Goal: Task Accomplishment & Management: Use online tool/utility

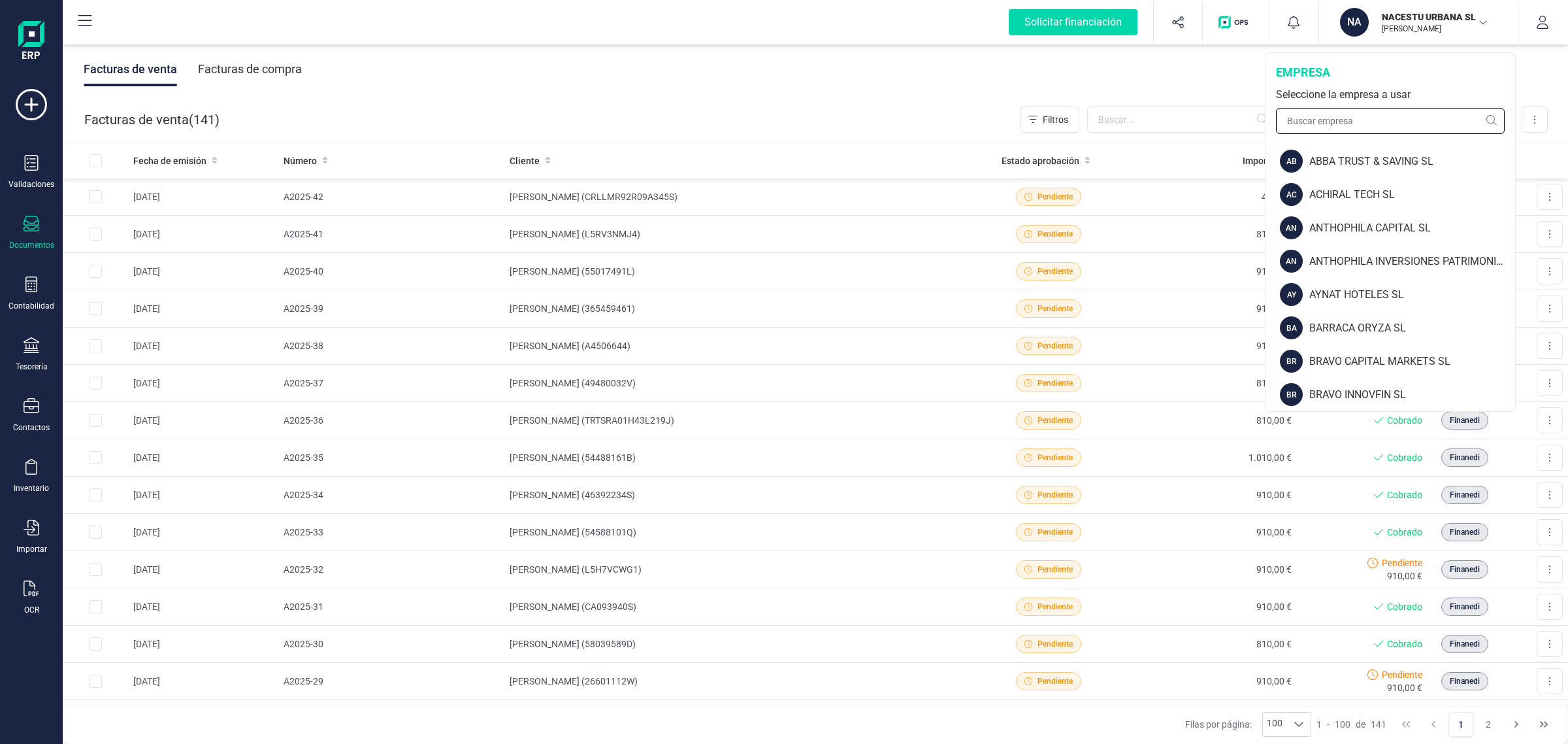
click at [1403, 125] on input "text" at bounding box center [1390, 121] width 229 height 27
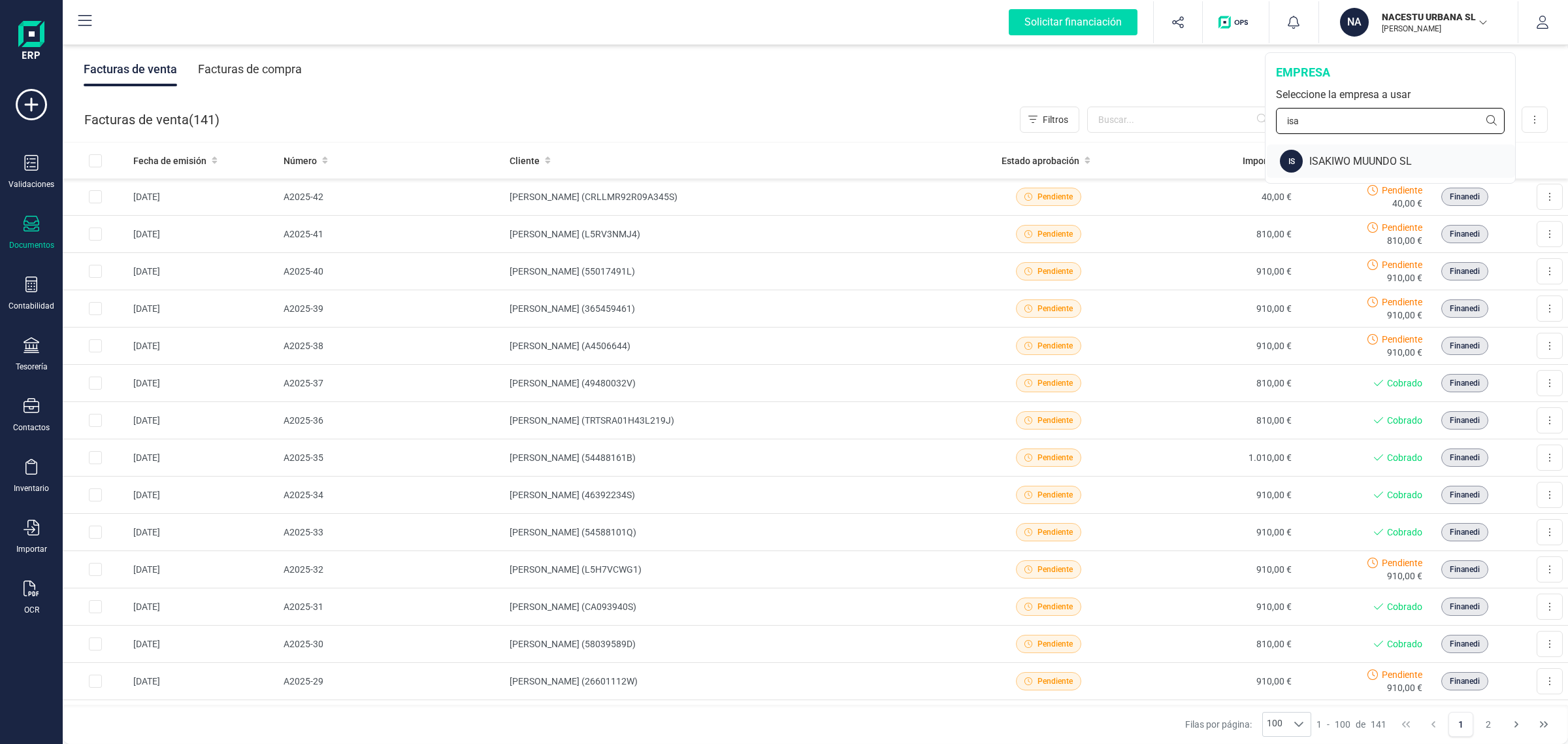
type input "isa"
click at [1412, 163] on div "ISAKIWO MUUNDO SL" at bounding box center [1411, 161] width 206 height 16
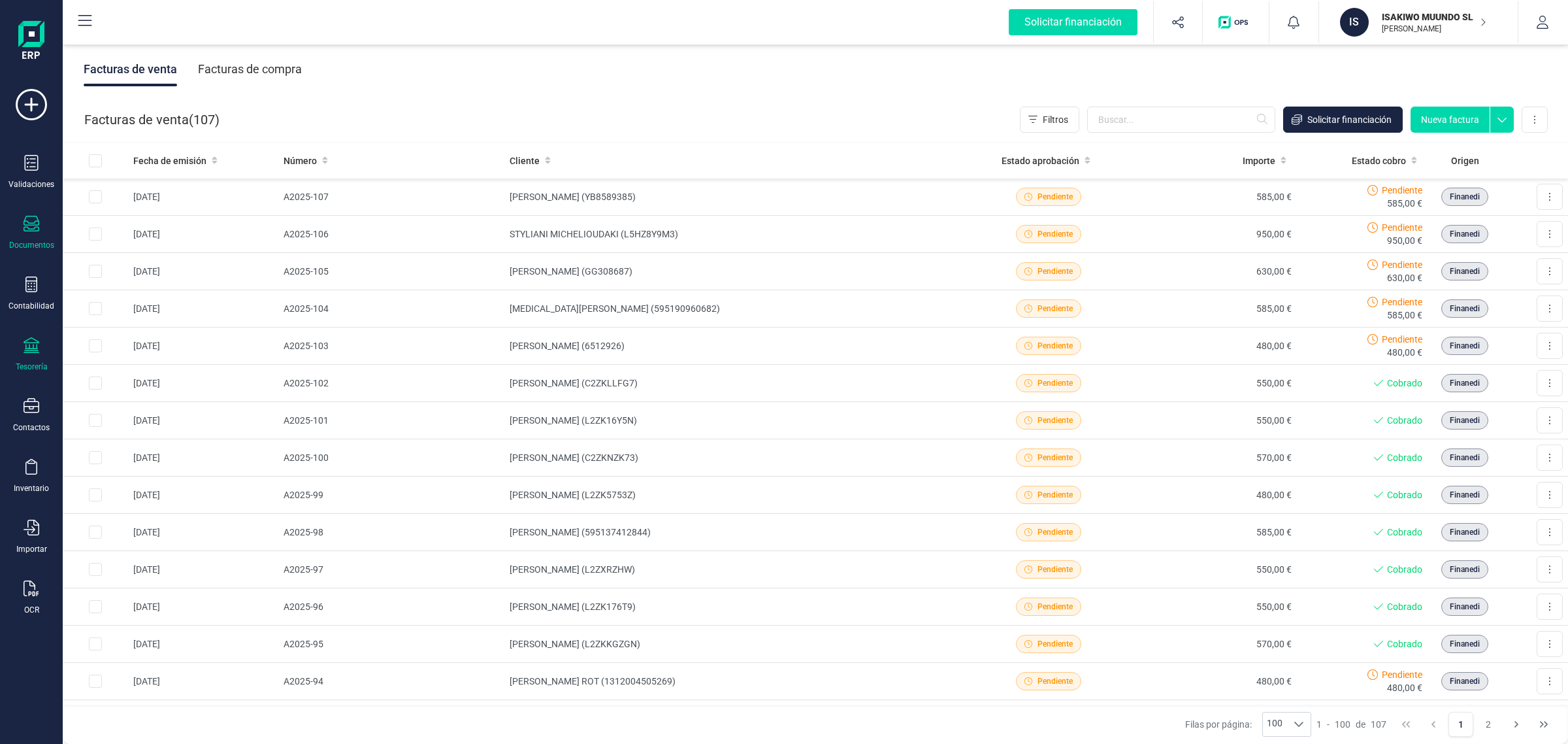
click at [24, 358] on div "Tesorería" at bounding box center [31, 354] width 52 height 34
click at [131, 220] on span "Cuentas bancarias" at bounding box center [158, 223] width 115 height 16
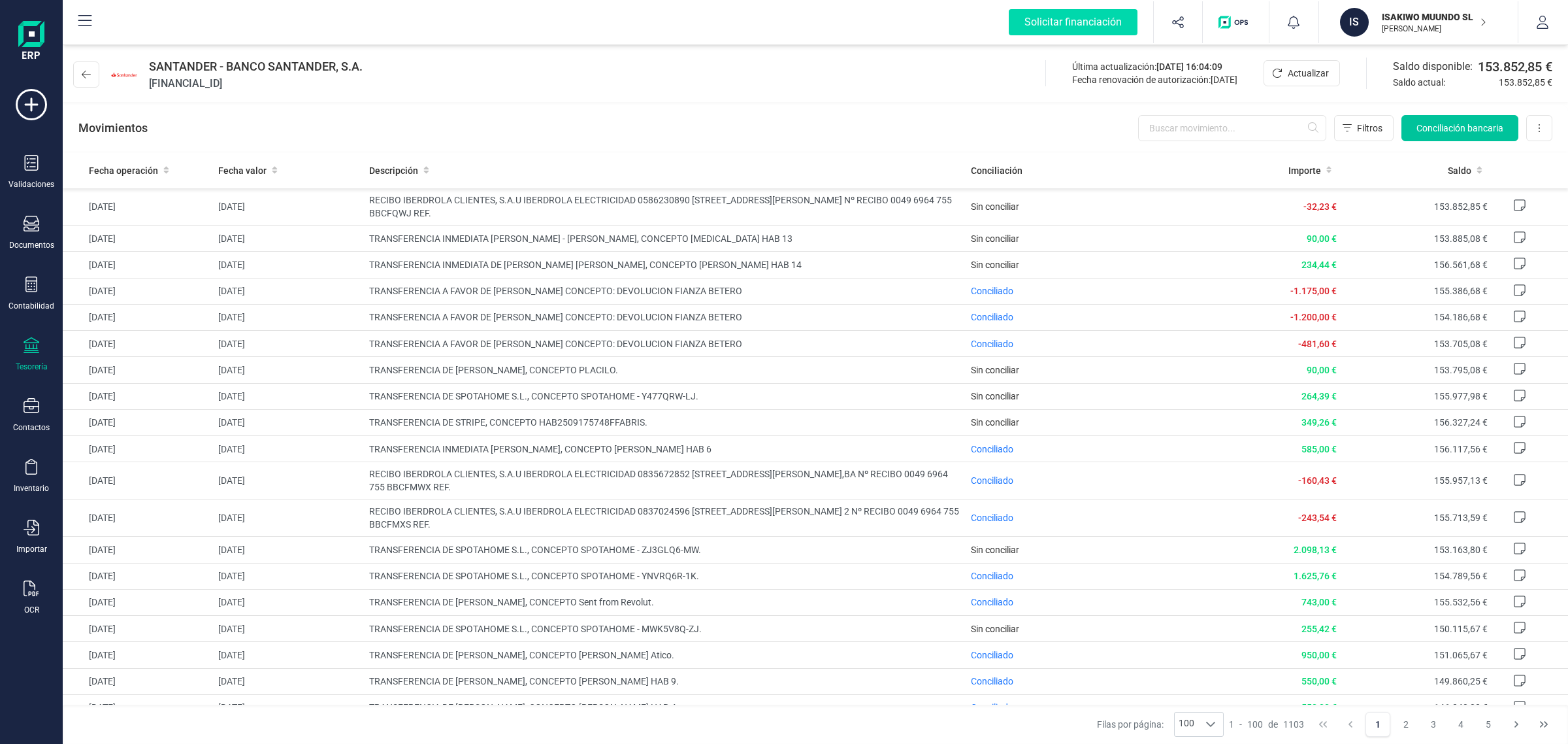
click at [1448, 128] on span "Conciliación bancaria" at bounding box center [1460, 128] width 87 height 13
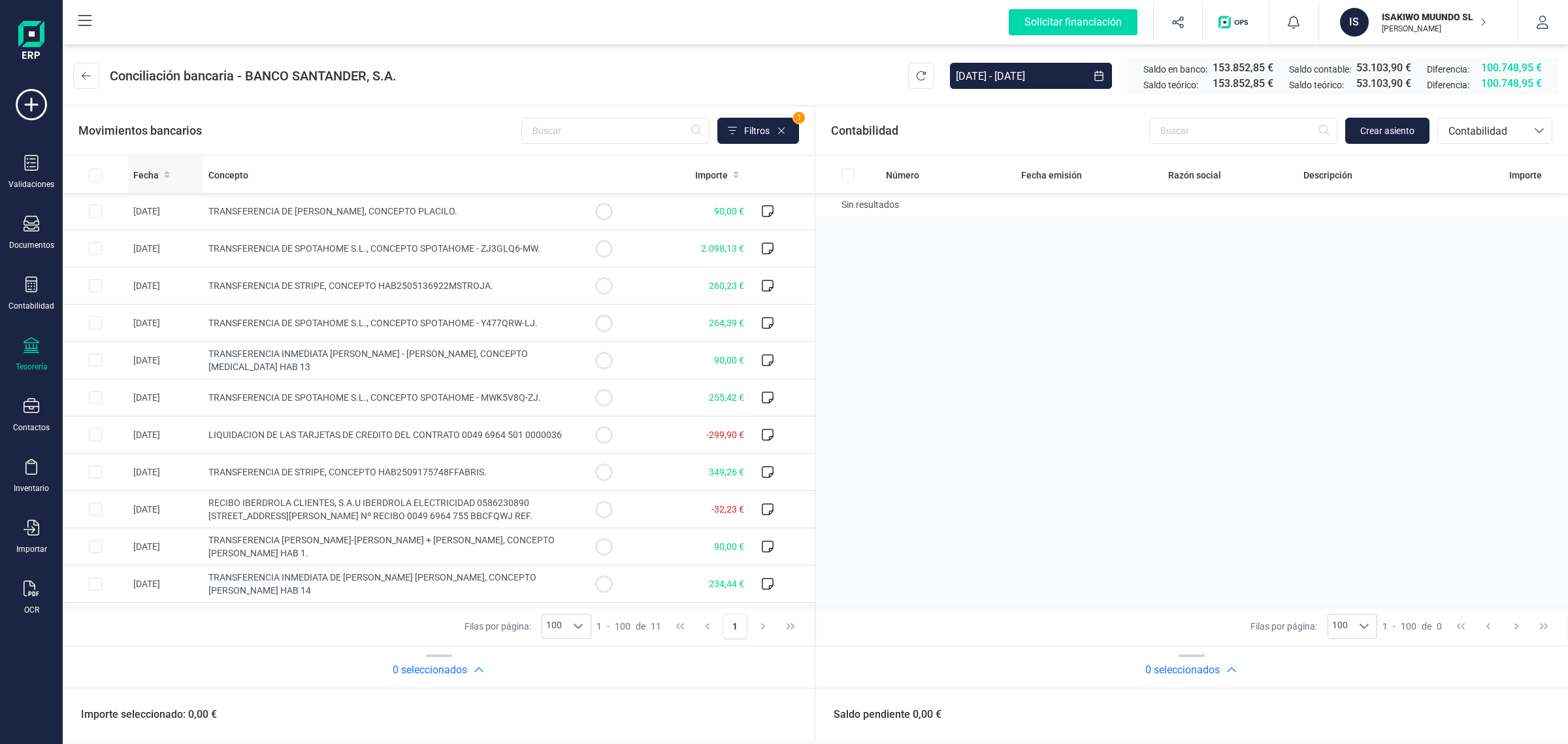
click at [150, 175] on span "Fecha" at bounding box center [145, 176] width 26 height 13
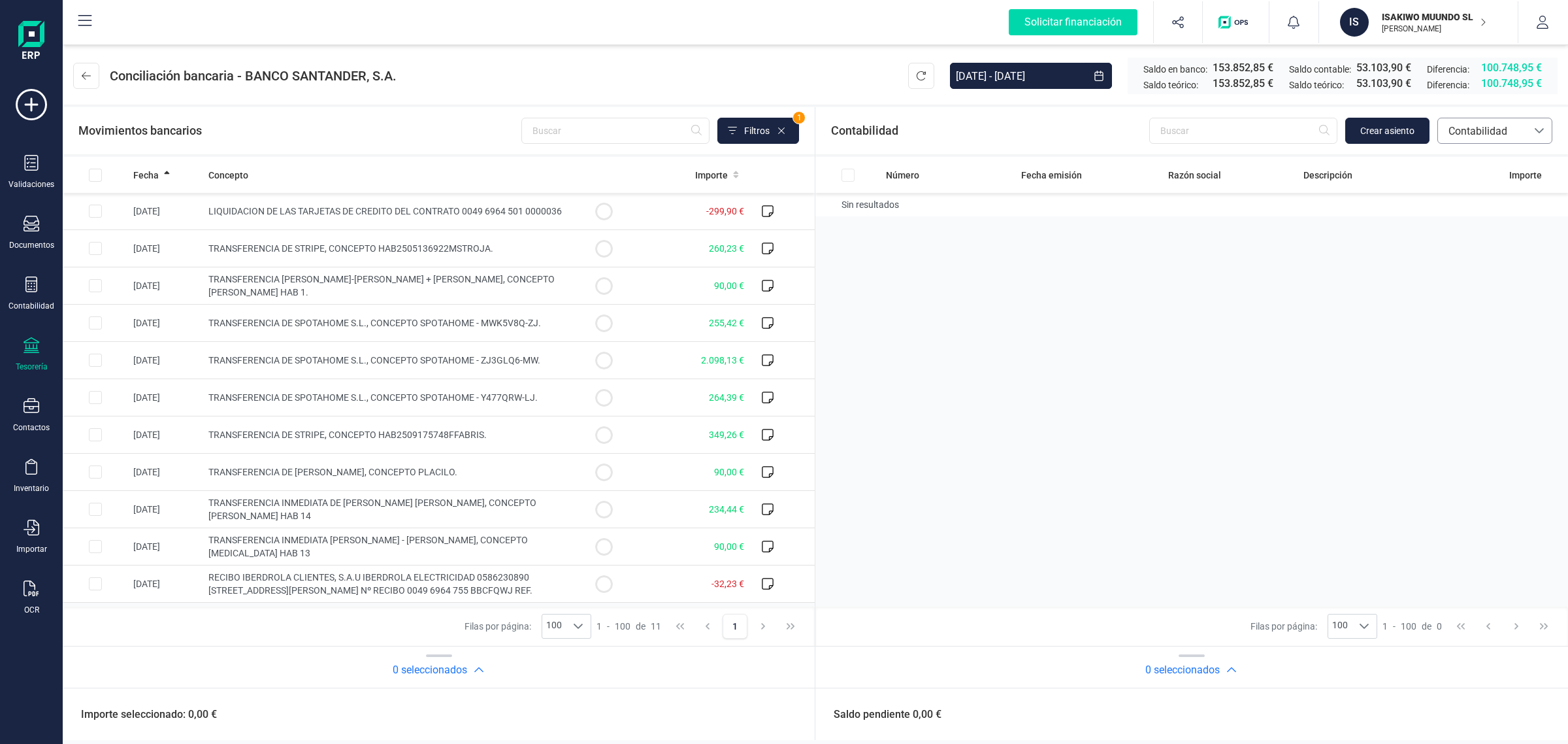
click at [1491, 132] on span "Contabilidad" at bounding box center [1482, 131] width 79 height 16
click at [1459, 223] on span "Facturas" at bounding box center [1467, 219] width 41 height 16
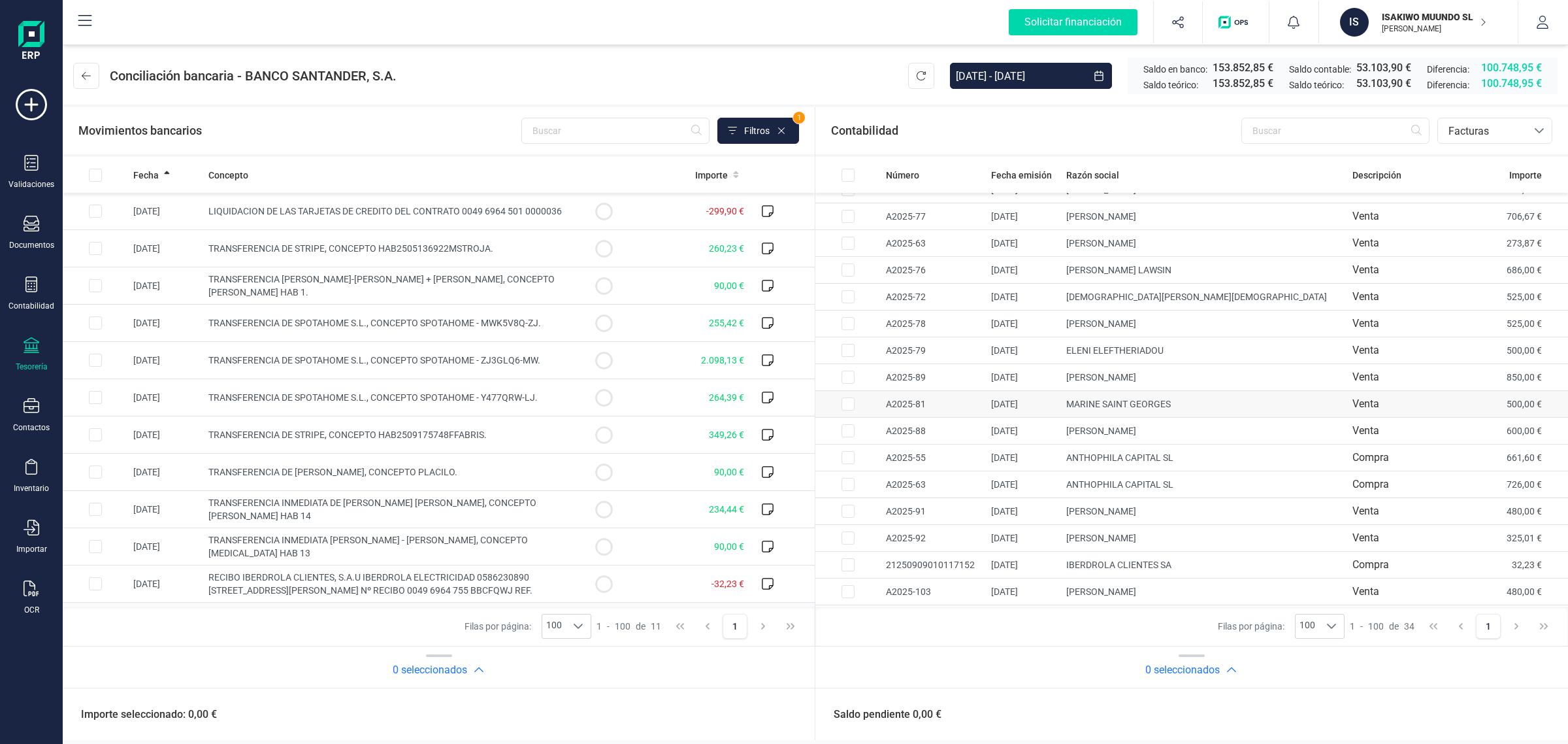
scroll to position [501, 0]
click at [1276, 134] on input "text" at bounding box center [1335, 131] width 188 height 27
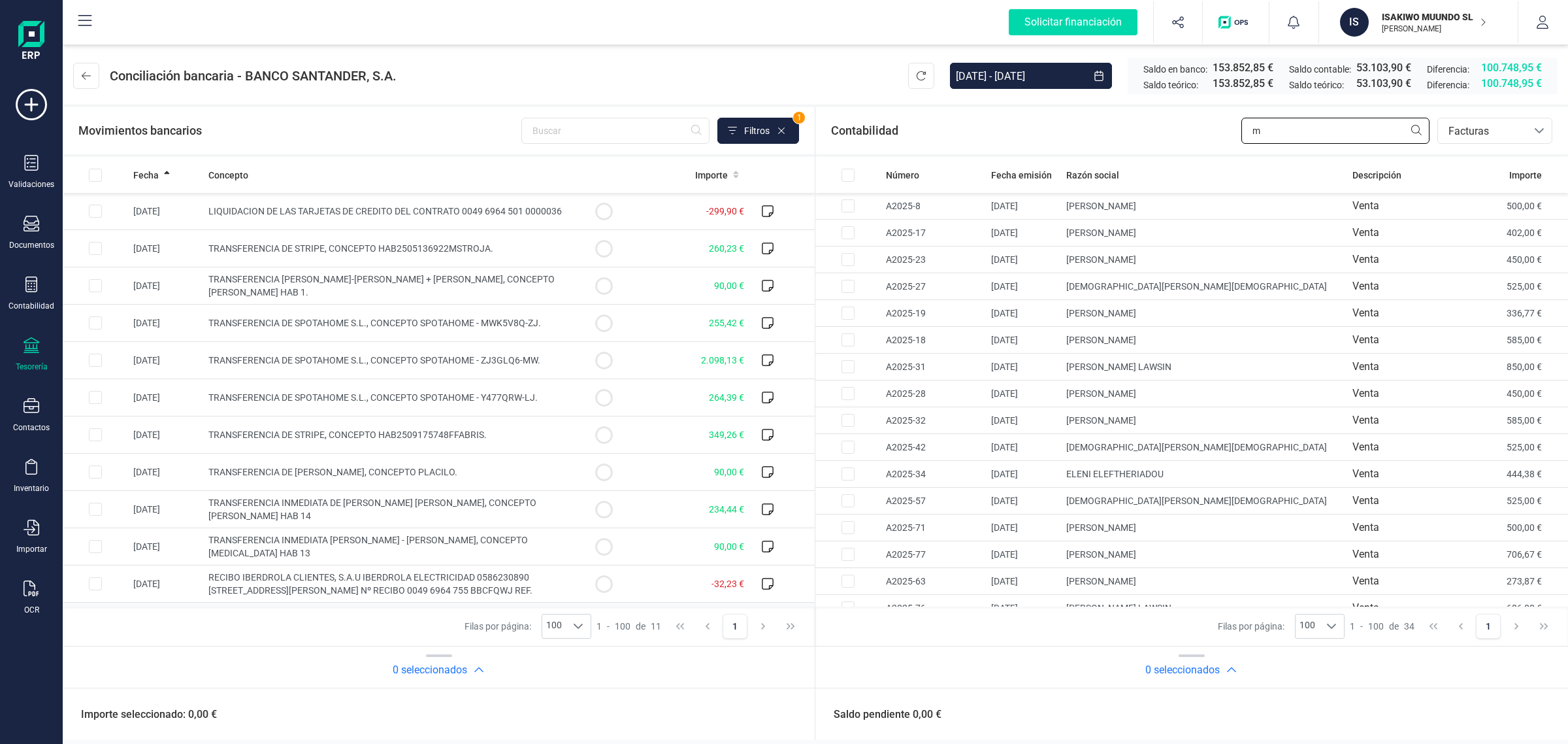
type input "m"
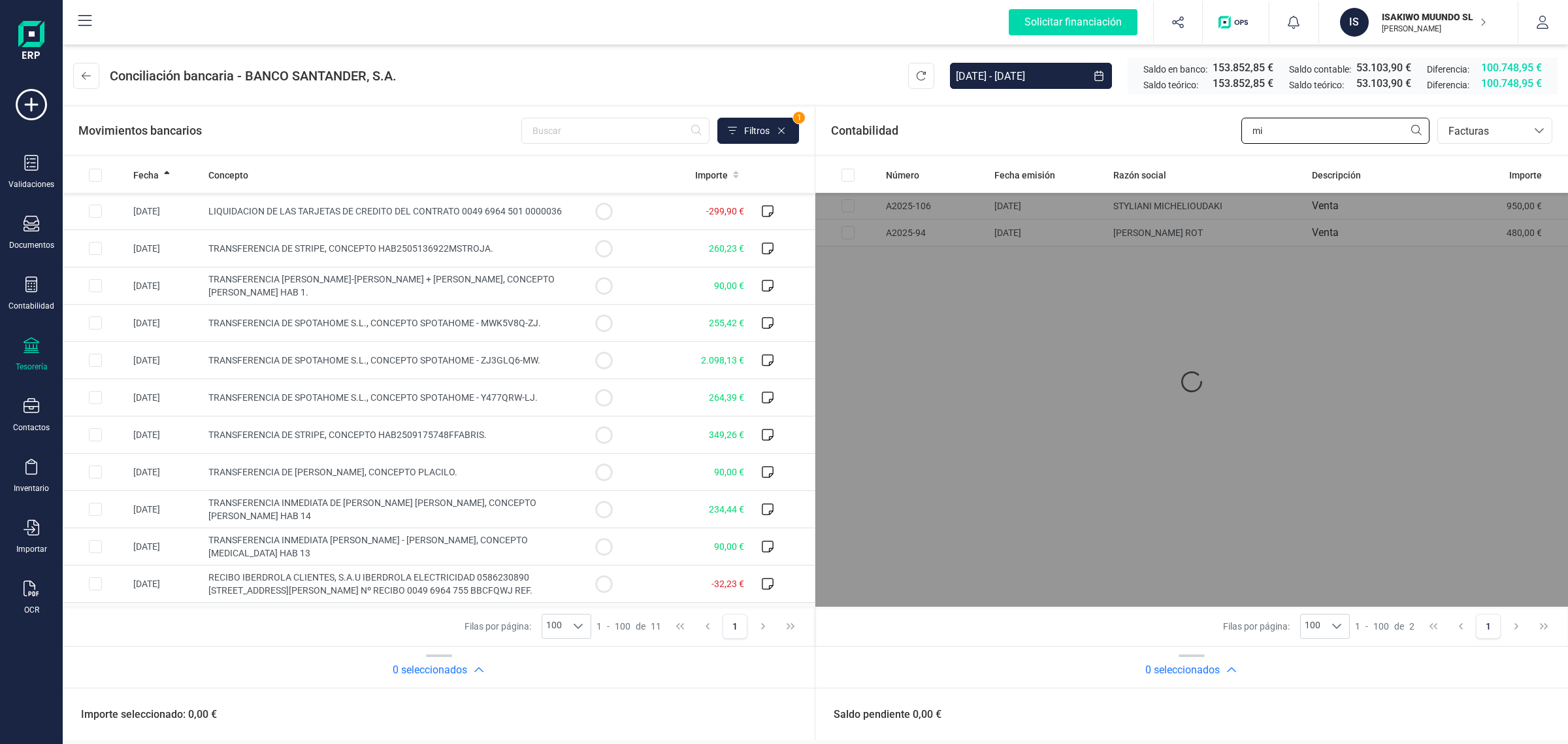
type input "mit"
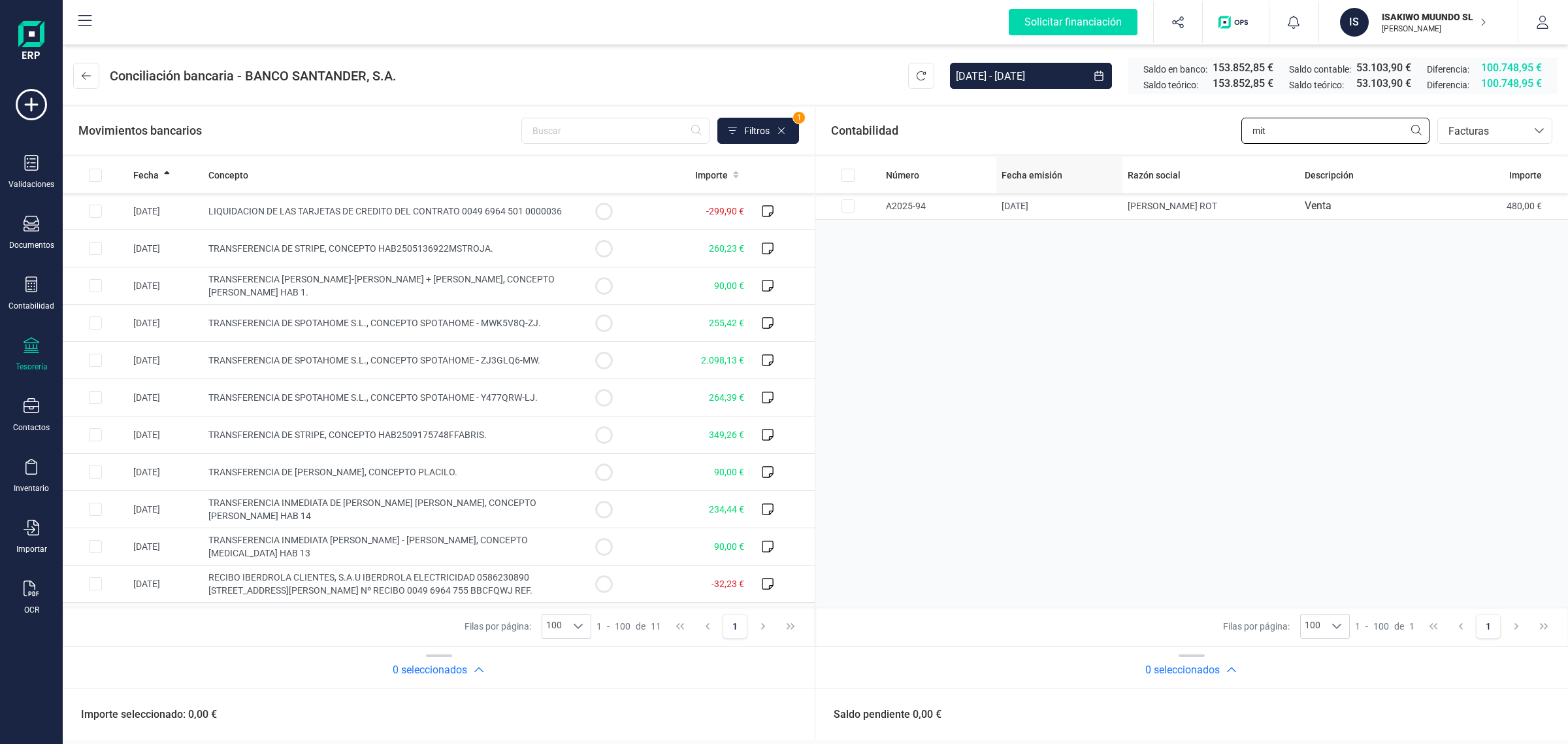
drag, startPoint x: 1289, startPoint y: 141, endPoint x: 1062, endPoint y: 176, distance: 229.7
click at [1062, 176] on section "Contabilidad mit bancos.conciliacion.modal.headerInvoce bancos.conciliacion.mod…" at bounding box center [1190, 398] width 752 height 581
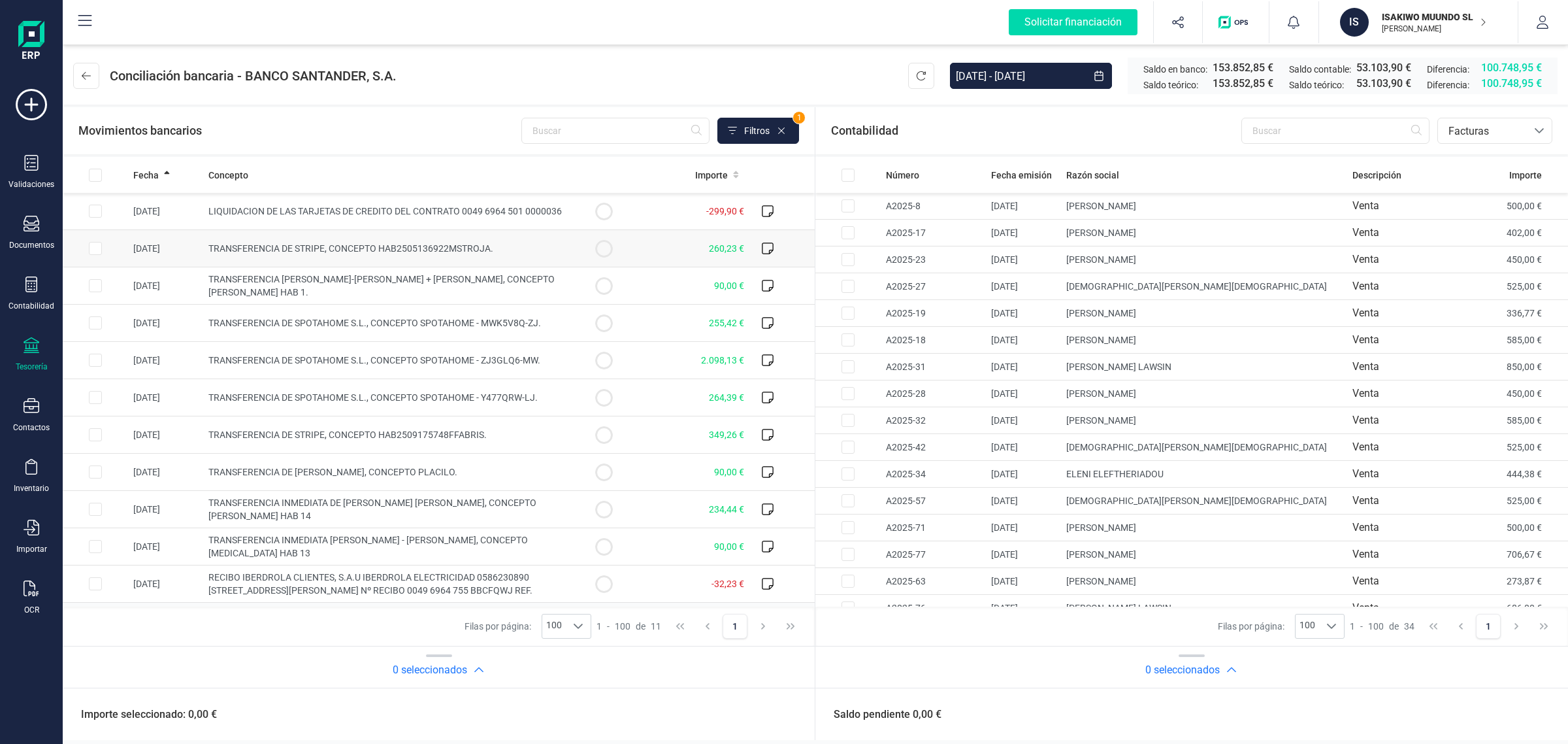
click at [289, 253] on span "TRANSFERENCIA DE STRIPE, CONCEPTO HAB2505136922MSTROJA." at bounding box center [351, 248] width 285 height 10
checkbox input "true"
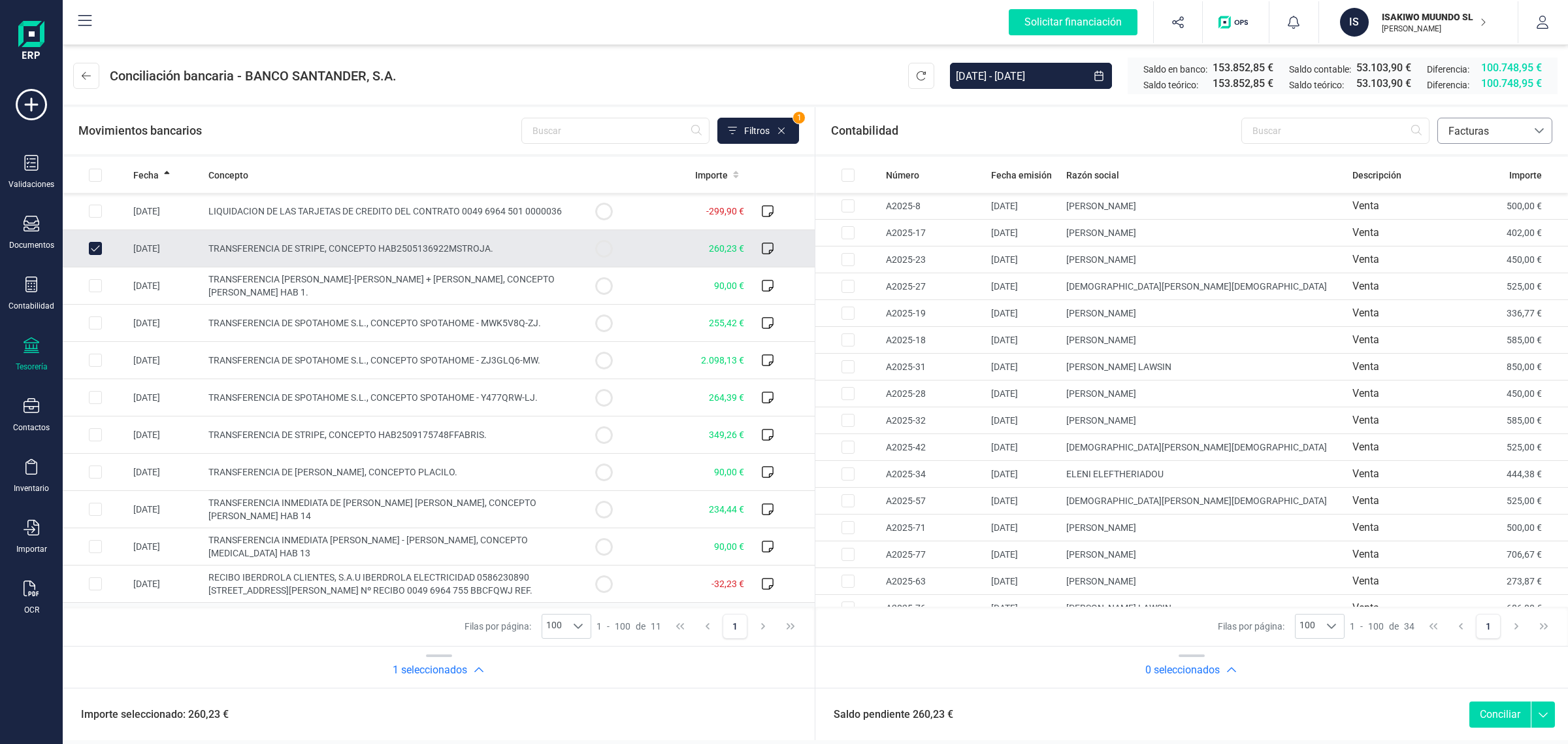
click at [1497, 136] on span "Facturas" at bounding box center [1482, 131] width 79 height 16
click at [1487, 158] on span "Contabilidad" at bounding box center [1477, 162] width 59 height 16
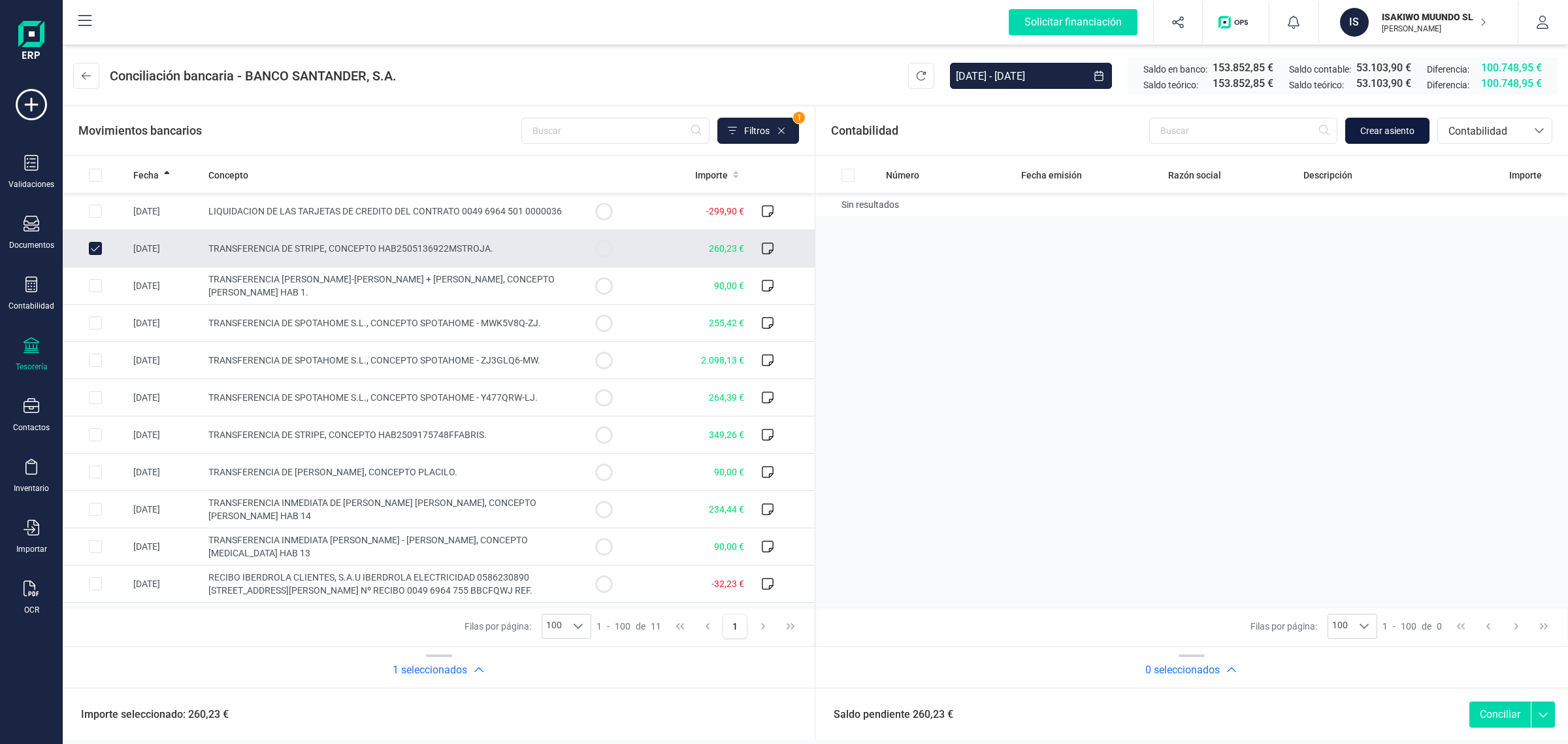
click at [1390, 125] on span "Crear asiento" at bounding box center [1387, 131] width 54 height 13
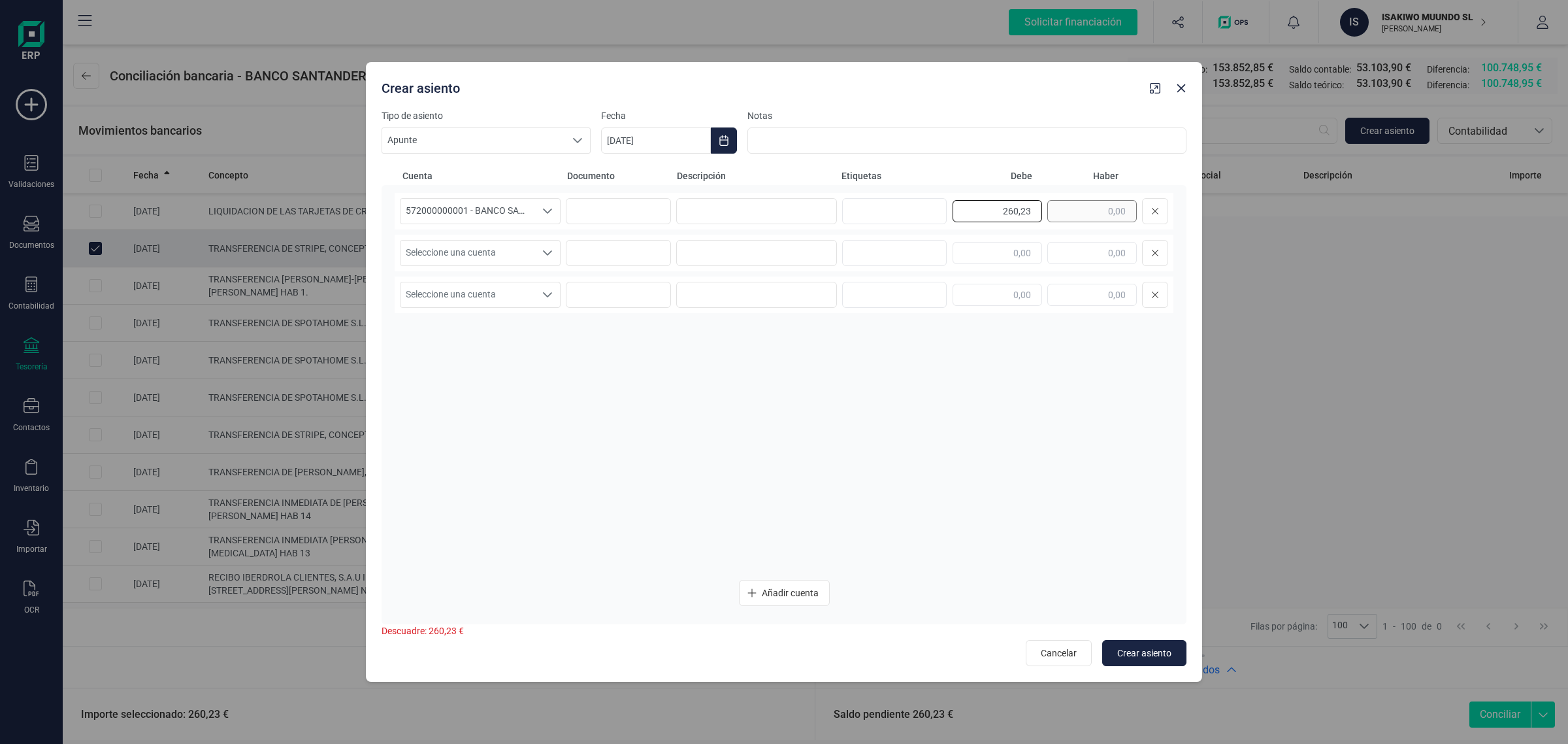
click at [1081, 207] on div "260,23" at bounding box center [1060, 212] width 215 height 27
click at [1075, 251] on input "text" at bounding box center [1092, 252] width 89 height 22
paste input "260,23"
type input "260,23"
drag, startPoint x: 532, startPoint y: 251, endPoint x: 509, endPoint y: 263, distance: 25.9
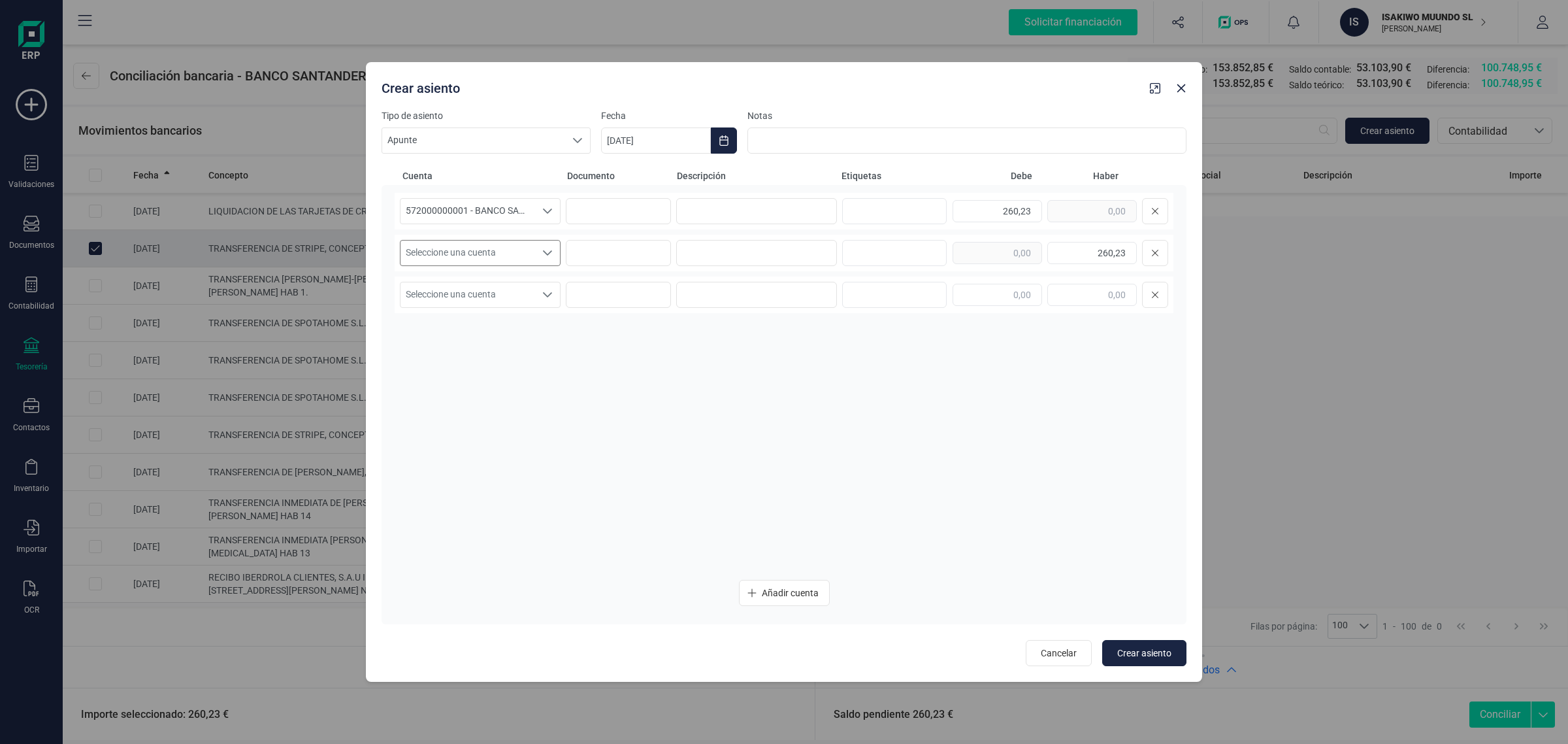
click at [530, 251] on span "Seleccione una cuenta" at bounding box center [468, 252] width 135 height 25
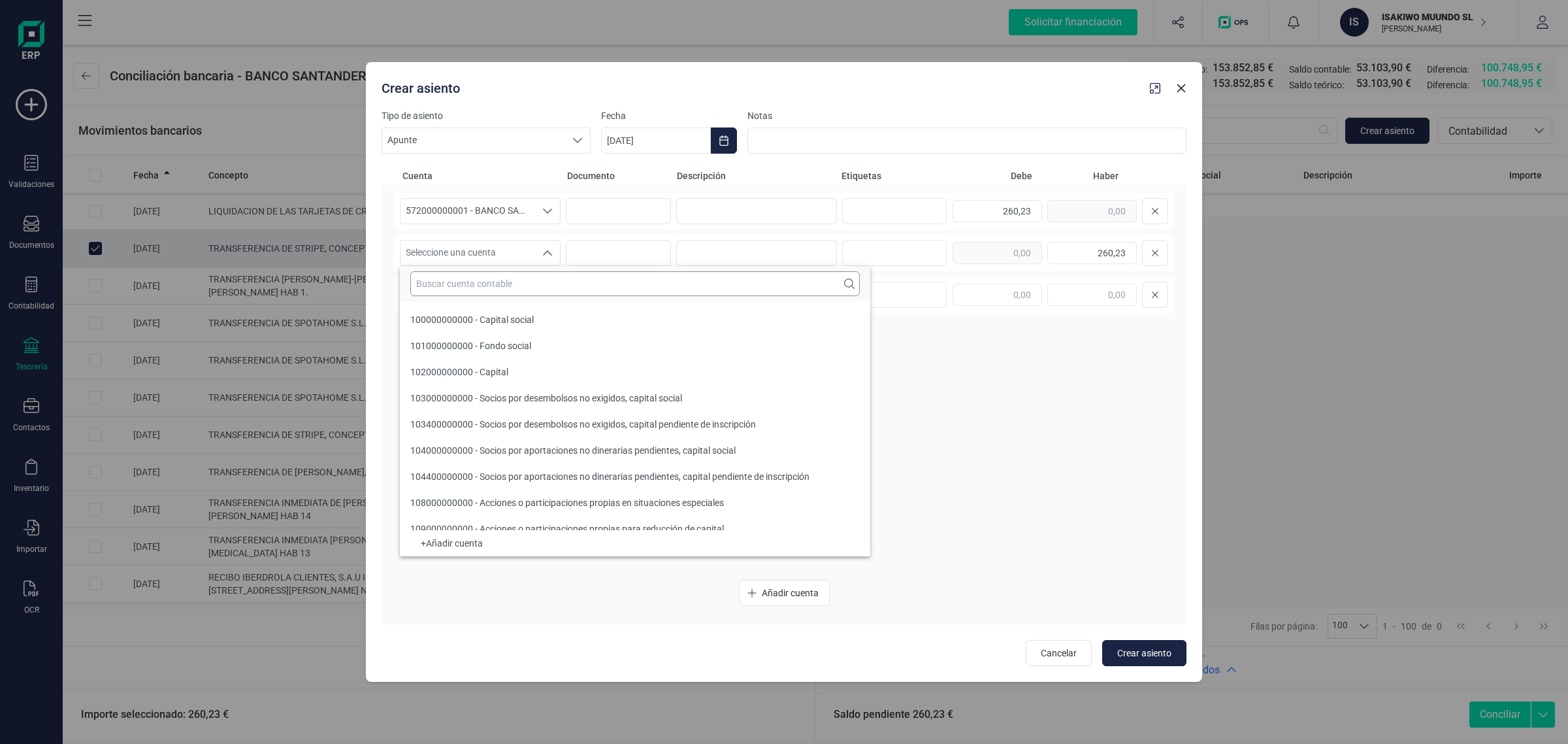
click at [477, 280] on input "text" at bounding box center [635, 284] width 450 height 25
type input "t"
click at [504, 266] on div "t" at bounding box center [635, 283] width 470 height 35
drag, startPoint x: 488, startPoint y: 282, endPoint x: 335, endPoint y: 318, distance: 157.2
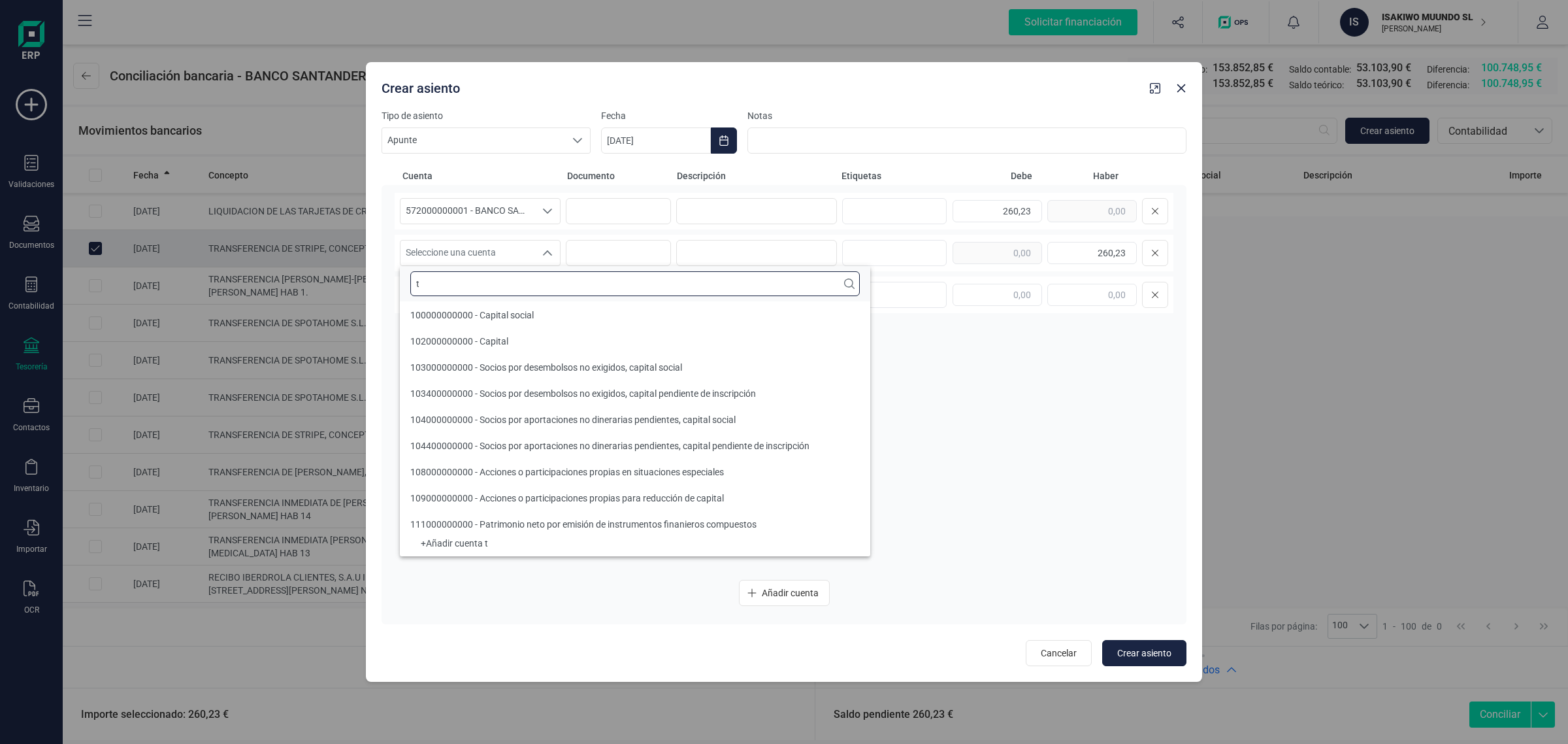
click at [349, 307] on body "Solicitar financiación Validaciones Documentos Documentos Presupuestos Pedidos …" at bounding box center [784, 372] width 1568 height 744
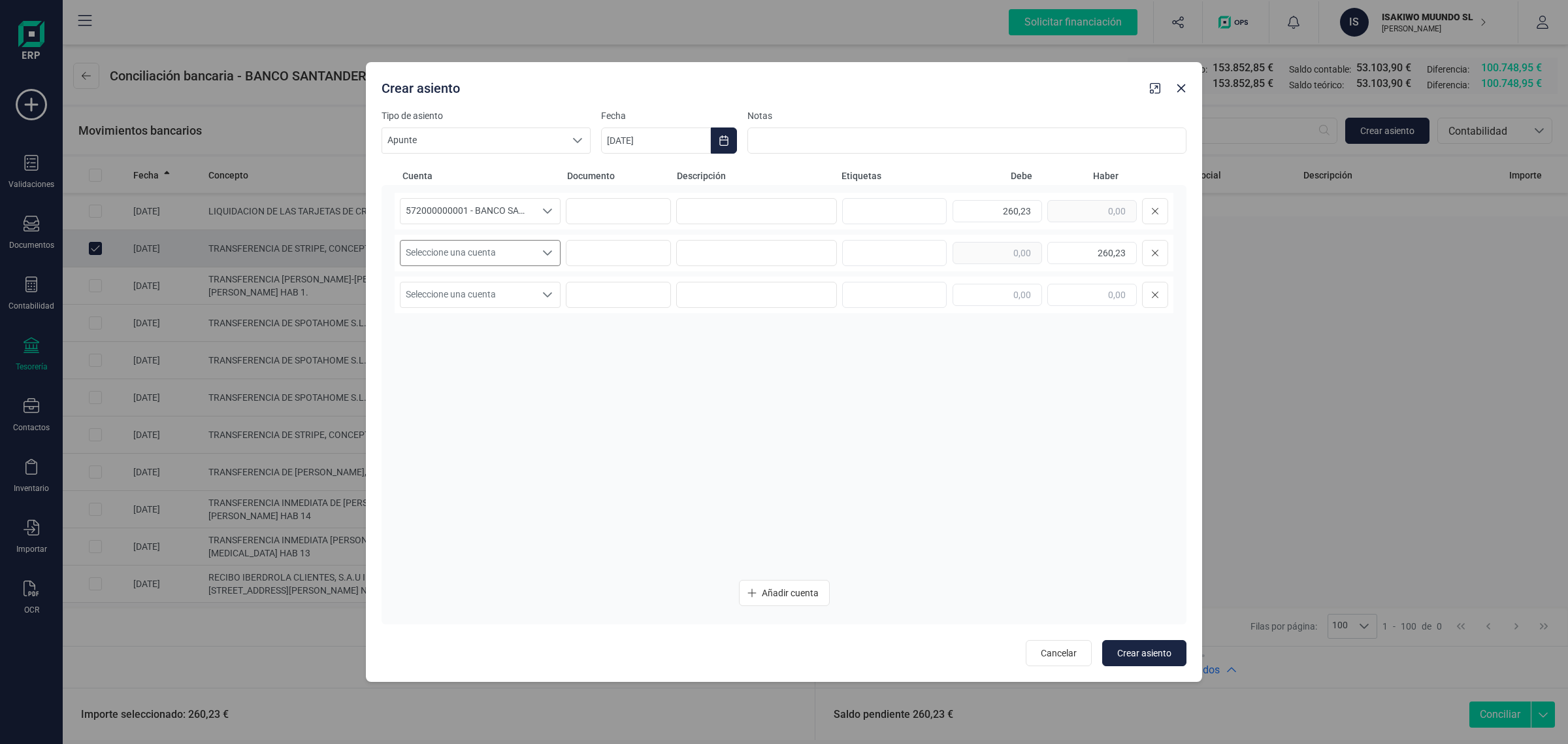
click at [425, 253] on span "Seleccione una cuenta" at bounding box center [468, 252] width 135 height 25
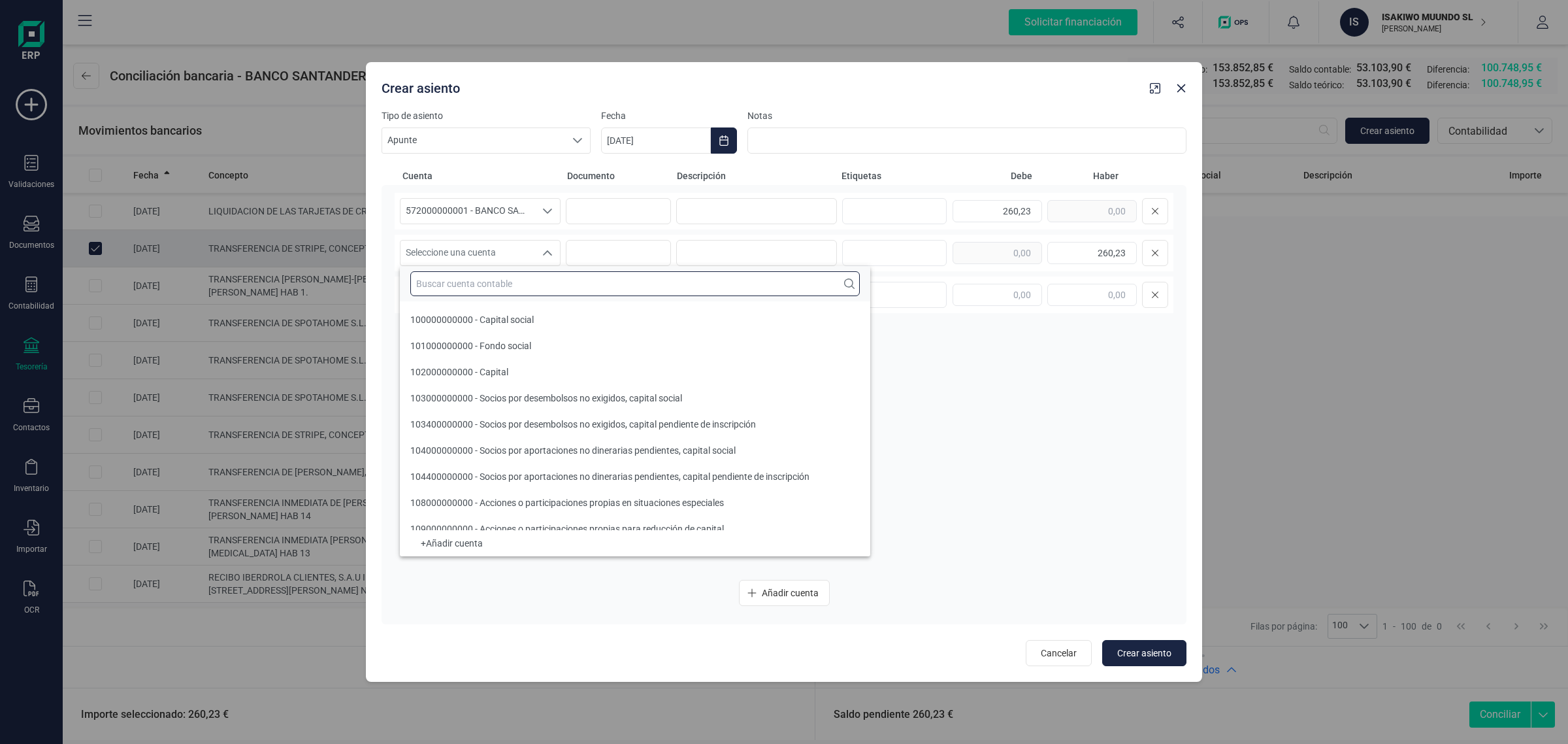
click at [428, 292] on input "text" at bounding box center [635, 284] width 450 height 25
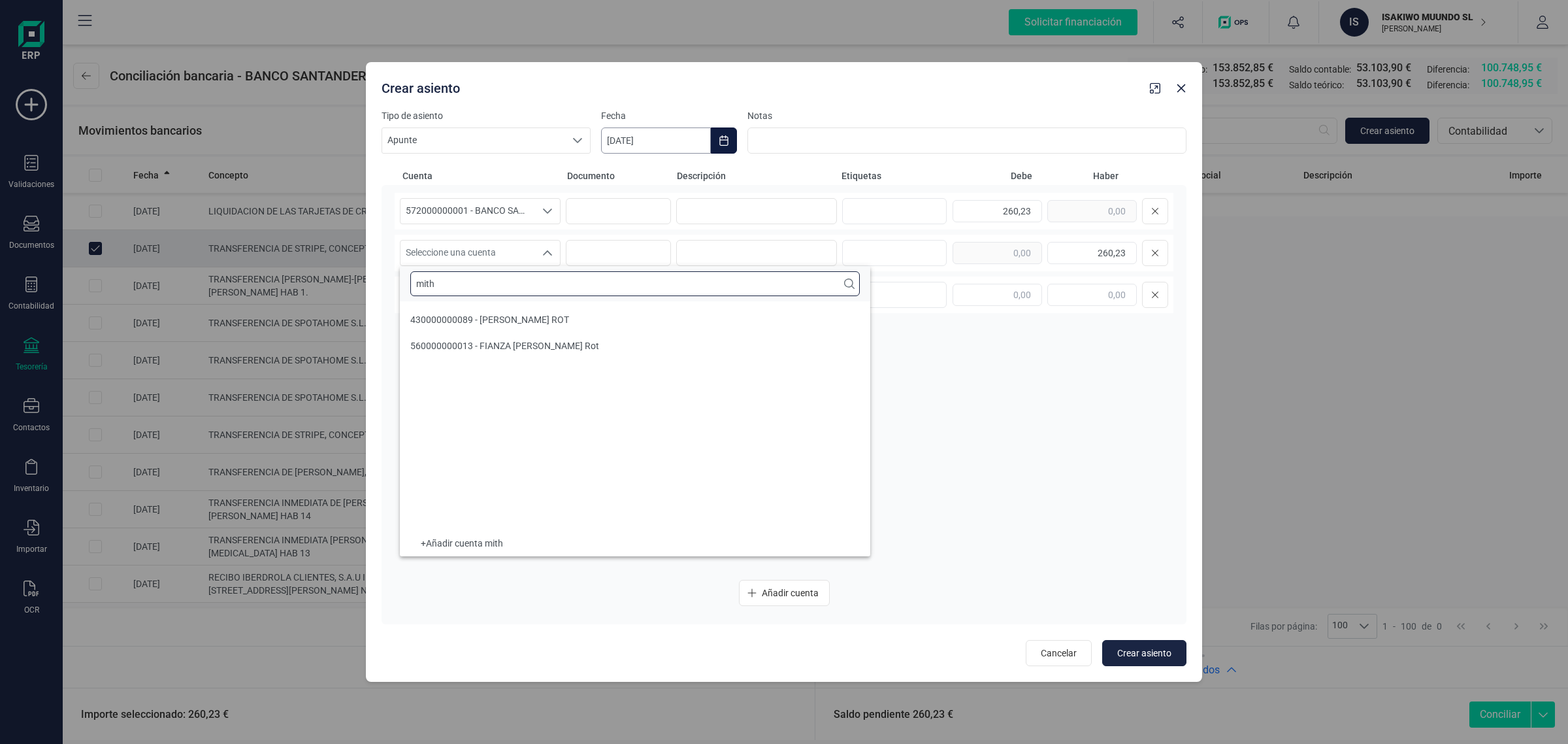
scroll to position [0, 0]
type input "mith"
click at [580, 314] on li "430000000089 - [PERSON_NAME] ROT" at bounding box center [635, 320] width 470 height 27
click at [742, 207] on input at bounding box center [756, 212] width 160 height 27
type input "c"
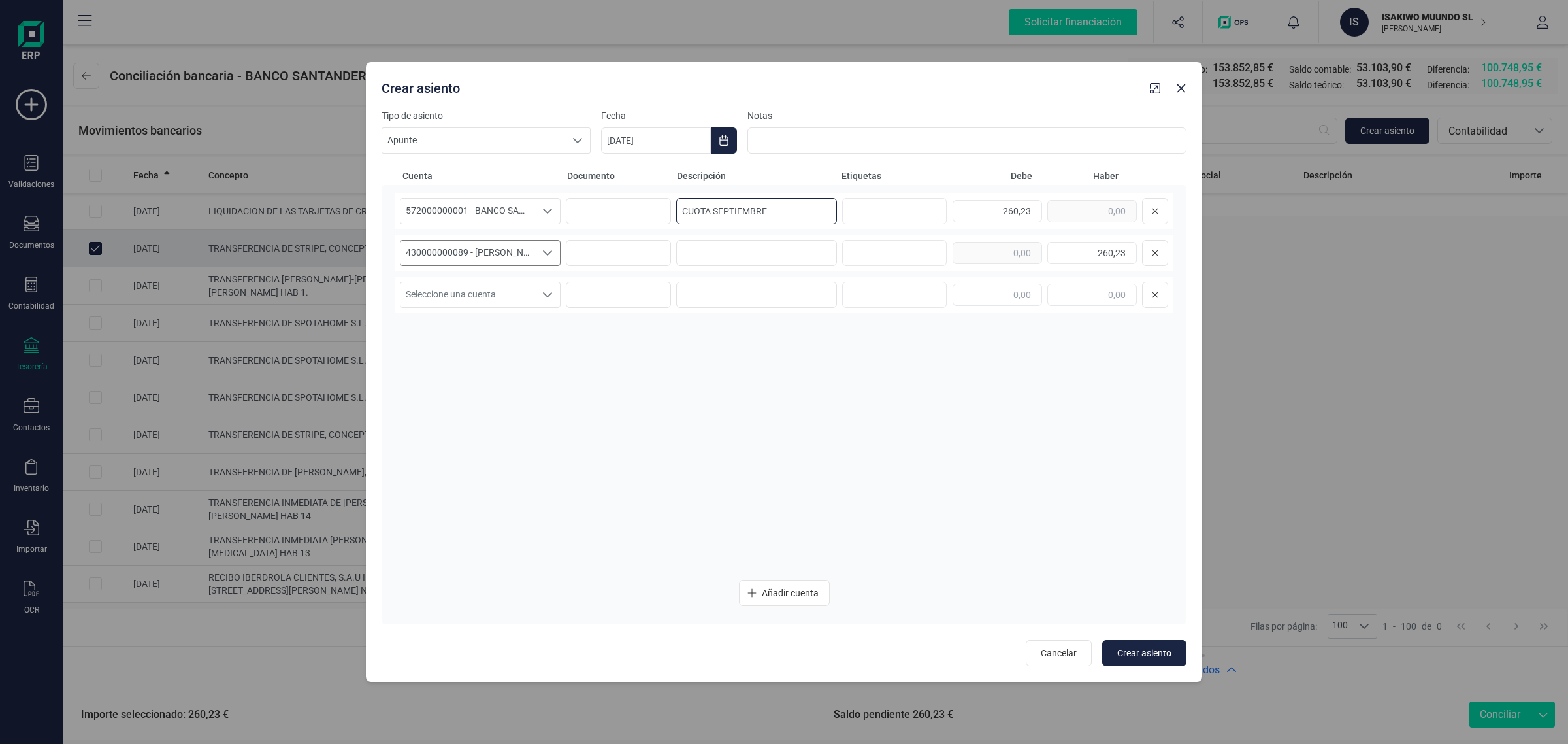
drag, startPoint x: 790, startPoint y: 213, endPoint x: 410, endPoint y: 240, distance: 381.0
click at [410, 240] on div "572000000001 - BANCO SANTANDER ****0401 572000000001 - BANCO SANTANDER ****0401…" at bounding box center [784, 381] width 779 height 377
type input "CUOTA SEPTIEMBRE"
click at [712, 270] on div "430000000089 - [PERSON_NAME] ROT 430000000089 - [PERSON_NAME] ROT 430000000089 …" at bounding box center [784, 252] width 779 height 37
click at [721, 251] on input at bounding box center [756, 253] width 160 height 27
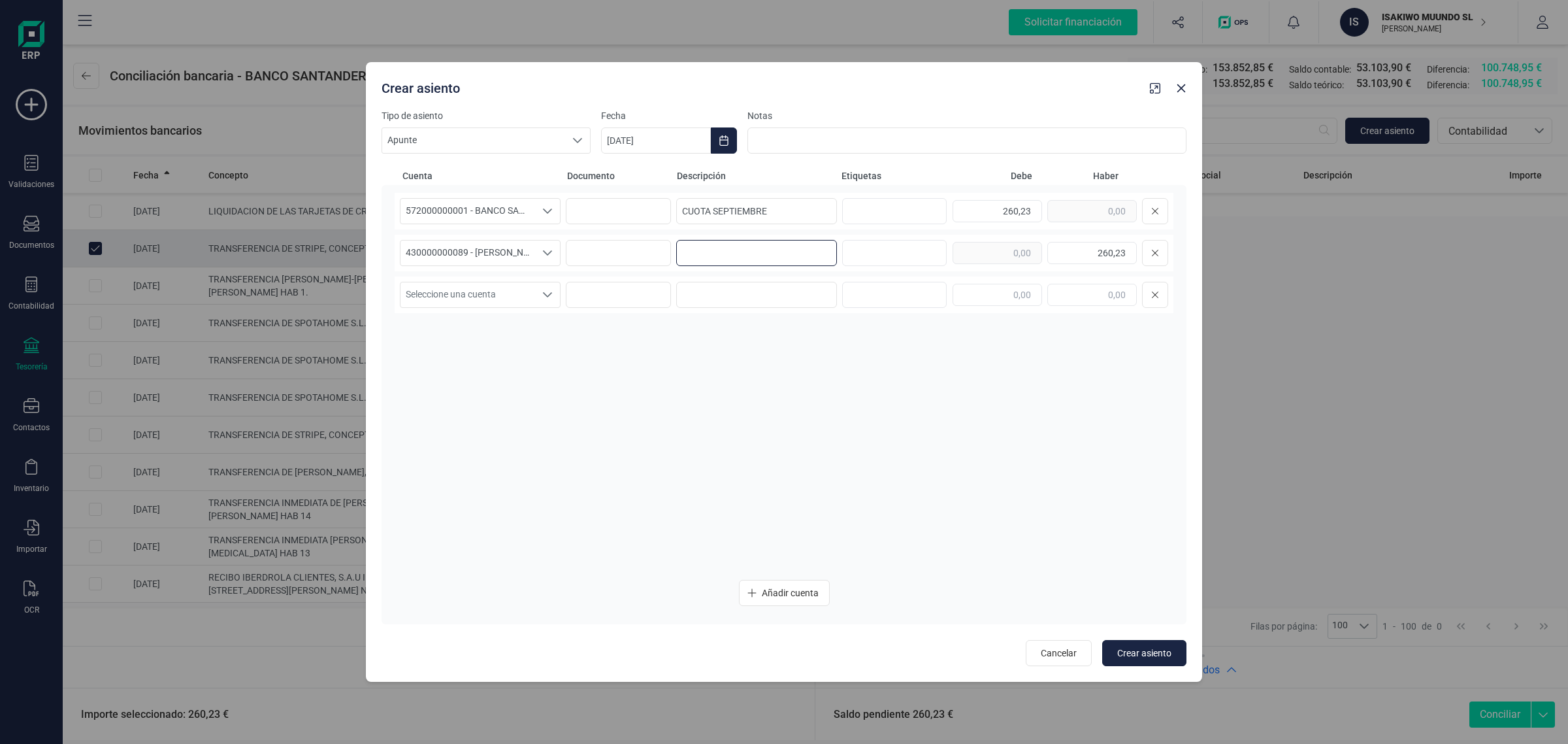
paste input "CUOTA SEPTIEMBRE"
type input "CUOTA SEPTIEMBRE"
click at [723, 138] on icon "Choose Date" at bounding box center [723, 140] width 10 height 10
click at [694, 255] on span "2" at bounding box center [692, 256] width 27 height 27
click at [1128, 647] on span "Crear asiento" at bounding box center [1144, 653] width 54 height 13
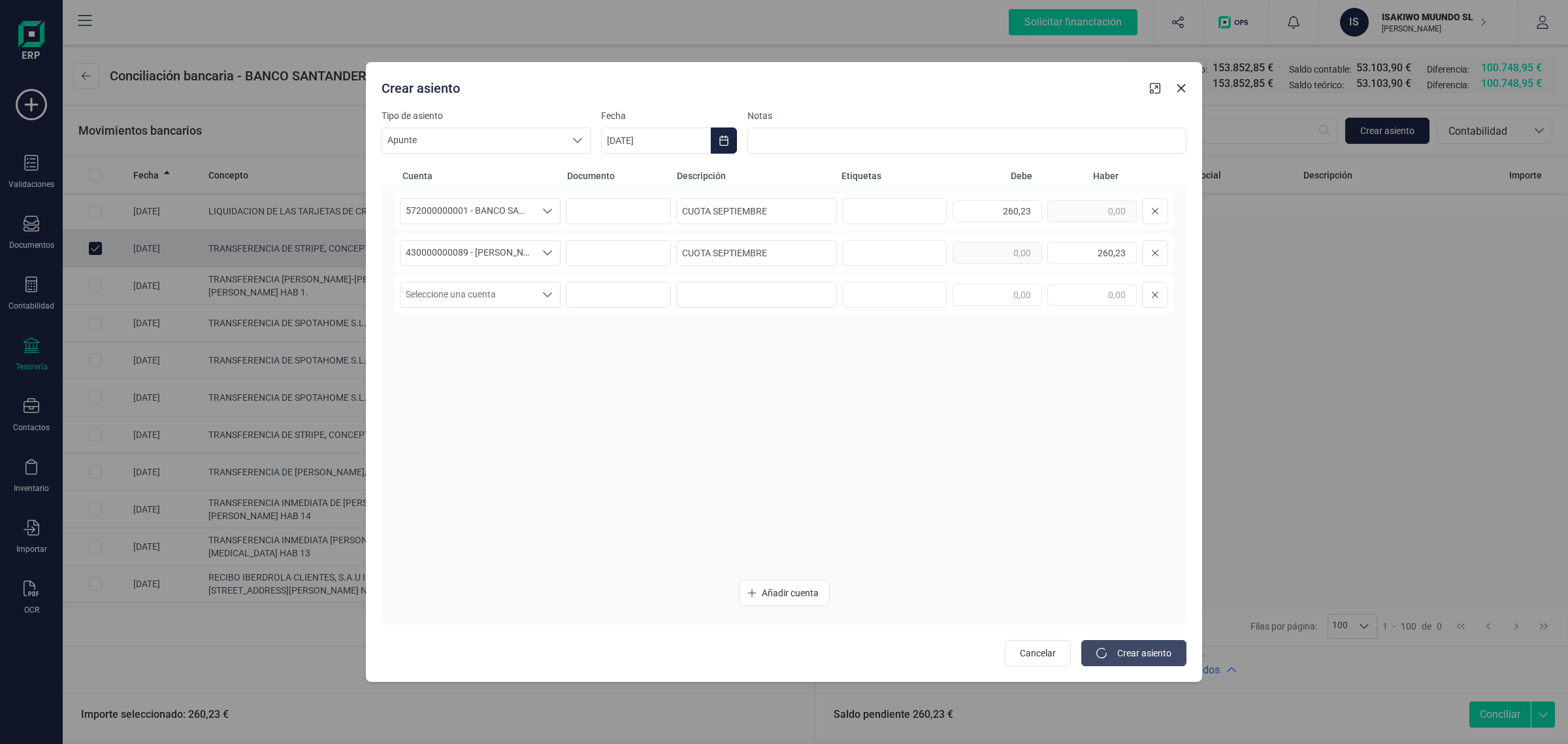
type input "[DATE]"
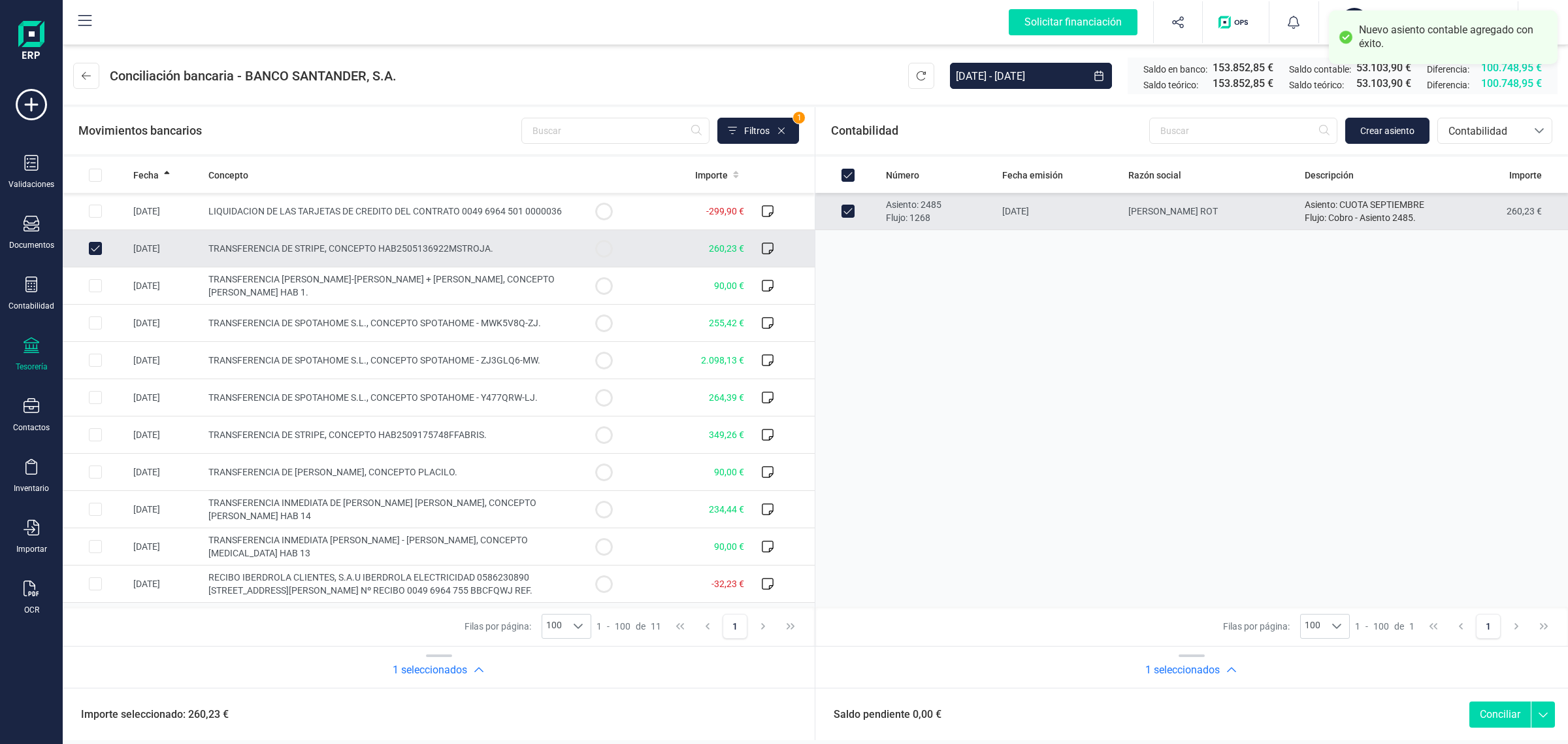
click at [1490, 711] on button "Conciliar" at bounding box center [1500, 715] width 62 height 27
checkbox input "false"
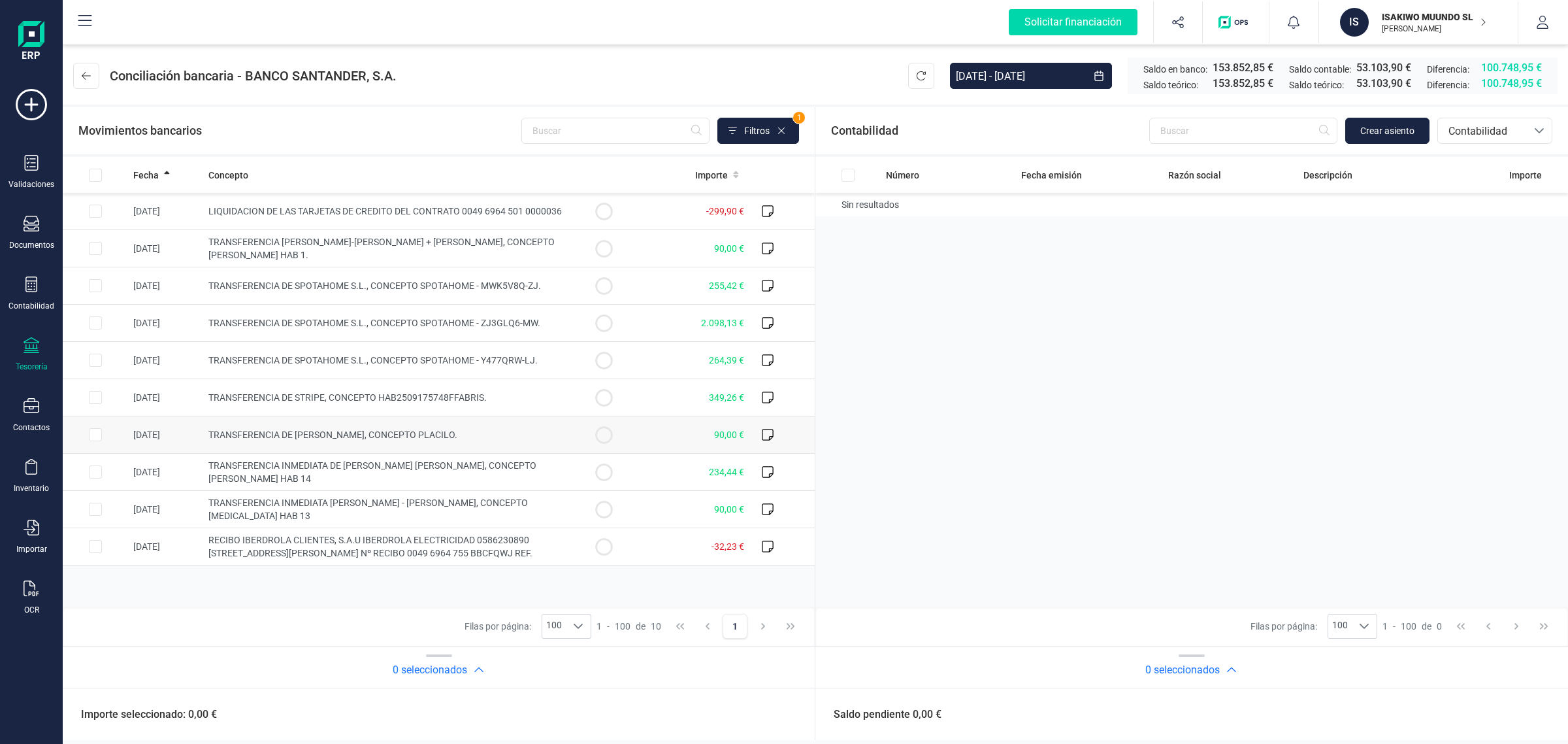
click at [683, 436] on td "90,00 €" at bounding box center [692, 435] width 113 height 37
checkbox input "true"
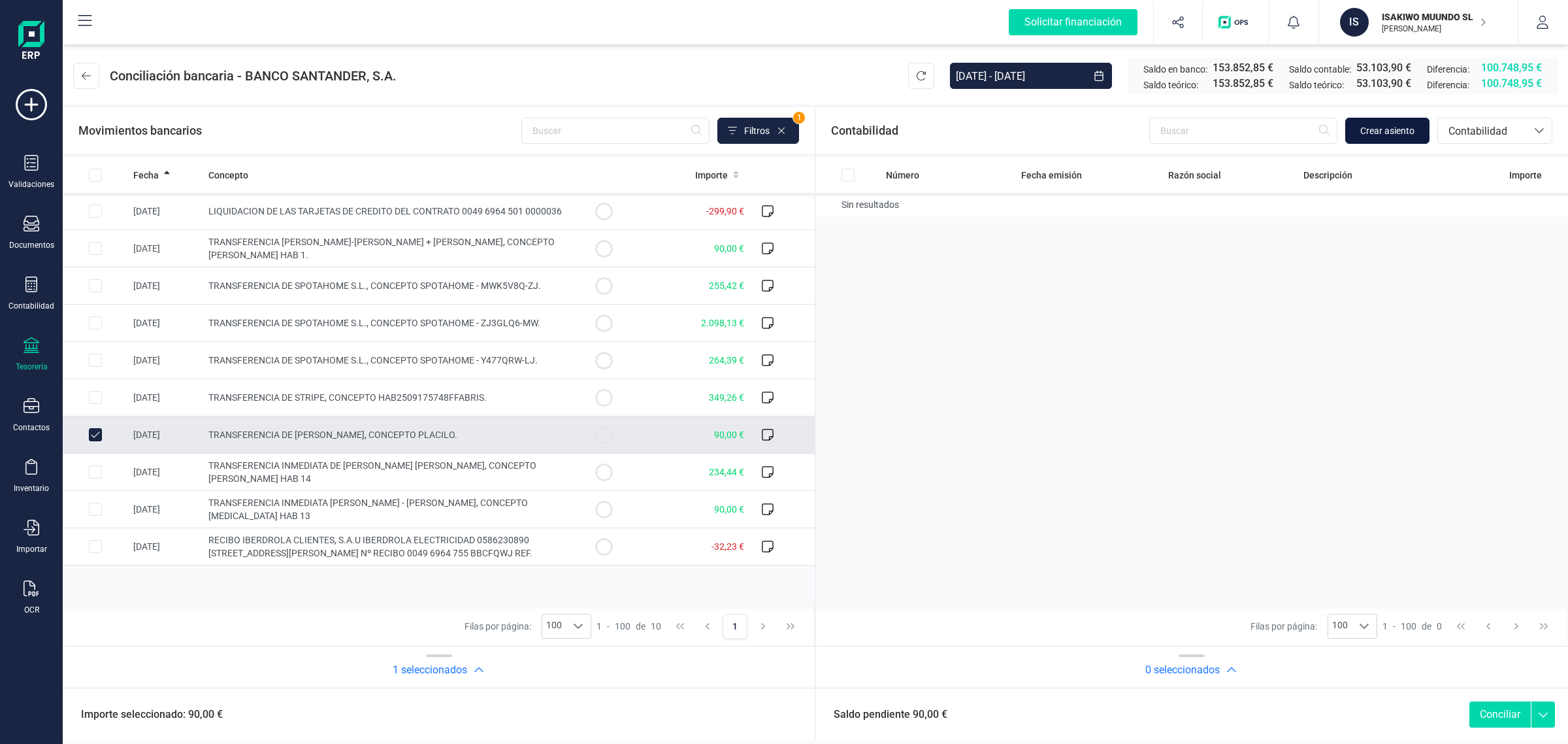
click at [1399, 126] on span "Crear asiento" at bounding box center [1387, 131] width 54 height 13
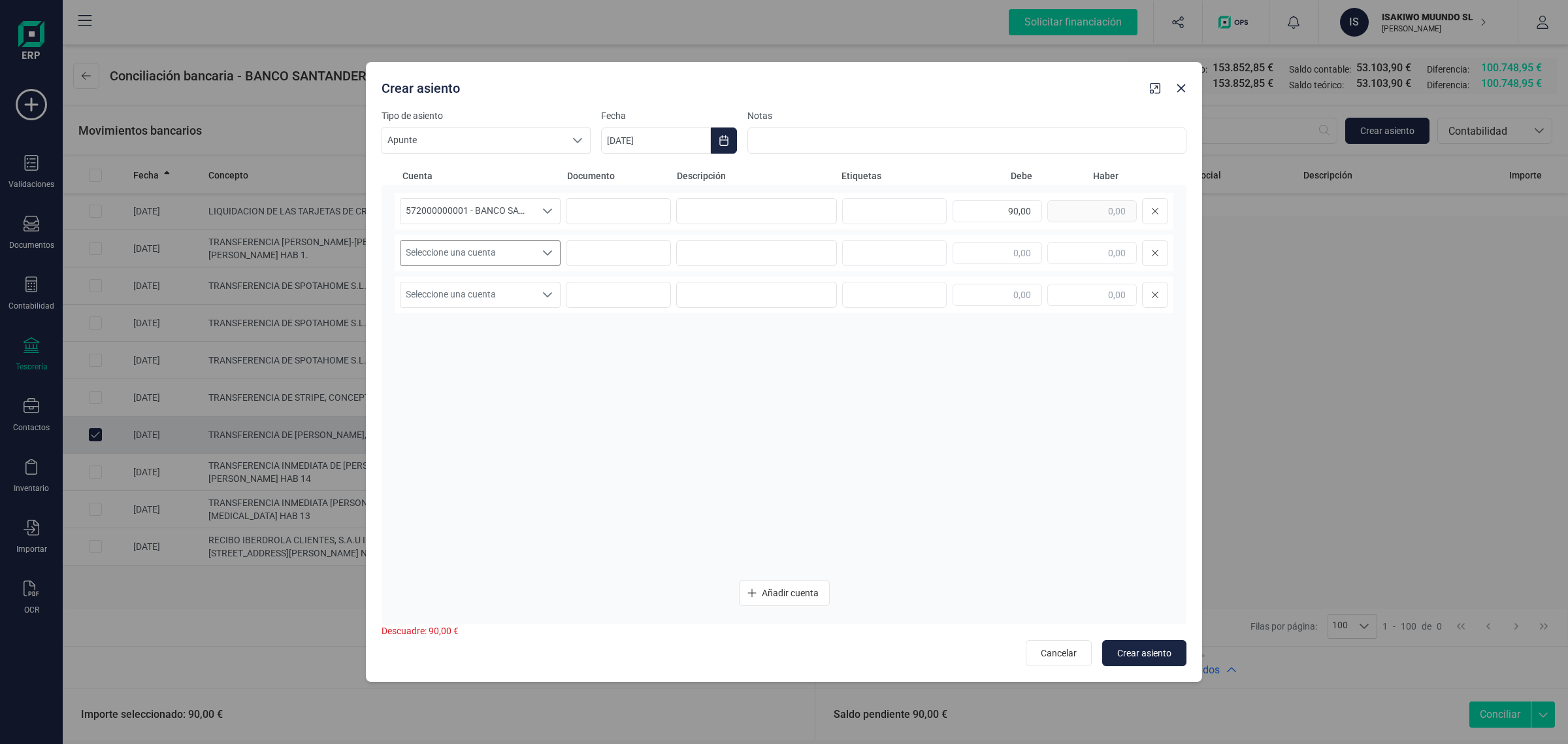
click at [488, 250] on span "Seleccione una cuenta" at bounding box center [468, 252] width 135 height 25
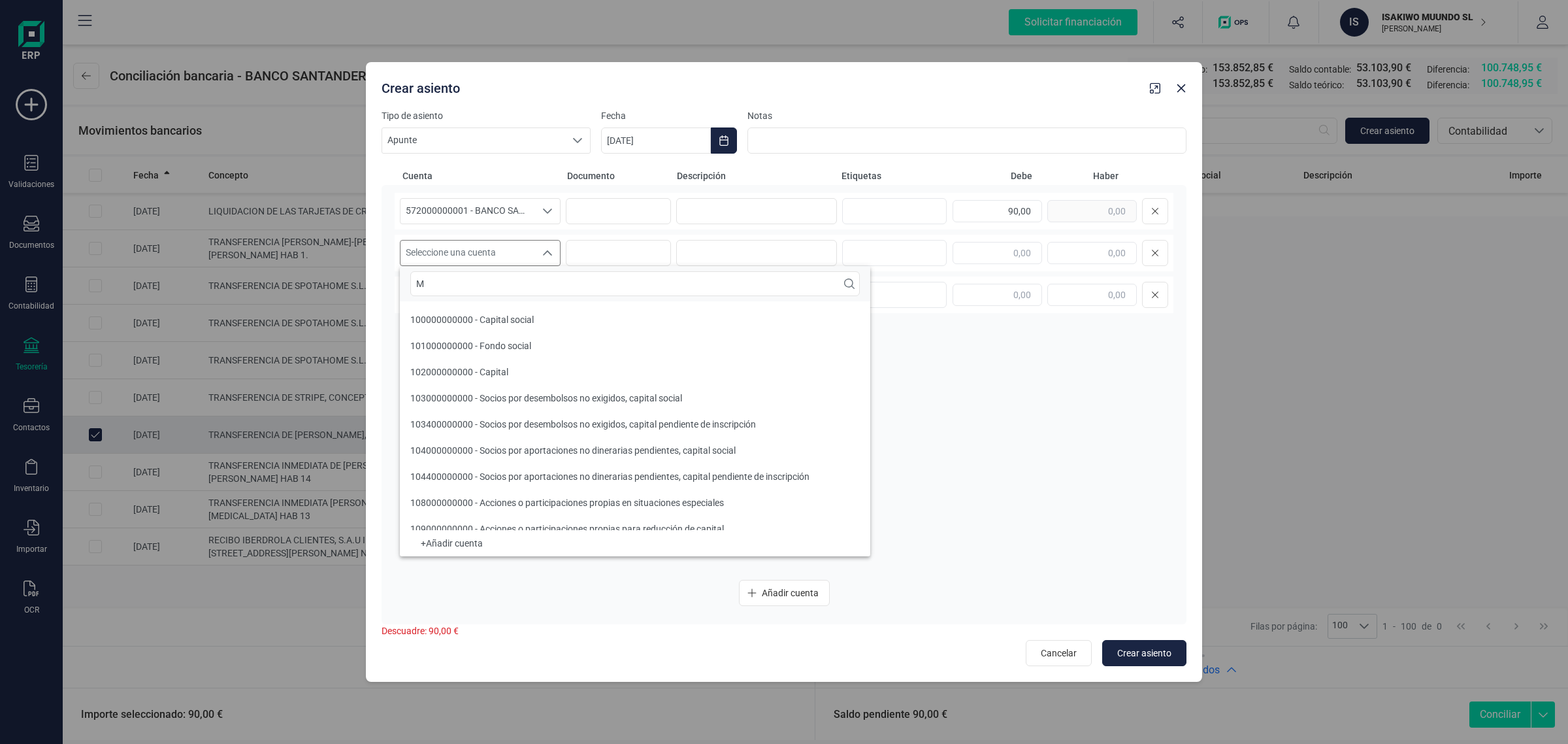
scroll to position [5, 0]
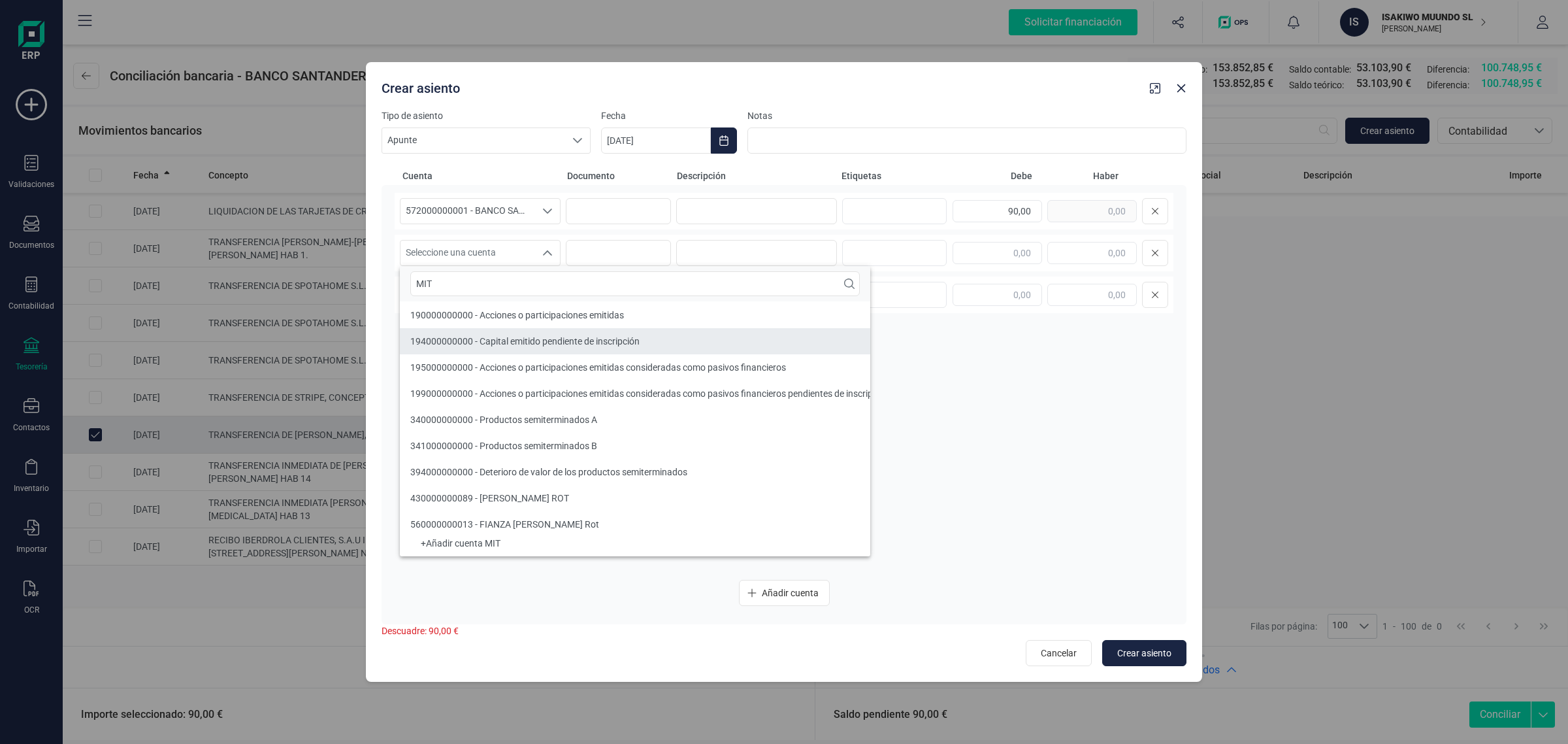
type input "MIT"
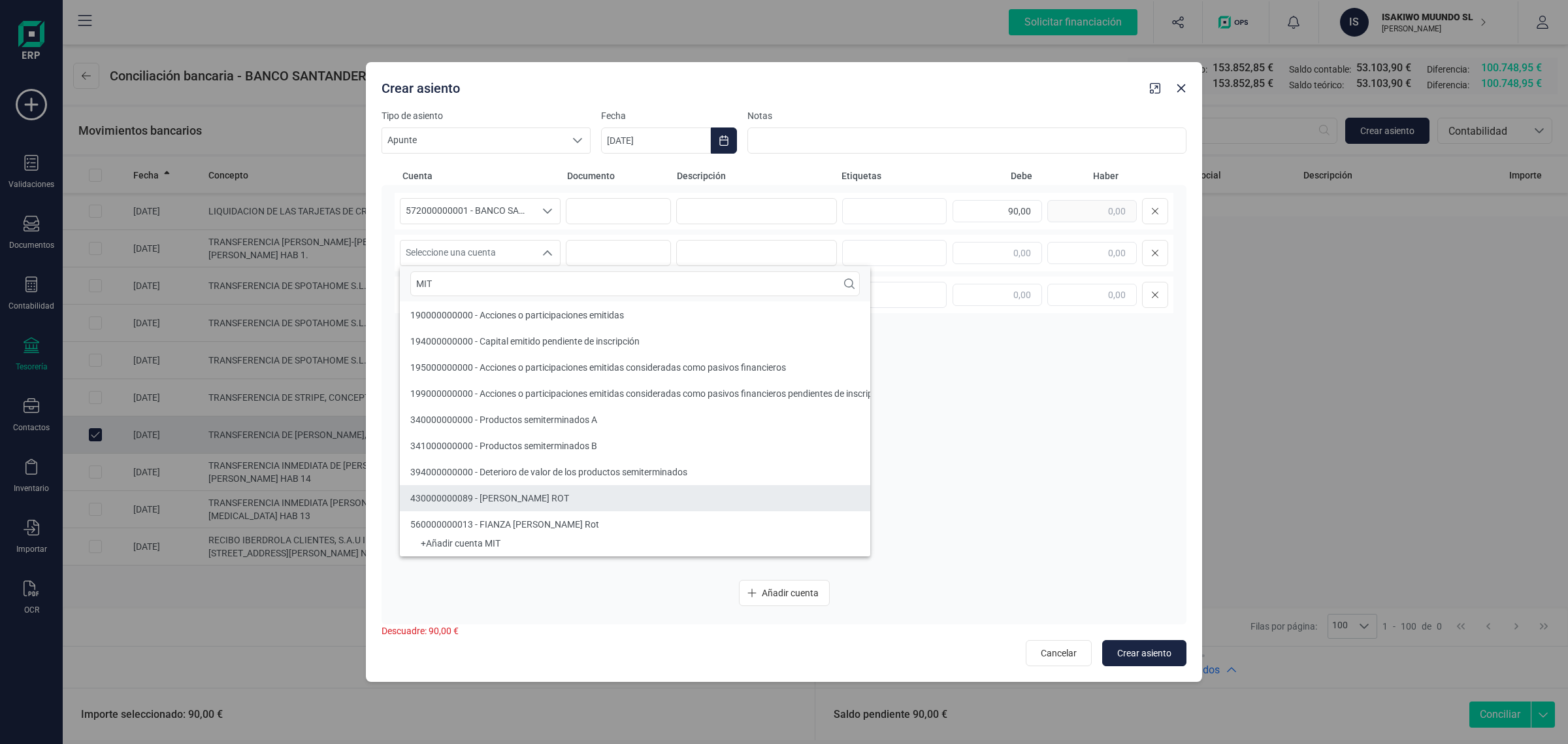
click at [526, 498] on span "430000000089 - [PERSON_NAME] ROT" at bounding box center [489, 497] width 158 height 10
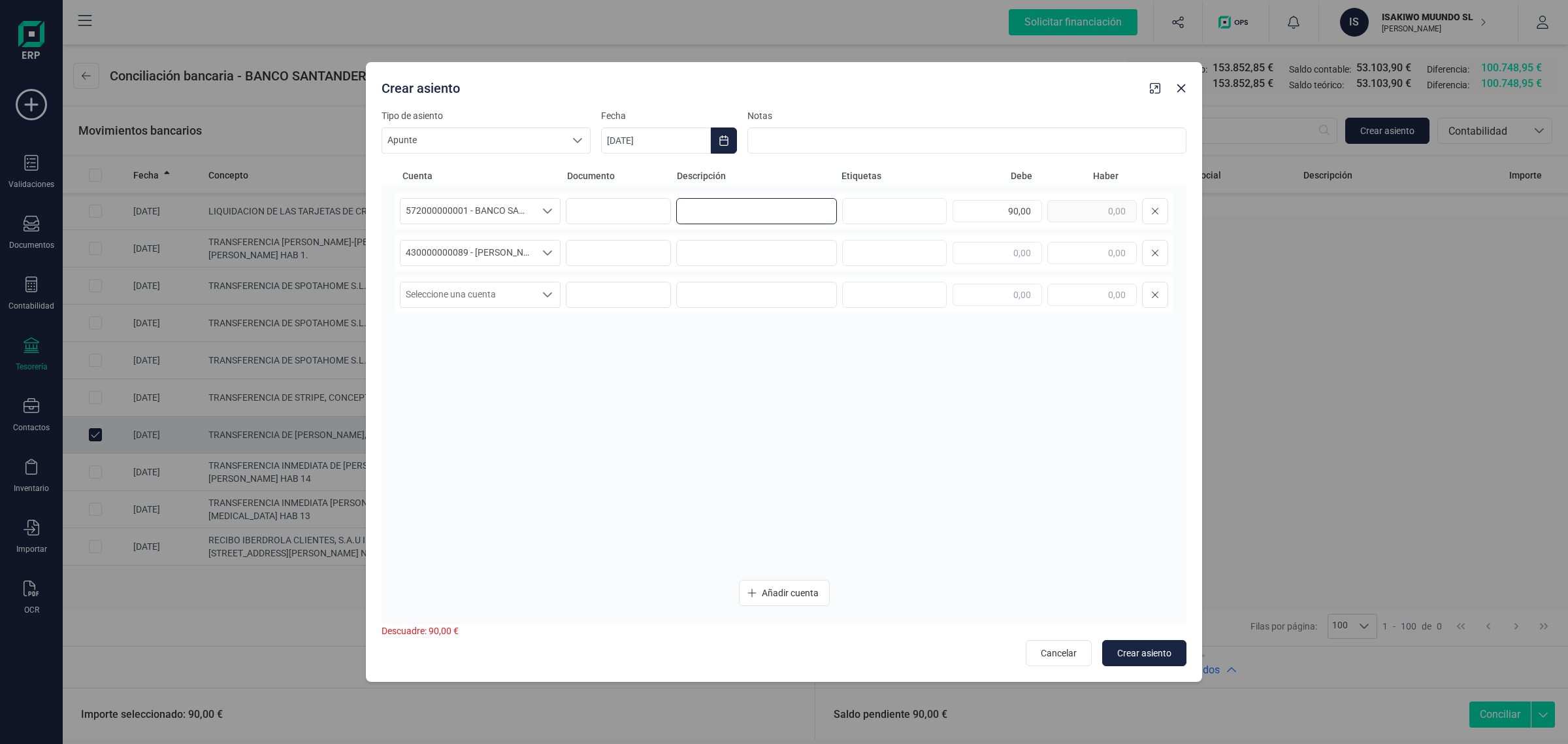
click at [718, 208] on input at bounding box center [756, 212] width 160 height 27
paste input "CUOTA SEPTIEMBRE"
drag, startPoint x: 710, startPoint y: 211, endPoint x: 657, endPoint y: 216, distance: 53.2
click at [657, 216] on div "572000000001 - BANCO SANTANDER ****0401 572000000001 - BANCO SANTANDER ****0401…" at bounding box center [784, 211] width 779 height 37
drag, startPoint x: 788, startPoint y: 214, endPoint x: 643, endPoint y: 223, distance: 145.3
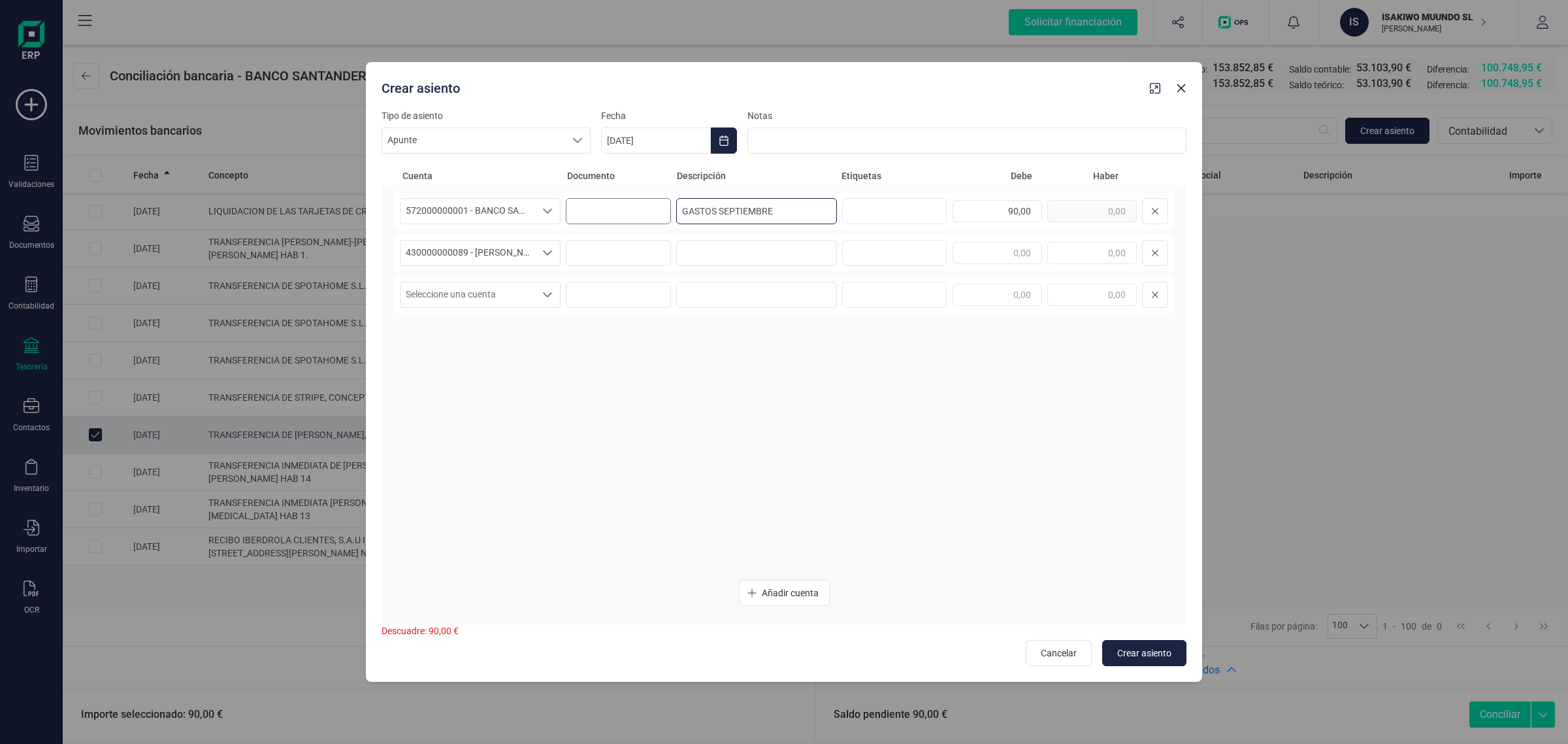
click at [643, 223] on div "572000000001 - BANCO SANTANDER ****0401 572000000001 - BANCO SANTANDER ****0401…" at bounding box center [784, 211] width 779 height 37
type input "GASTOS SEPTIEMBRE"
click at [715, 251] on input at bounding box center [756, 253] width 160 height 27
paste input "GASTOS SEPTIEMBRE"
type input "GASTOS SEPTIEMBRE"
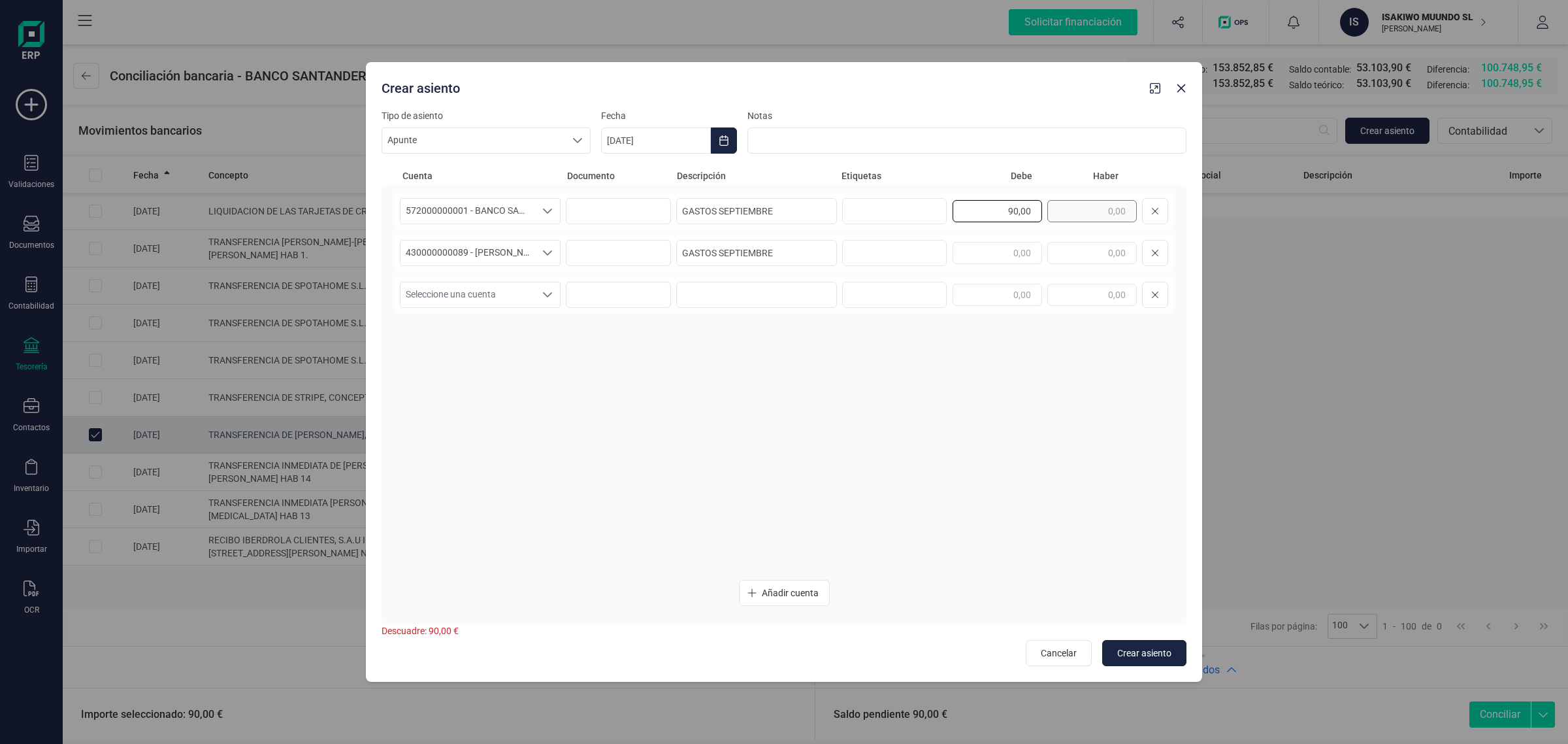
click at [1063, 214] on div "90,00" at bounding box center [1060, 212] width 215 height 27
click at [1072, 236] on div "430000000089 - [PERSON_NAME] ROT 430000000089 - [PERSON_NAME] ROT 430000000089 …" at bounding box center [784, 252] width 779 height 37
click at [1075, 242] on input "text" at bounding box center [1092, 252] width 89 height 22
paste input "90,00"
type input "90,00"
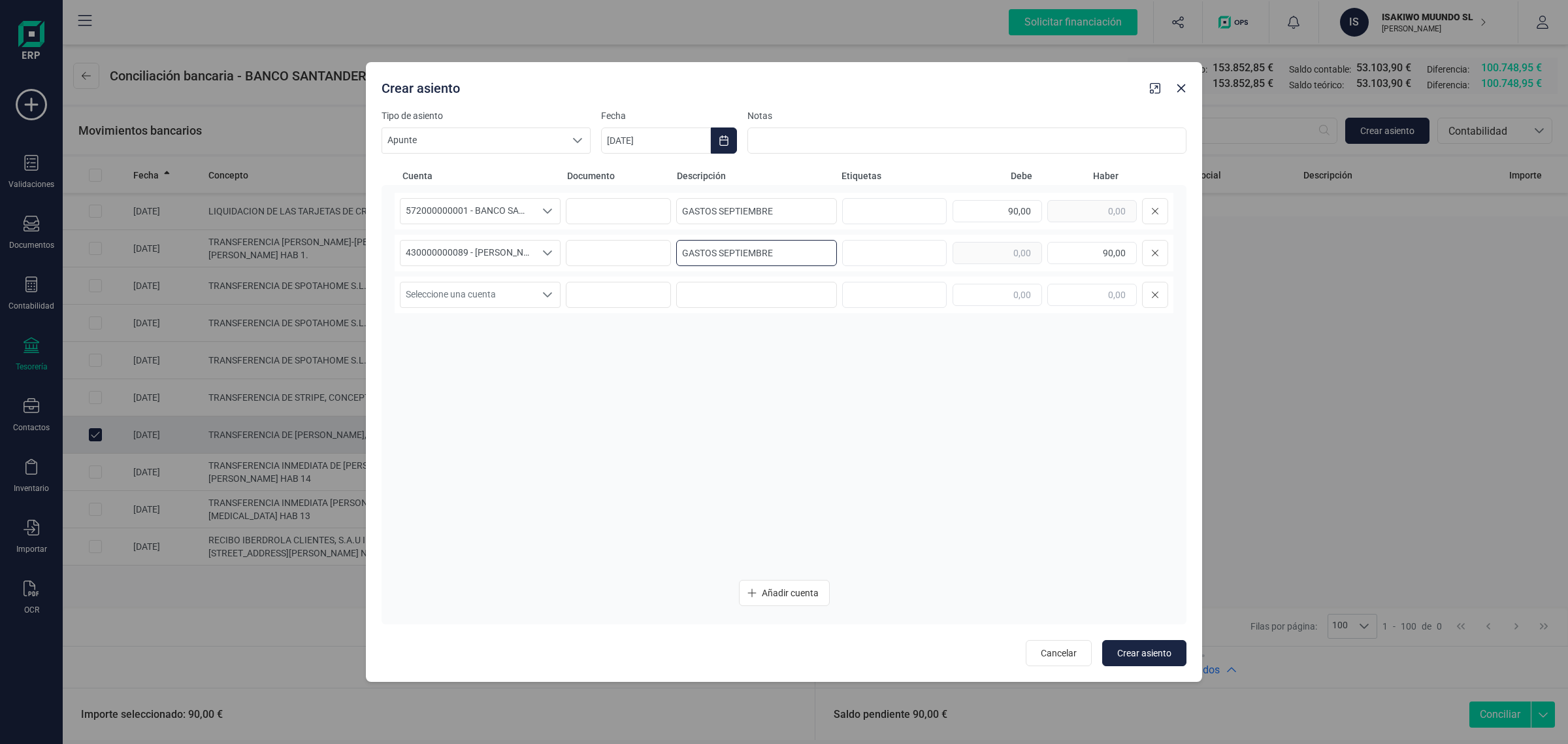
drag, startPoint x: 823, startPoint y: 253, endPoint x: 615, endPoint y: 272, distance: 208.9
click at [615, 272] on div "572000000001 - BANCO SANTANDER ****0401 572000000001 - BANCO SANTANDER ****0401…" at bounding box center [784, 381] width 779 height 377
click at [795, 253] on input "GASTOS SEPTIEMBRE" at bounding box center [756, 253] width 160 height 27
click at [722, 141] on icon "Choose Date" at bounding box center [723, 140] width 10 height 10
click at [846, 292] on span "12" at bounding box center [850, 293] width 27 height 27
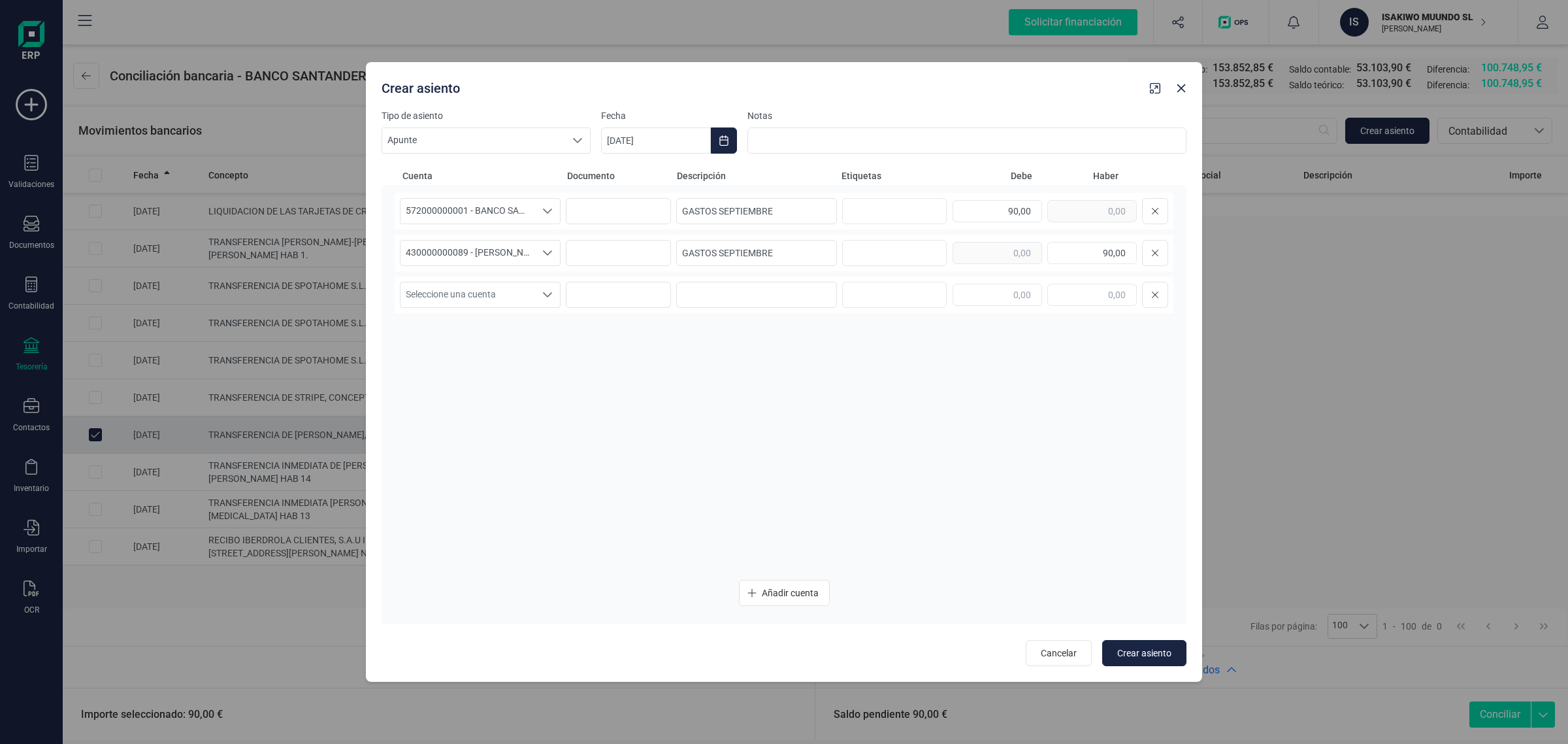
click at [821, 360] on div "572000000001 - BANCO SANTANDER ****0401 572000000001 - BANCO SANTANDER ****0401…" at bounding box center [784, 381] width 779 height 377
click at [1144, 646] on span "Crear asiento" at bounding box center [1144, 653] width 54 height 13
type input "[DATE]"
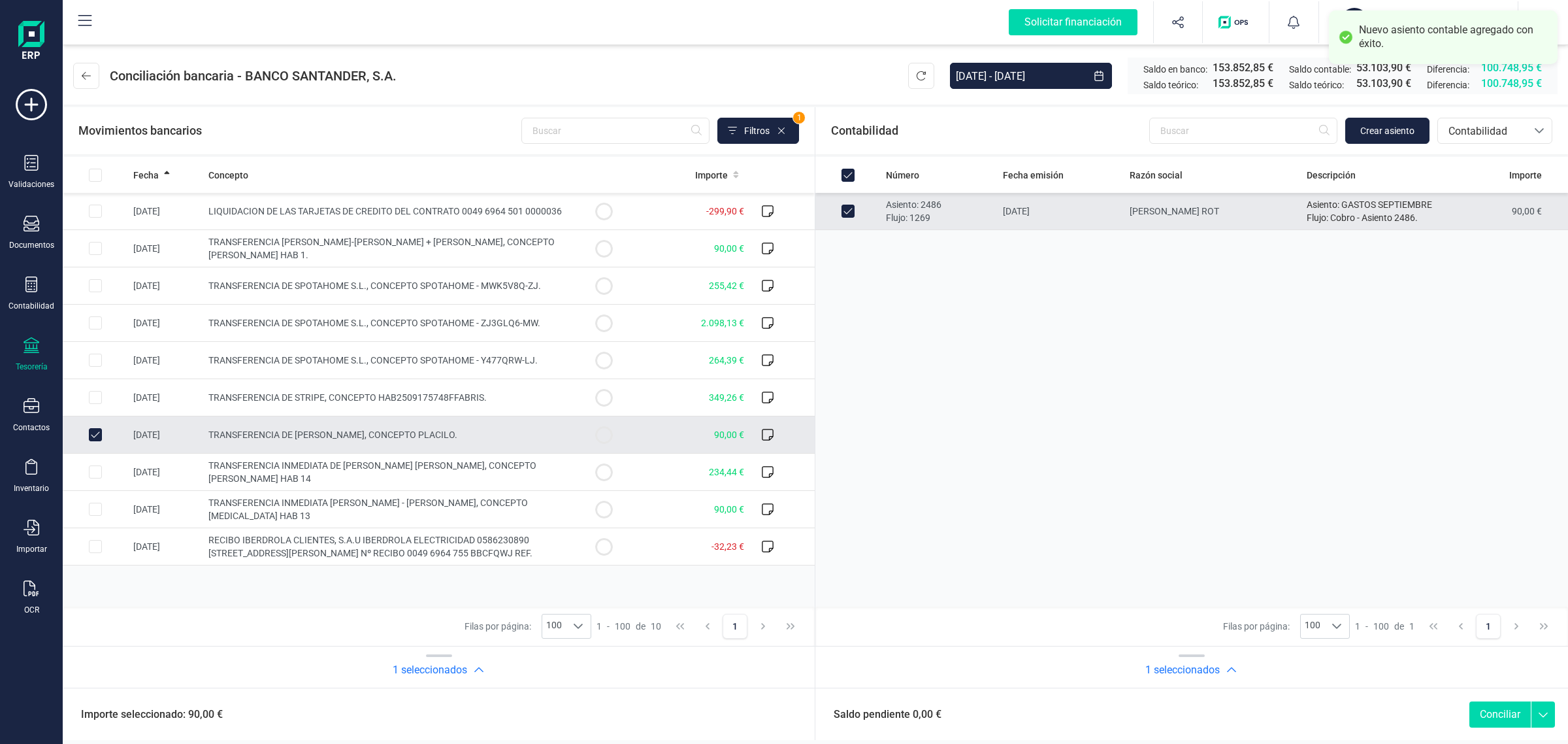
click at [1485, 706] on button "Conciliar" at bounding box center [1500, 715] width 62 height 27
checkbox input "false"
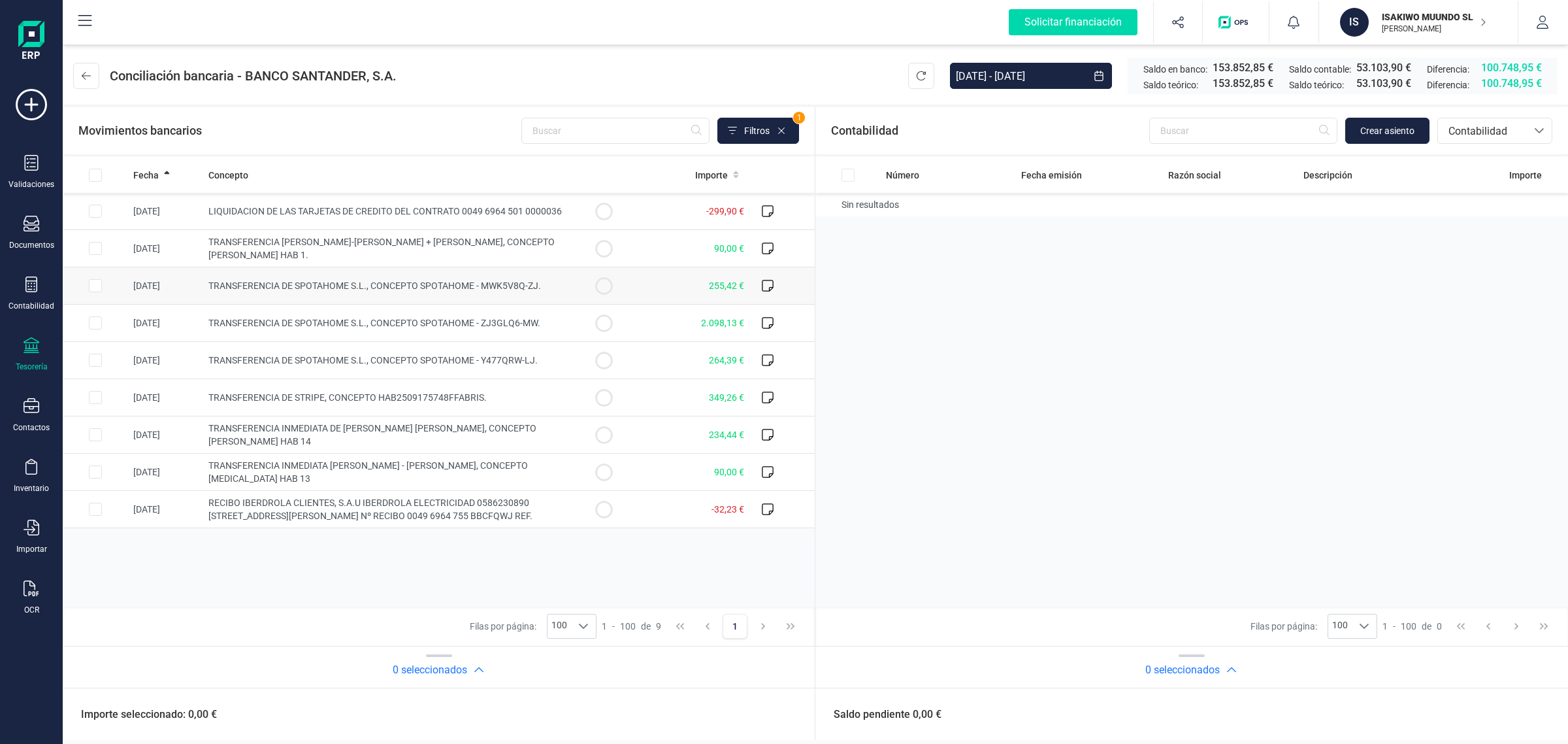
click at [694, 285] on td "255,42 €" at bounding box center [692, 286] width 113 height 37
checkbox input "true"
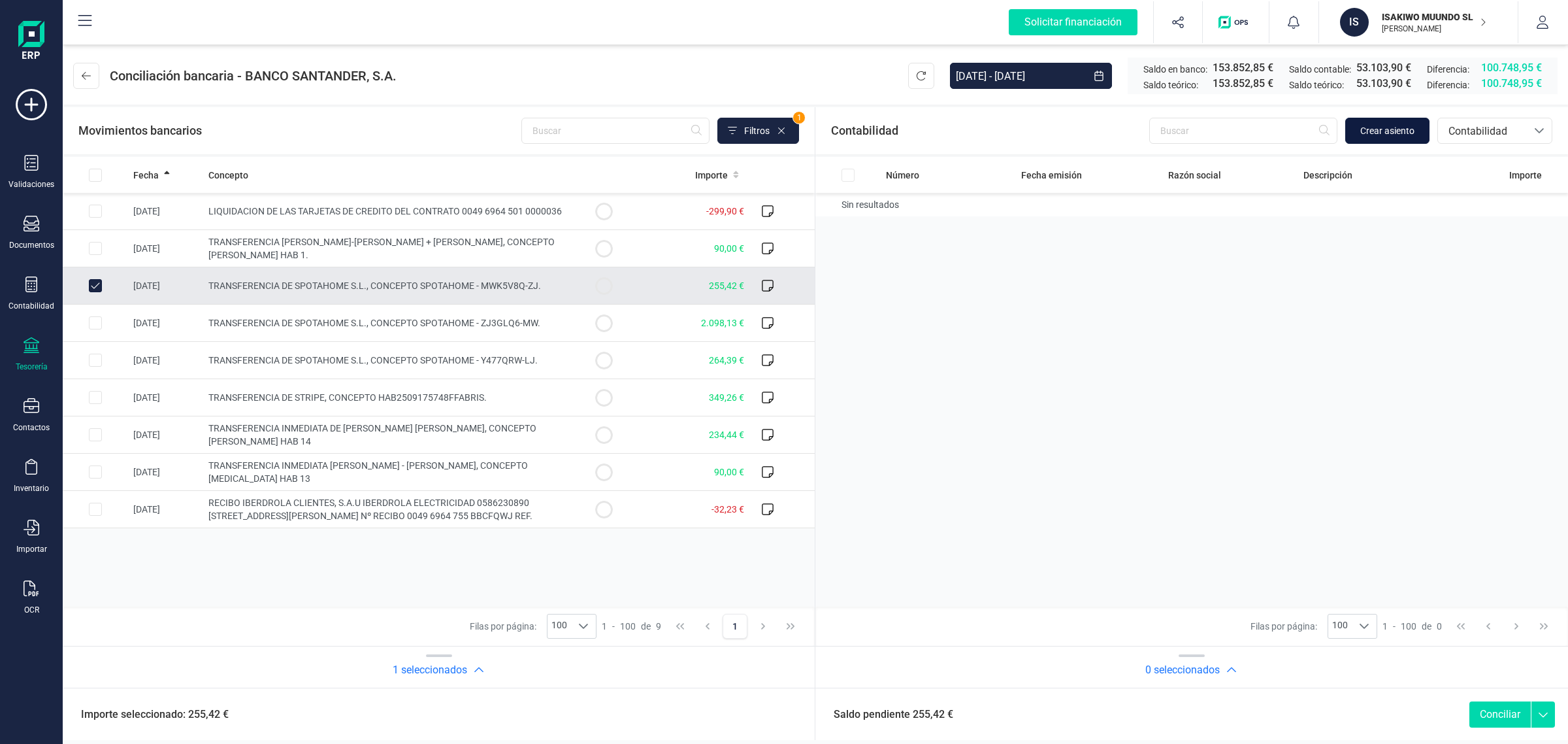
click at [1367, 121] on button "Crear asiento" at bounding box center [1387, 131] width 84 height 27
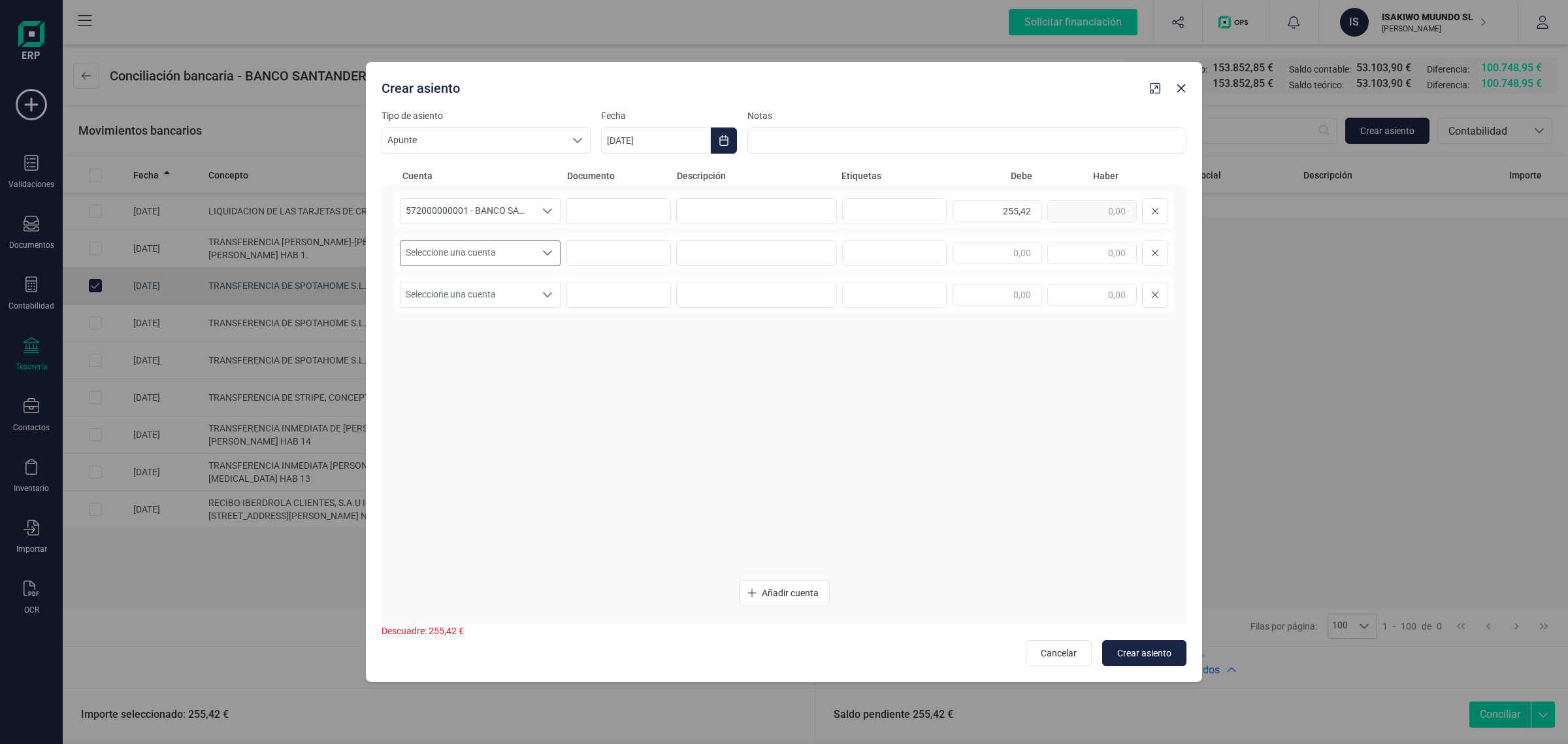
click at [477, 240] on span "Seleccione una cuenta" at bounding box center [468, 252] width 135 height 25
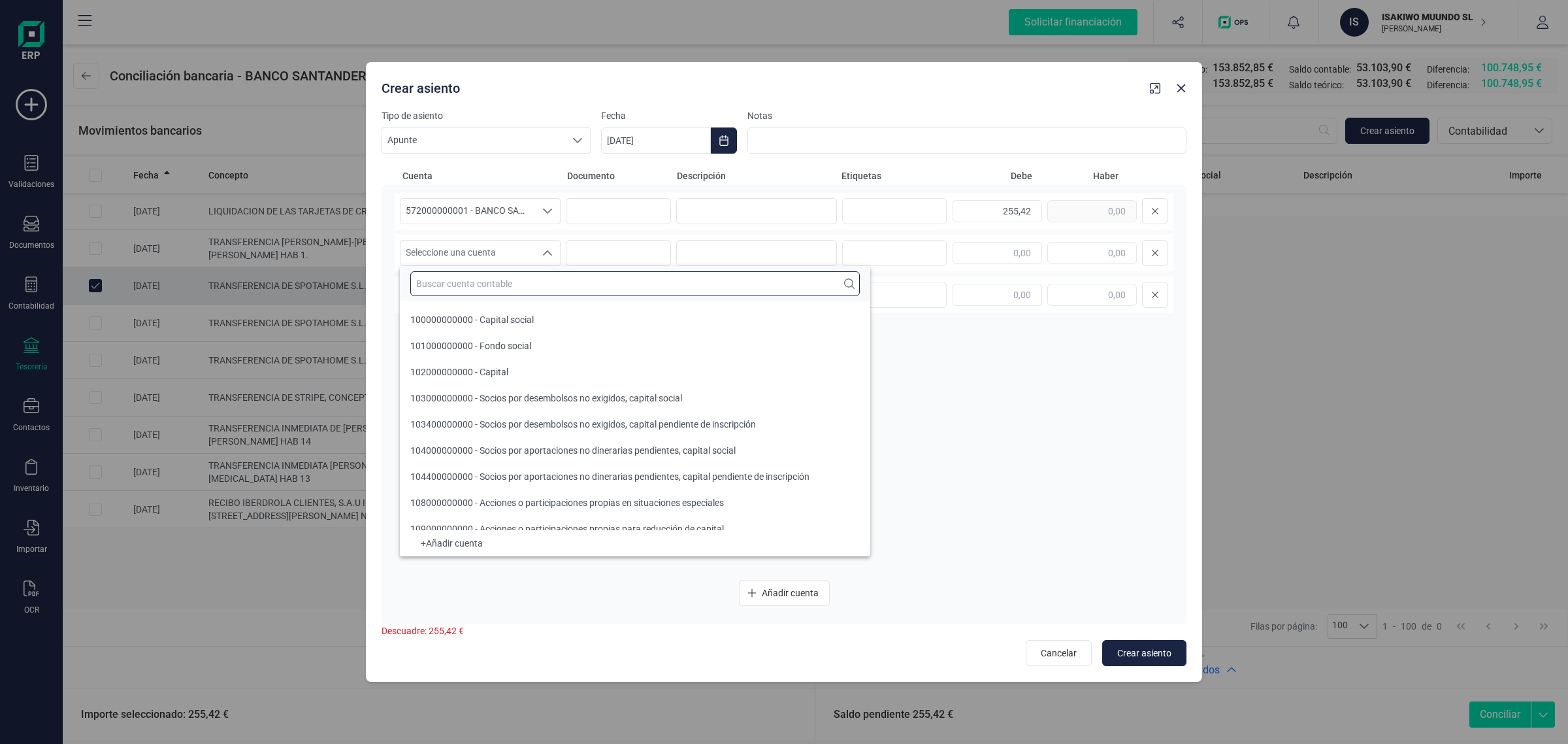
click at [452, 288] on input "text" at bounding box center [635, 284] width 450 height 25
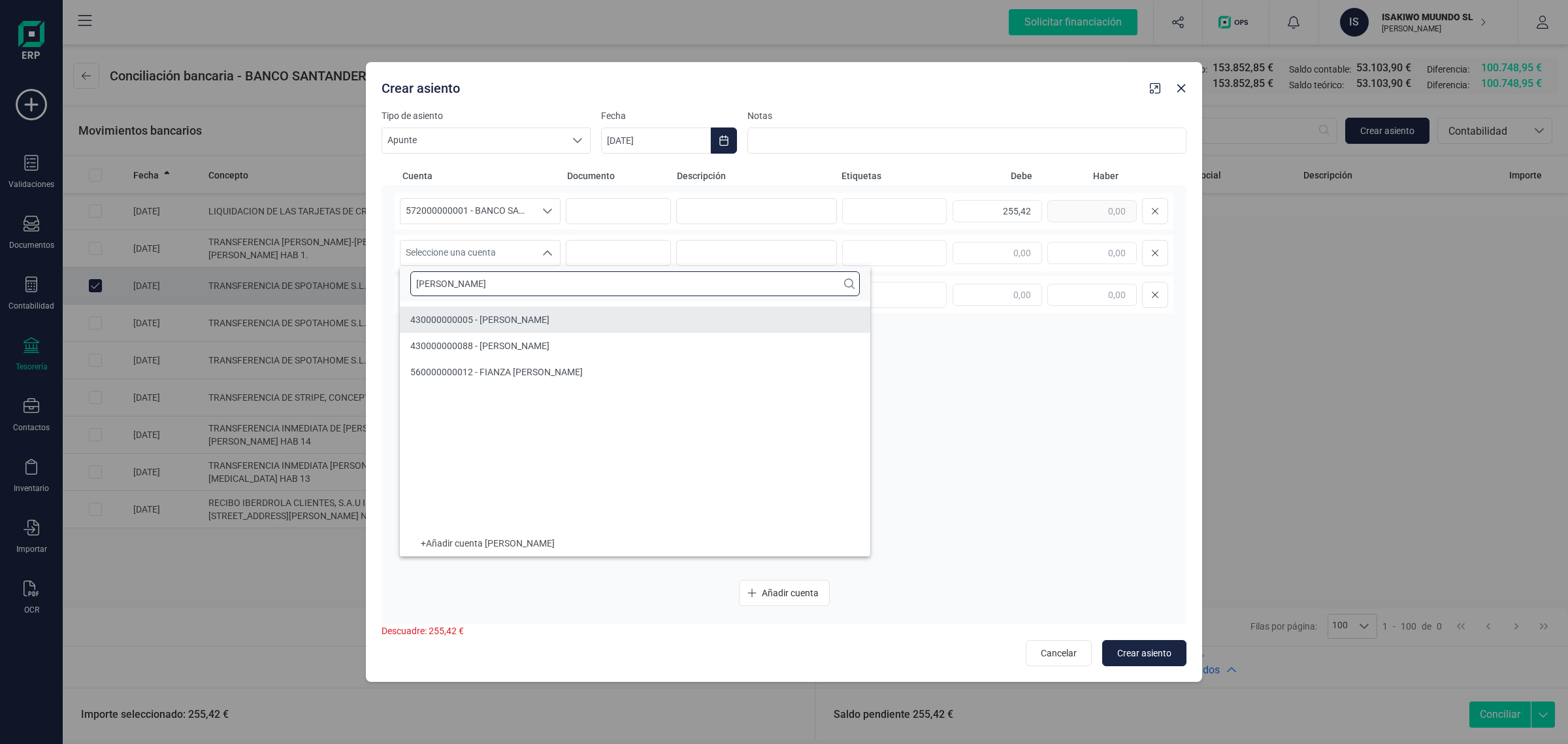
type input "[PERSON_NAME]"
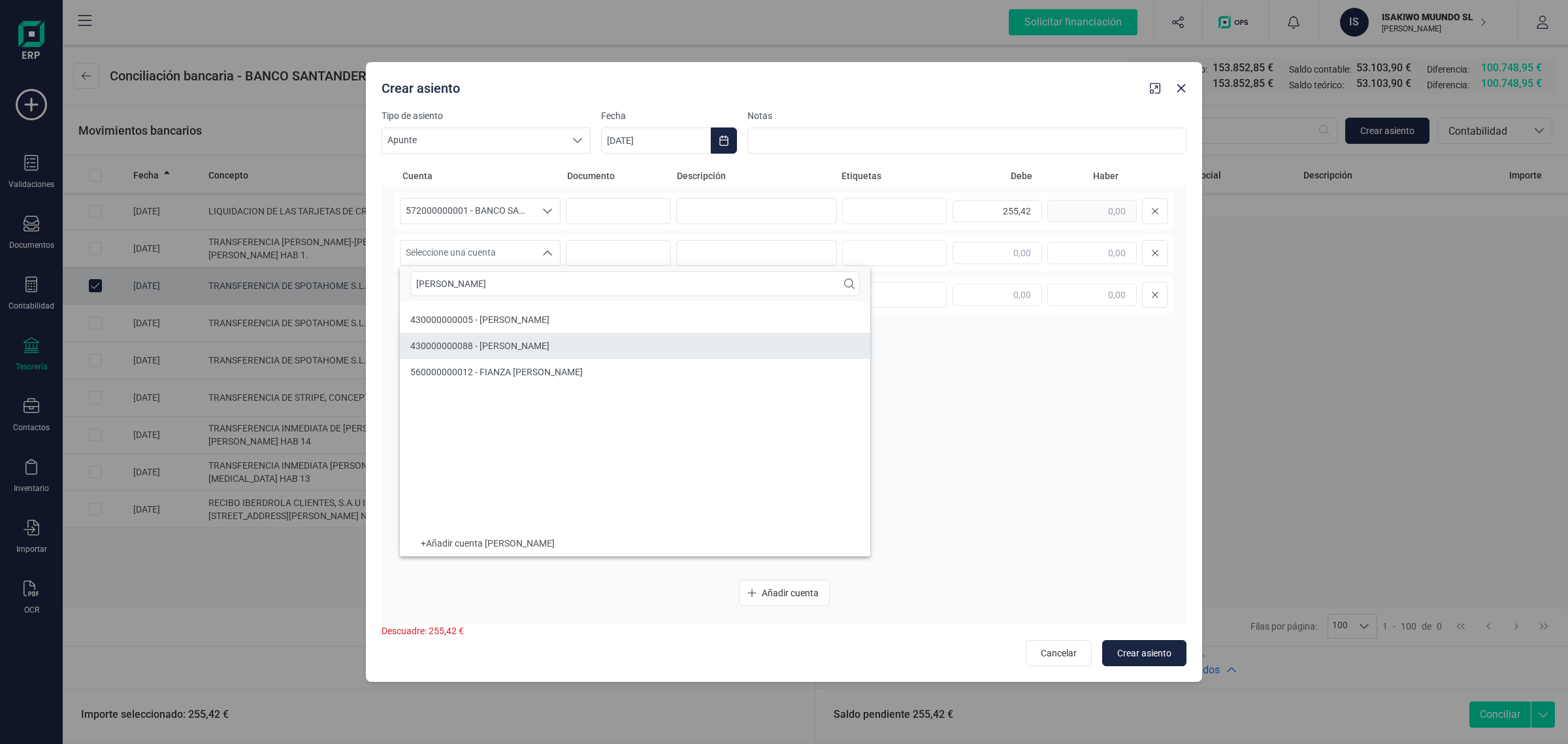
click at [489, 346] on span "430000000088 - [PERSON_NAME]" at bounding box center [479, 345] width 139 height 10
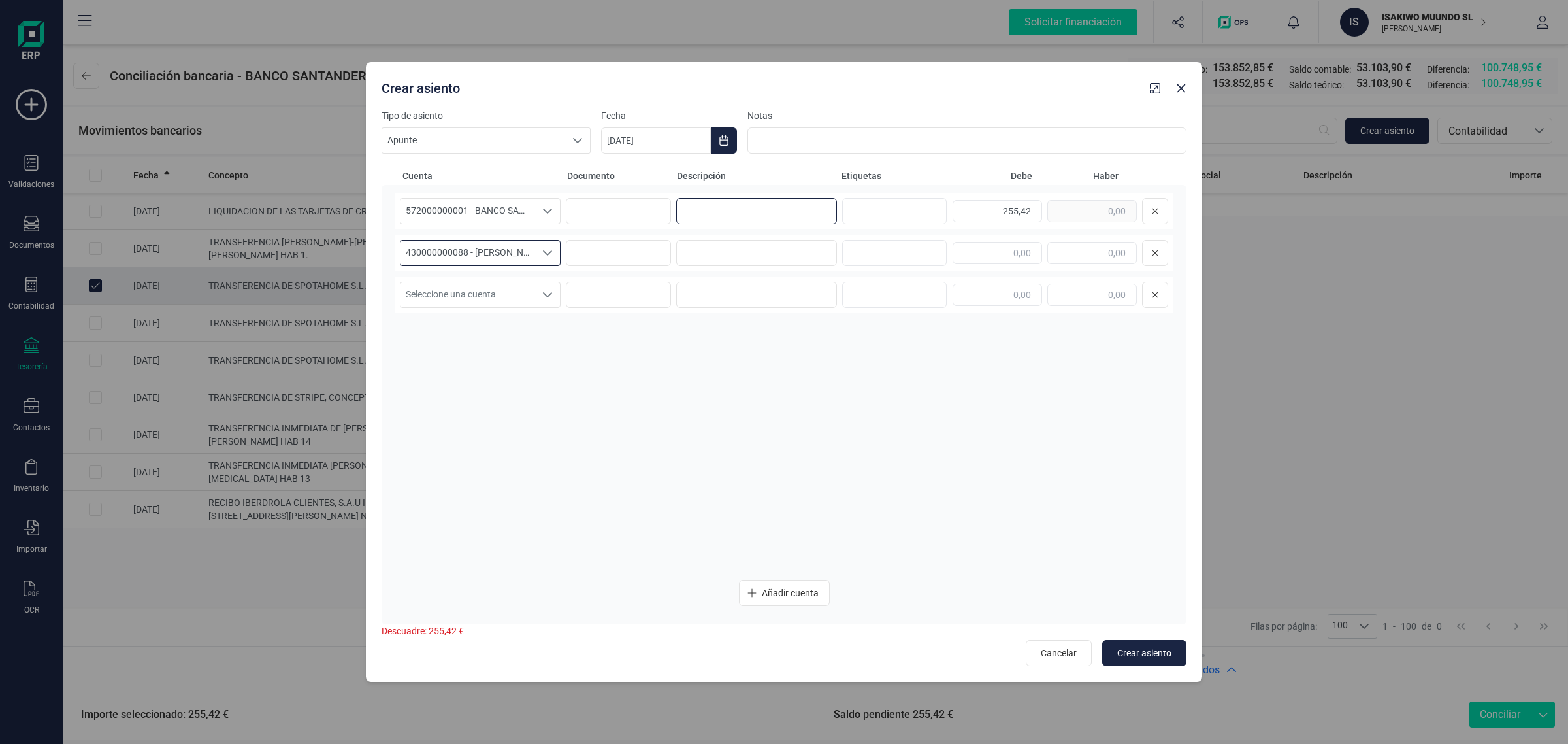
click at [699, 211] on input at bounding box center [756, 212] width 160 height 27
paste input "GASTOS SEPTIEMBRE"
drag, startPoint x: 716, startPoint y: 211, endPoint x: 668, endPoint y: 223, distance: 49.5
click at [668, 223] on div "572000000001 - BANCO SANTANDER ****0401 572000000001 - BANCO SANTANDER ****0401…" at bounding box center [784, 211] width 779 height 37
drag, startPoint x: 783, startPoint y: 211, endPoint x: 581, endPoint y: 215, distance: 202.0
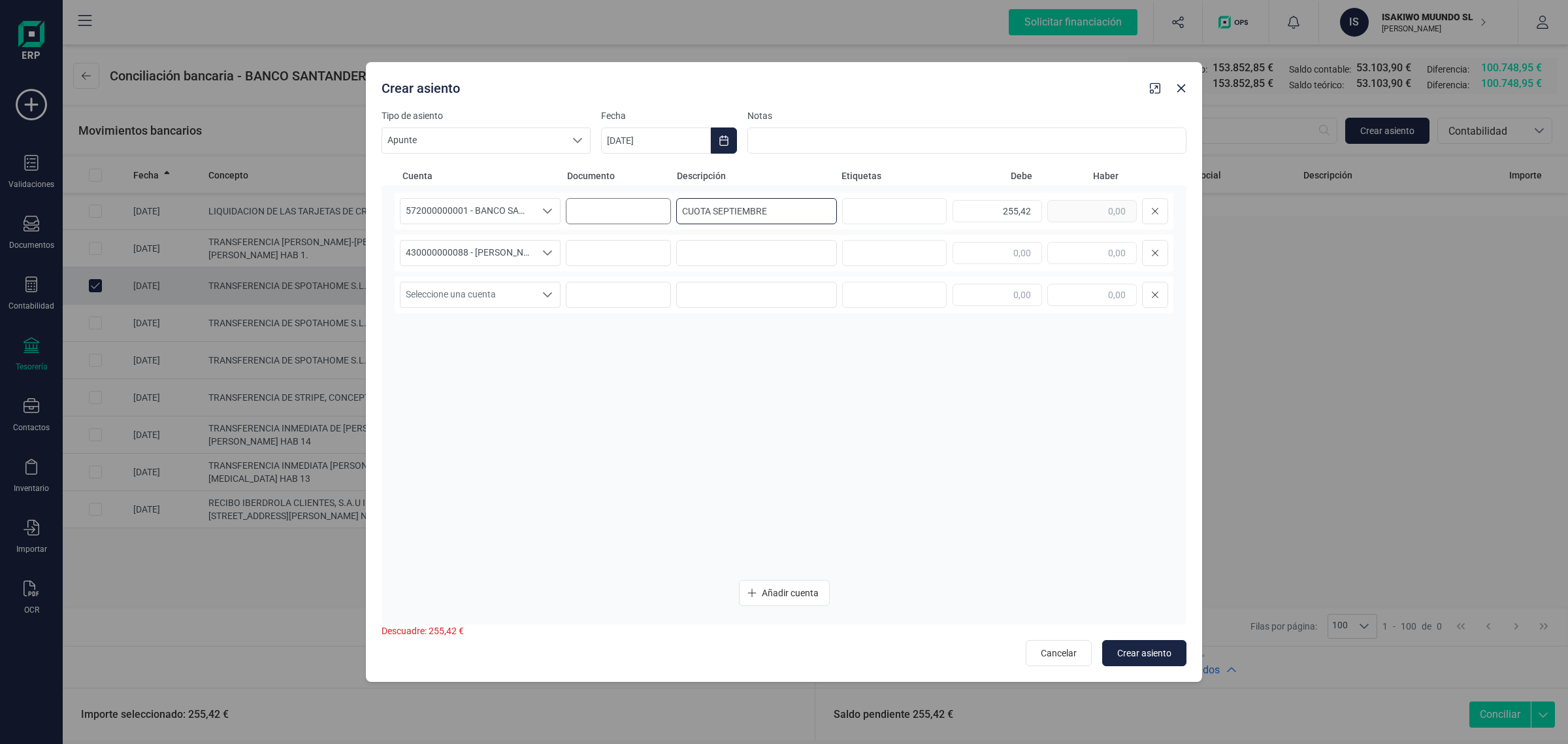
click at [581, 215] on div "572000000001 - BANCO SANTANDER ****0401 572000000001 - BANCO SANTANDER ****0401…" at bounding box center [784, 211] width 779 height 37
type input "CUOTA SEPTIEMBRE"
click at [782, 251] on input at bounding box center [756, 253] width 160 height 27
paste input "CUOTA SEPTIEMBRE"
type input "CUOTA SEPTIEMBRE"
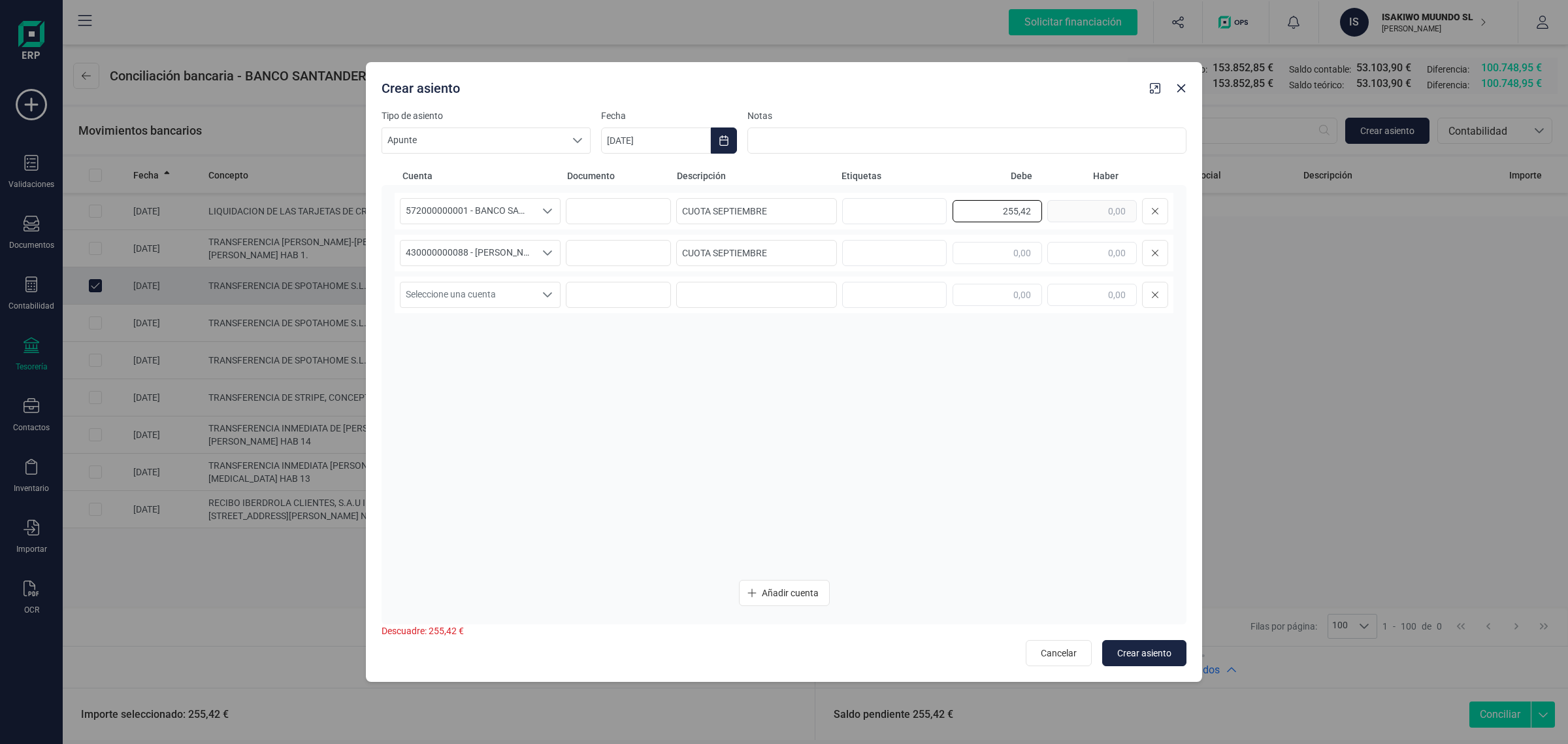
drag, startPoint x: 980, startPoint y: 213, endPoint x: 1041, endPoint y: 223, distance: 61.8
click at [1041, 223] on div "255,42" at bounding box center [1060, 212] width 215 height 27
click at [1096, 245] on input "text" at bounding box center [1092, 252] width 89 height 22
paste input "255,42"
type input "255,42"
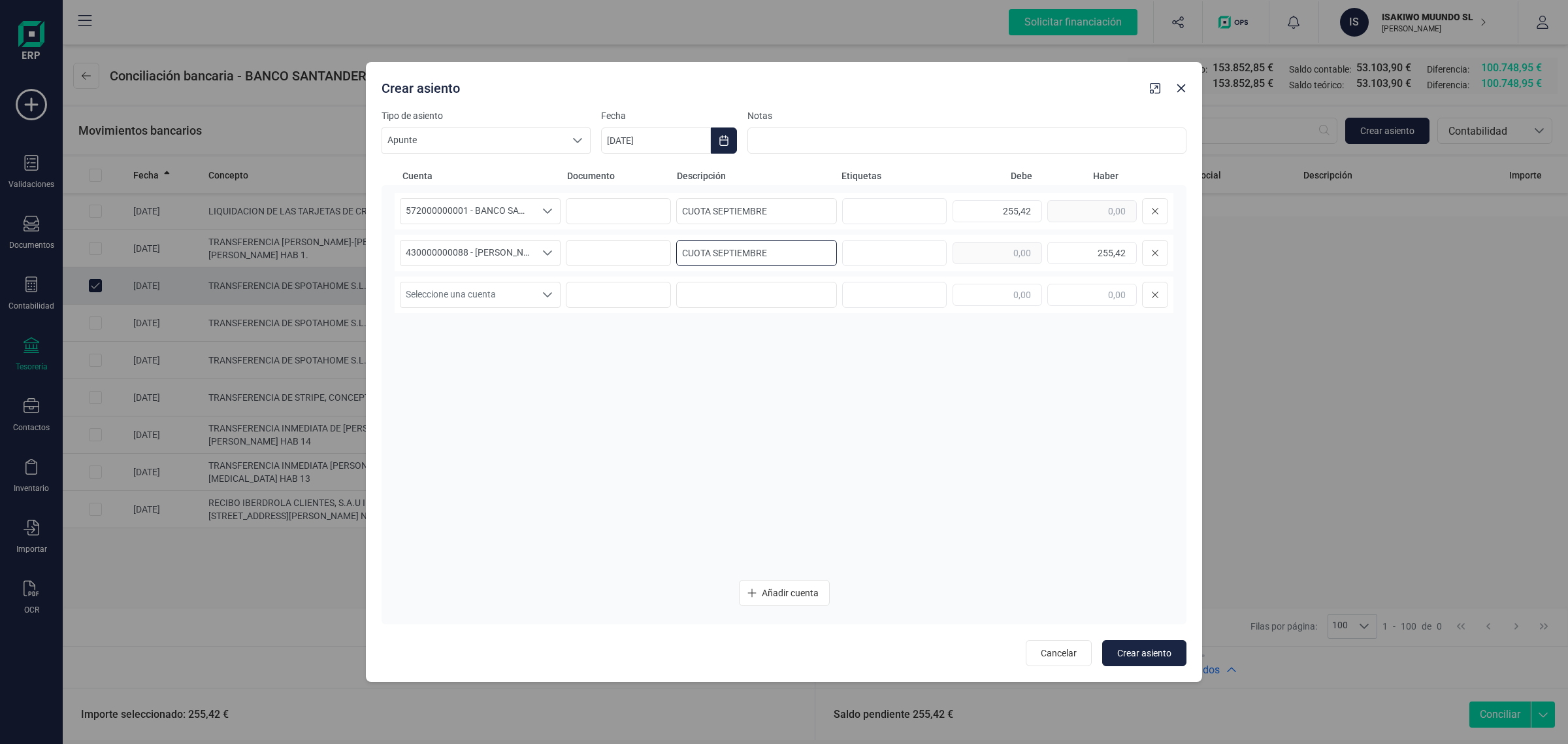
drag, startPoint x: 804, startPoint y: 245, endPoint x: 618, endPoint y: 270, distance: 187.7
click at [618, 270] on div "430000000088 - [PERSON_NAME] 430000000088 - [PERSON_NAME] 430000000088 - [PERSO…" at bounding box center [784, 252] width 779 height 37
click at [718, 140] on icon "Choose Date" at bounding box center [723, 140] width 10 height 10
click at [807, 252] on span "4" at bounding box center [797, 256] width 27 height 27
click at [806, 400] on div "572000000001 - BANCO SANTANDER ****0401 572000000001 - BANCO SANTANDER ****0401…" at bounding box center [784, 381] width 779 height 377
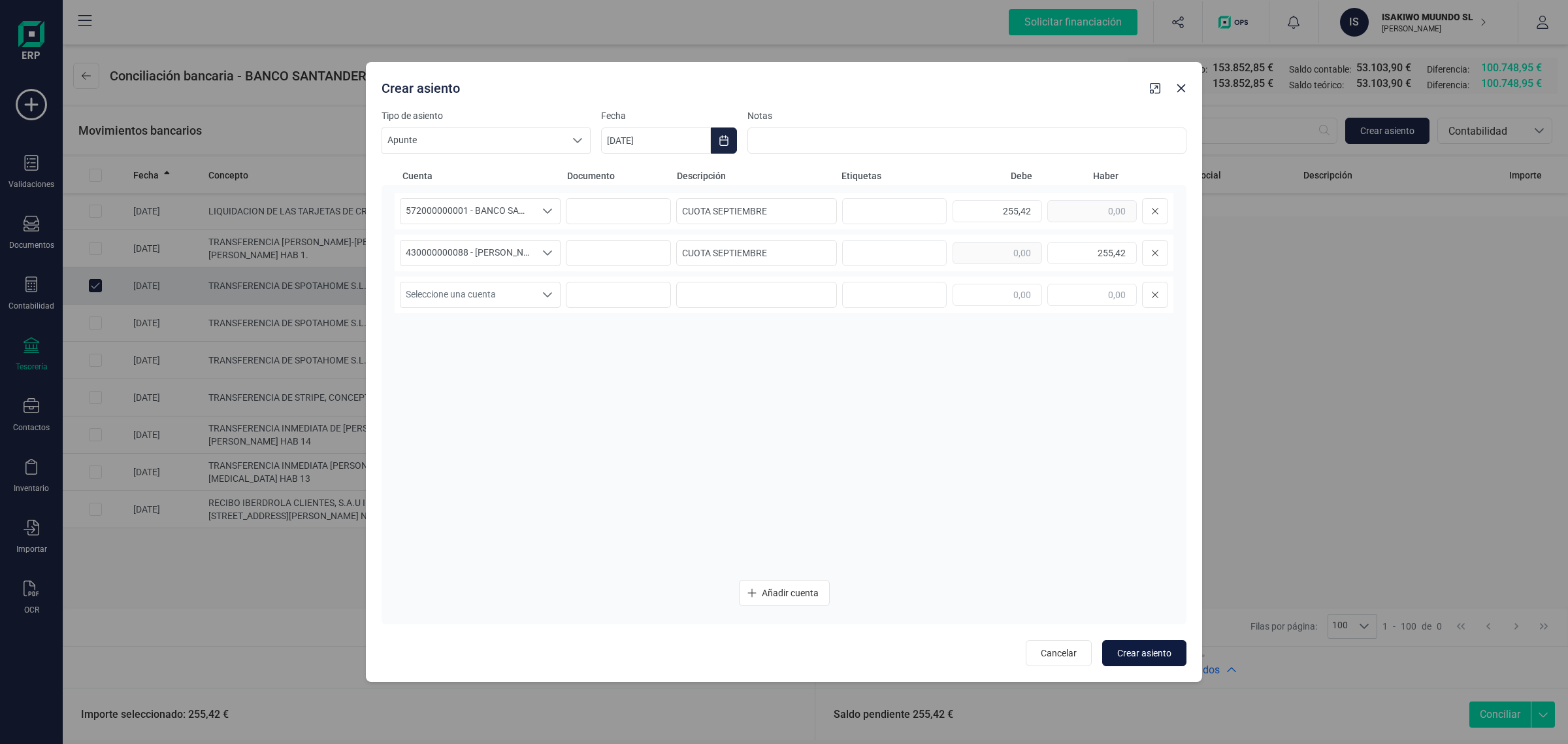
click at [1131, 654] on span "Crear asiento" at bounding box center [1144, 653] width 54 height 13
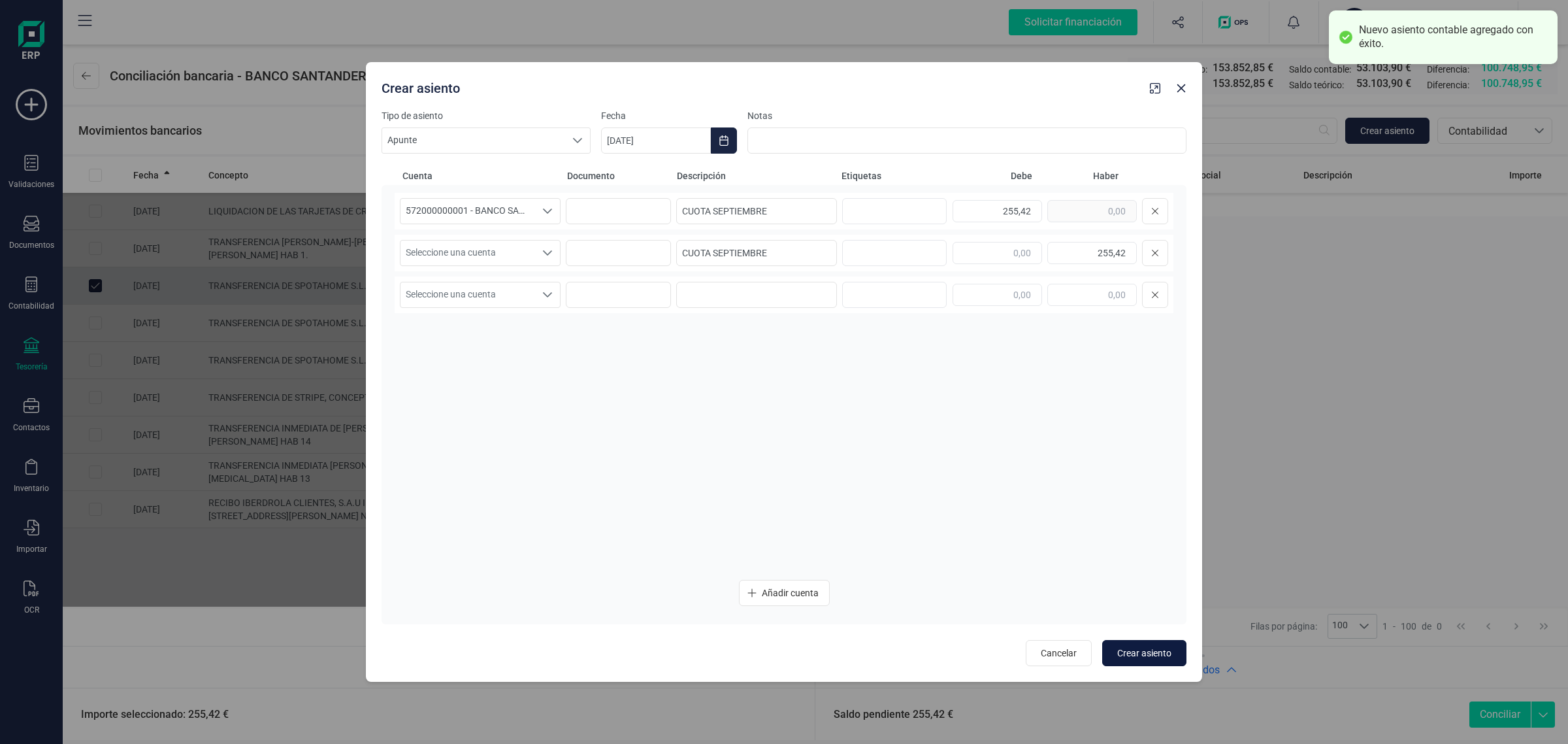
type input "[DATE]"
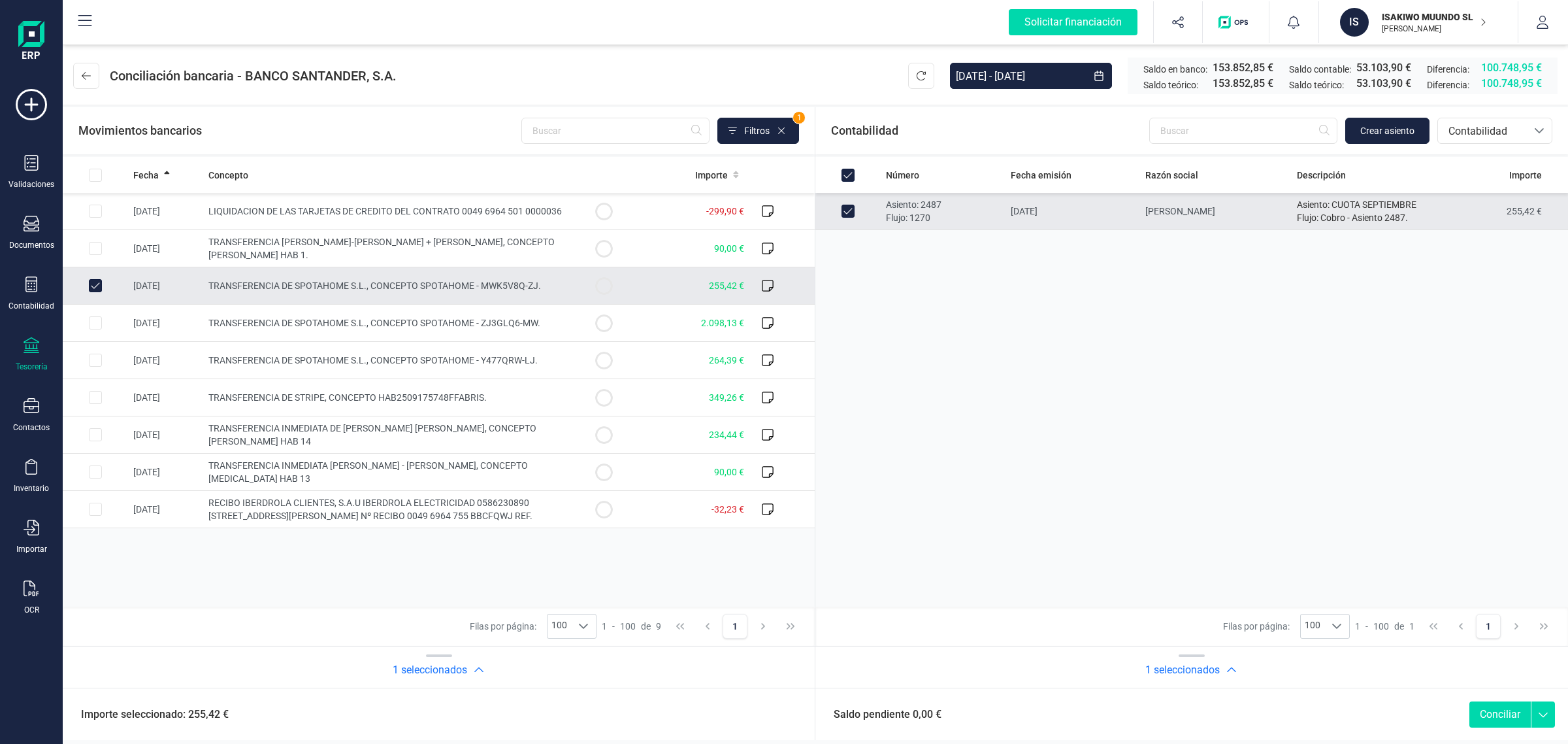
click at [1491, 713] on button "Conciliar" at bounding box center [1500, 715] width 62 height 27
checkbox input "false"
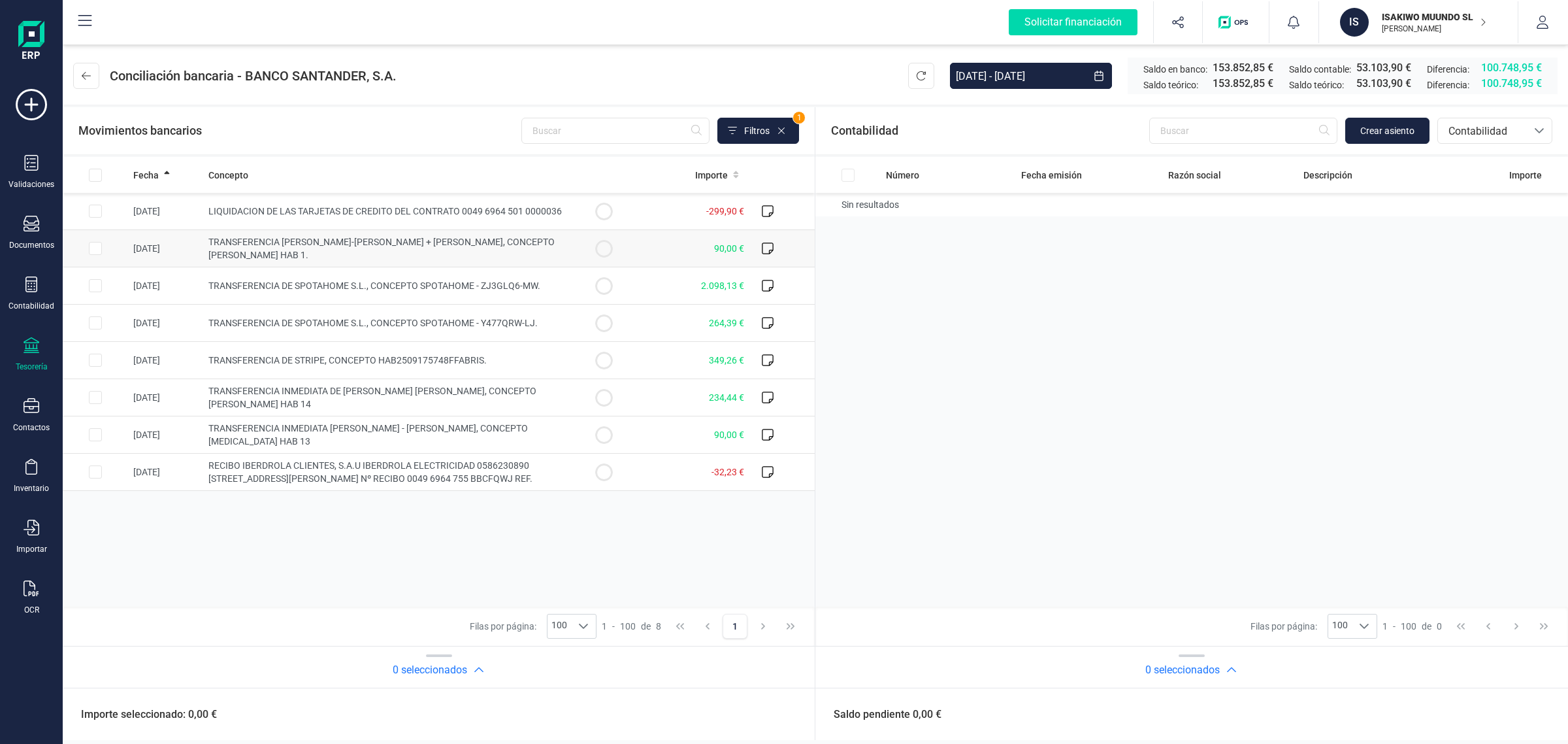
click at [657, 251] on td "90,00 €" at bounding box center [692, 248] width 113 height 37
checkbox input "true"
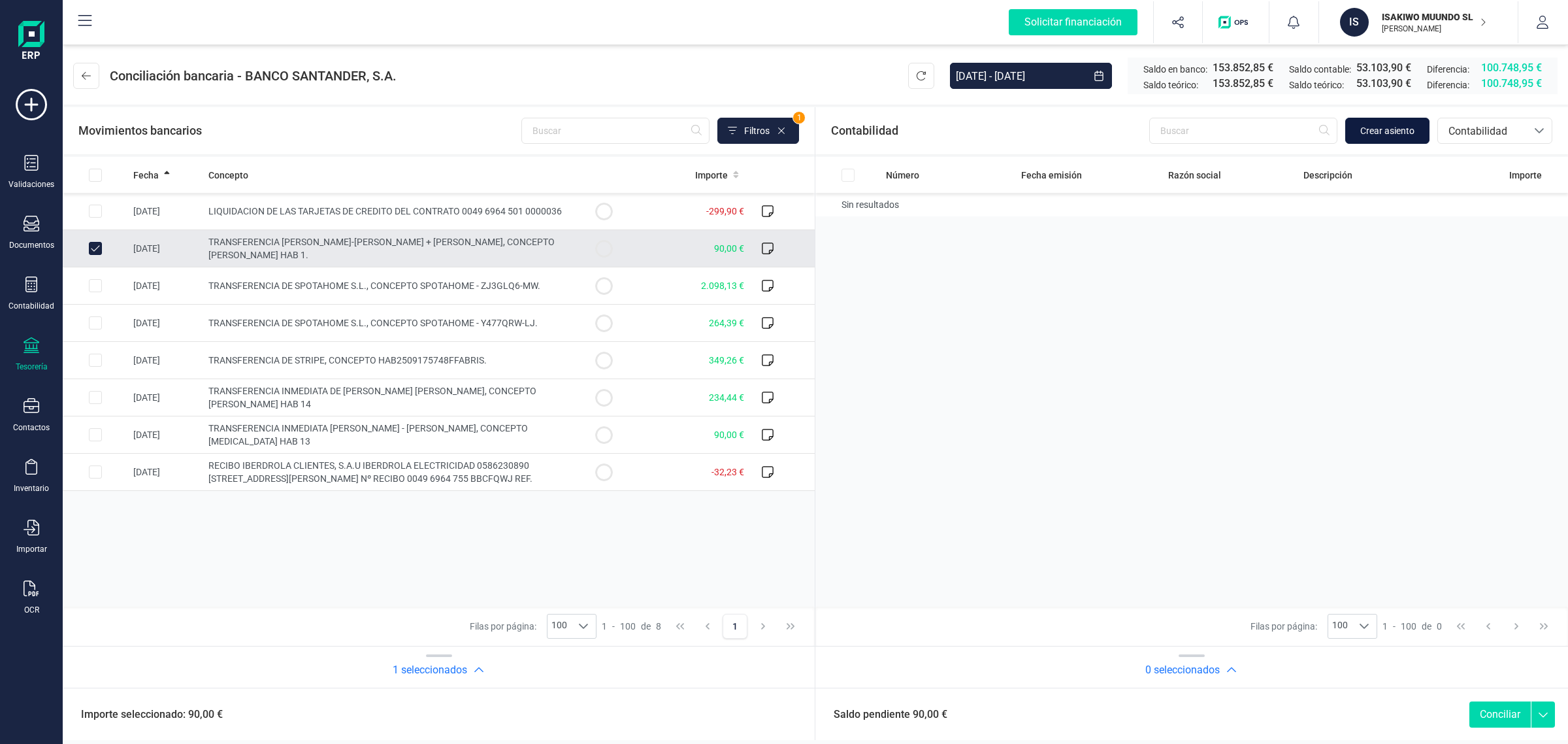
click at [1376, 124] on span "Crear asiento" at bounding box center [1387, 131] width 54 height 13
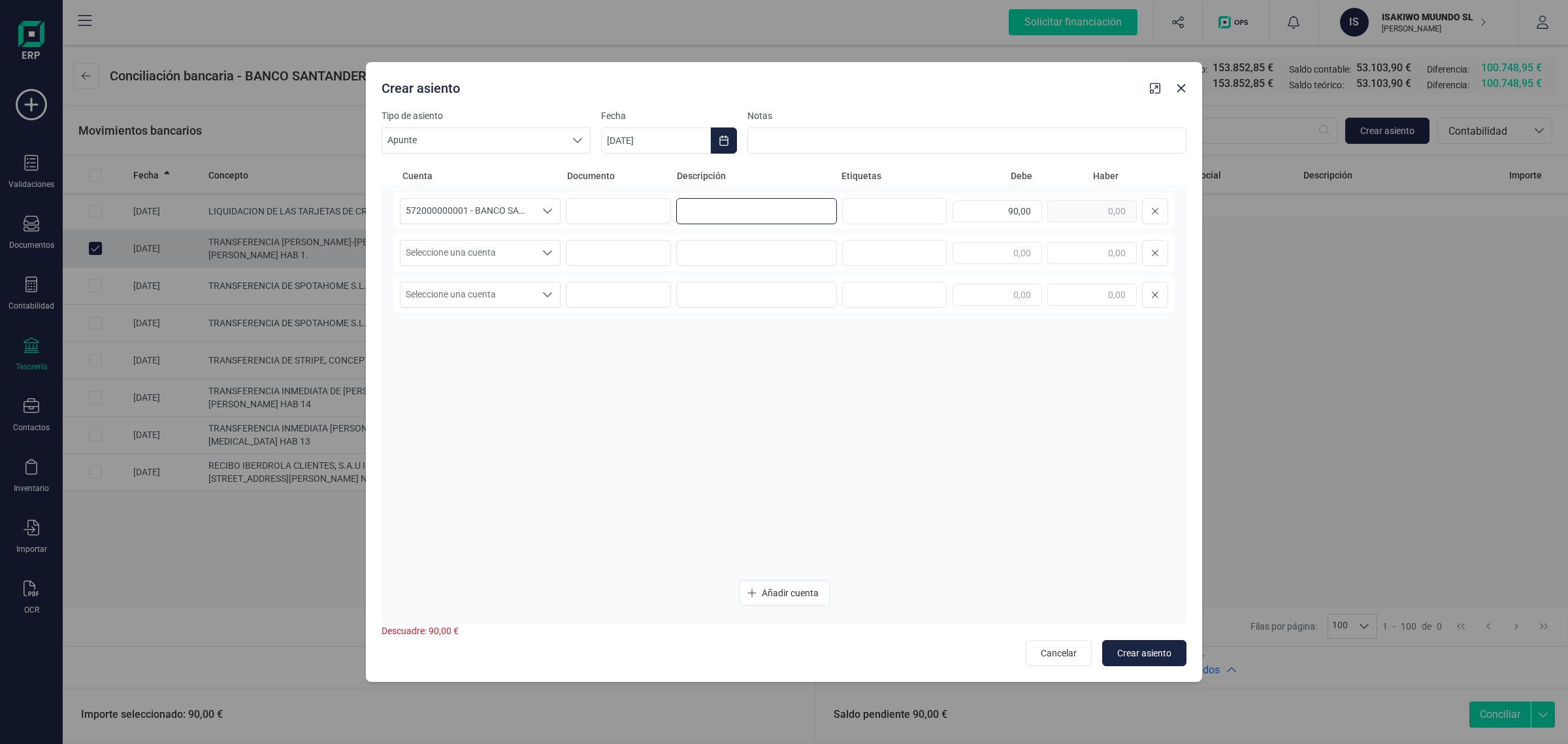
click at [761, 205] on input at bounding box center [756, 212] width 160 height 27
paste input "CUOTA SEPTIEMBRE"
drag, startPoint x: 713, startPoint y: 211, endPoint x: 657, endPoint y: 223, distance: 57.3
click at [657, 223] on div "572000000001 - BANCO SANTANDER ****0401 572000000001 - BANCO SANTANDER ****0401…" at bounding box center [784, 211] width 779 height 37
drag, startPoint x: 817, startPoint y: 213, endPoint x: 671, endPoint y: 237, distance: 148.0
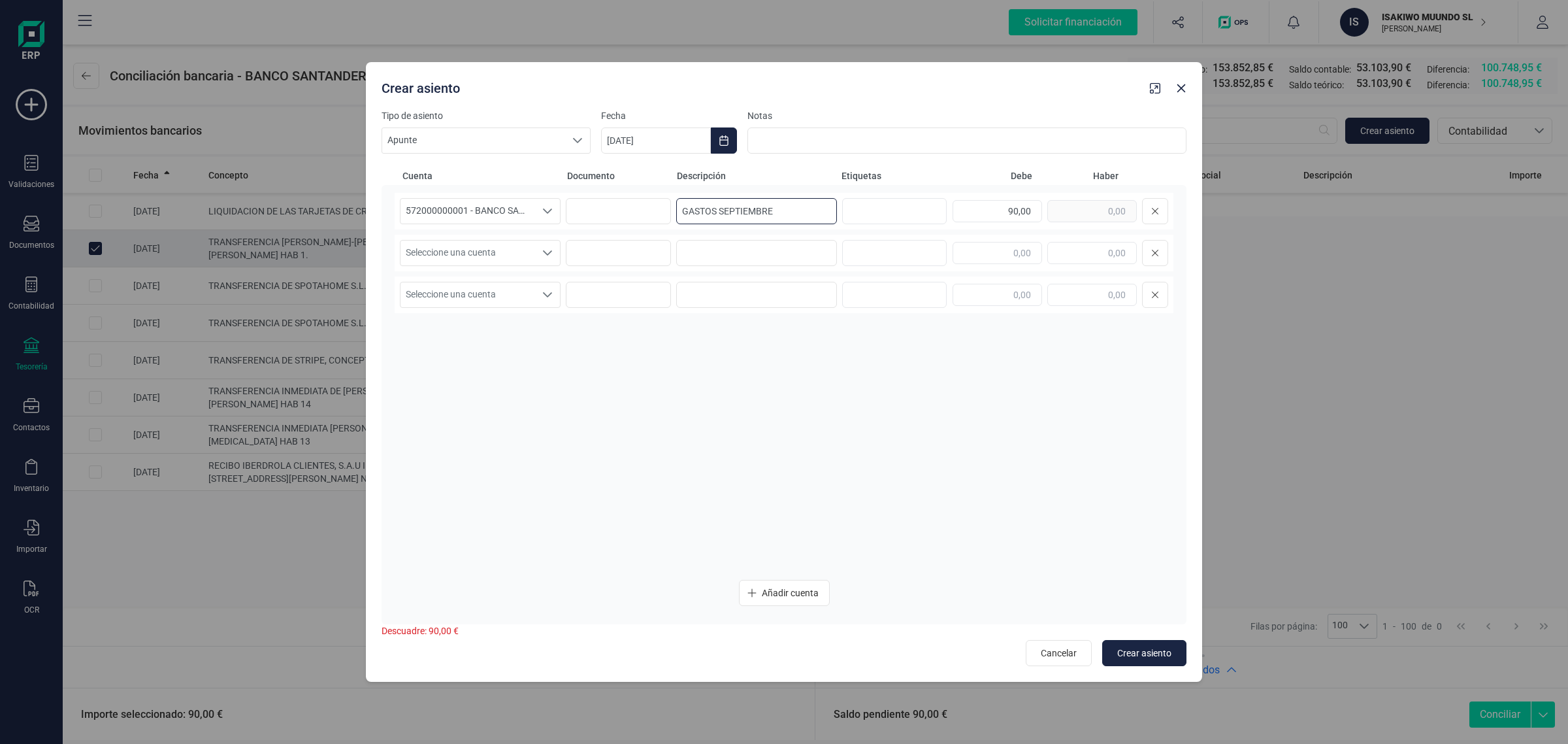
click at [671, 237] on div "572000000001 - BANCO SANTANDER ****0401 572000000001 - BANCO SANTANDER ****0401…" at bounding box center [784, 381] width 779 height 377
type input "GASTOS SEPTIEMBRE"
click at [691, 251] on input at bounding box center [756, 253] width 160 height 27
paste input "GASTOS SEPTIEMBRE"
type input "GASTOS SEPTIEMBRE"
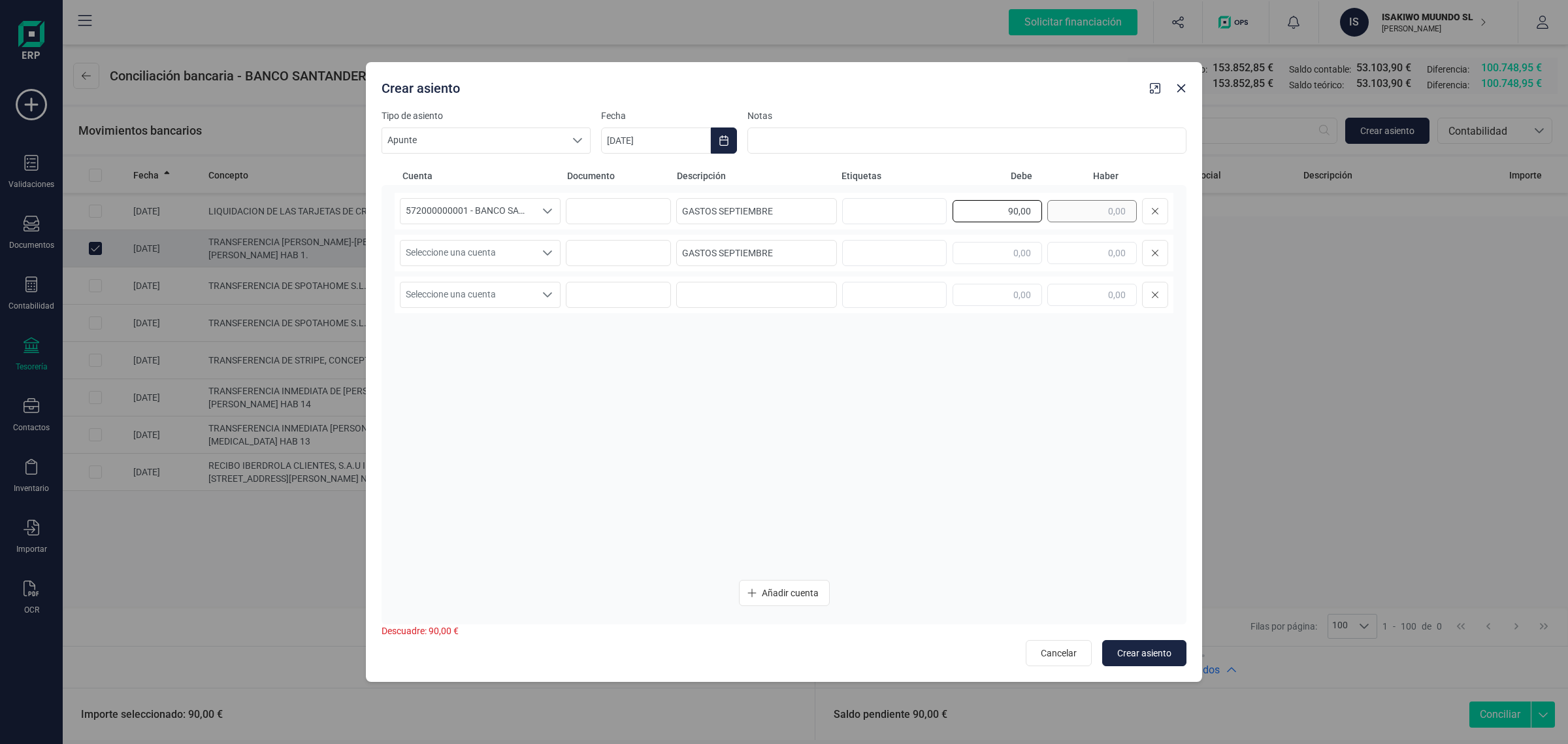
click at [1067, 214] on div "90,00" at bounding box center [1060, 212] width 215 height 27
click at [1069, 244] on input "text" at bounding box center [1092, 252] width 89 height 22
paste input "90,00"
type input "90,00"
drag, startPoint x: 784, startPoint y: 252, endPoint x: 679, endPoint y: 263, distance: 105.6
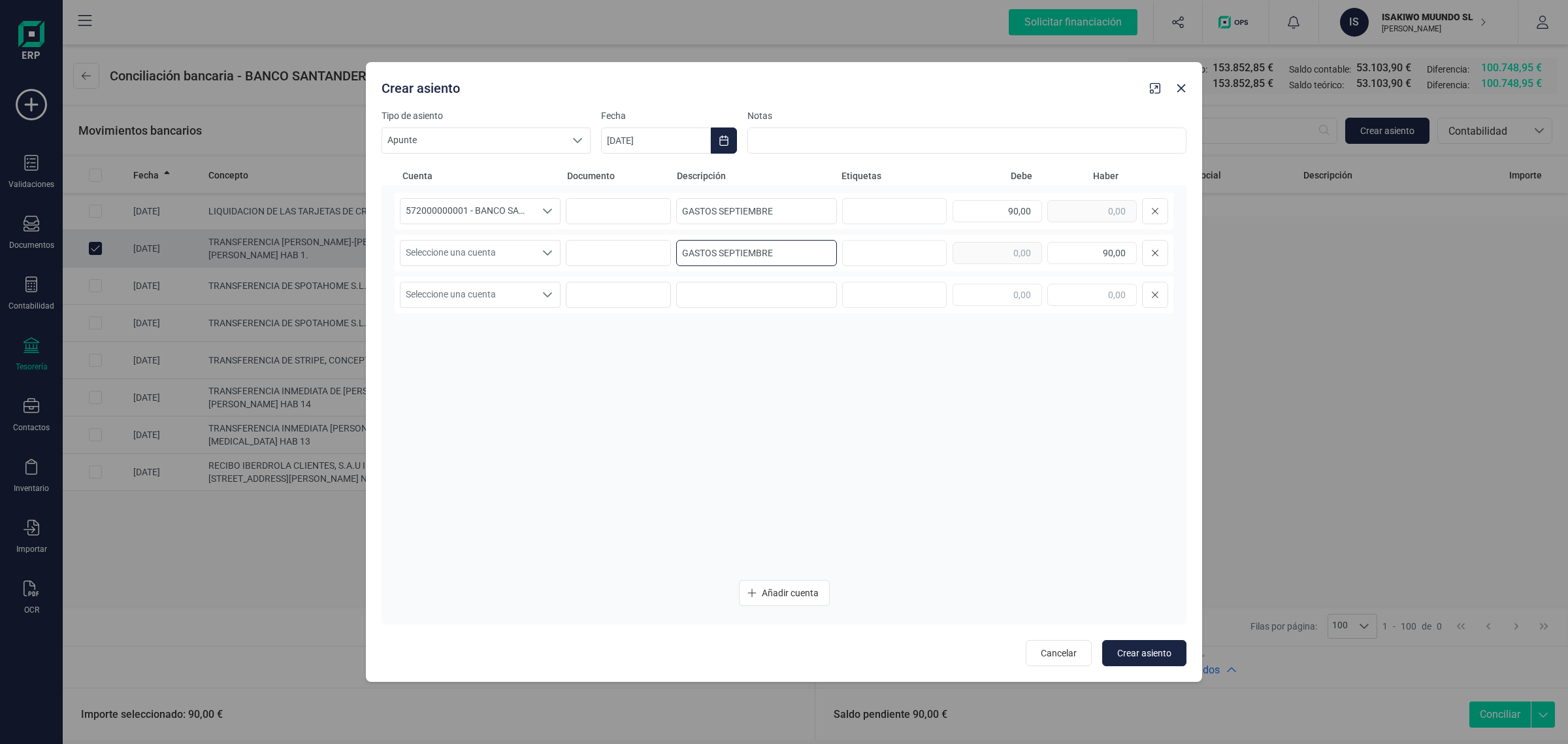
click at [679, 263] on input "GASTOS SEPTIEMBRE" at bounding box center [756, 253] width 160 height 27
click at [493, 247] on span "Seleccione una cuenta" at bounding box center [468, 252] width 135 height 25
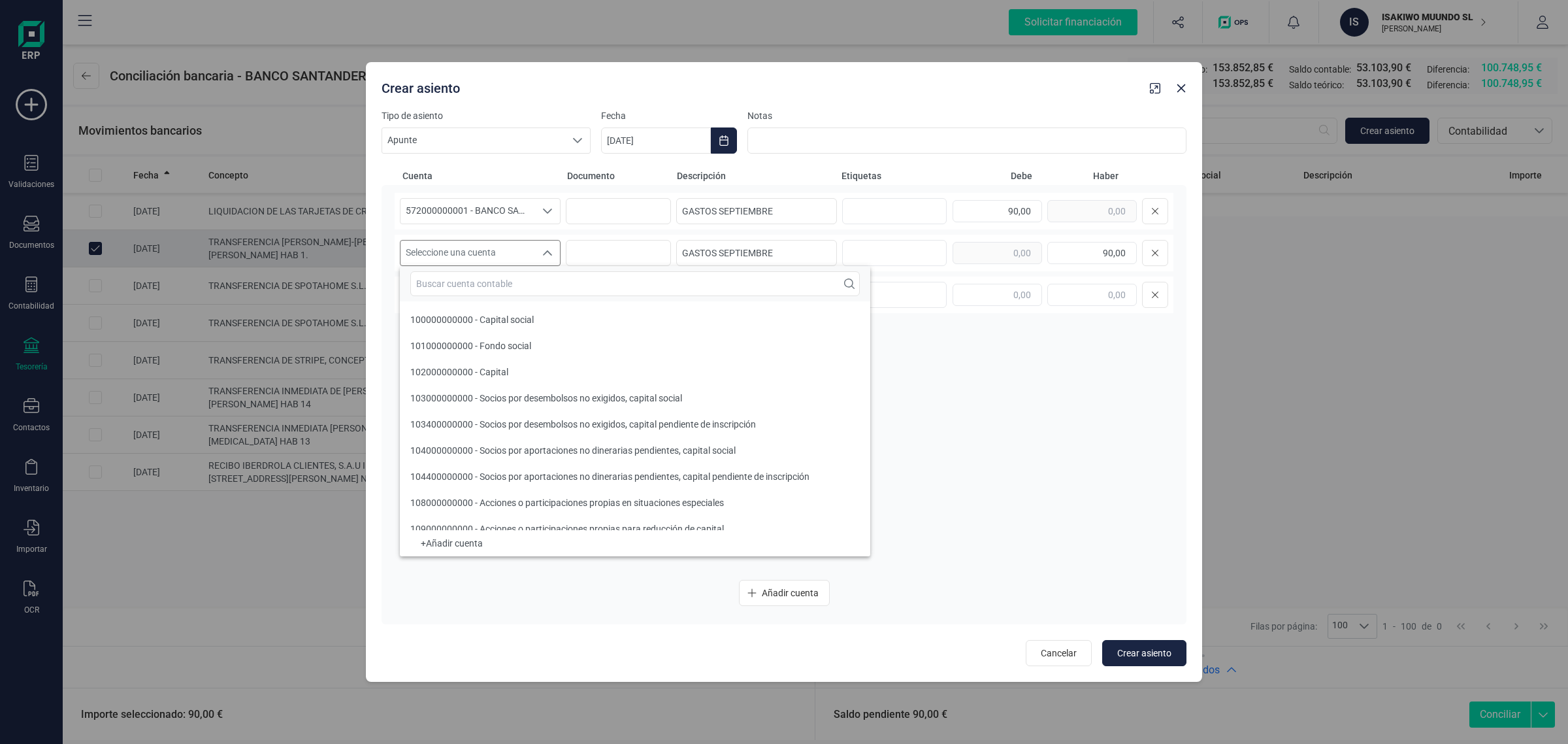
click at [461, 285] on input "text" at bounding box center [635, 284] width 450 height 25
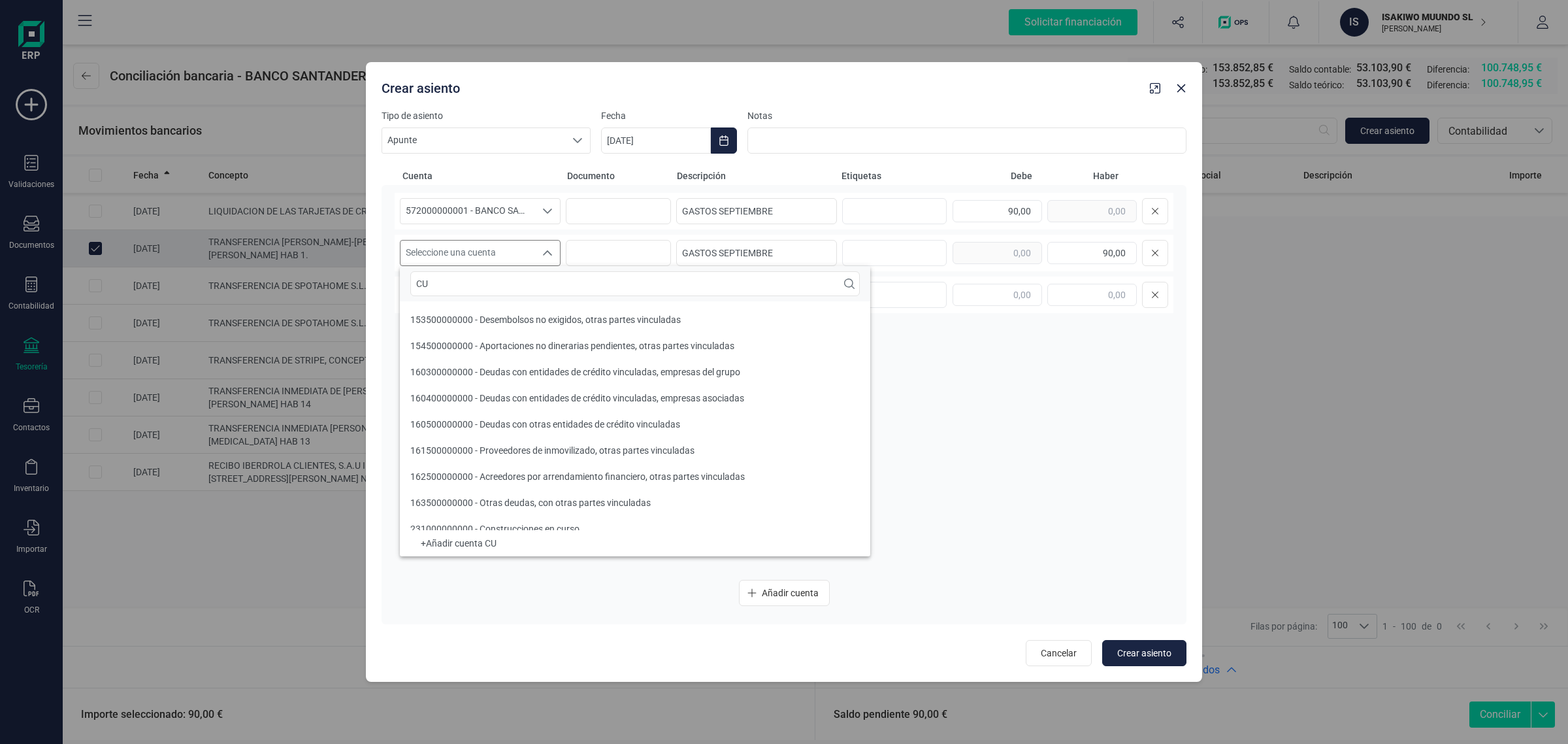
type input "C"
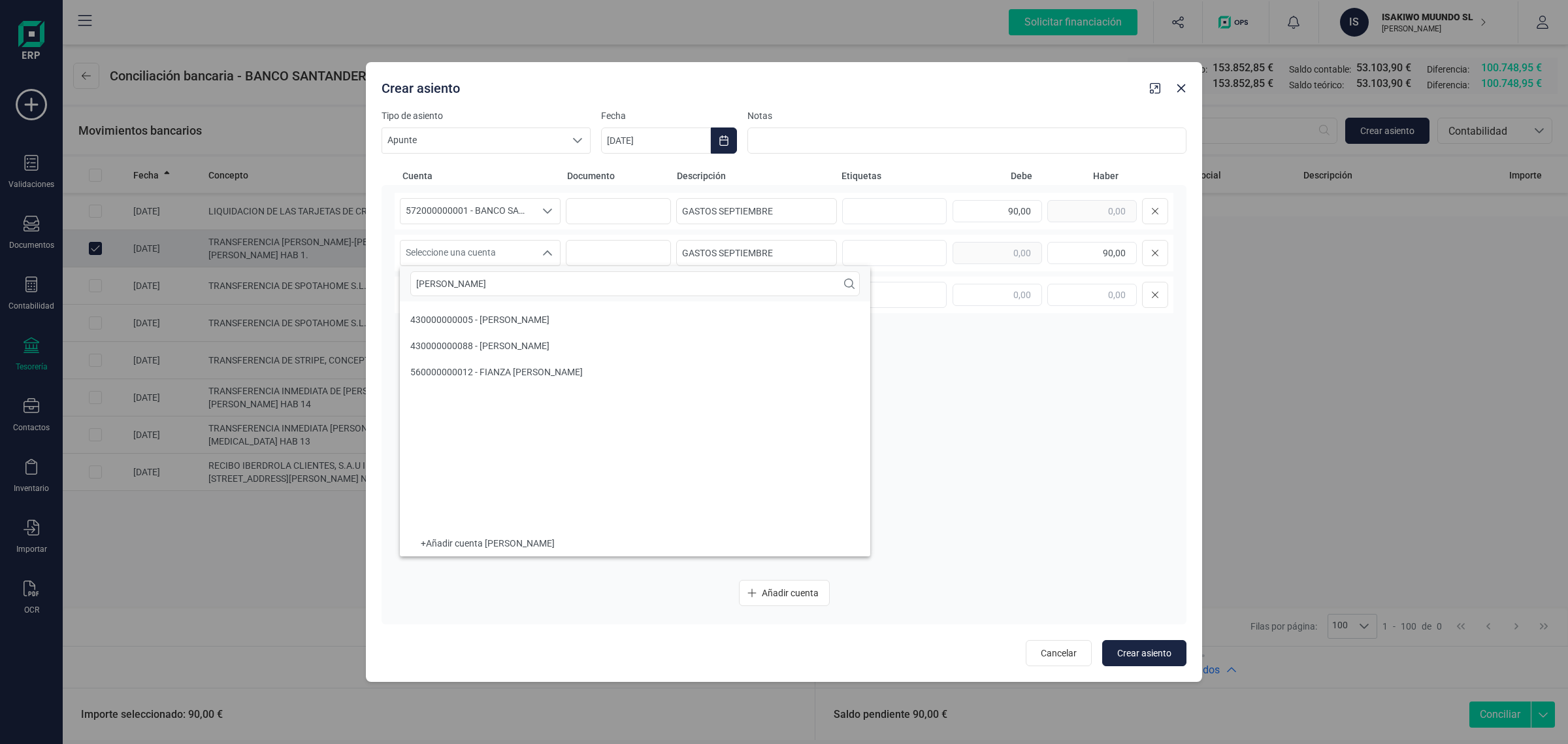
type input "[PERSON_NAME]"
click at [487, 333] on li "430000000088 - [PERSON_NAME]" at bounding box center [635, 346] width 470 height 27
click at [727, 142] on icon "Choose Date" at bounding box center [723, 140] width 9 height 10
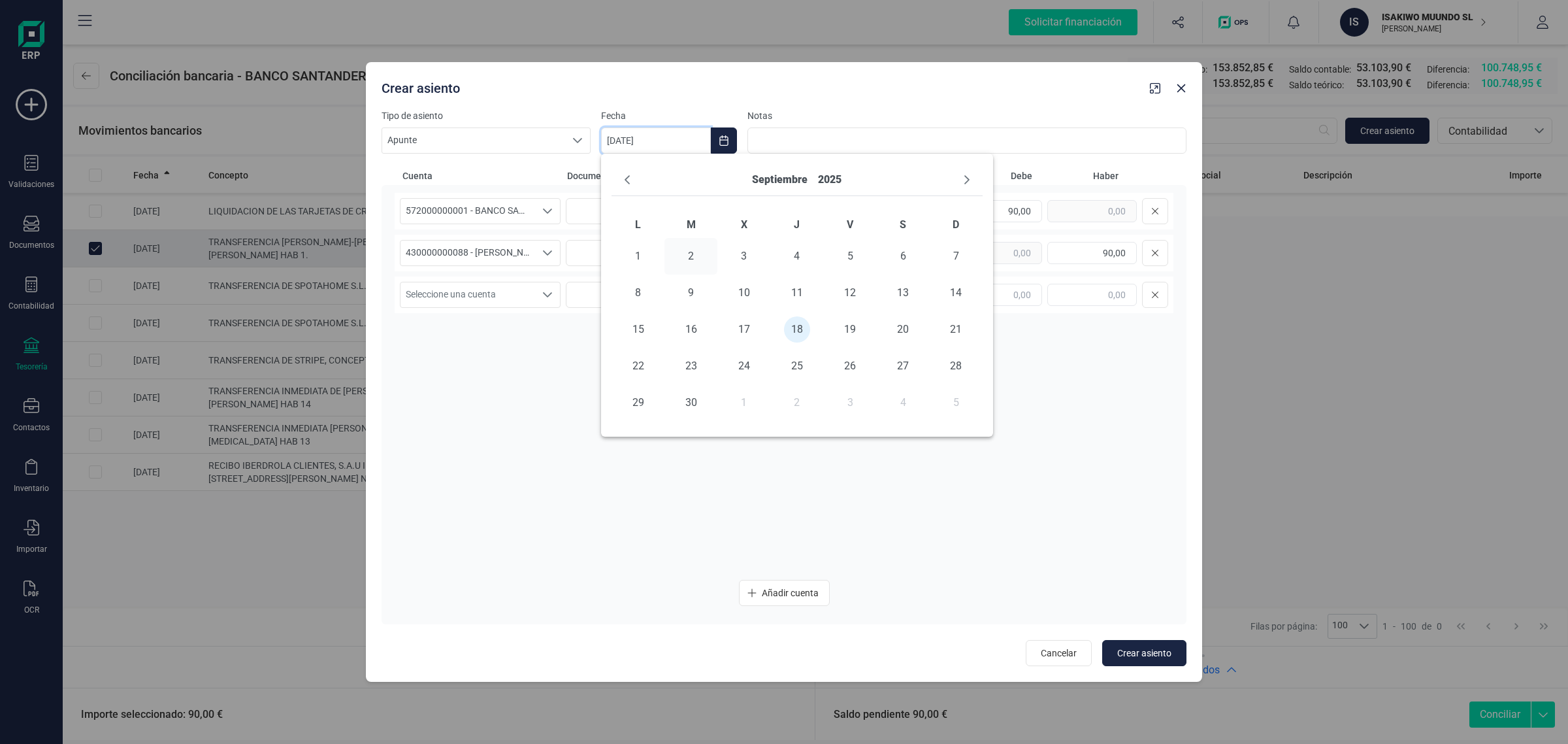
click at [697, 243] on td "2" at bounding box center [691, 256] width 53 height 37
click at [690, 255] on span "2" at bounding box center [692, 256] width 27 height 27
click at [1019, 407] on div "572000000001 - BANCO SANTANDER ****0401 572000000001 - BANCO SANTANDER ****0401…" at bounding box center [784, 381] width 779 height 377
click at [1136, 636] on div "Cancelar Crear asiento" at bounding box center [784, 649] width 804 height 34
click at [1126, 651] on span "Crear asiento" at bounding box center [1144, 653] width 54 height 13
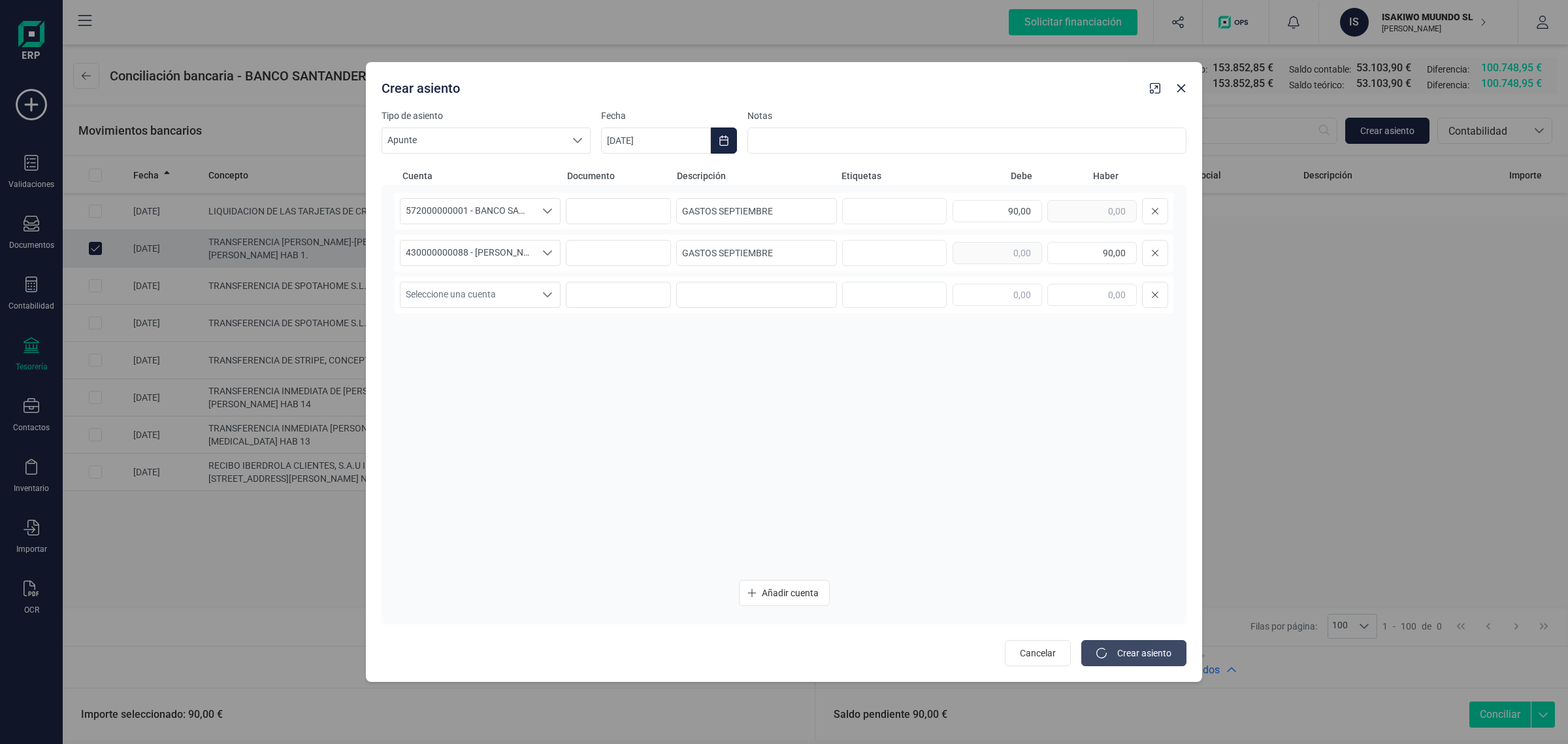
type input "[DATE]"
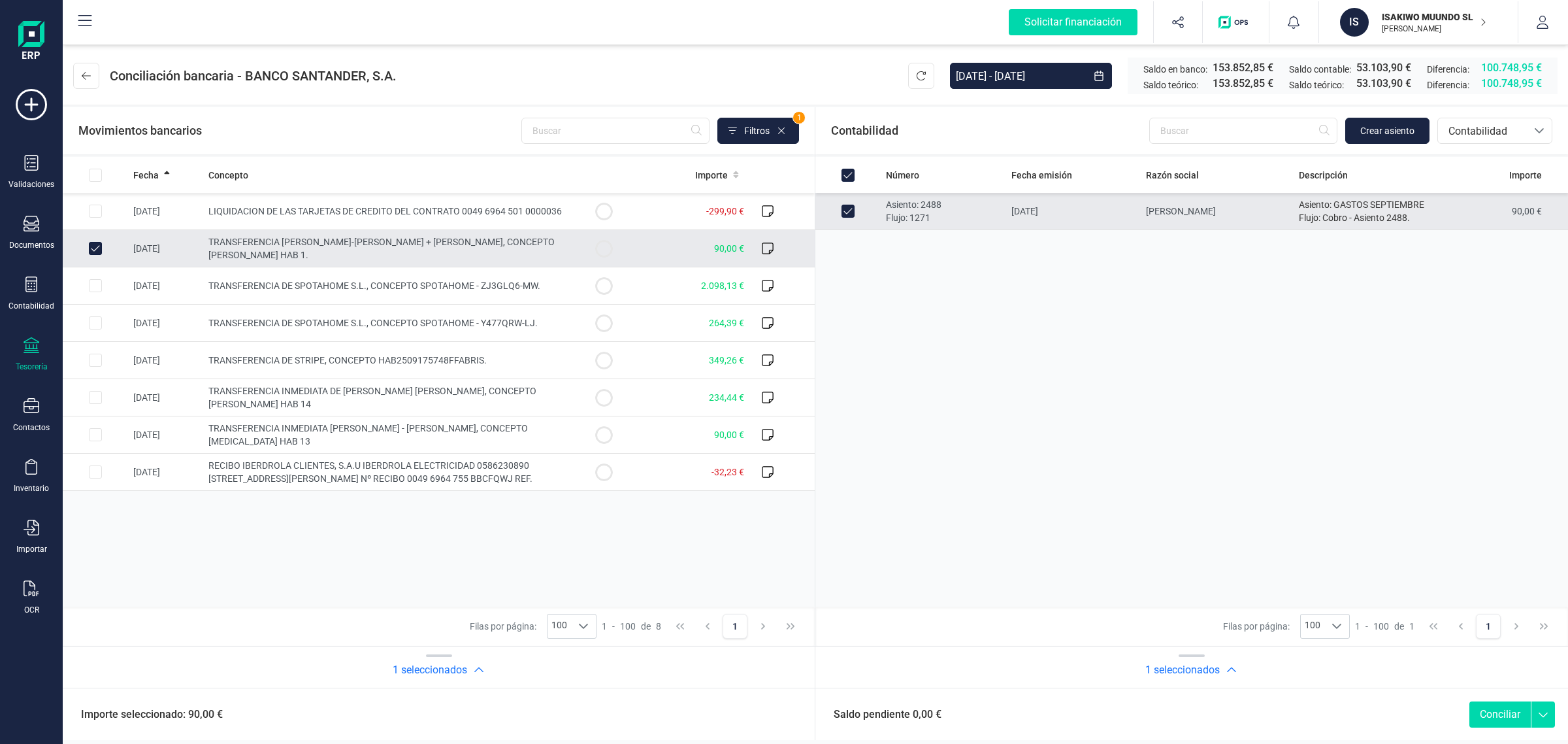
click at [1476, 716] on button "Conciliar" at bounding box center [1500, 715] width 62 height 27
checkbox input "false"
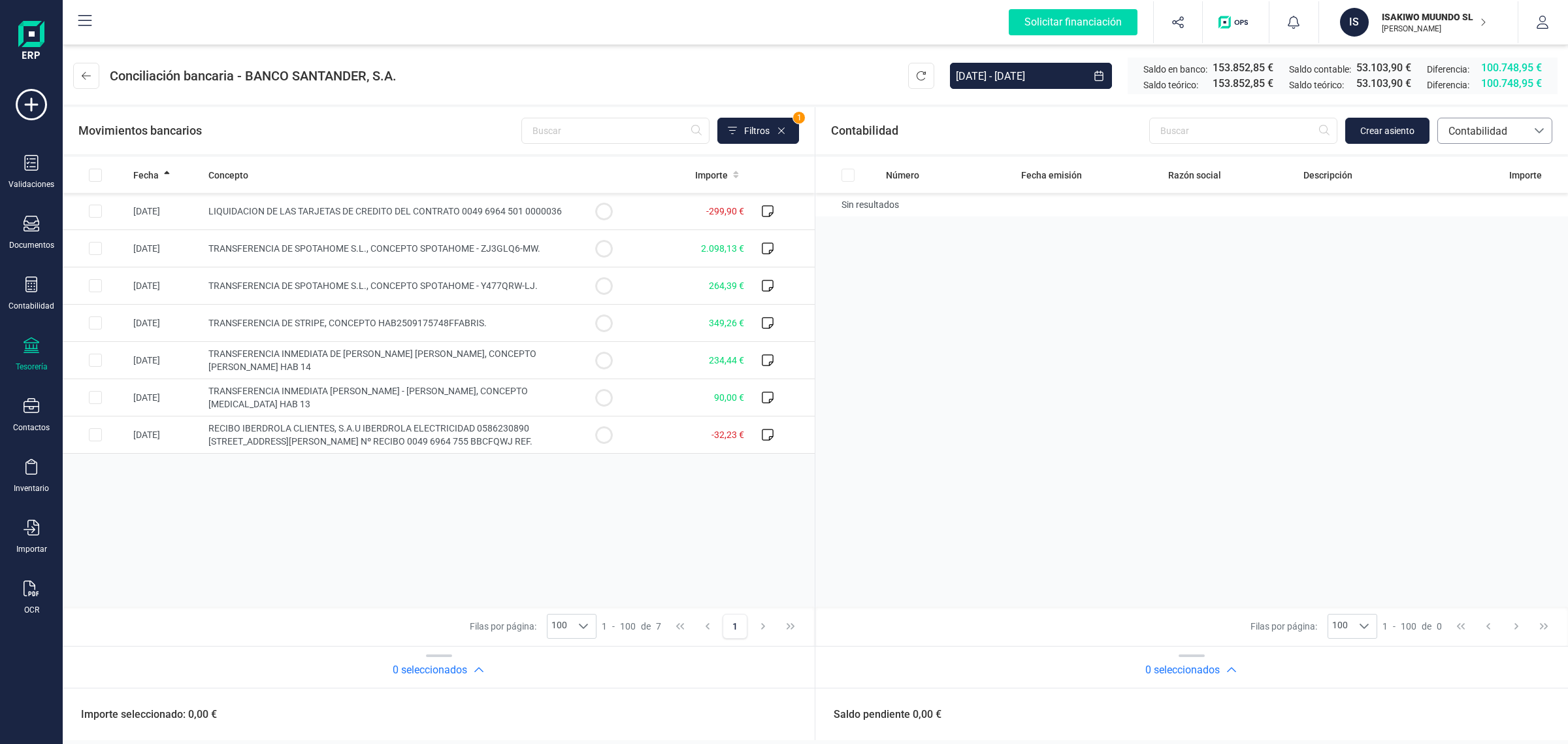
click at [1467, 125] on span "Contabilidad" at bounding box center [1482, 131] width 79 height 16
click at [1457, 213] on span "Facturas" at bounding box center [1467, 219] width 41 height 16
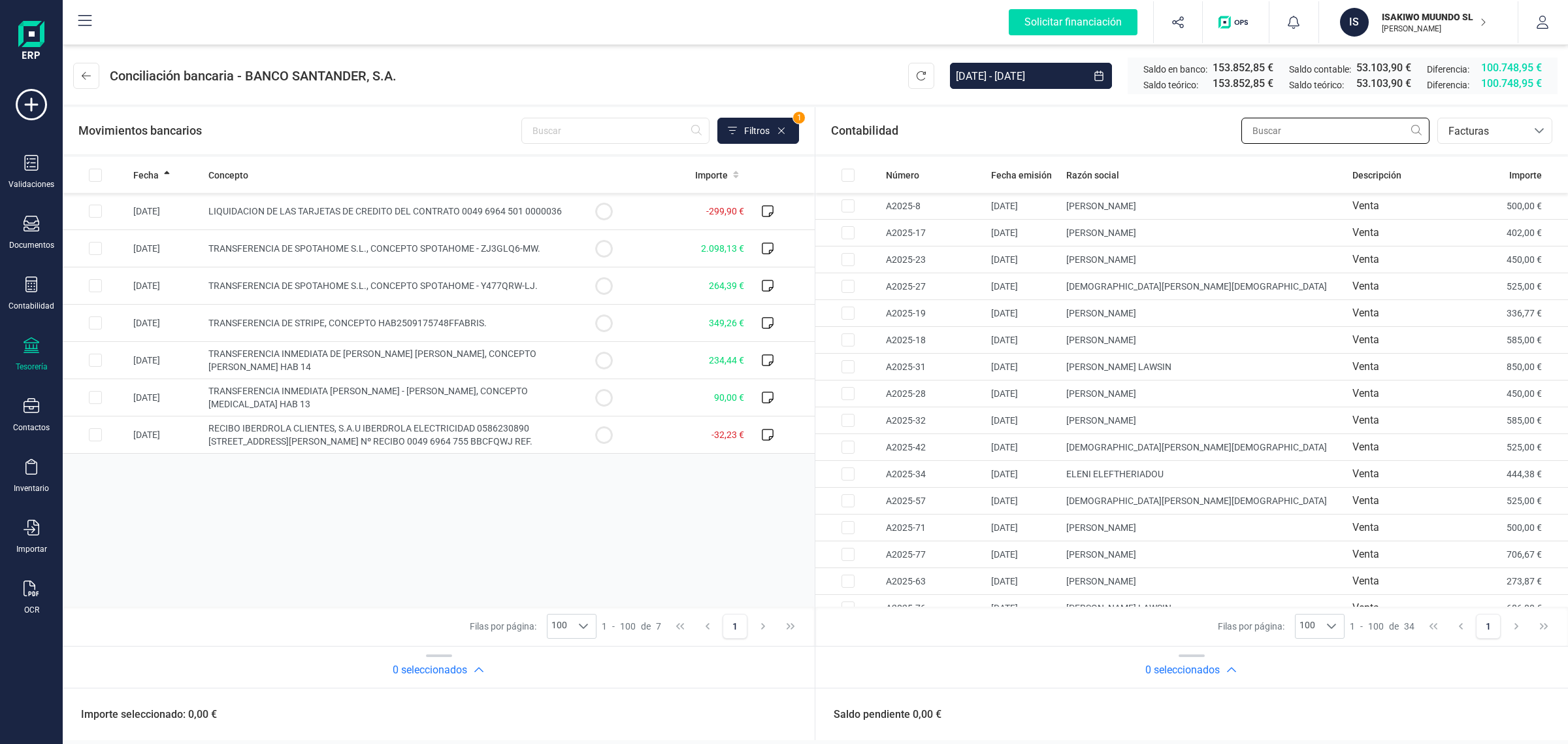
click at [1262, 129] on input "text" at bounding box center [1335, 131] width 188 height 27
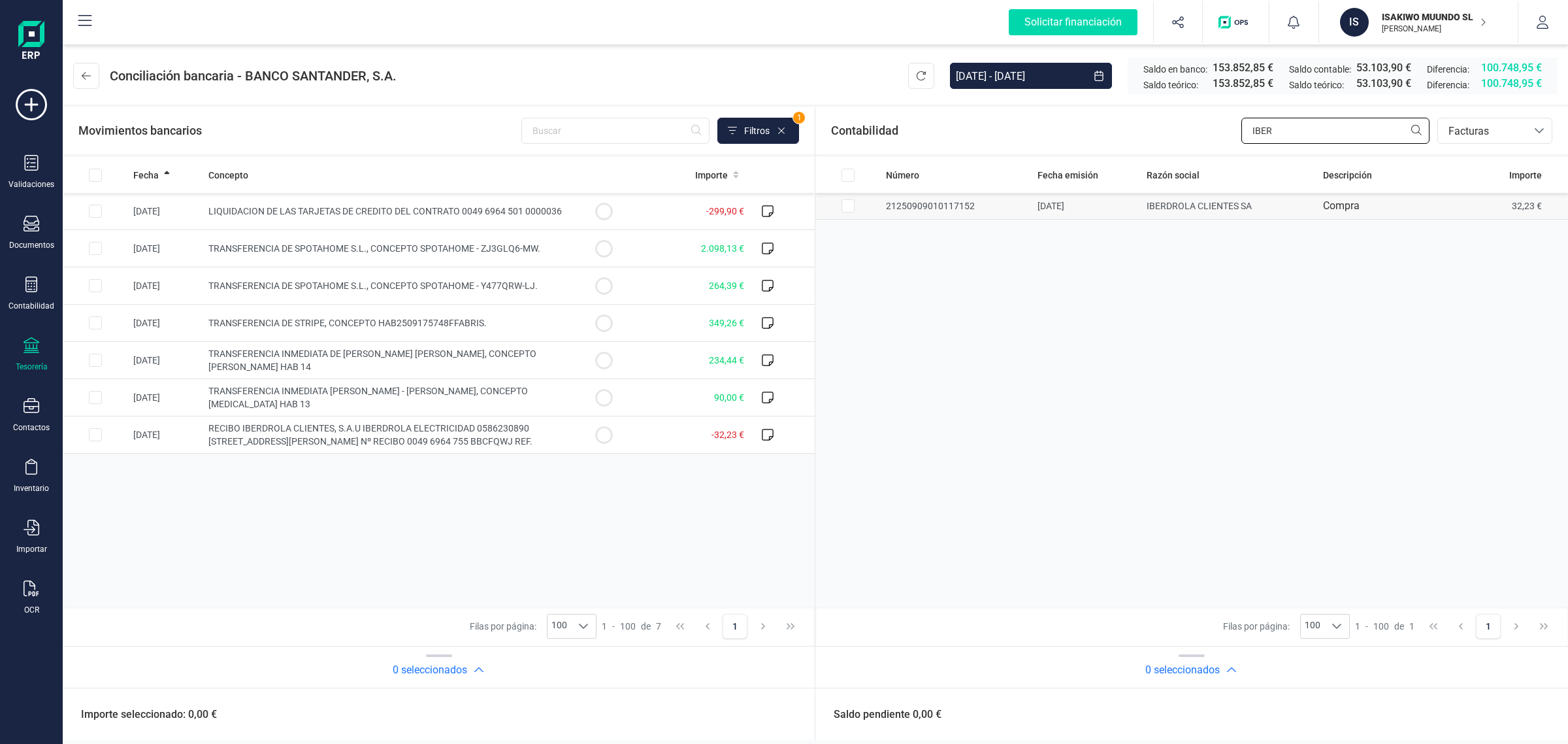
type input "IBER"
click at [1141, 206] on td "IBERDROLA CLIENTES SA" at bounding box center [1229, 206] width 176 height 27
checkbox input "true"
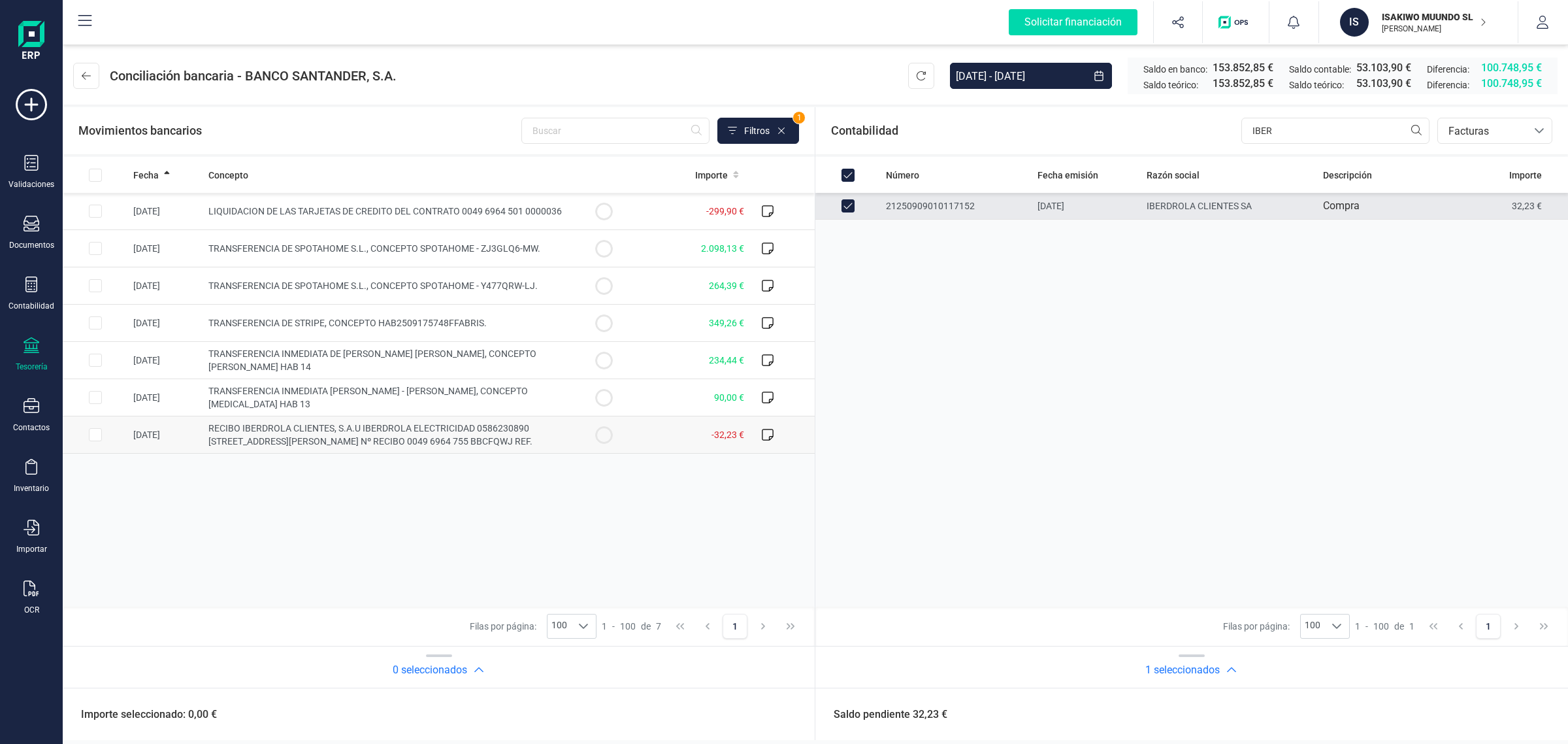
click at [615, 422] on td at bounding box center [603, 435] width 65 height 37
checkbox input "true"
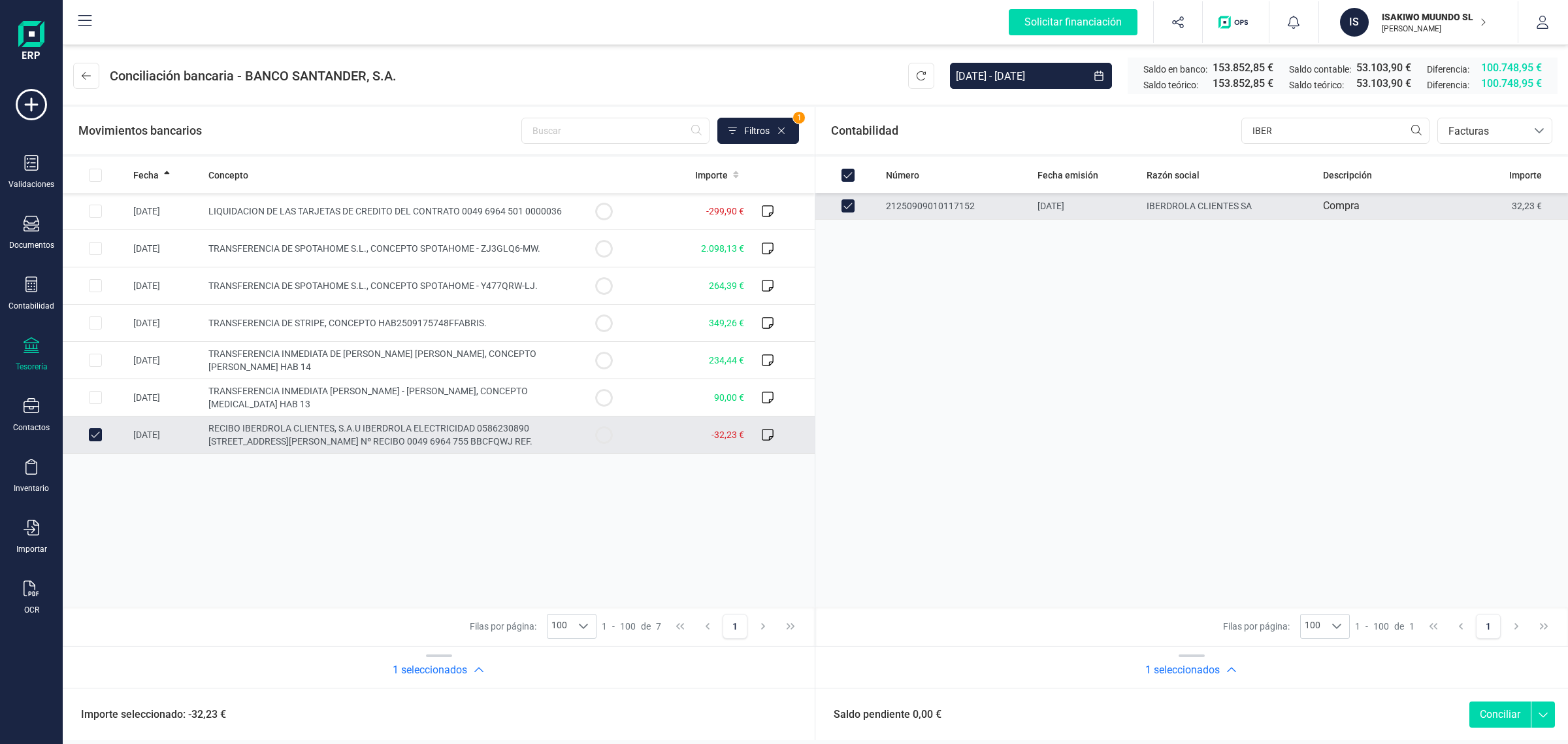
click at [1490, 719] on button "Conciliar" at bounding box center [1500, 715] width 62 height 27
checkbox input "false"
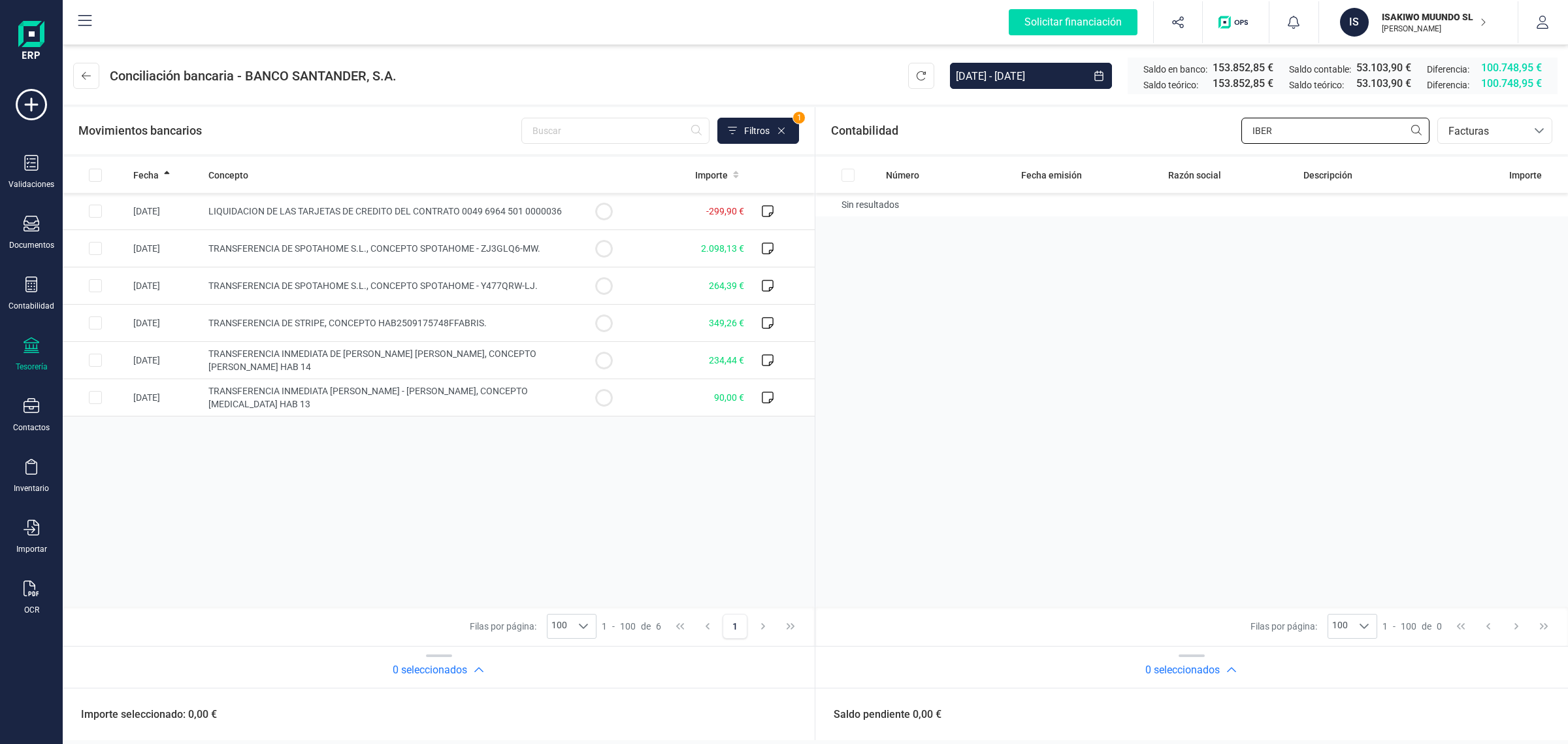
drag, startPoint x: 1296, startPoint y: 122, endPoint x: 1219, endPoint y: 134, distance: 77.9
click at [1219, 134] on div "Contabilidad IBER bancos.conciliacion.modal.headerInvoce bancos.conciliacion.mo…" at bounding box center [1190, 131] width 752 height 47
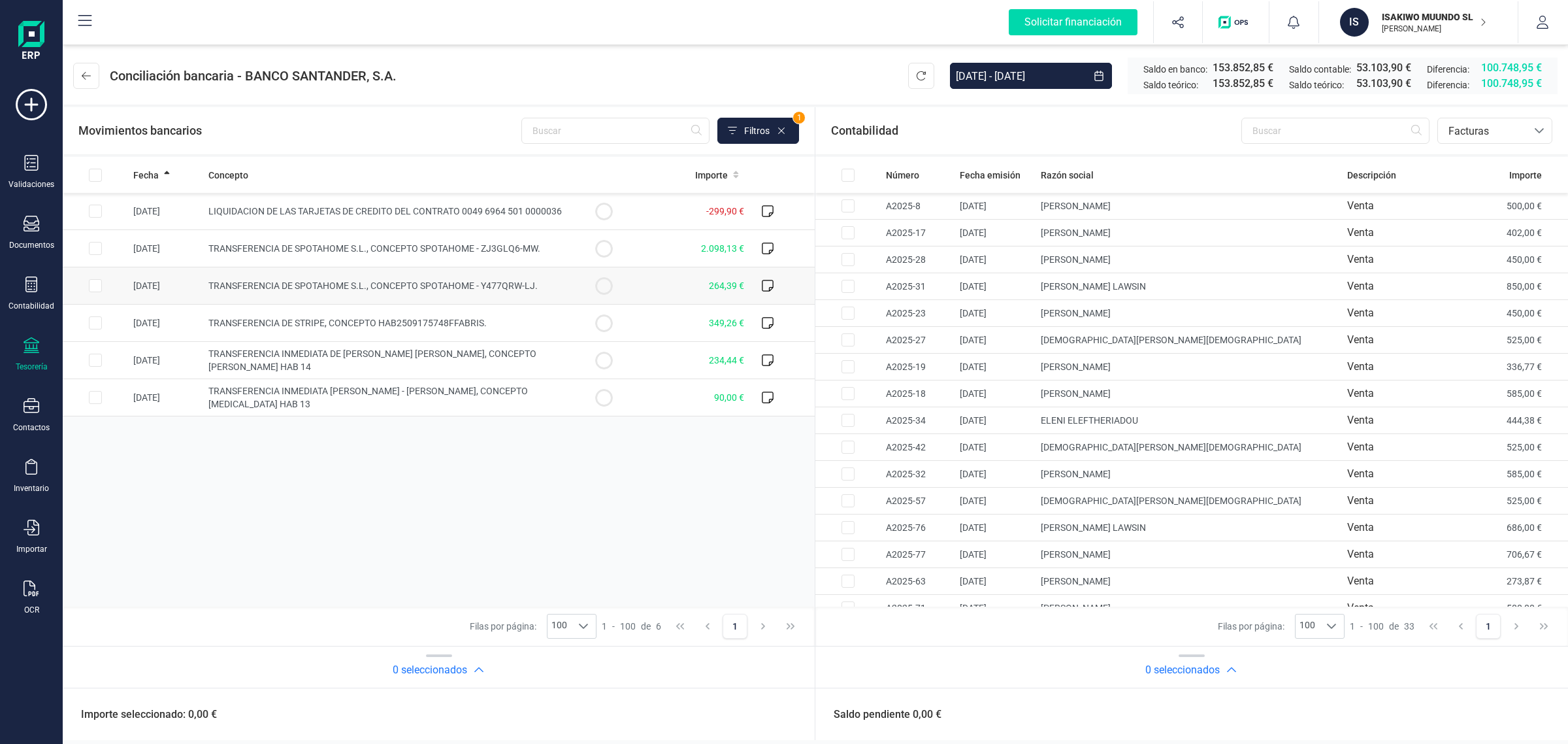
click at [655, 289] on td "264,39 €" at bounding box center [692, 286] width 113 height 37
checkbox input "true"
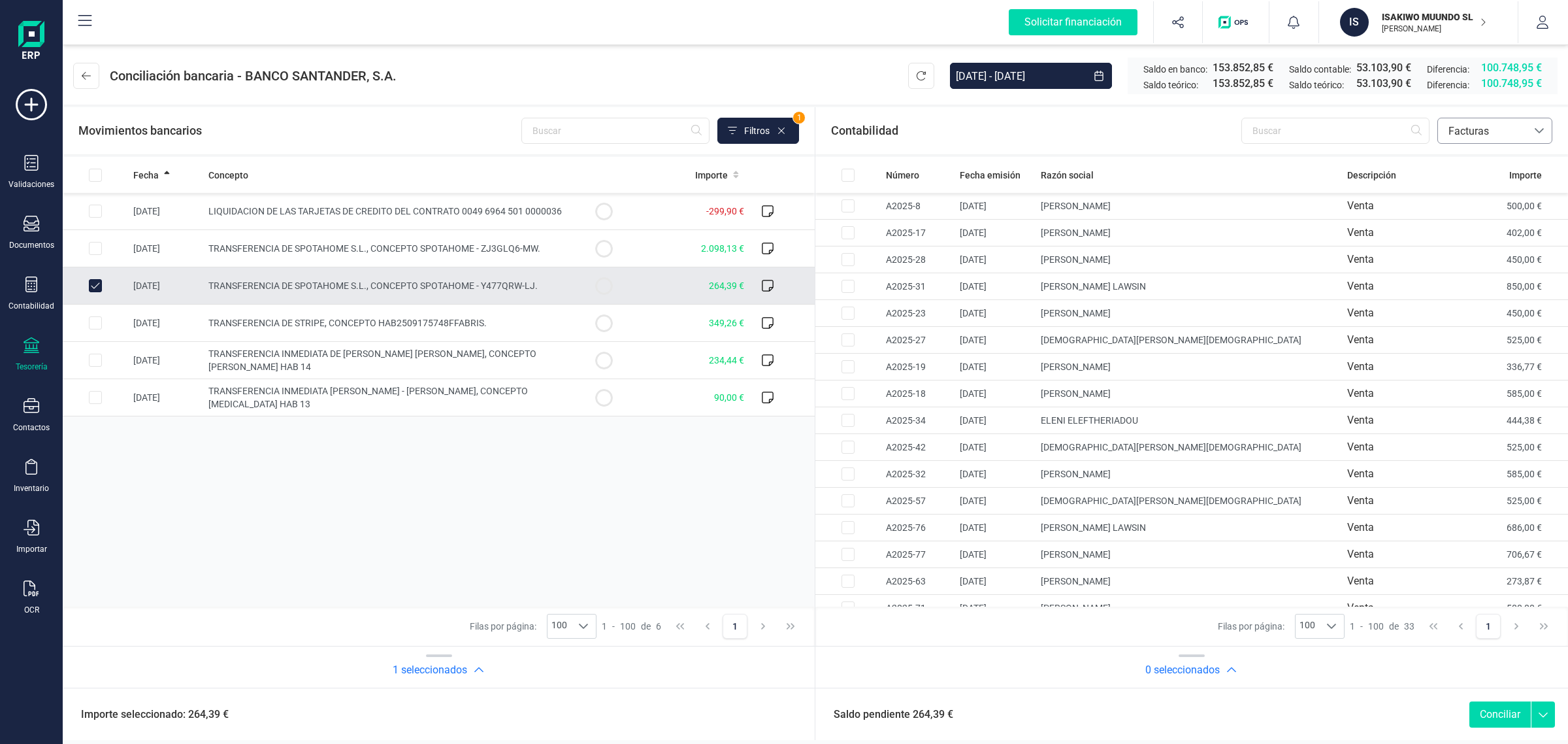
click at [1493, 136] on span "Facturas" at bounding box center [1482, 131] width 79 height 16
click at [1489, 158] on span "Contabilidad" at bounding box center [1477, 162] width 59 height 16
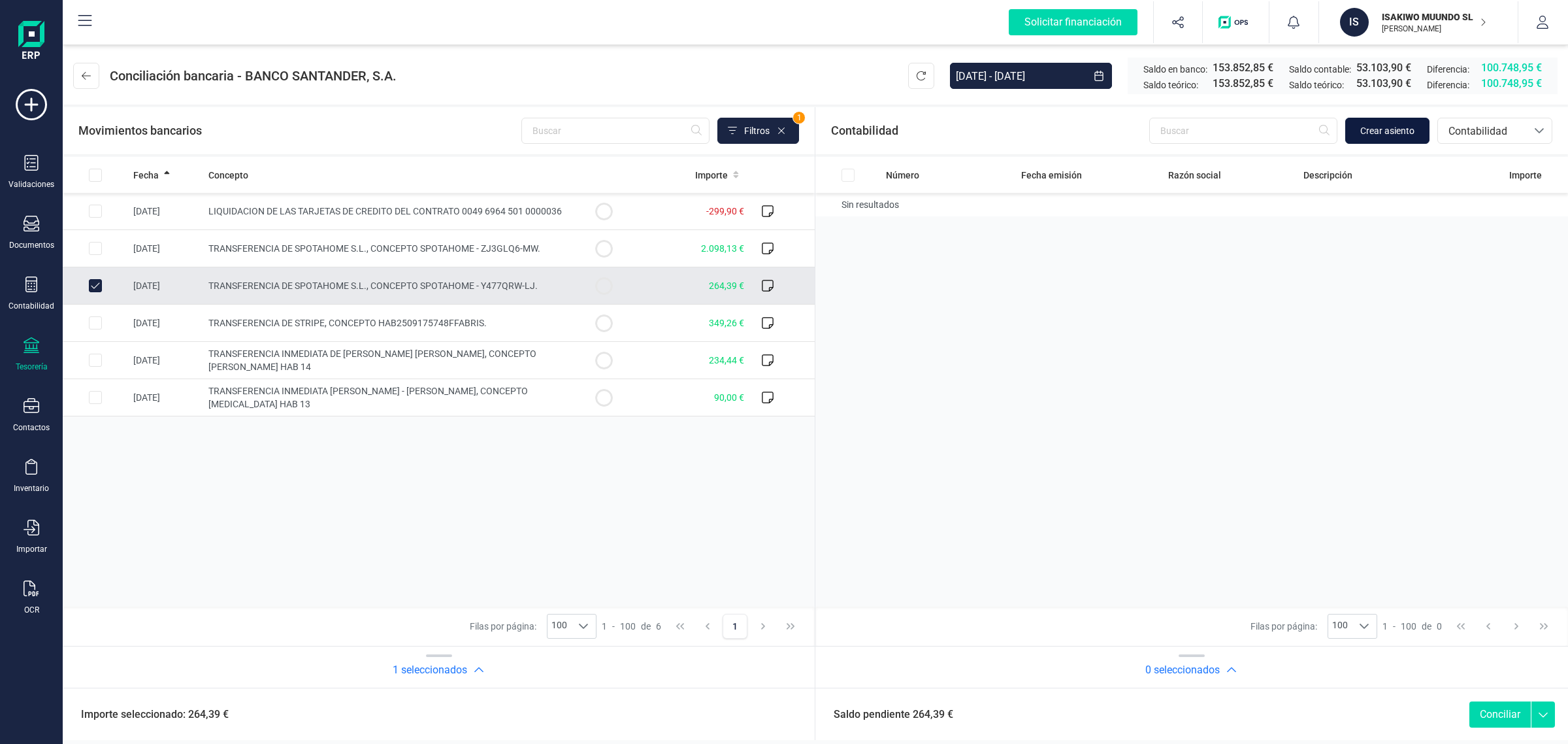
click at [1395, 125] on span "Crear asiento" at bounding box center [1387, 131] width 54 height 13
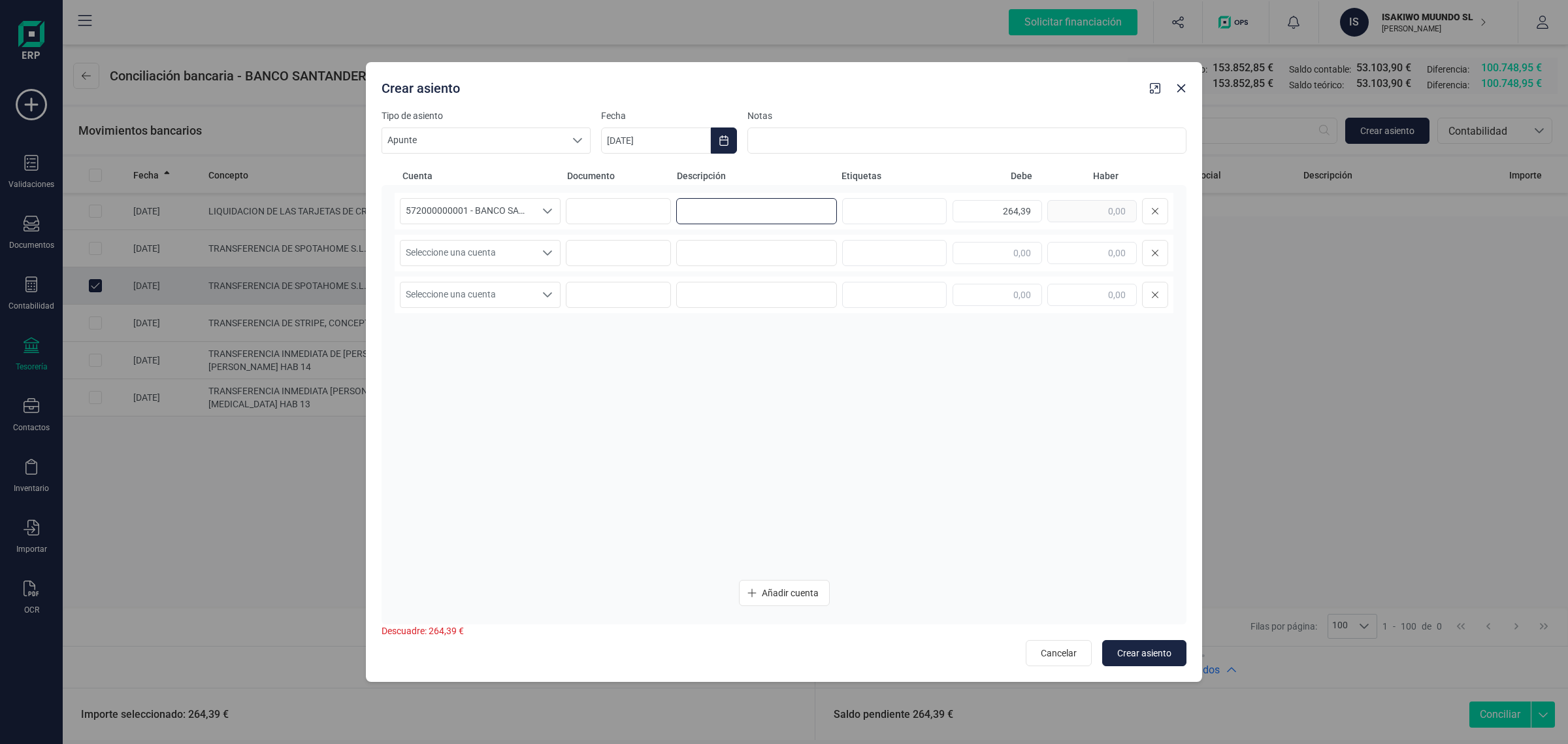
click at [780, 208] on input at bounding box center [756, 212] width 160 height 27
paste input "GASTOS SEPTIEMBRE"
drag, startPoint x: 716, startPoint y: 210, endPoint x: 658, endPoint y: 224, distance: 59.7
click at [658, 224] on div "572000000001 - BANCO SANTANDER ****0401 572000000001 - BANCO SANTANDER ****0401…" at bounding box center [784, 211] width 779 height 37
drag, startPoint x: 773, startPoint y: 209, endPoint x: 654, endPoint y: 207, distance: 119.0
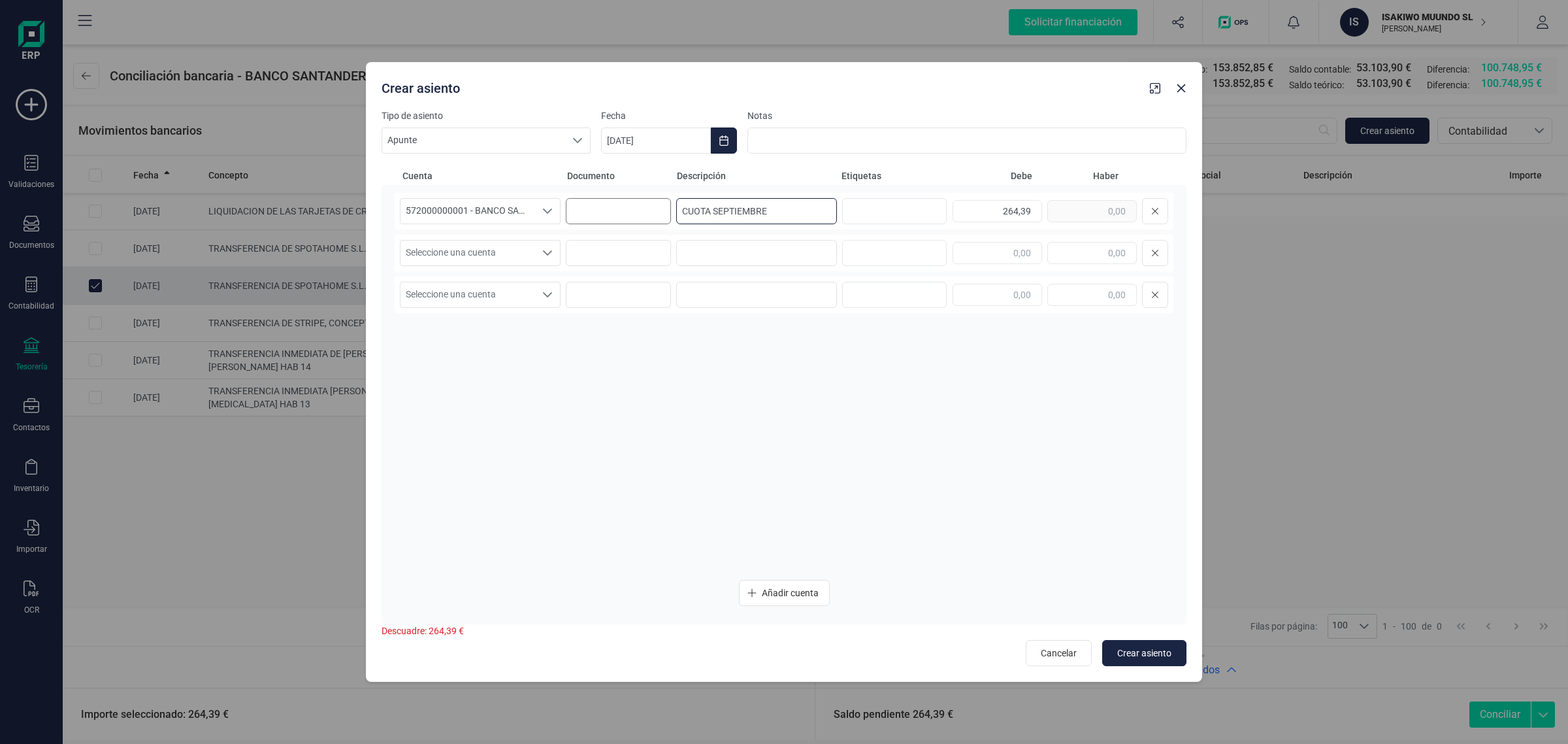
click at [654, 207] on div "572000000001 - BANCO SANTANDER ****0401 572000000001 - BANCO SANTANDER ****0401…" at bounding box center [784, 211] width 779 height 37
type input "CUOTA SEPTIEMBRE"
click at [708, 249] on input at bounding box center [756, 253] width 160 height 27
paste input "CUOTA SEPTIEMBRE"
type input "CUOTA SEPTIEMBRE"
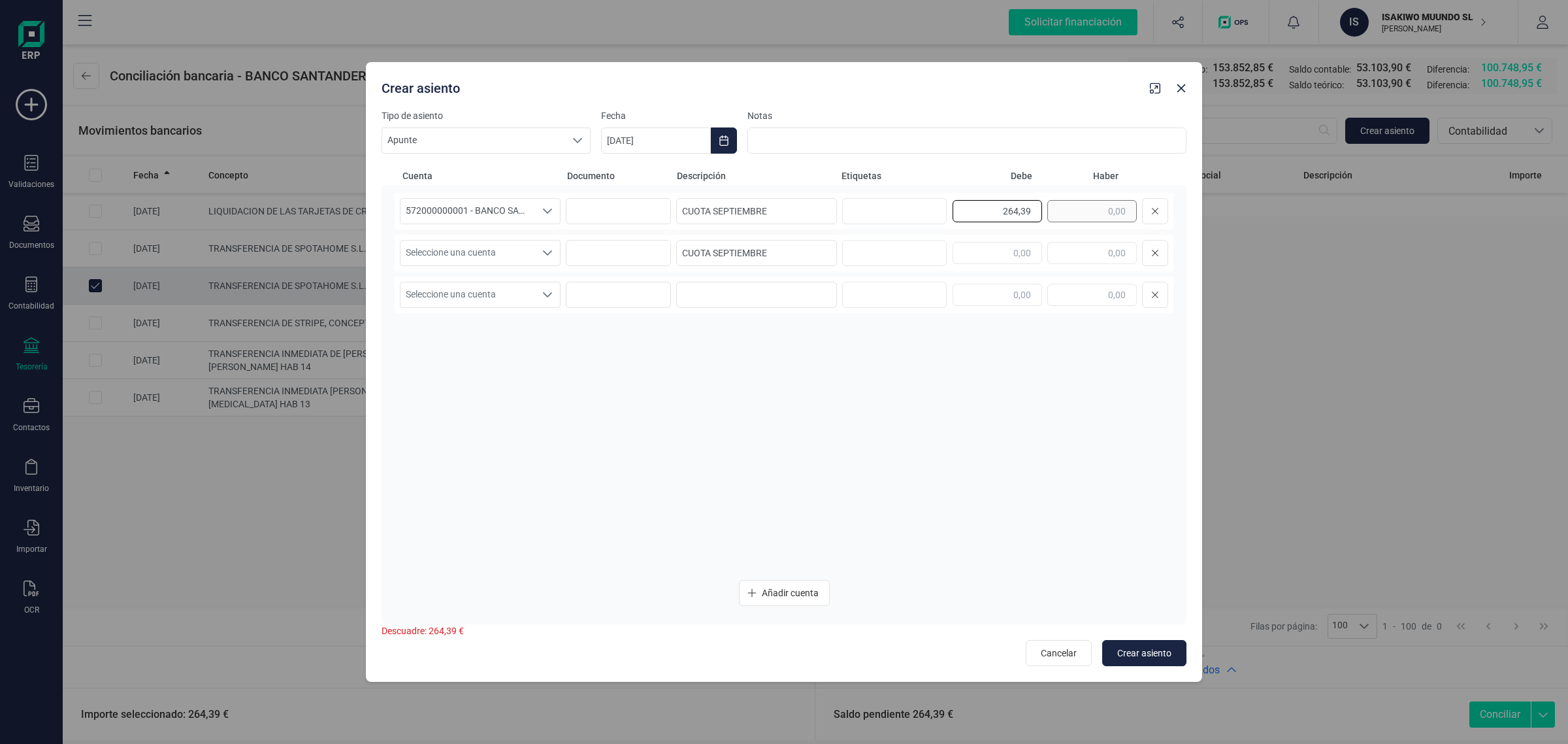
click at [1054, 213] on div "264,39" at bounding box center [1060, 212] width 215 height 27
click at [1068, 252] on input "text" at bounding box center [1092, 252] width 89 height 22
paste input "264,39"
type input "264,39"
click at [466, 244] on span "Seleccione una cuenta" at bounding box center [468, 252] width 135 height 25
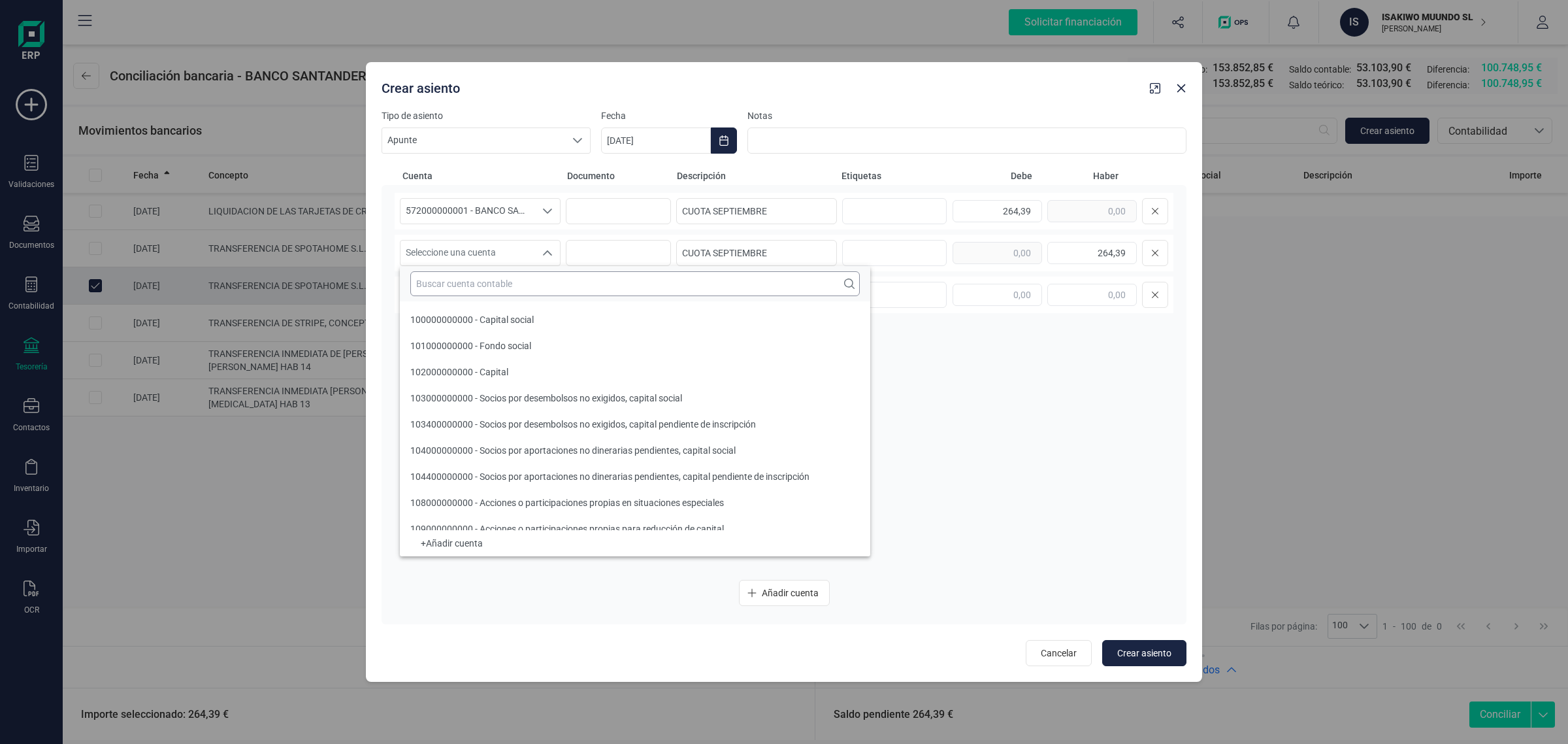
click at [455, 278] on input "text" at bounding box center [635, 284] width 450 height 25
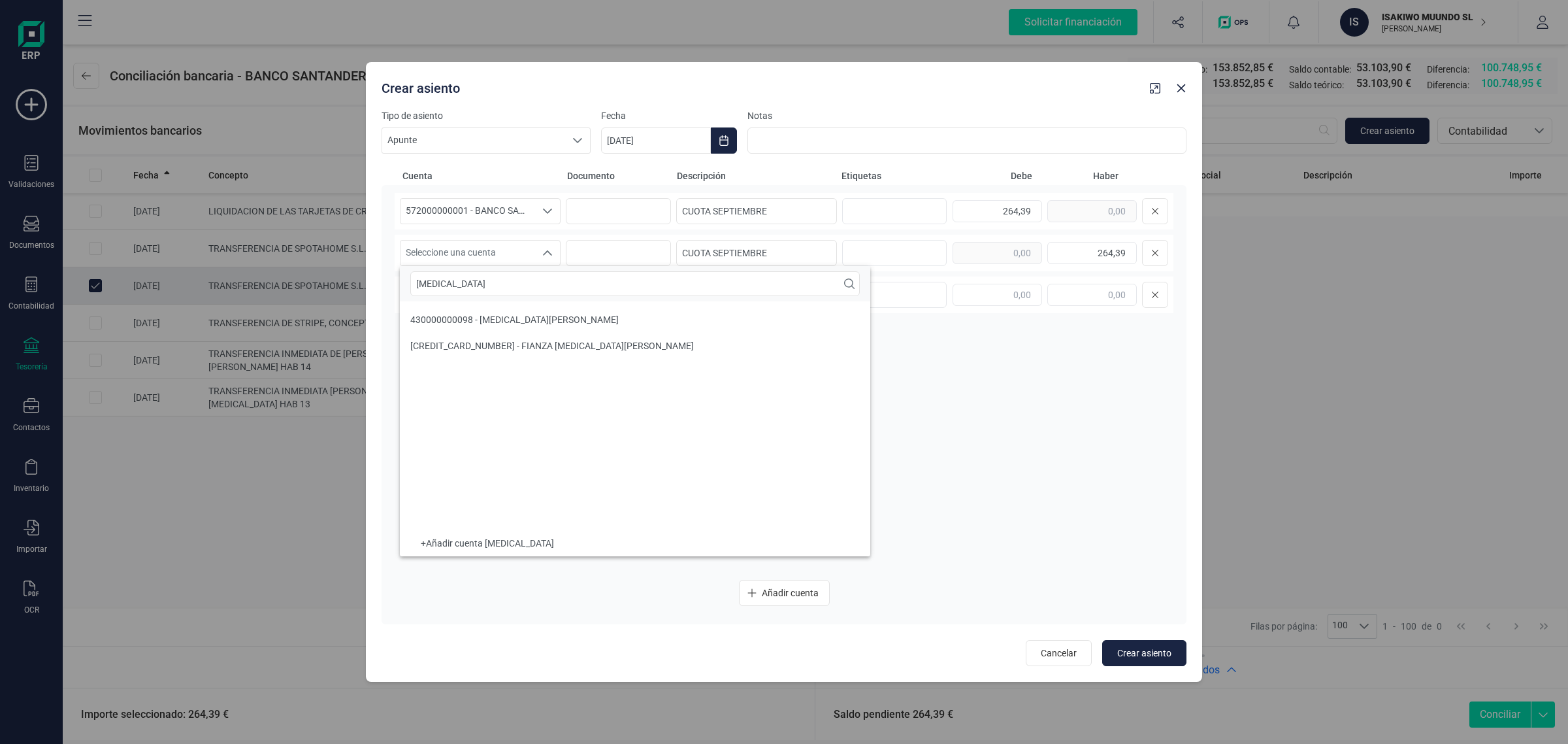
type input "[MEDICAL_DATA]"
click at [496, 314] on span "430000000098 - [MEDICAL_DATA][PERSON_NAME]" at bounding box center [514, 319] width 209 height 10
click at [717, 148] on button "Choose Date" at bounding box center [724, 140] width 27 height 27
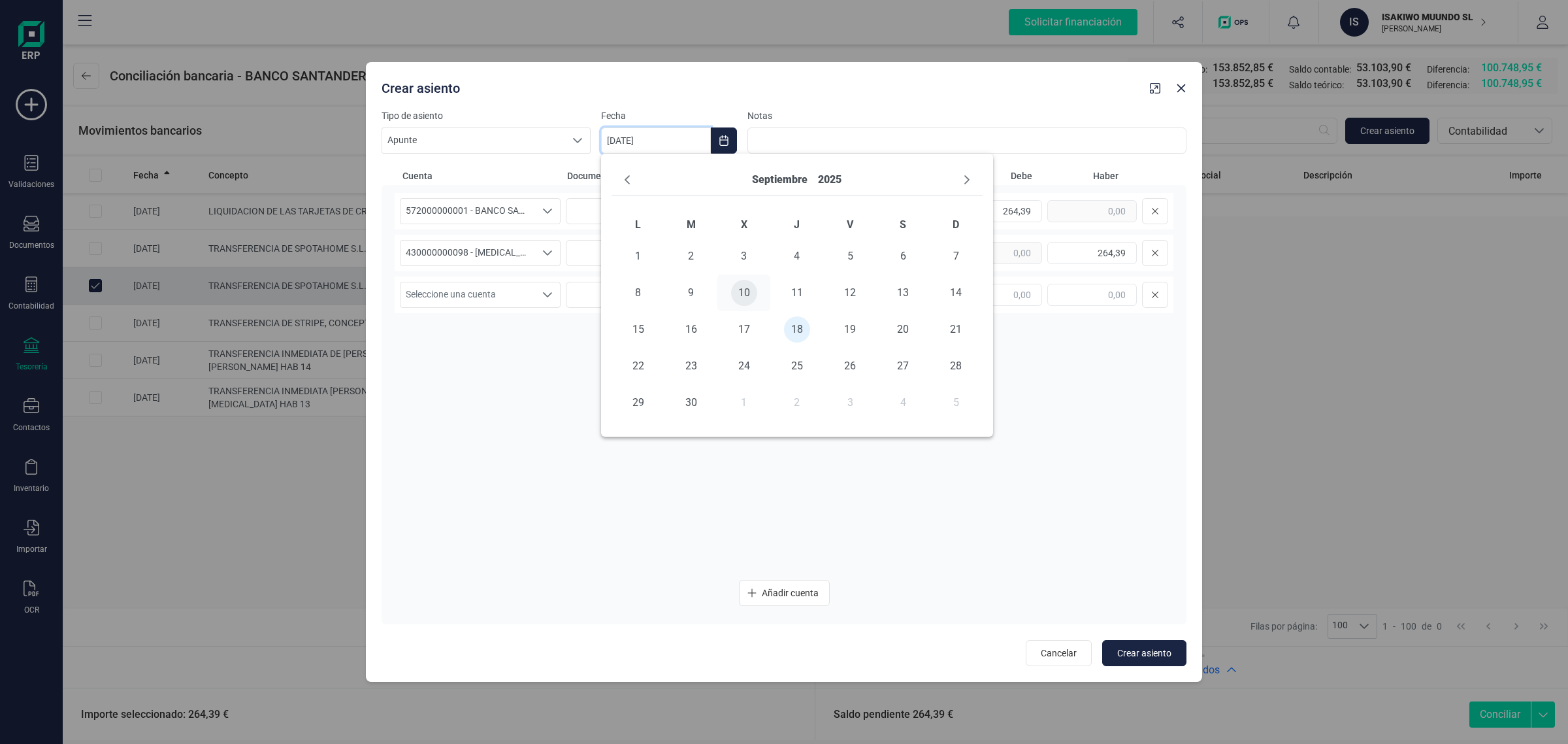
click at [745, 289] on span "10" at bounding box center [745, 293] width 27 height 27
click at [762, 475] on div "572000000001 - BANCO SANTANDER ****0401 572000000001 - BANCO SANTANDER ****0401…" at bounding box center [784, 381] width 779 height 377
click at [1145, 648] on span "Crear asiento" at bounding box center [1144, 653] width 54 height 13
type input "[DATE]"
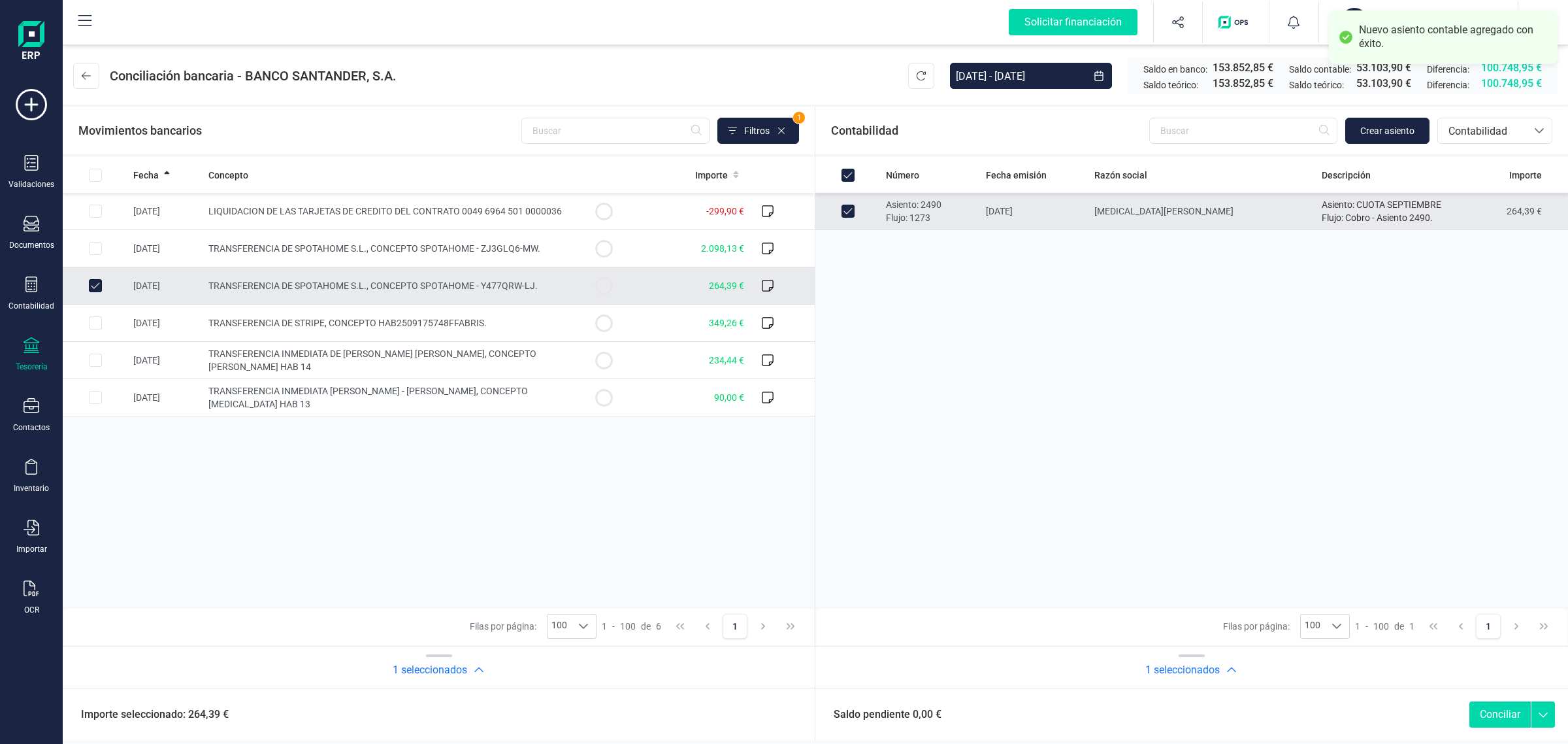
click at [1501, 713] on button "Conciliar" at bounding box center [1500, 715] width 62 height 27
checkbox input "false"
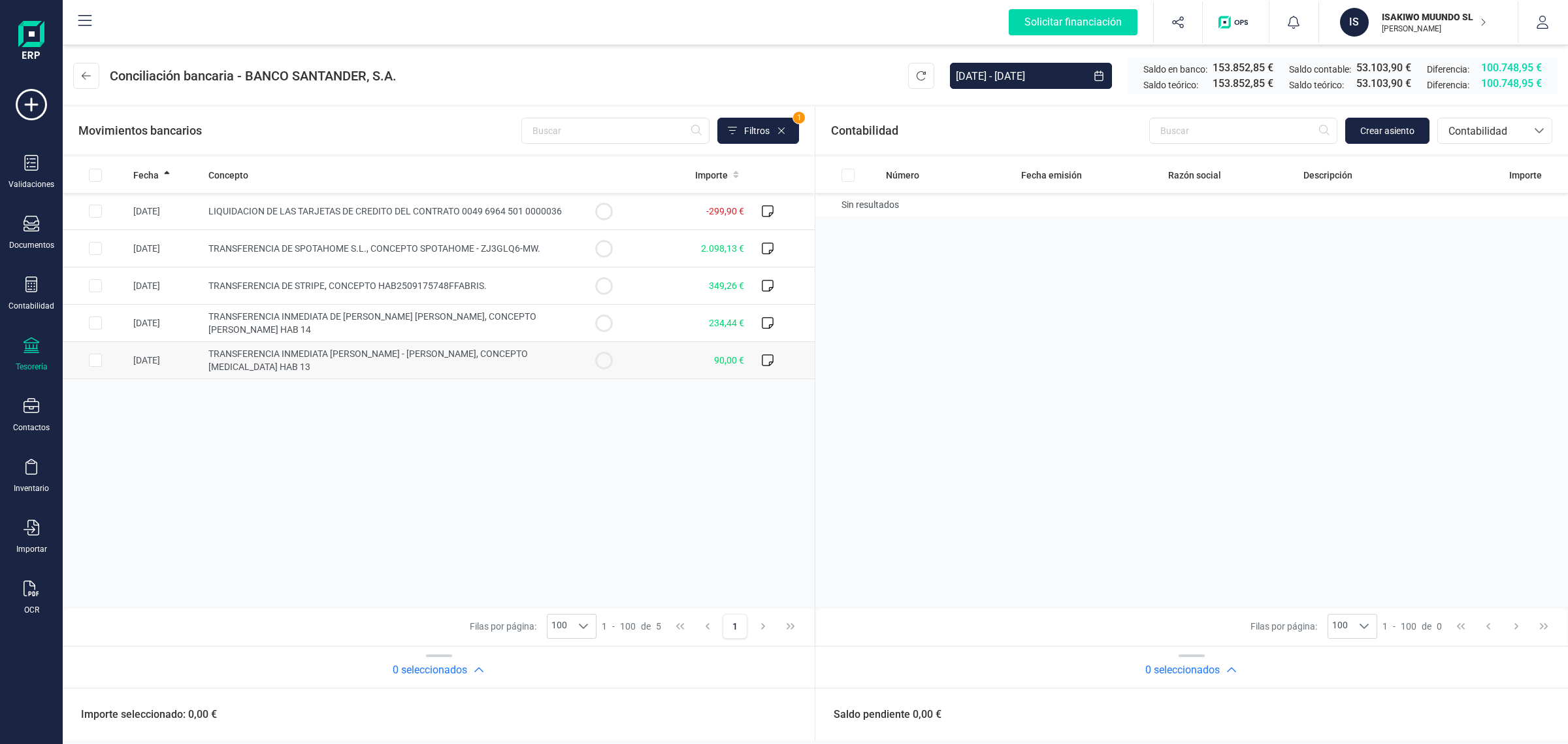
click at [271, 358] on span "TRANSFERENCIA INMEDIATA [PERSON_NAME] - [PERSON_NAME], CONCEPTO [MEDICAL_DATA] …" at bounding box center [368, 360] width 320 height 24
checkbox input "true"
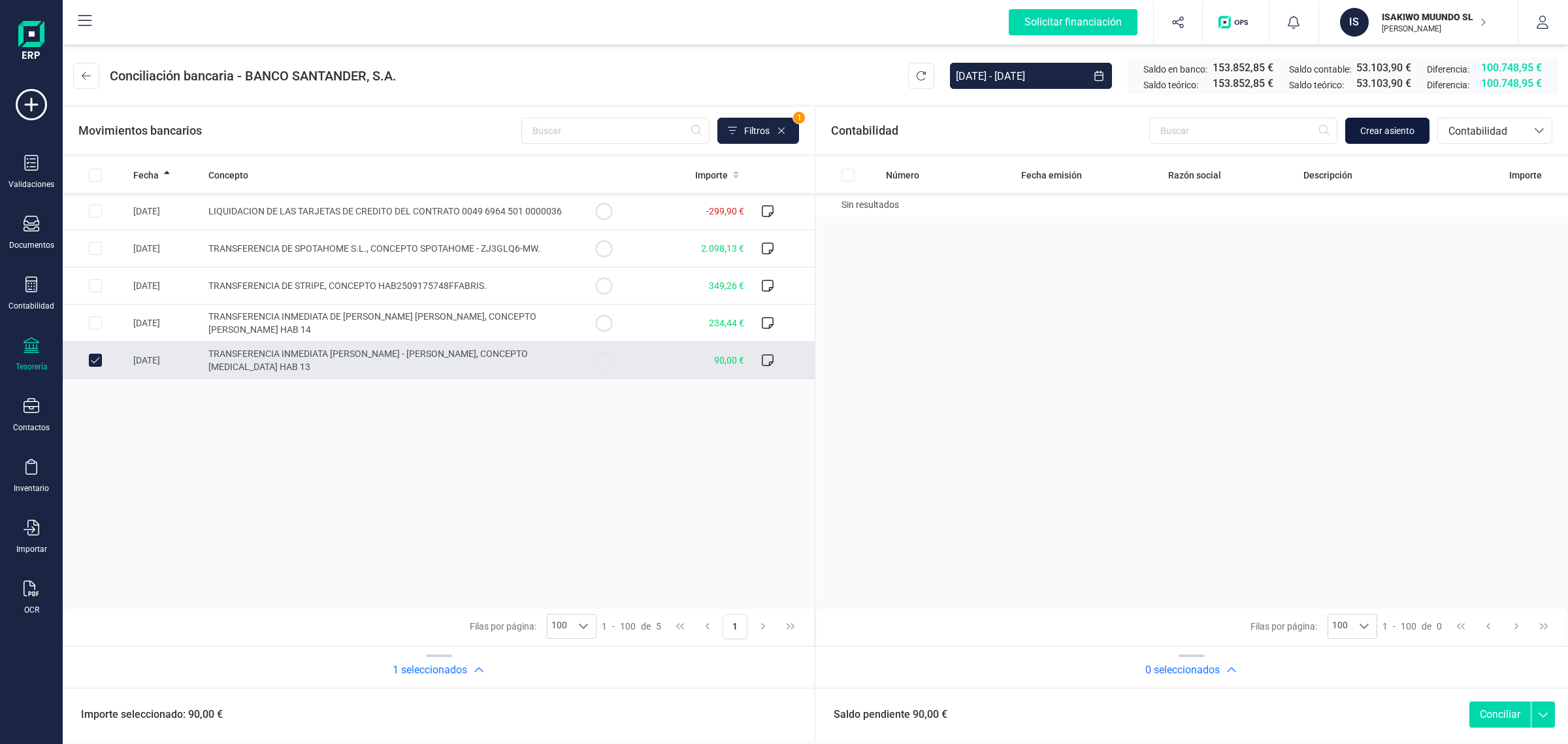
click at [1364, 133] on span "Crear asiento" at bounding box center [1387, 131] width 54 height 13
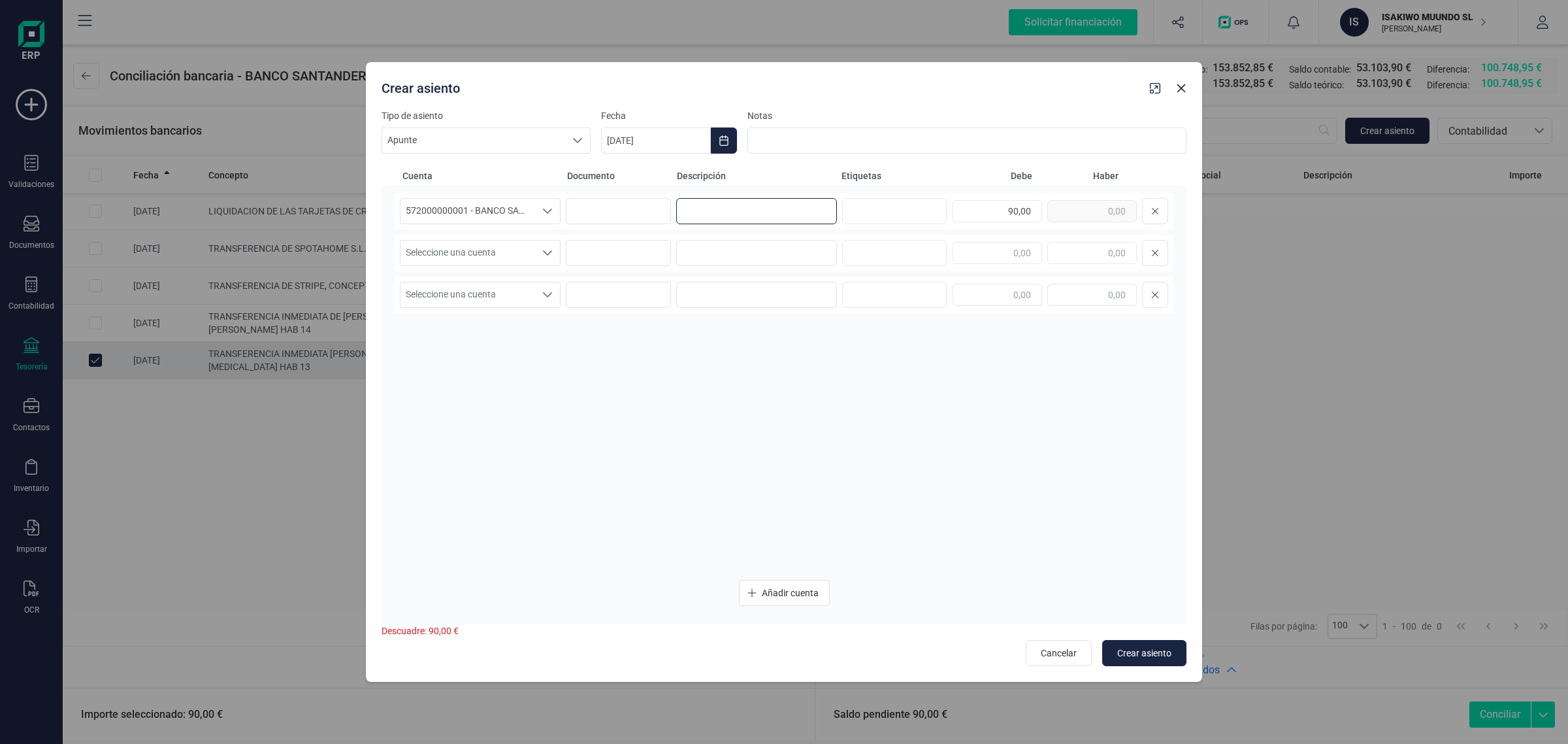
click at [759, 213] on input at bounding box center [756, 212] width 160 height 27
paste input "264,39"
drag, startPoint x: 752, startPoint y: 214, endPoint x: 628, endPoint y: 234, distance: 125.6
click at [628, 234] on div "572000000001 - BANCO SANTANDER ****0401 572000000001 - BANCO SANTANDER ****0401…" at bounding box center [784, 381] width 779 height 377
drag, startPoint x: 782, startPoint y: 202, endPoint x: 673, endPoint y: 214, distance: 109.7
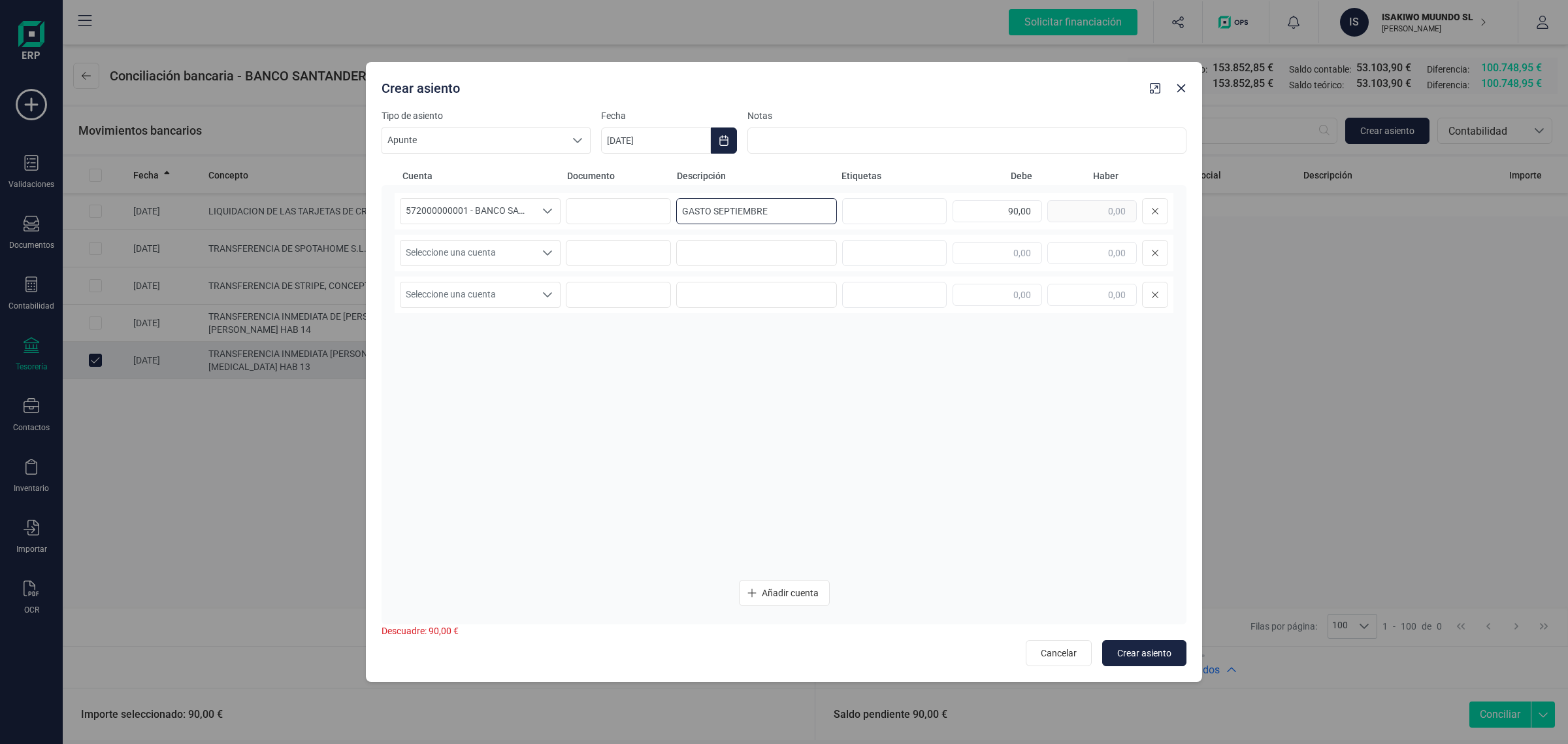
click at [673, 214] on div "572000000001 - BANCO SANTANDER ****0401 572000000001 - BANCO SANTANDER ****0401…" at bounding box center [784, 211] width 779 height 37
type input "GASTO SEPTIEMBRE"
click at [730, 251] on input at bounding box center [756, 253] width 160 height 27
paste input "GASTO SEPTIEMBRE"
type input "GASTO SEPTIEMBRE"
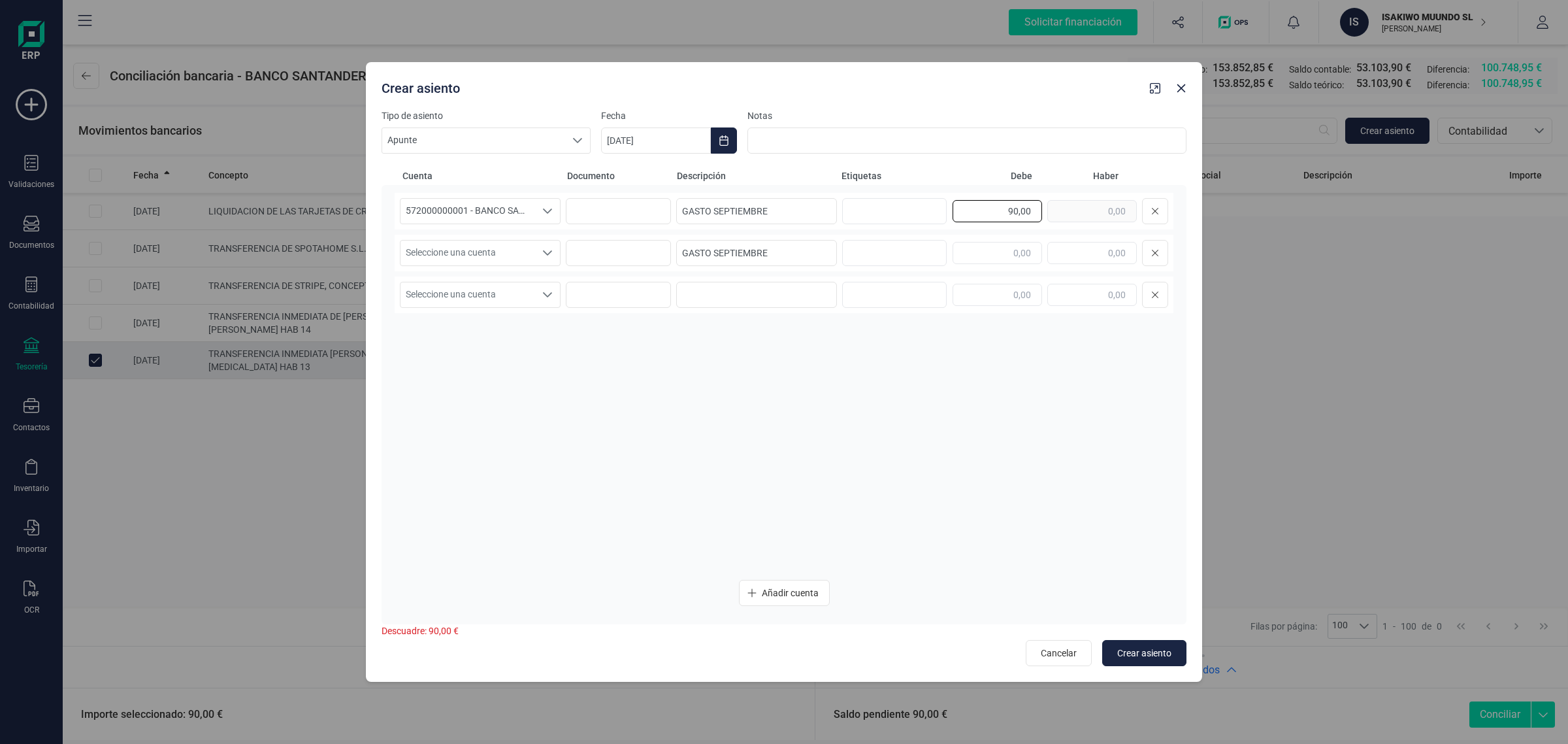
drag, startPoint x: 1010, startPoint y: 206, endPoint x: 1043, endPoint y: 208, distance: 33.1
click at [1043, 208] on div "90,00" at bounding box center [1060, 212] width 215 height 27
click at [1102, 257] on input "text" at bounding box center [1092, 252] width 89 height 22
paste input "90,00"
type input "90,00"
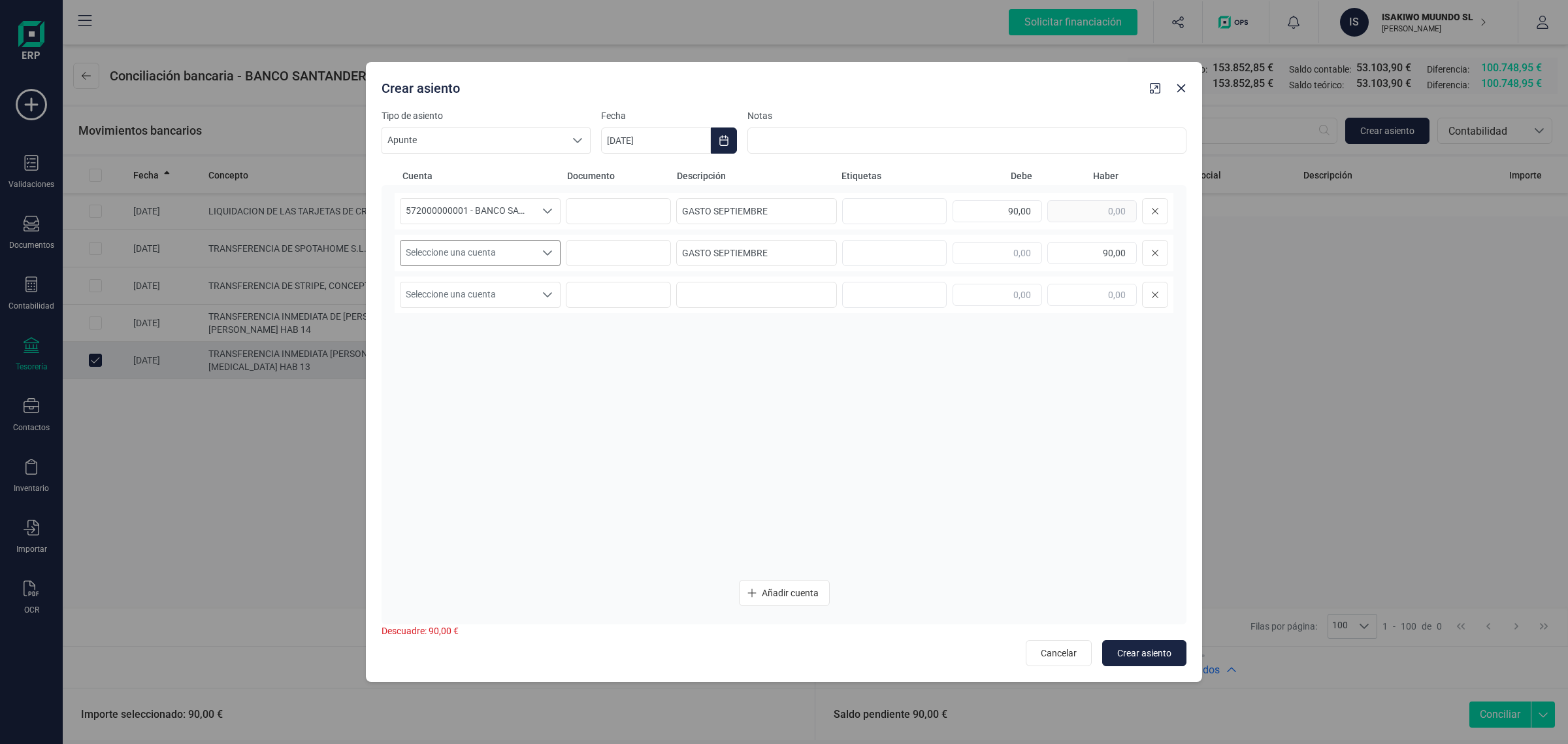
click at [540, 256] on div "Seleccione una cuenta" at bounding box center [547, 252] width 25 height 25
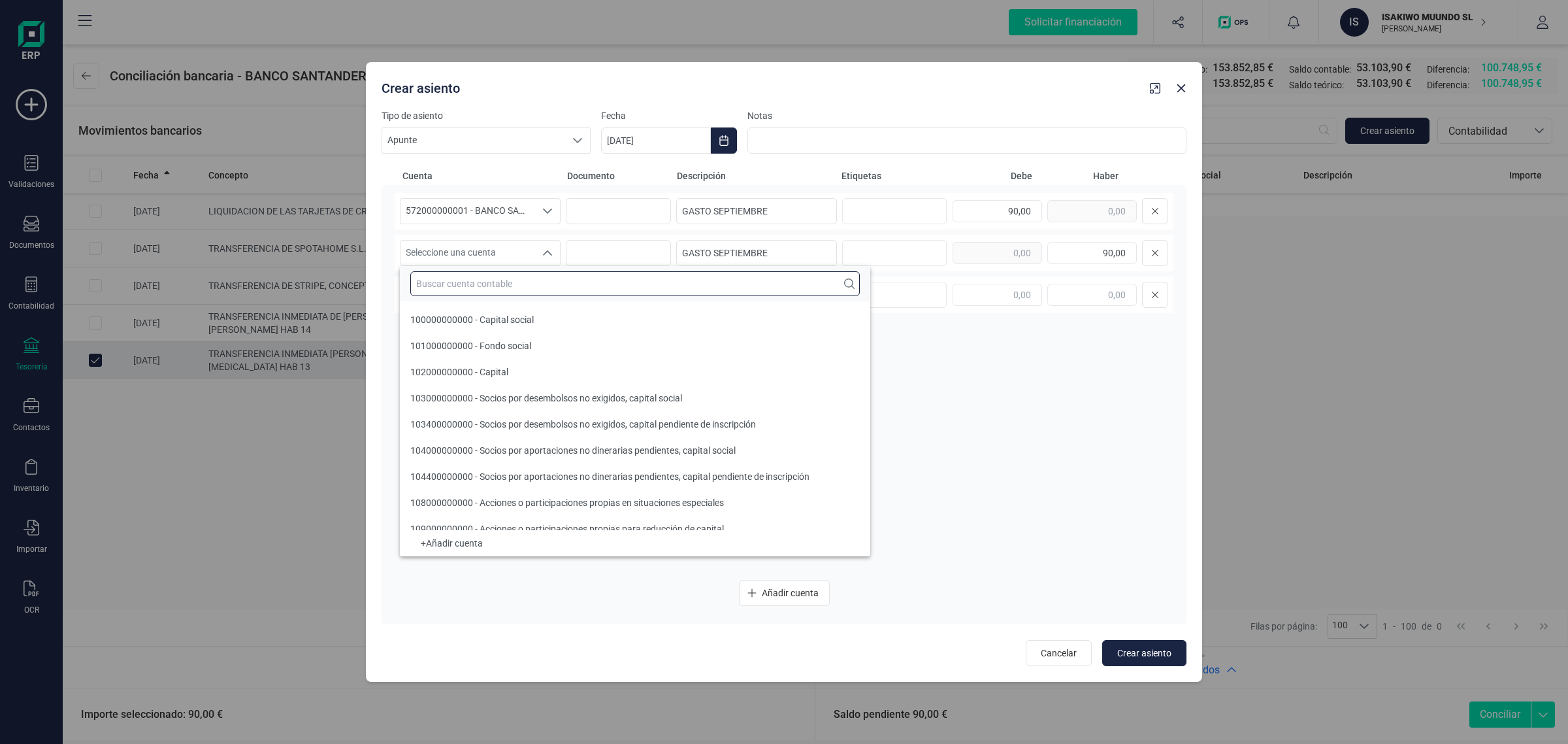
click at [463, 285] on input "text" at bounding box center [635, 284] width 450 height 25
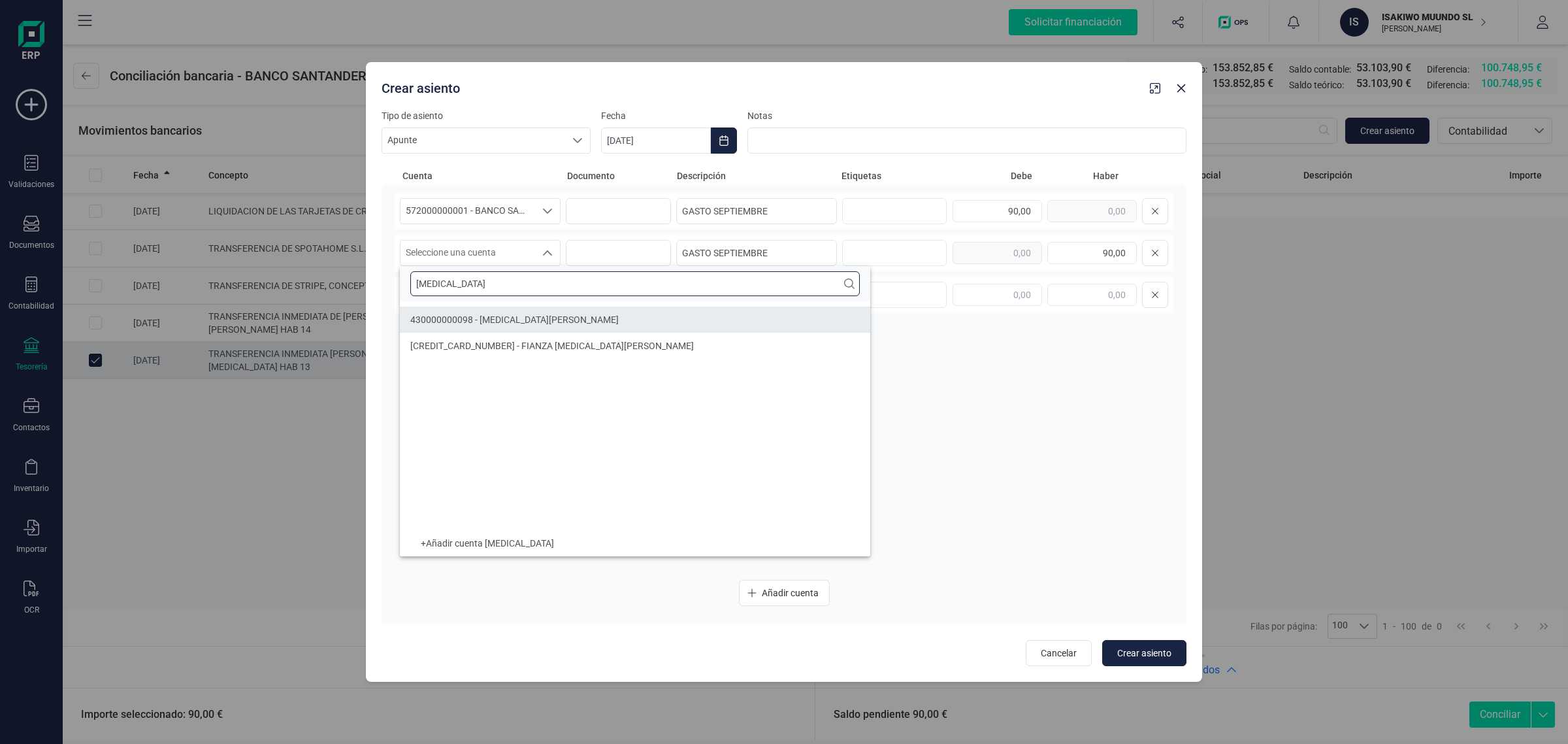
type input "[MEDICAL_DATA]"
click at [479, 311] on li "430000000098 - [MEDICAL_DATA][PERSON_NAME]" at bounding box center [635, 320] width 470 height 27
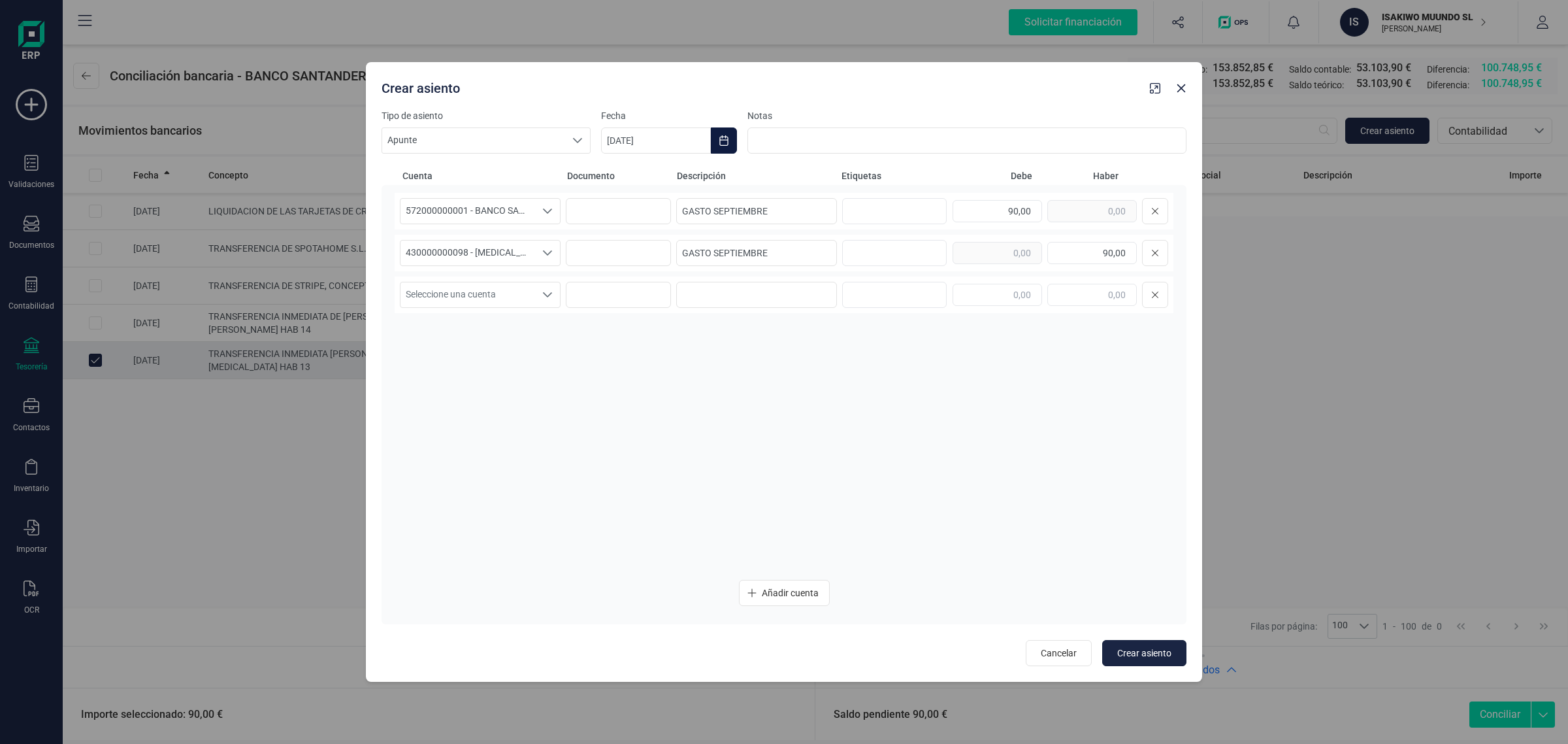
click at [729, 140] on button "Choose Date" at bounding box center [724, 140] width 27 height 27
click at [688, 327] on span "16" at bounding box center [692, 329] width 27 height 27
click at [1140, 646] on span "Crear asiento" at bounding box center [1144, 653] width 54 height 13
type input "[DATE]"
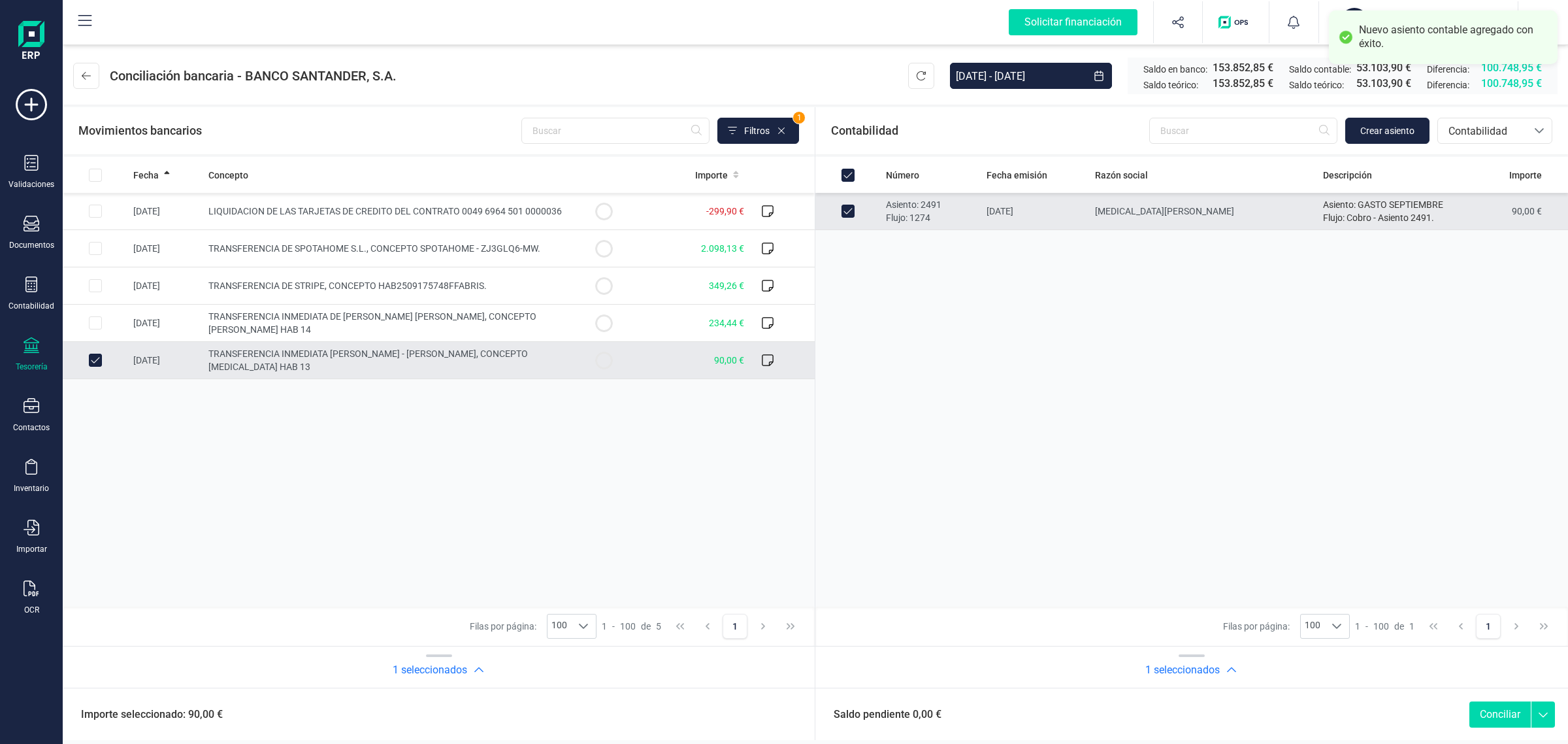
click at [1491, 715] on button "Conciliar" at bounding box center [1500, 715] width 62 height 27
checkbox input "false"
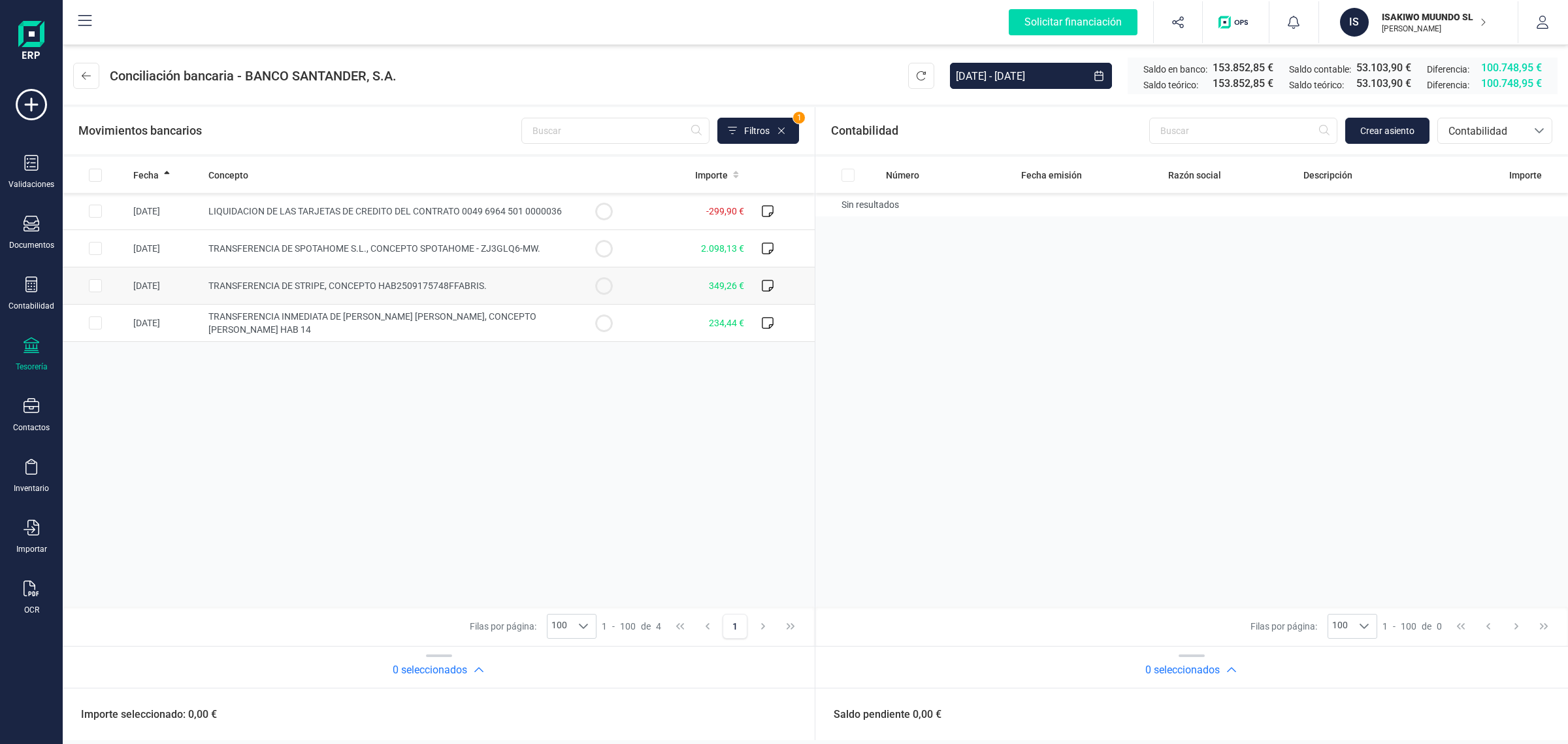
click at [293, 289] on span "TRANSFERENCIA DE STRIPE, CONCEPTO HAB2509175748FFABRIS." at bounding box center [347, 285] width 278 height 10
checkbox input "true"
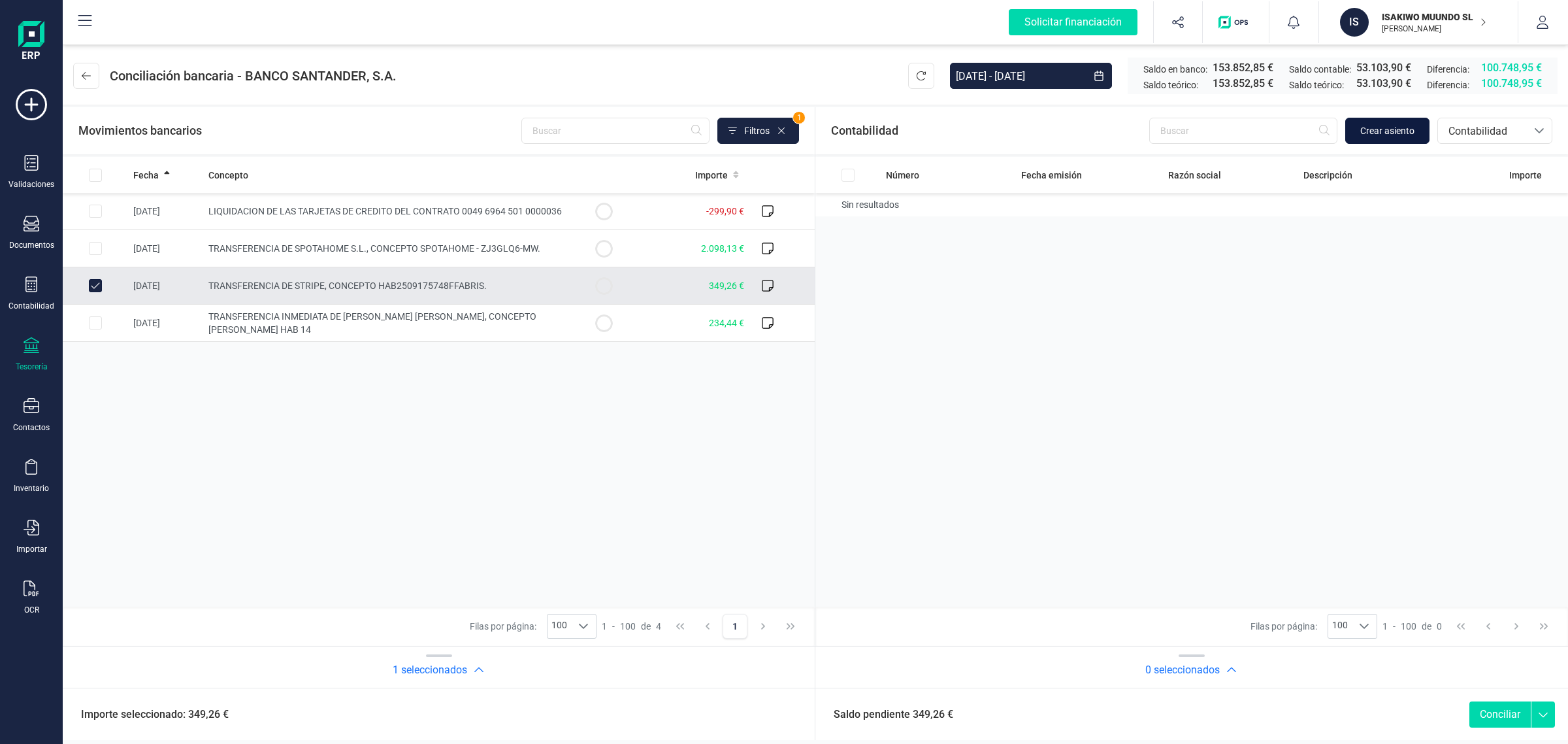
click at [1385, 128] on span "Crear asiento" at bounding box center [1387, 131] width 54 height 13
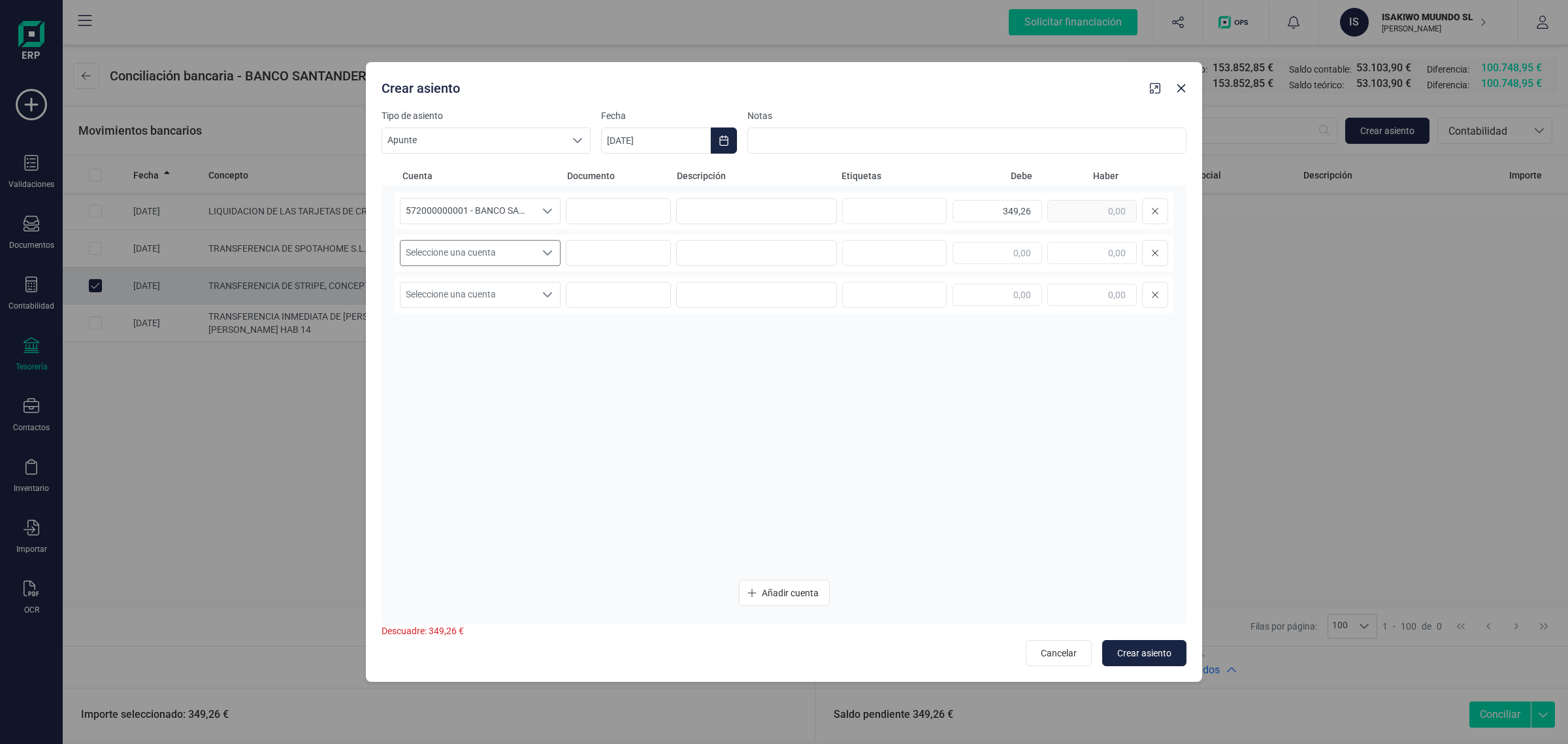
click at [479, 250] on span "Seleccione una cuenta" at bounding box center [468, 252] width 135 height 25
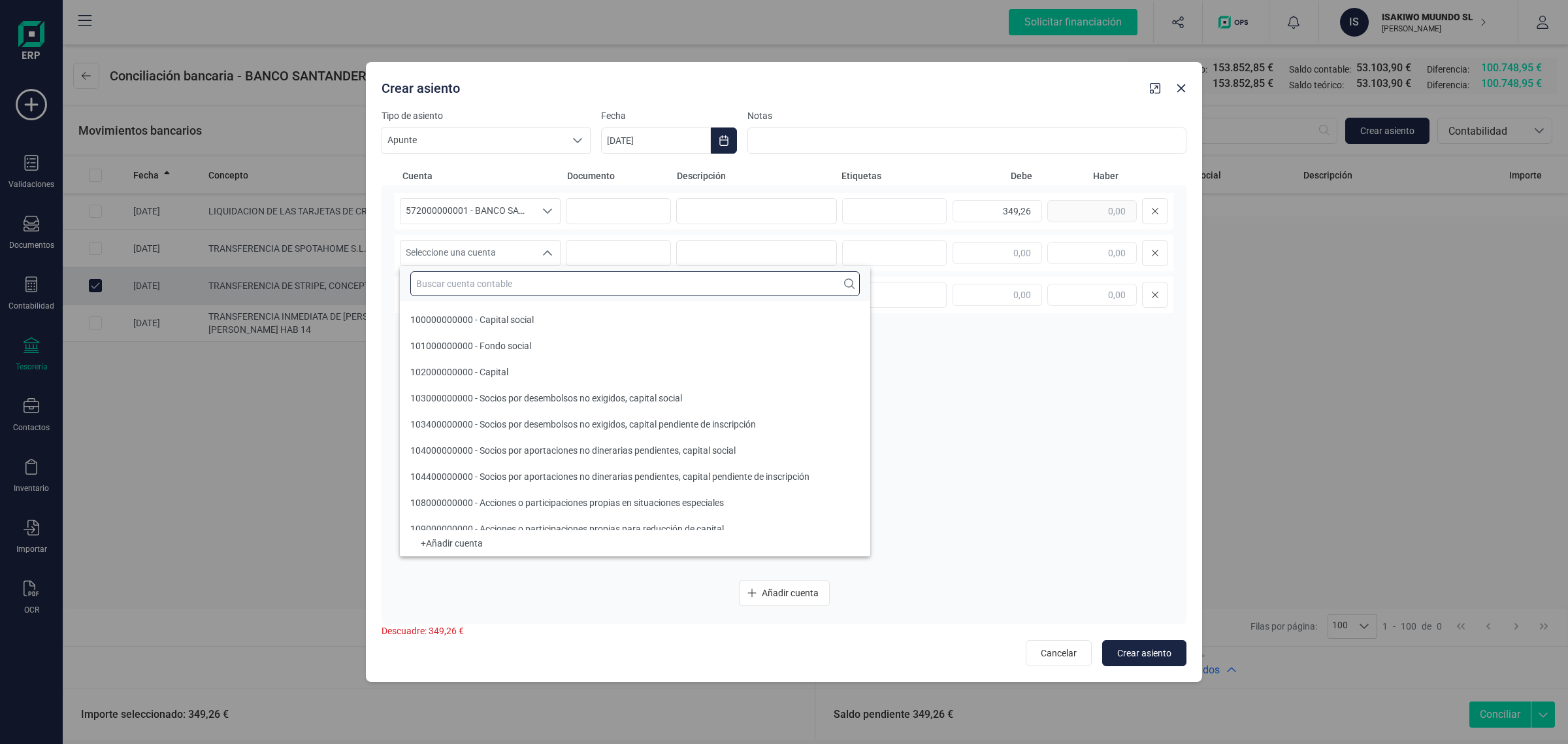
click at [441, 282] on input "text" at bounding box center [635, 284] width 450 height 25
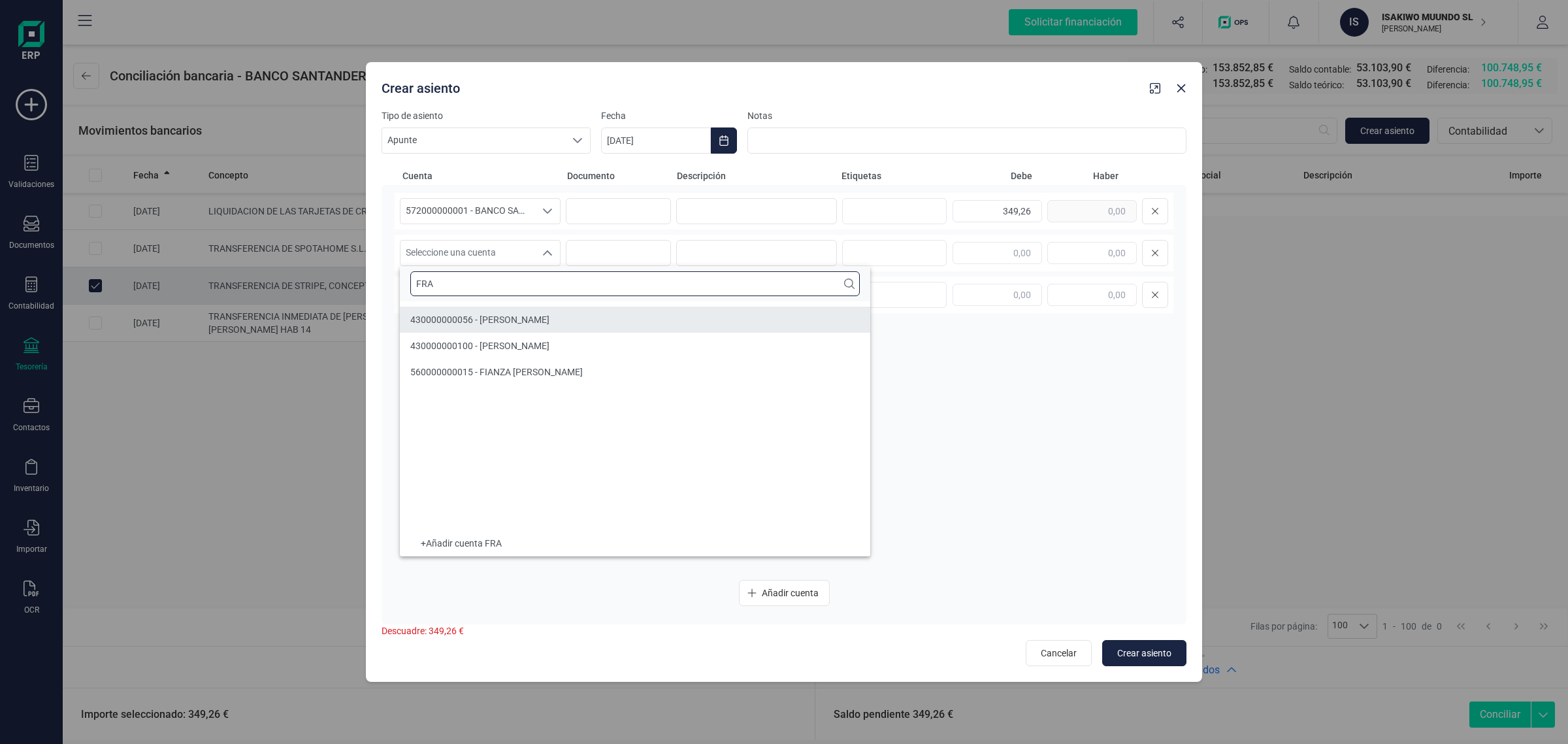
type input "FRA"
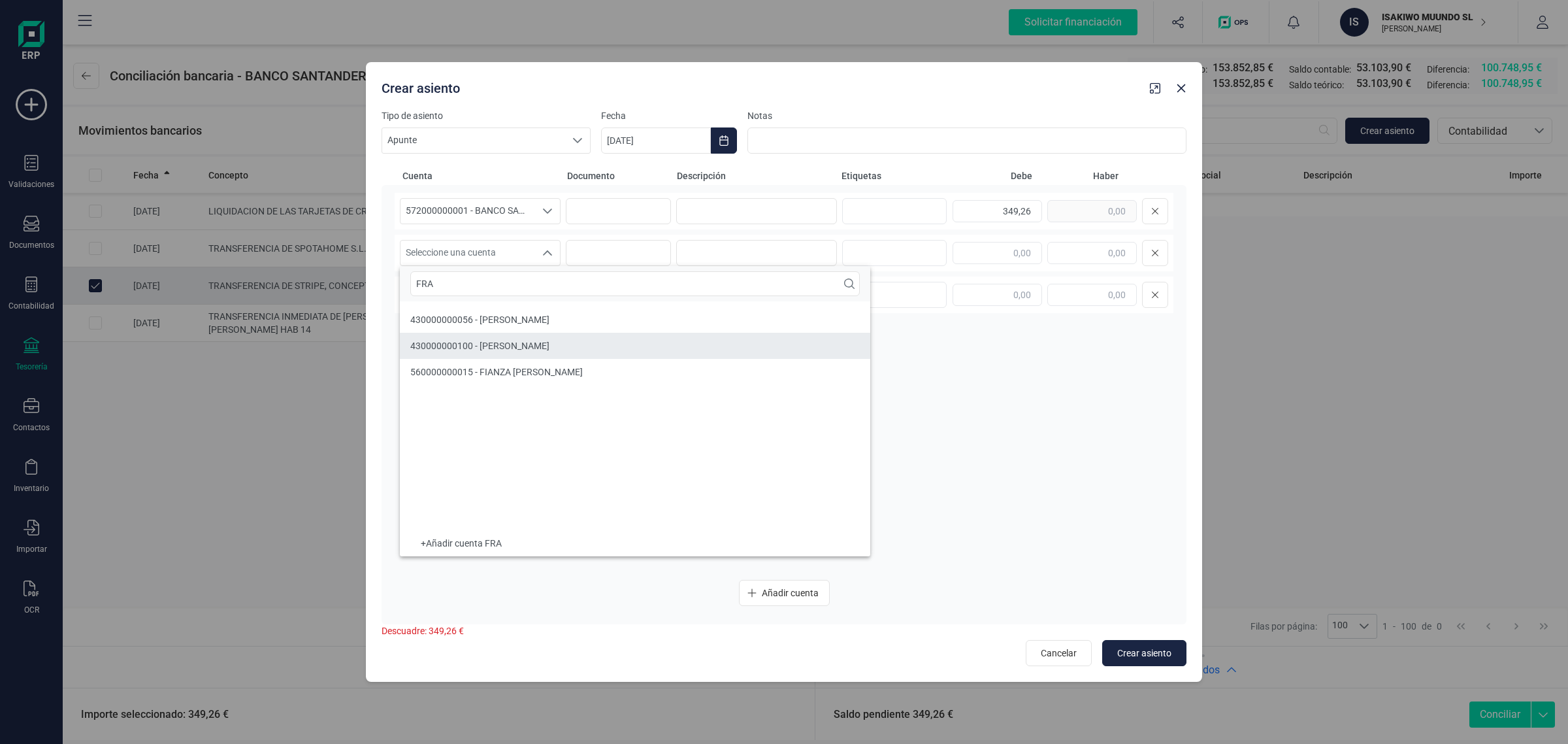
click at [524, 344] on span "430000000100 - [PERSON_NAME]" at bounding box center [479, 345] width 139 height 10
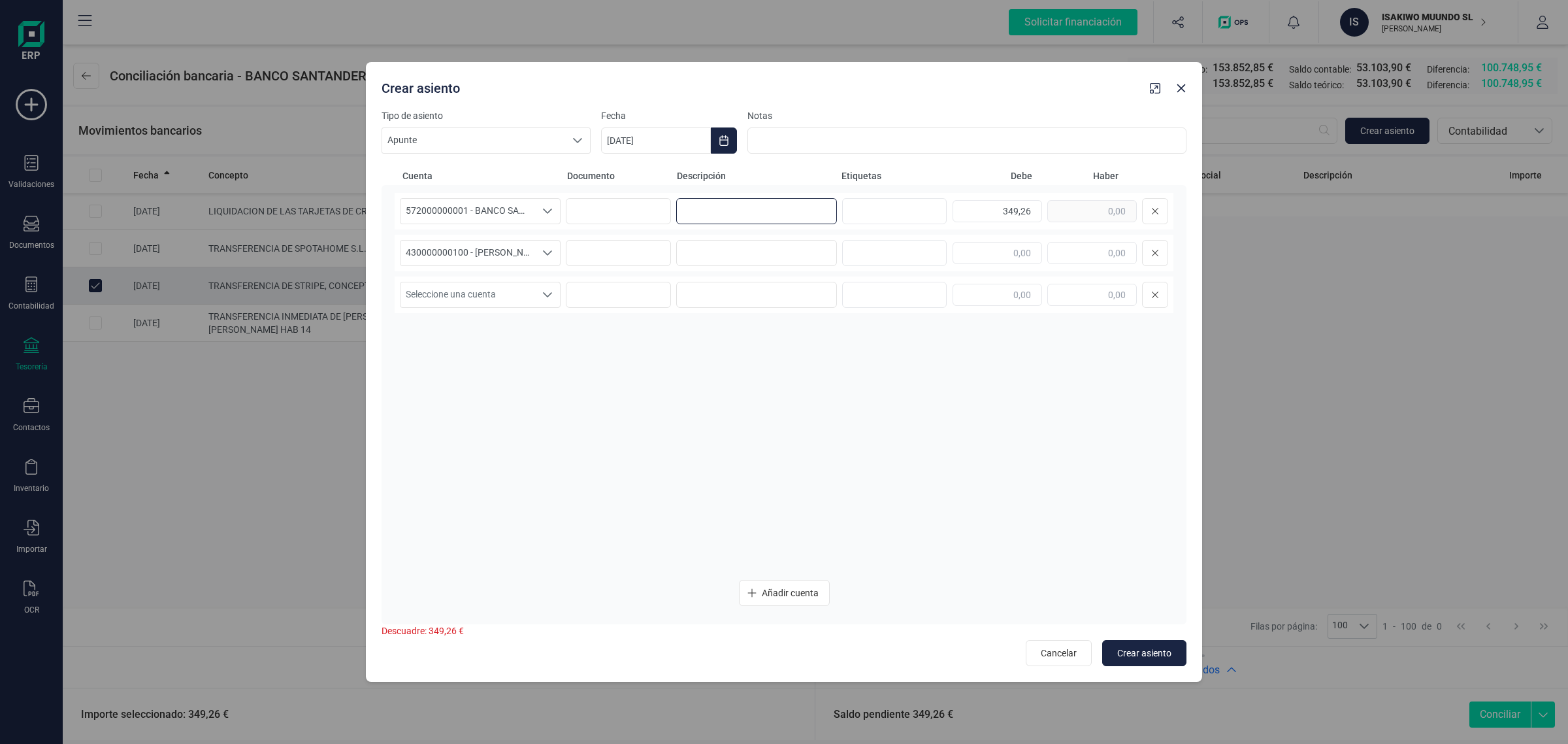
click at [712, 216] on input at bounding box center [756, 212] width 160 height 27
type input "CUOTA SEPTIEMBRE"
drag, startPoint x: 981, startPoint y: 199, endPoint x: 1029, endPoint y: 210, distance: 49.2
click at [1029, 210] on input "349,26" at bounding box center [997, 211] width 89 height 22
click at [1073, 242] on input "text" at bounding box center [1092, 252] width 89 height 22
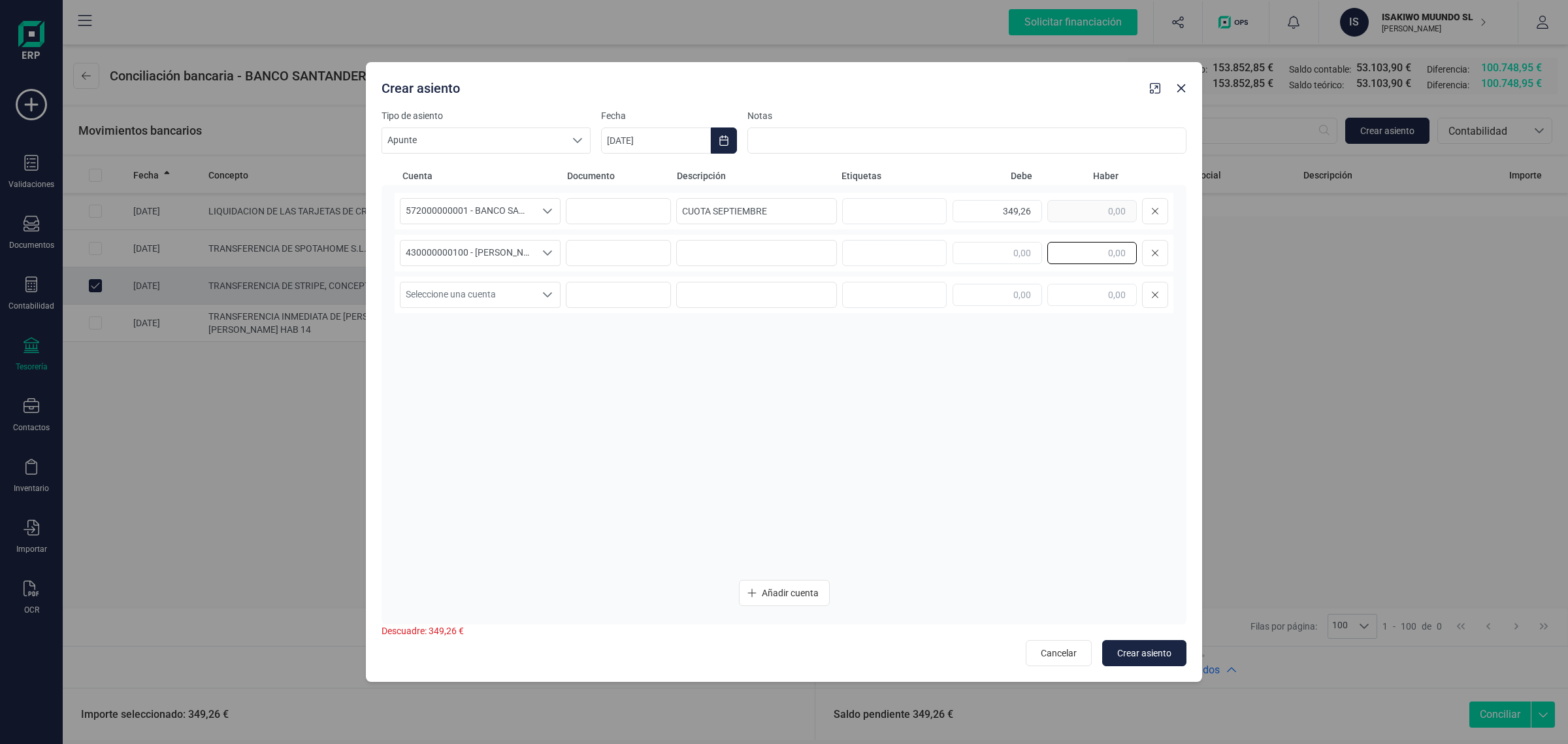
paste input "349,26"
type input "349,26"
drag, startPoint x: 712, startPoint y: 221, endPoint x: 638, endPoint y: 236, distance: 75.5
click at [638, 236] on div "572000000001 - BANCO SANTANDER ****0401 572000000001 - BANCO SANTANDER ****0401…" at bounding box center [784, 381] width 779 height 377
click at [801, 259] on input at bounding box center [756, 253] width 160 height 27
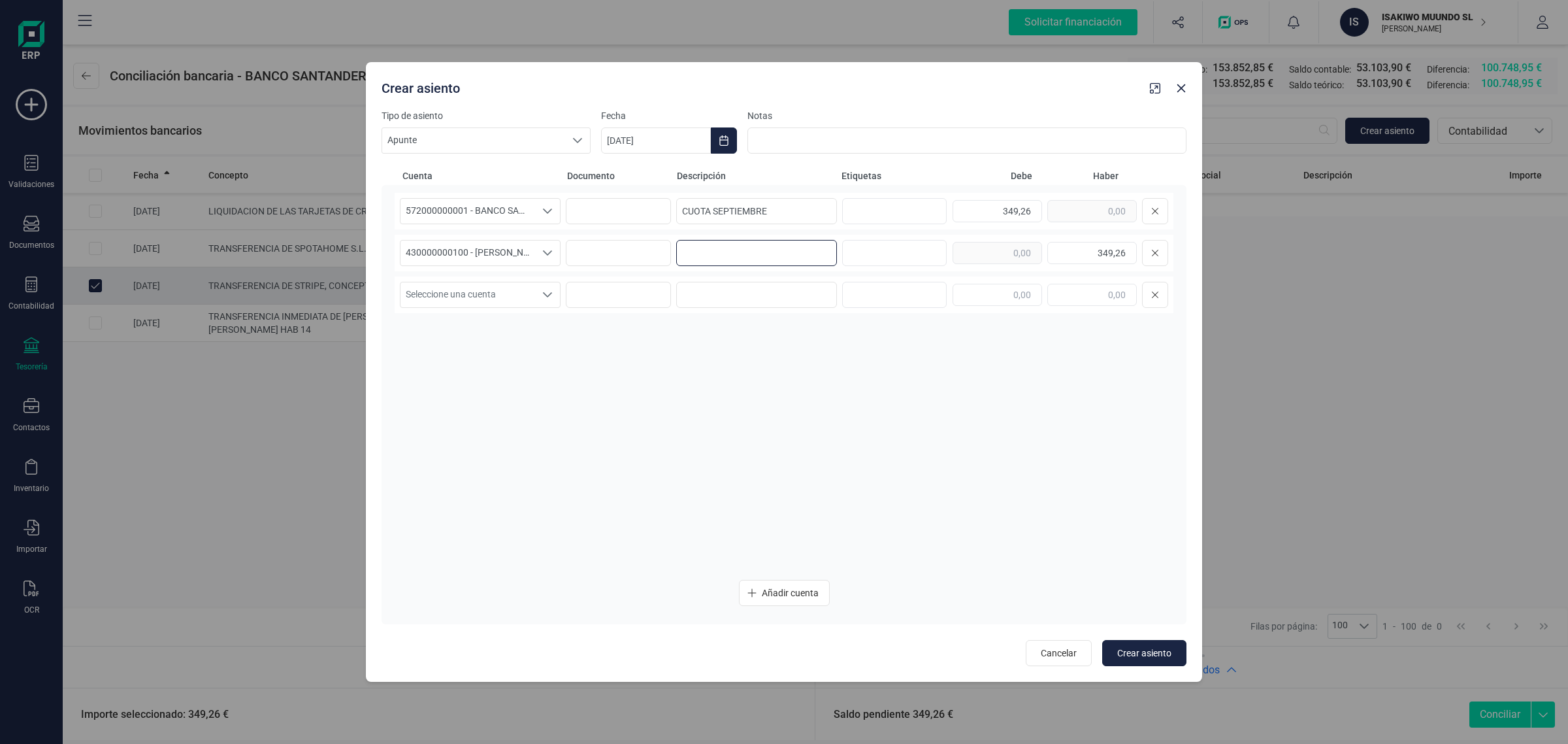
paste input "CUOTA SEPTIEMBRE"
type input "CUOTA SEPTIEMBRE"
click at [725, 136] on icon "Choose Date" at bounding box center [723, 140] width 9 height 10
click at [752, 293] on span "10" at bounding box center [745, 293] width 27 height 27
click at [1135, 657] on span "Crear asiento" at bounding box center [1144, 653] width 54 height 13
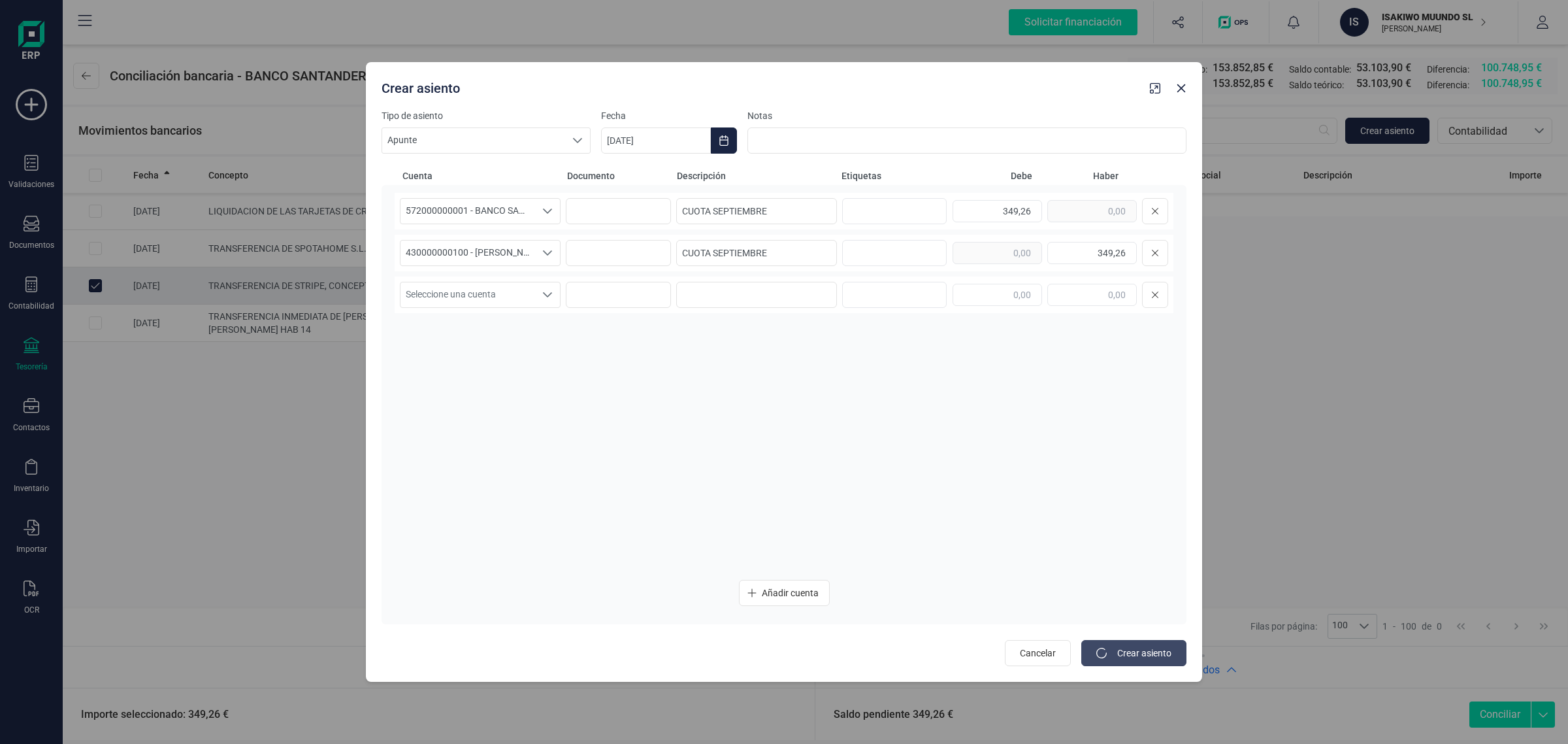
type input "[DATE]"
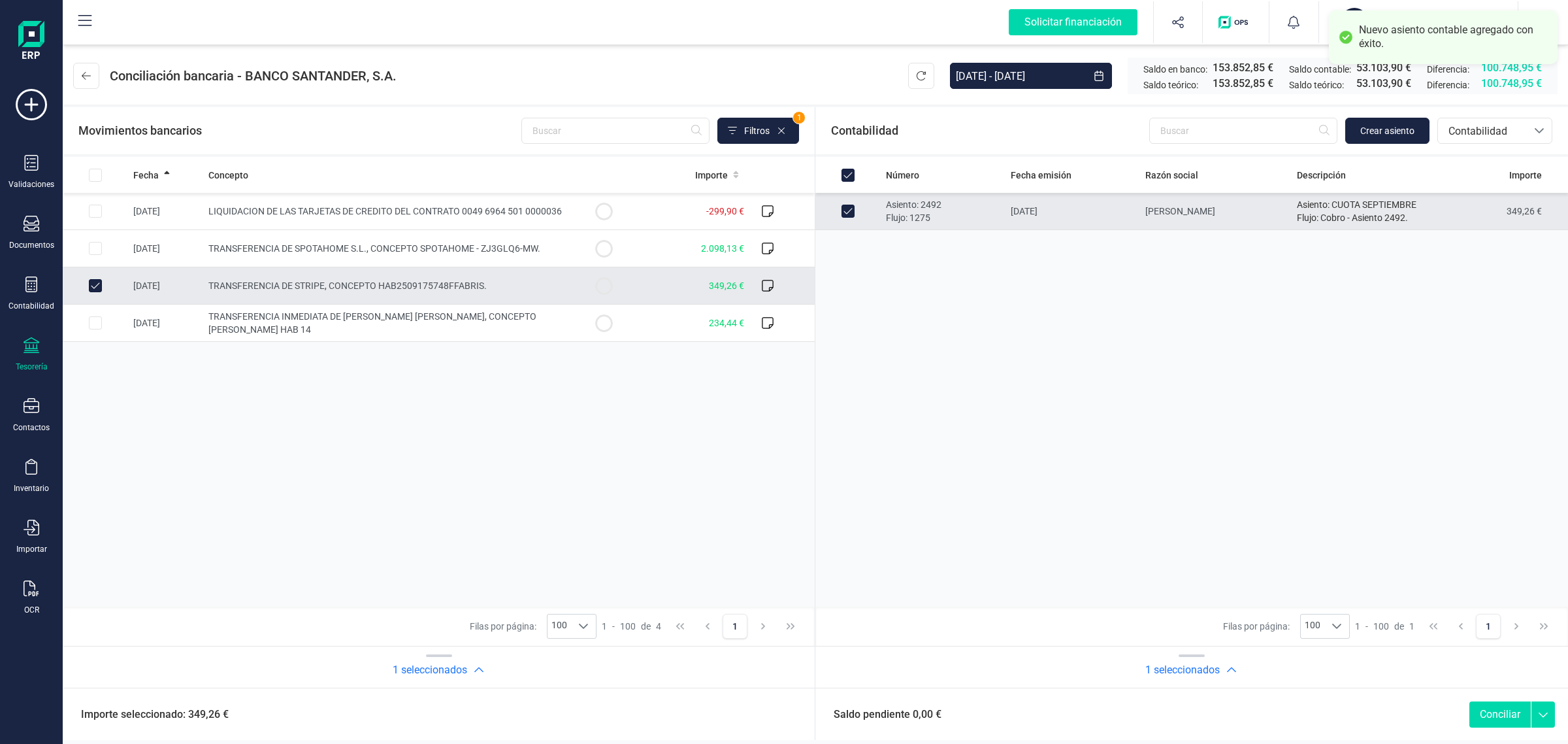
click at [1504, 718] on button "Conciliar" at bounding box center [1500, 715] width 62 height 27
checkbox input "false"
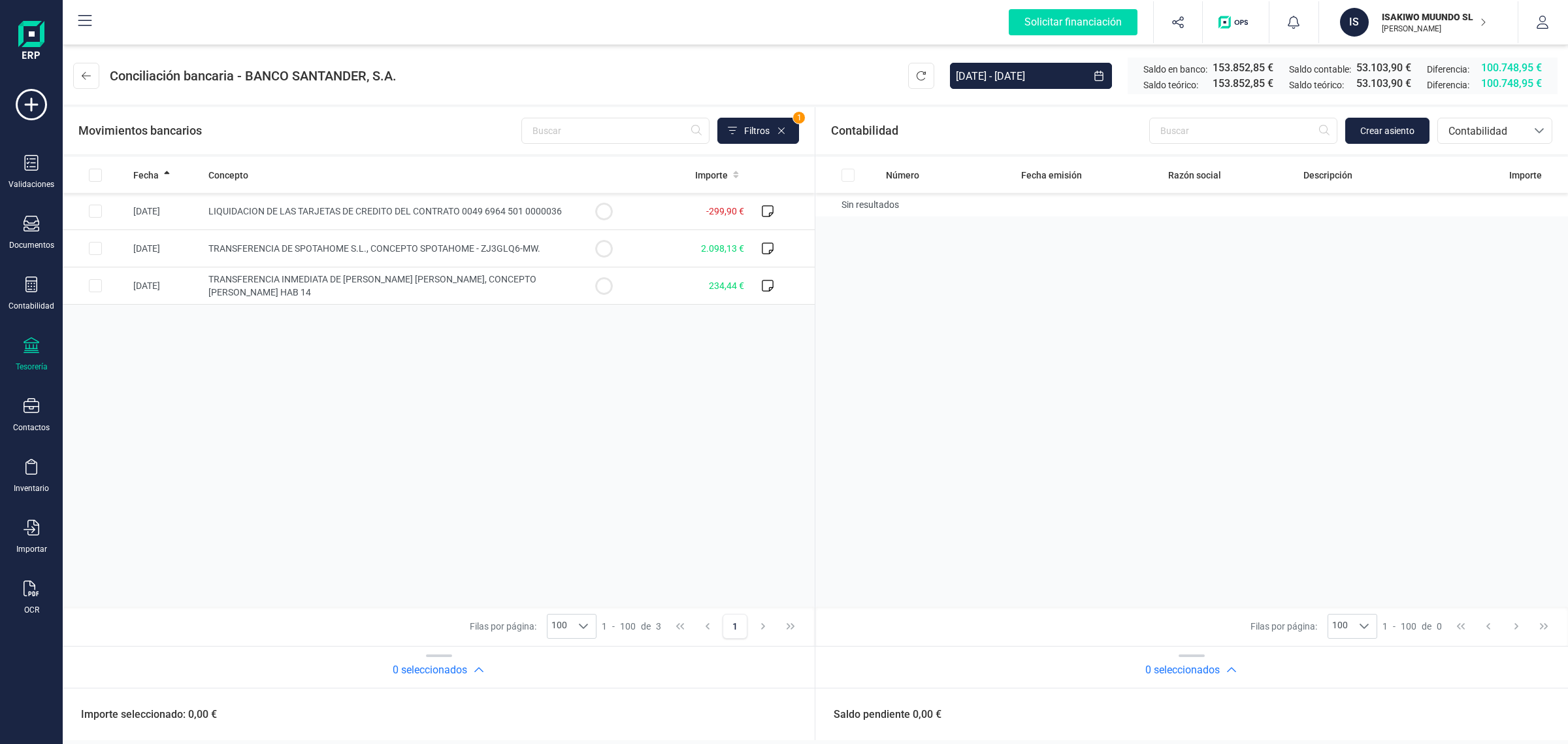
drag, startPoint x: 354, startPoint y: 507, endPoint x: 364, endPoint y: 407, distance: 100.5
click at [354, 507] on div "Fecha Concepto Importe [DATE] LIQUIDACION DE LAS TARJETAS DE CREDITO DEL CONTRA…" at bounding box center [438, 381] width 752 height 450
click at [422, 286] on td "TRANSFERENCIA INMEDIATA DE [PERSON_NAME] [PERSON_NAME], CONCEPTO [PERSON_NAME] …" at bounding box center [387, 286] width 368 height 37
checkbox input "true"
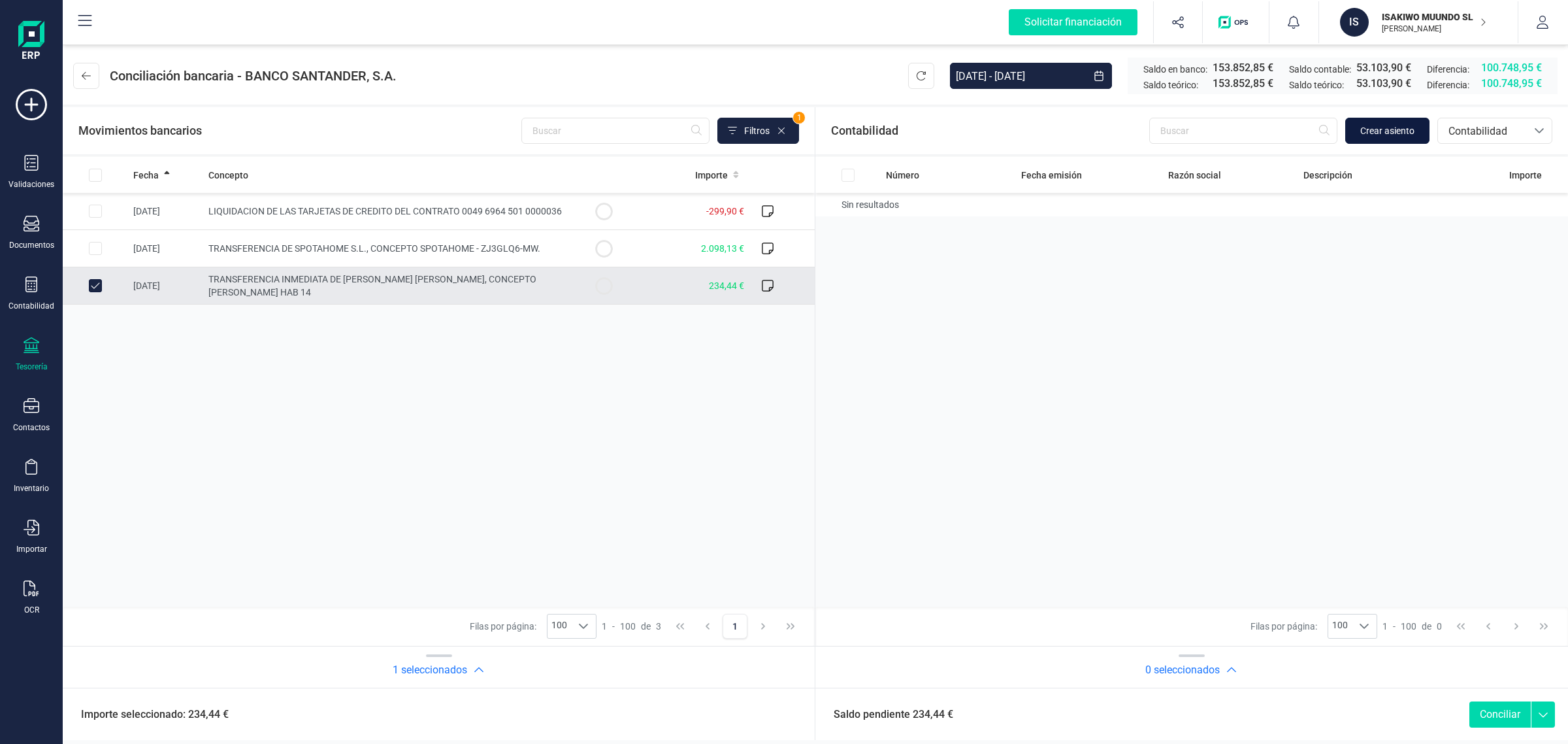
click at [1380, 124] on span "Crear asiento" at bounding box center [1387, 131] width 54 height 13
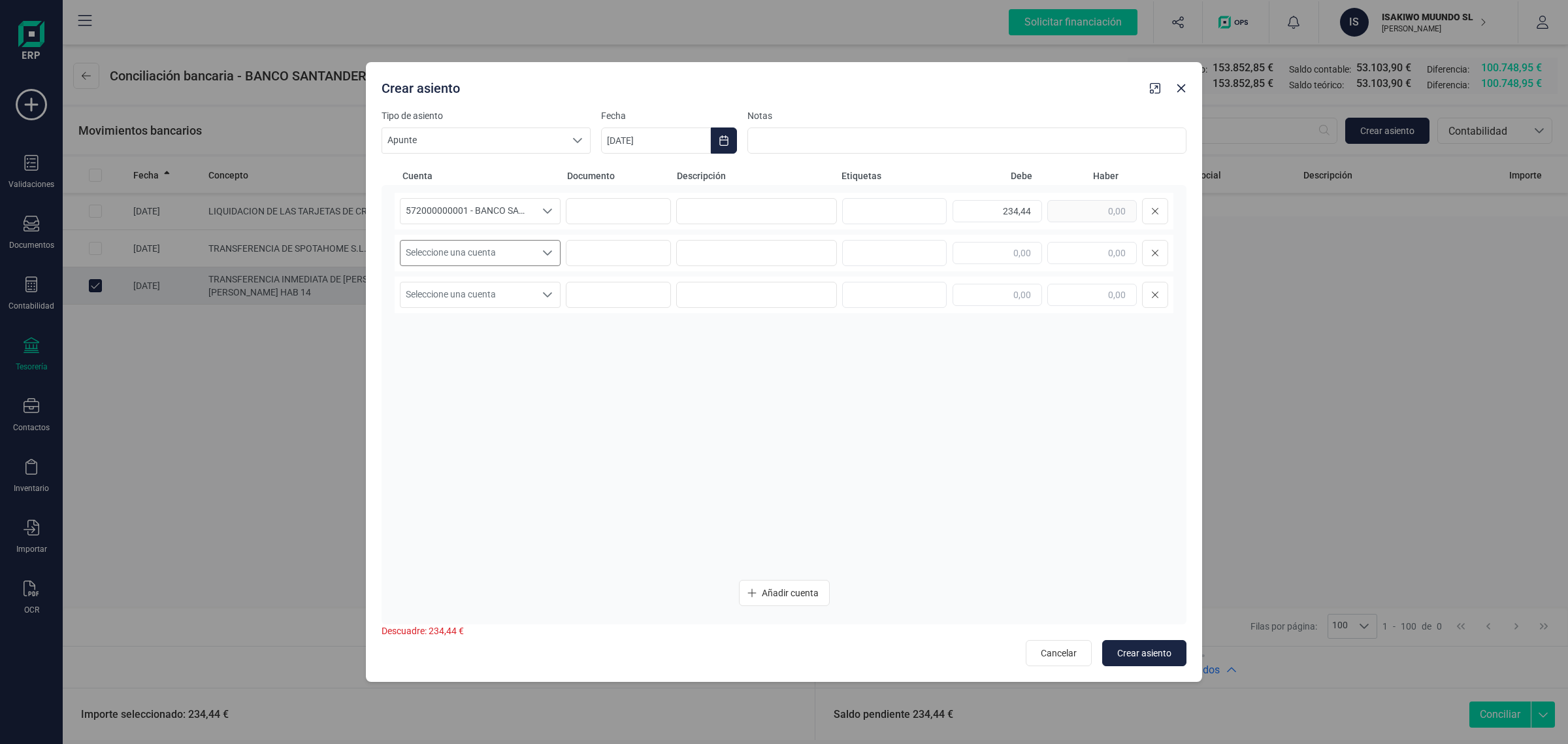
click at [465, 258] on span "Seleccione una cuenta" at bounding box center [468, 252] width 135 height 25
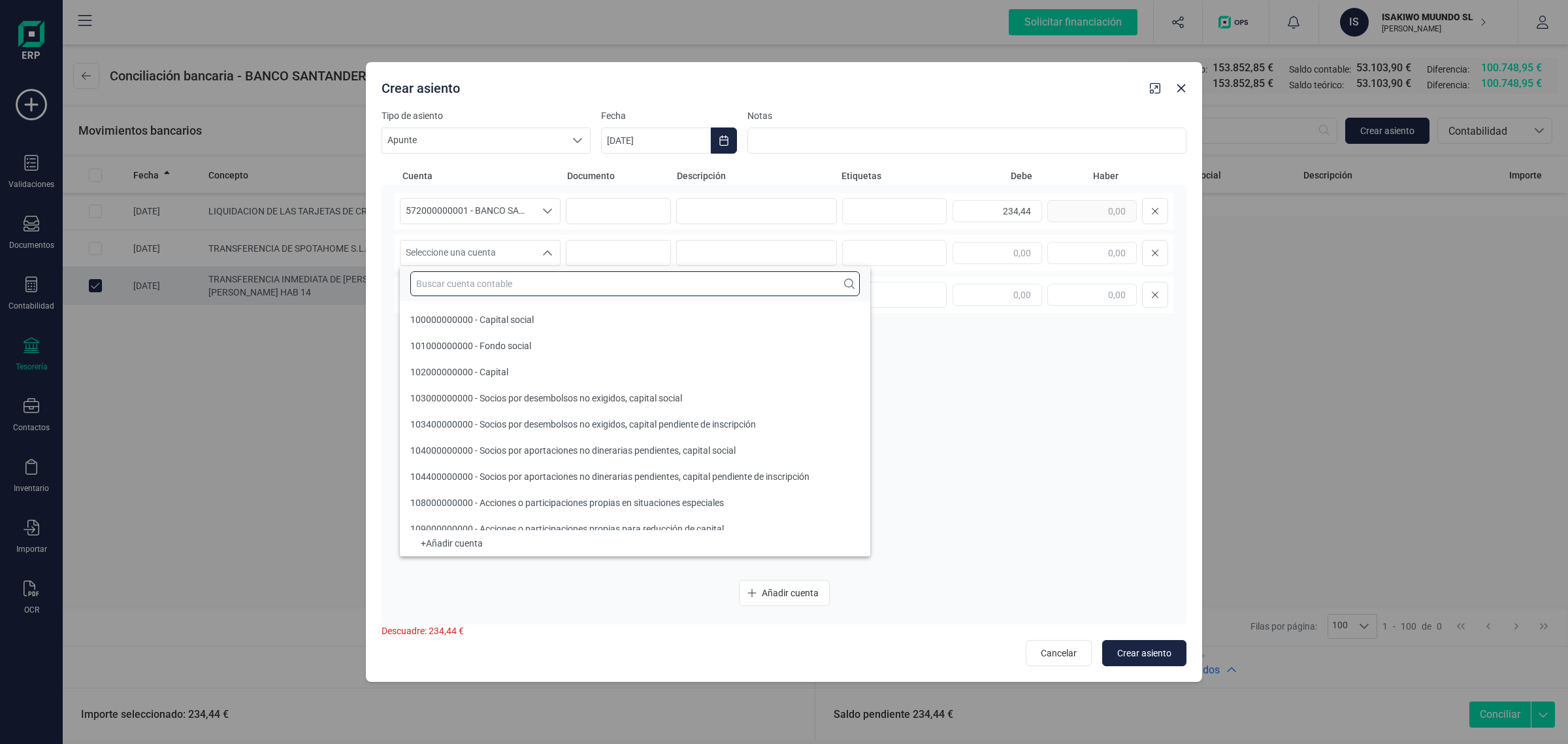
click at [462, 287] on input "text" at bounding box center [635, 284] width 450 height 25
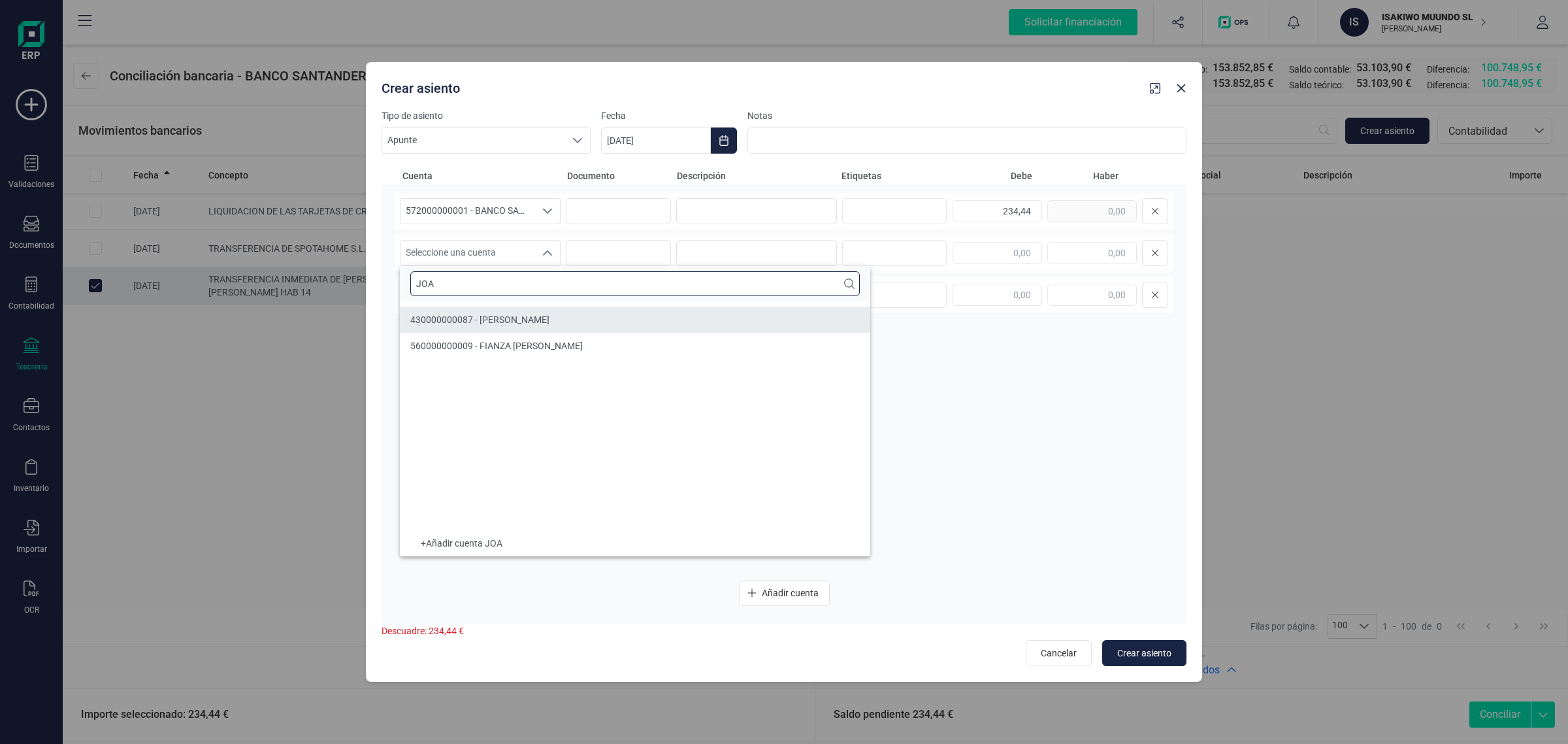
type input "JOA"
click at [548, 309] on li "430000000087 - [PERSON_NAME]" at bounding box center [635, 320] width 470 height 27
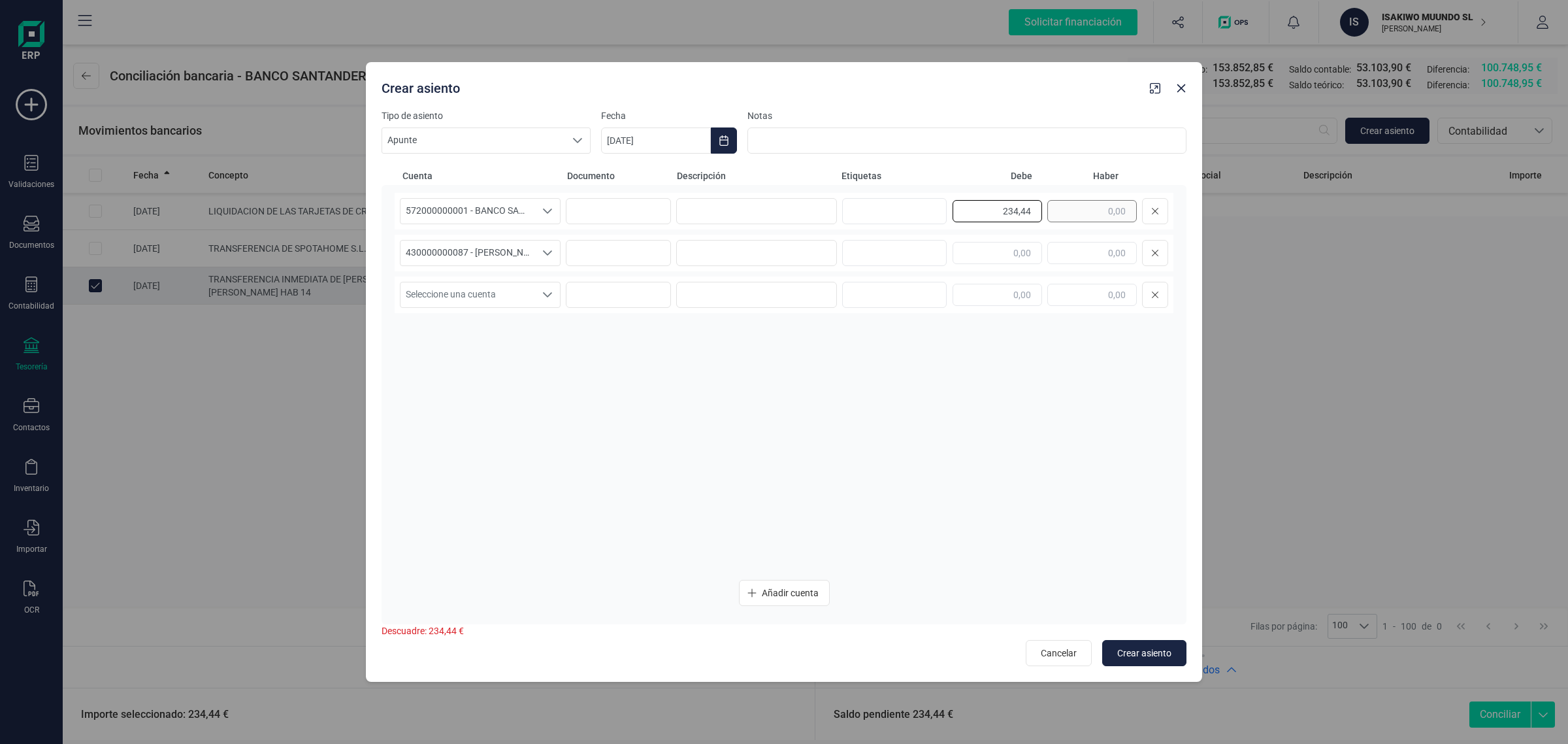
click at [1060, 213] on div "234,44" at bounding box center [1060, 212] width 215 height 27
click at [1088, 247] on input "text" at bounding box center [1092, 252] width 89 height 22
paste input "234,44"
type input "234,44"
click at [710, 213] on input at bounding box center [756, 212] width 160 height 27
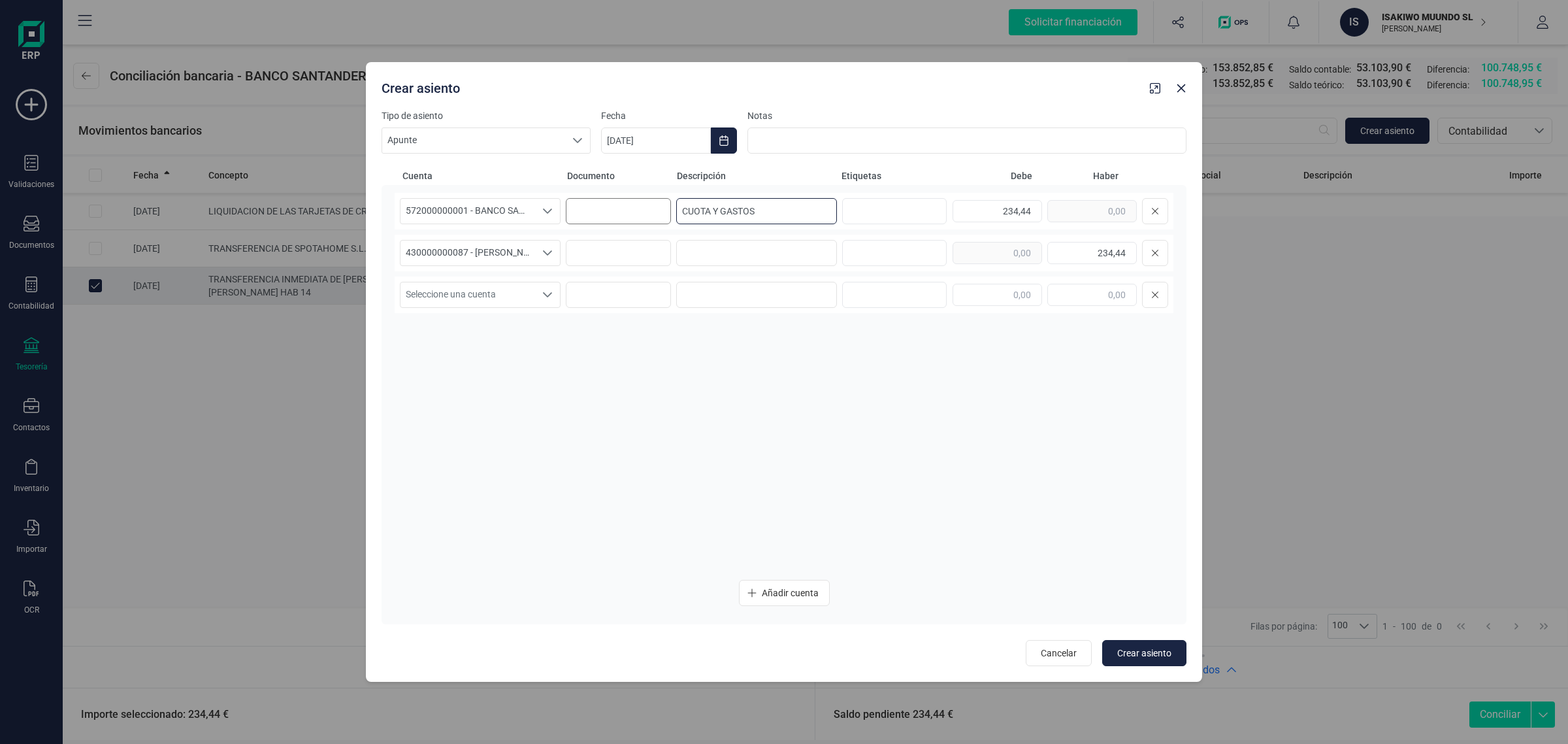
drag, startPoint x: 766, startPoint y: 213, endPoint x: 661, endPoint y: 223, distance: 105.5
click at [661, 223] on div "572000000001 - BANCO SANTANDER ****0401 572000000001 - BANCO SANTANDER ****0401…" at bounding box center [784, 211] width 779 height 37
type input "CUOTA Y GASTOS"
click at [695, 253] on input at bounding box center [756, 253] width 160 height 27
paste input "CUOTA Y GASTOS"
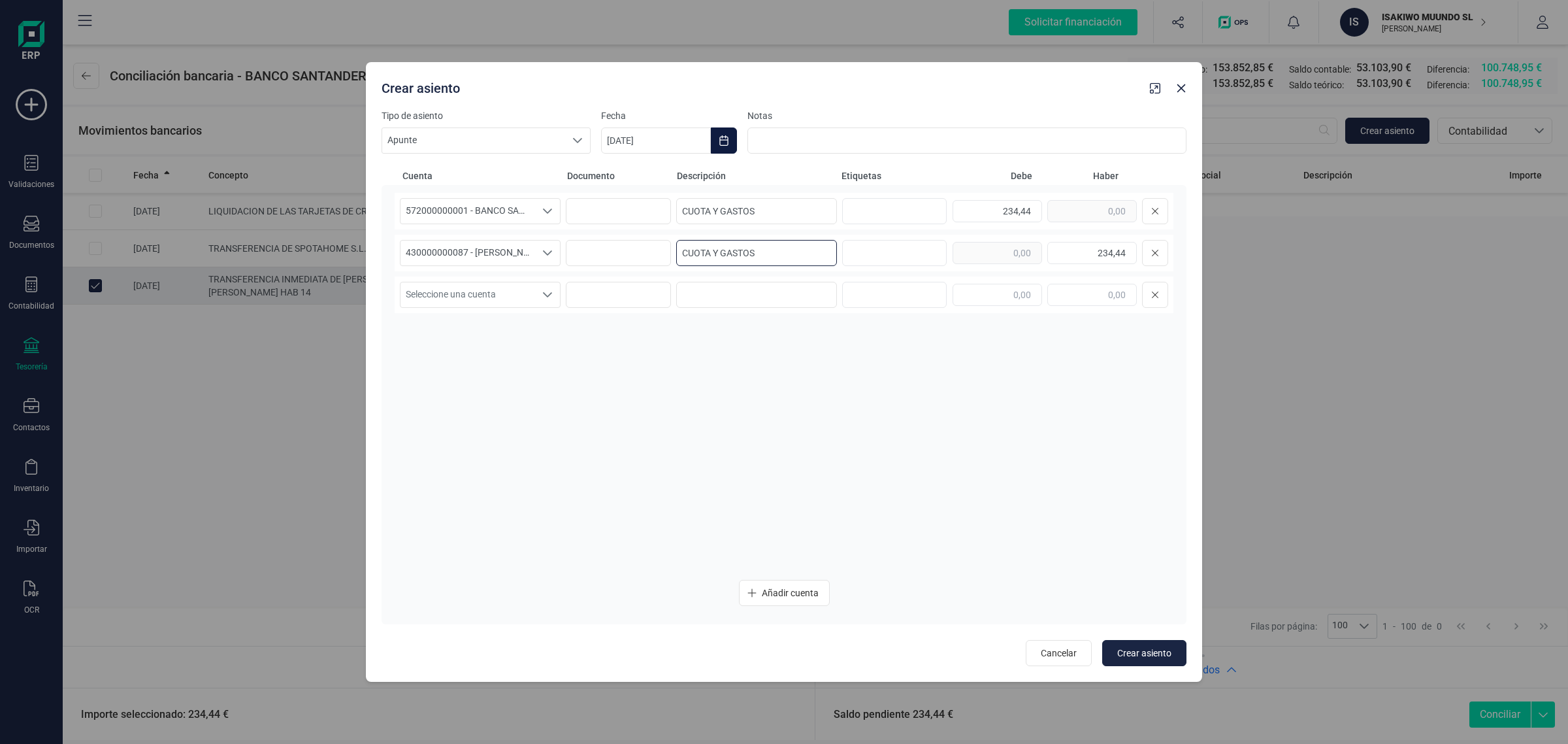
type input "CUOTA Y GASTOS"
click at [727, 139] on icon "Choose Date" at bounding box center [723, 140] width 9 height 10
click at [851, 288] on span "12" at bounding box center [850, 293] width 27 height 27
click at [1126, 647] on span "Crear asiento" at bounding box center [1144, 653] width 54 height 13
type input "[DATE]"
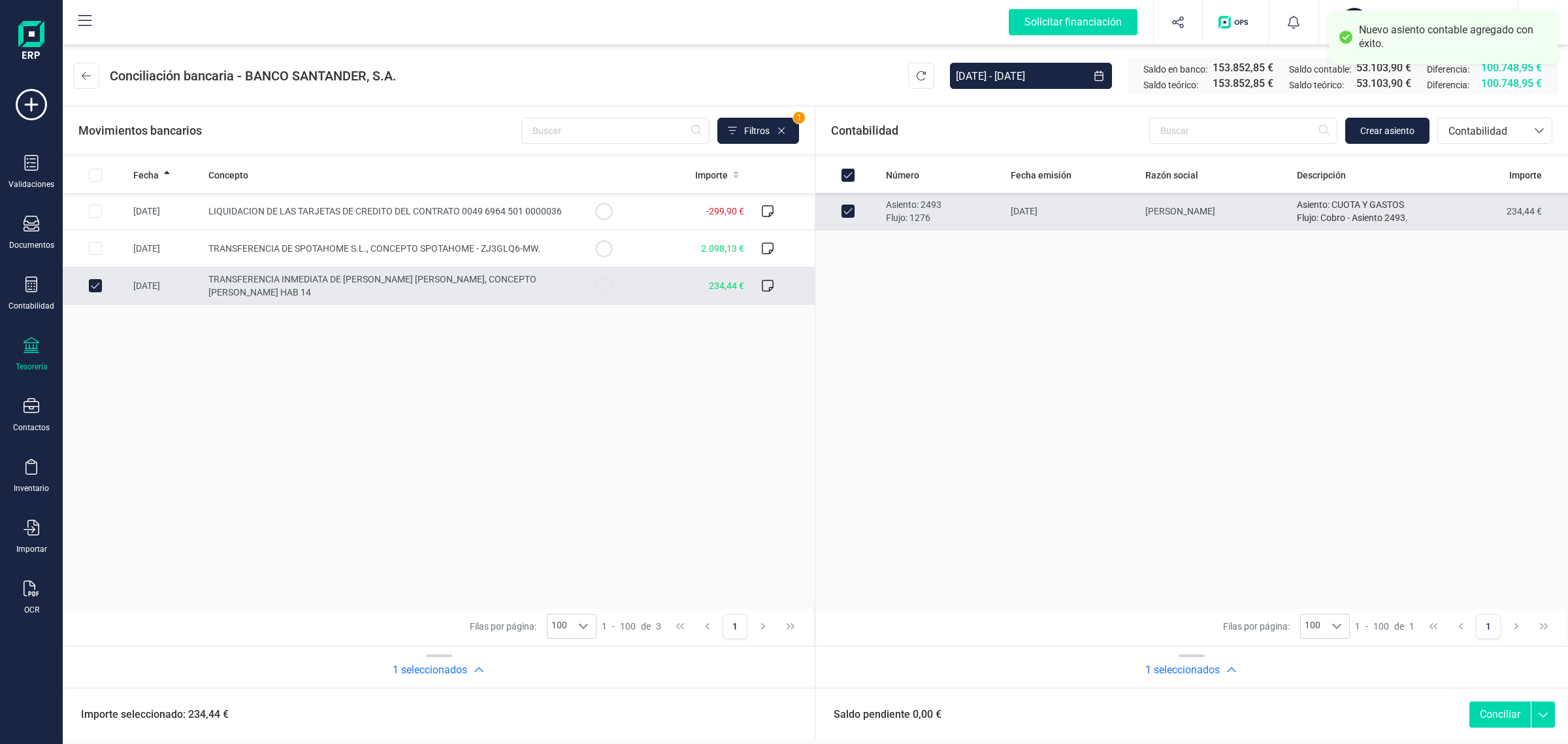
click at [1514, 715] on button "Conciliar" at bounding box center [1500, 715] width 62 height 27
checkbox input "false"
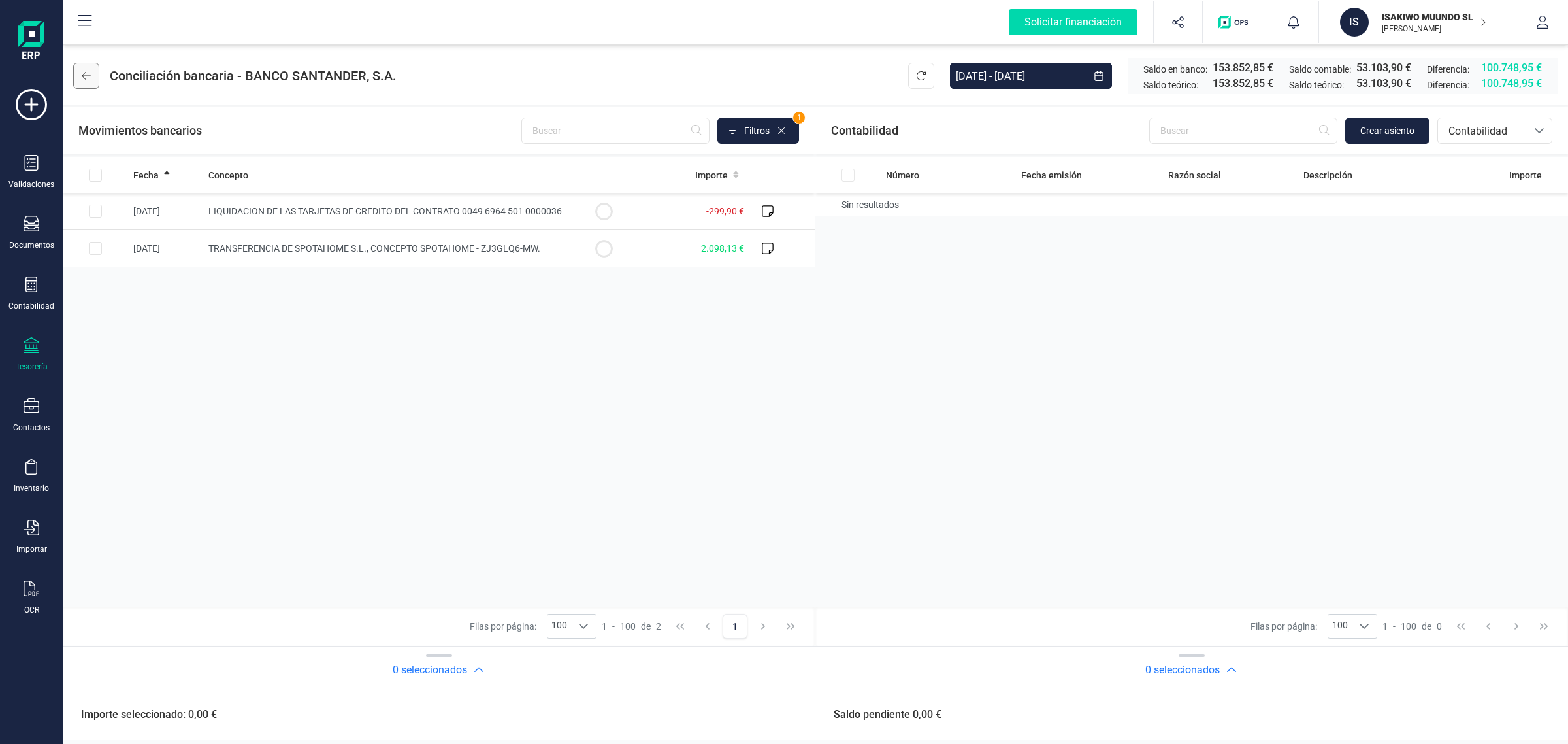
click at [90, 72] on icon at bounding box center [86, 75] width 9 height 10
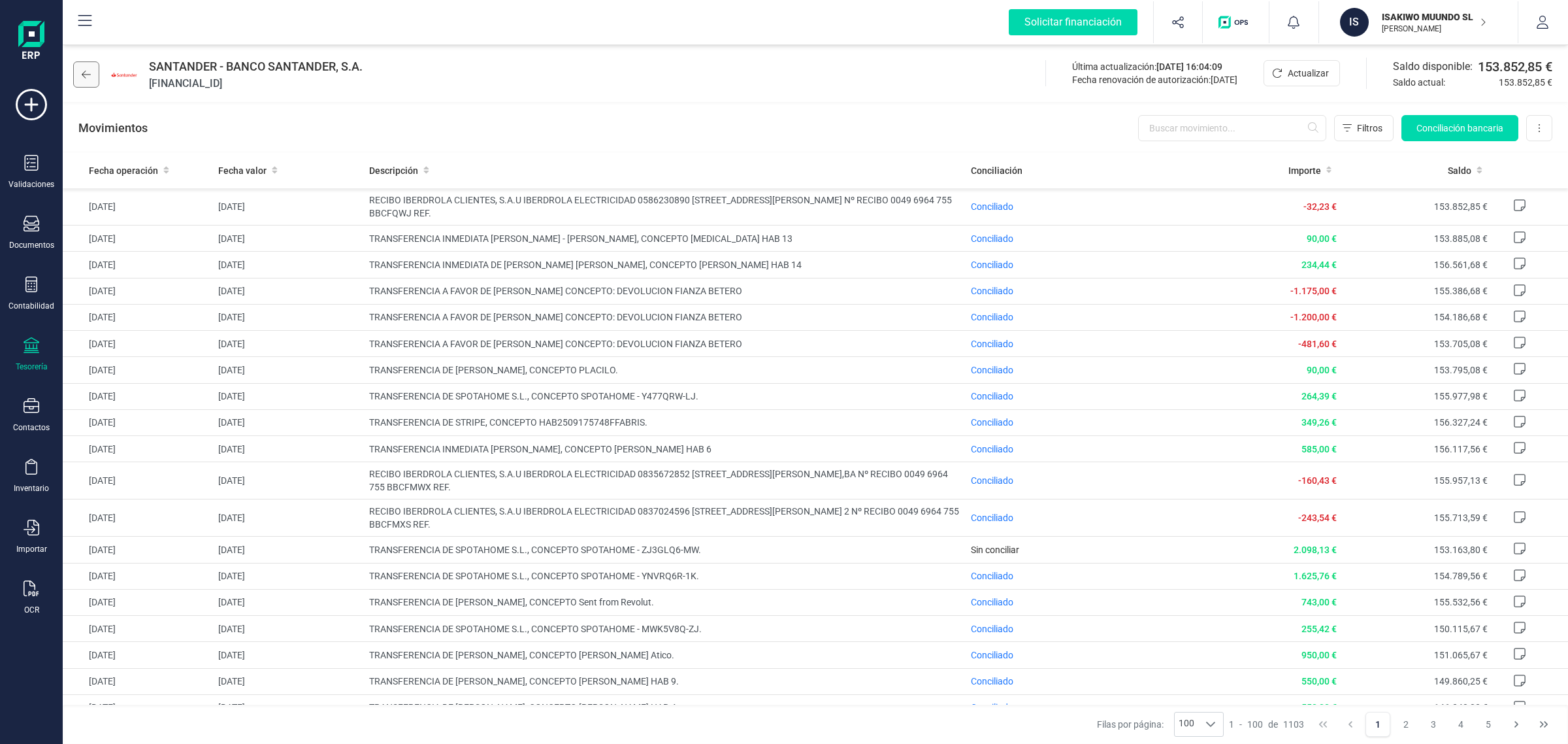
click at [96, 82] on button at bounding box center [86, 75] width 27 height 27
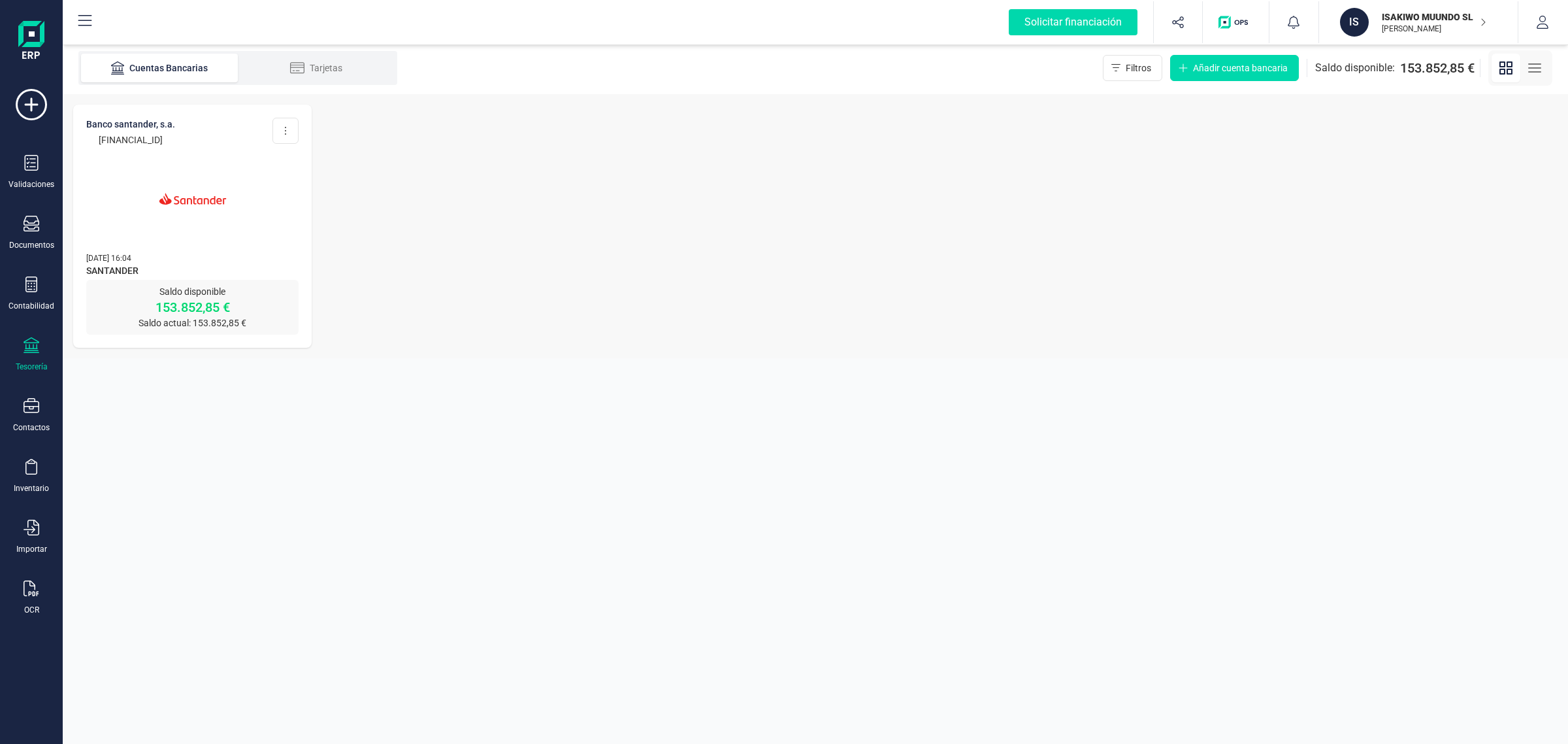
click at [167, 240] on img at bounding box center [193, 198] width 110 height 110
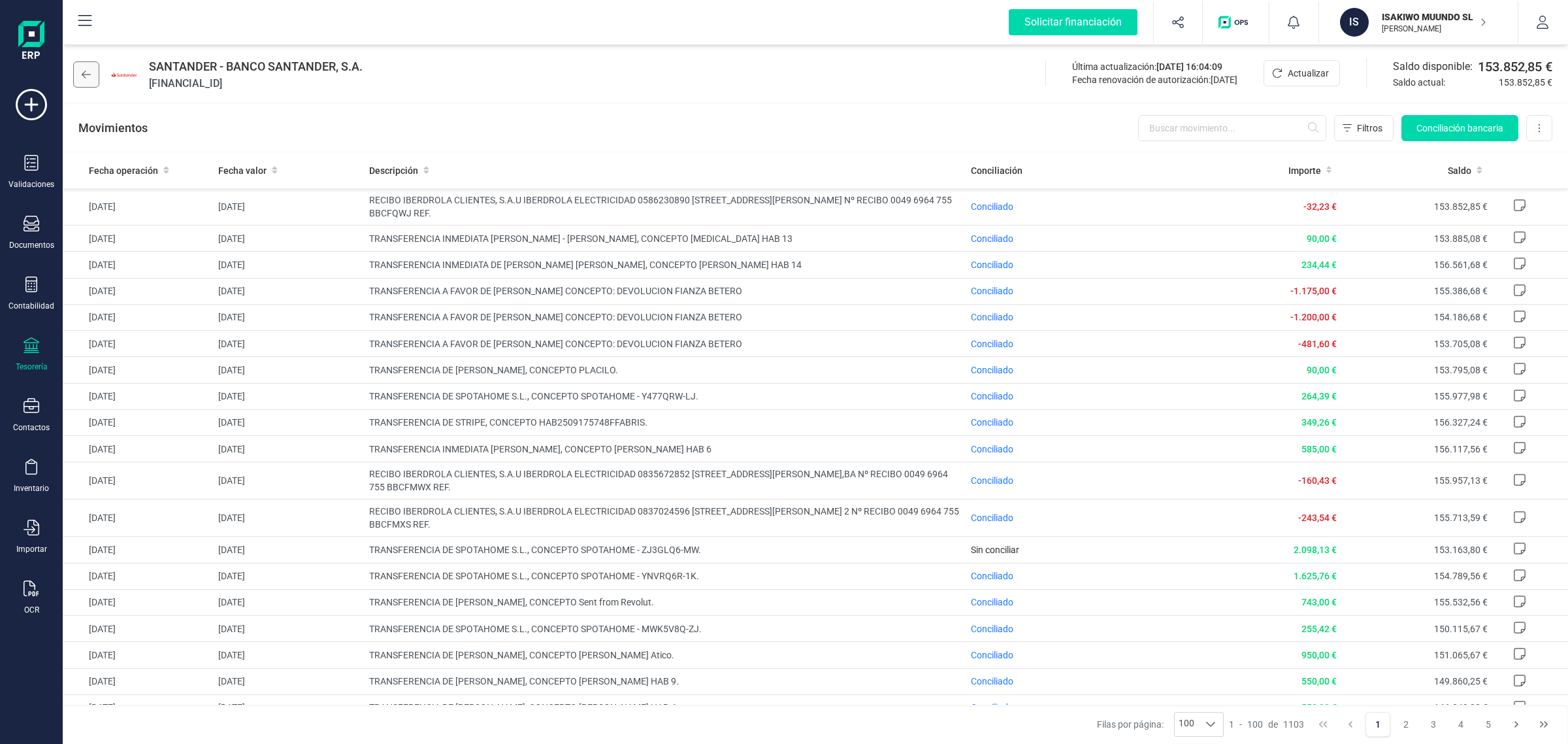
click at [76, 82] on button at bounding box center [86, 75] width 27 height 27
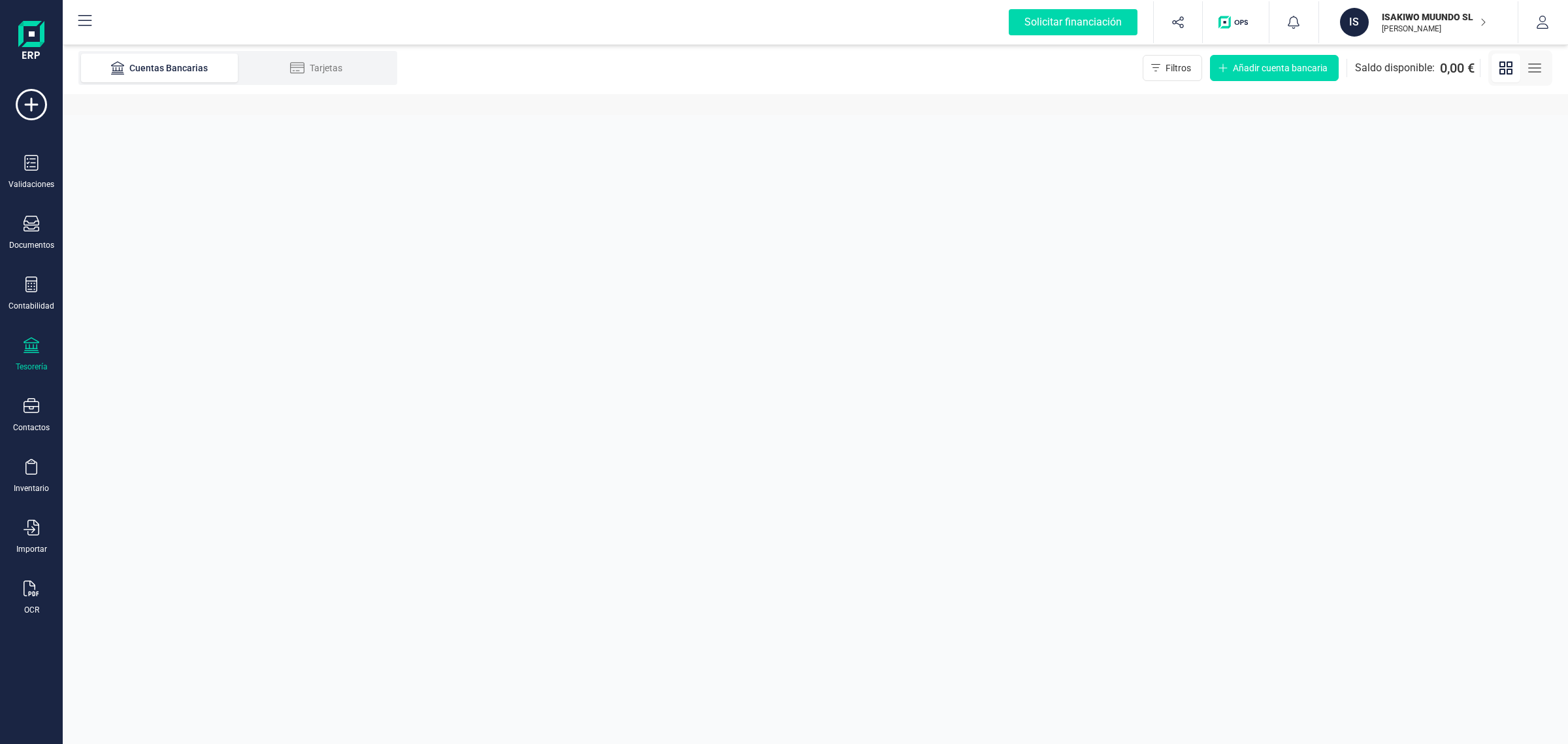
click at [1401, 16] on p "ISAKIWO MUUNDO SL" at bounding box center [1433, 17] width 104 height 13
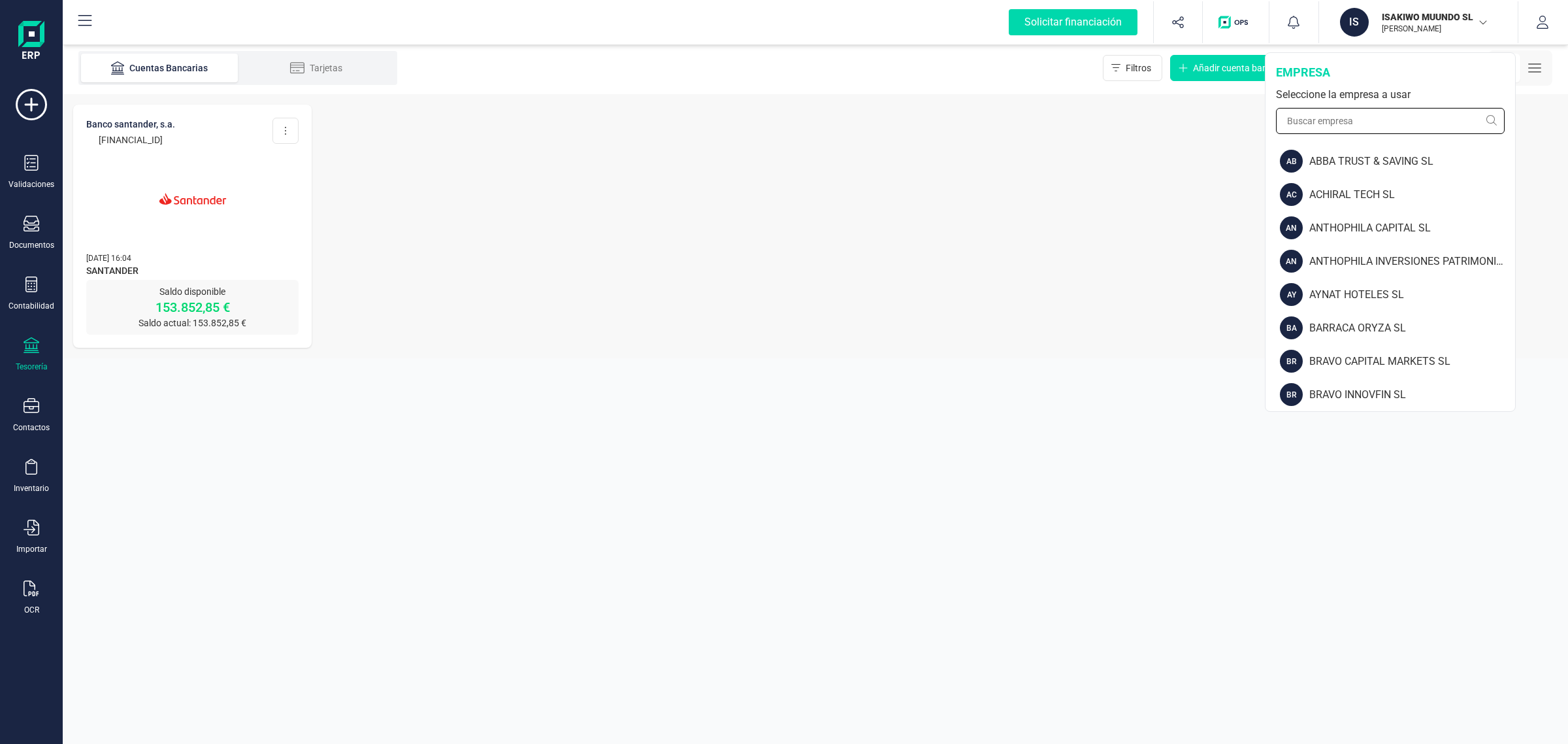
click at [1358, 122] on input "text" at bounding box center [1390, 121] width 229 height 27
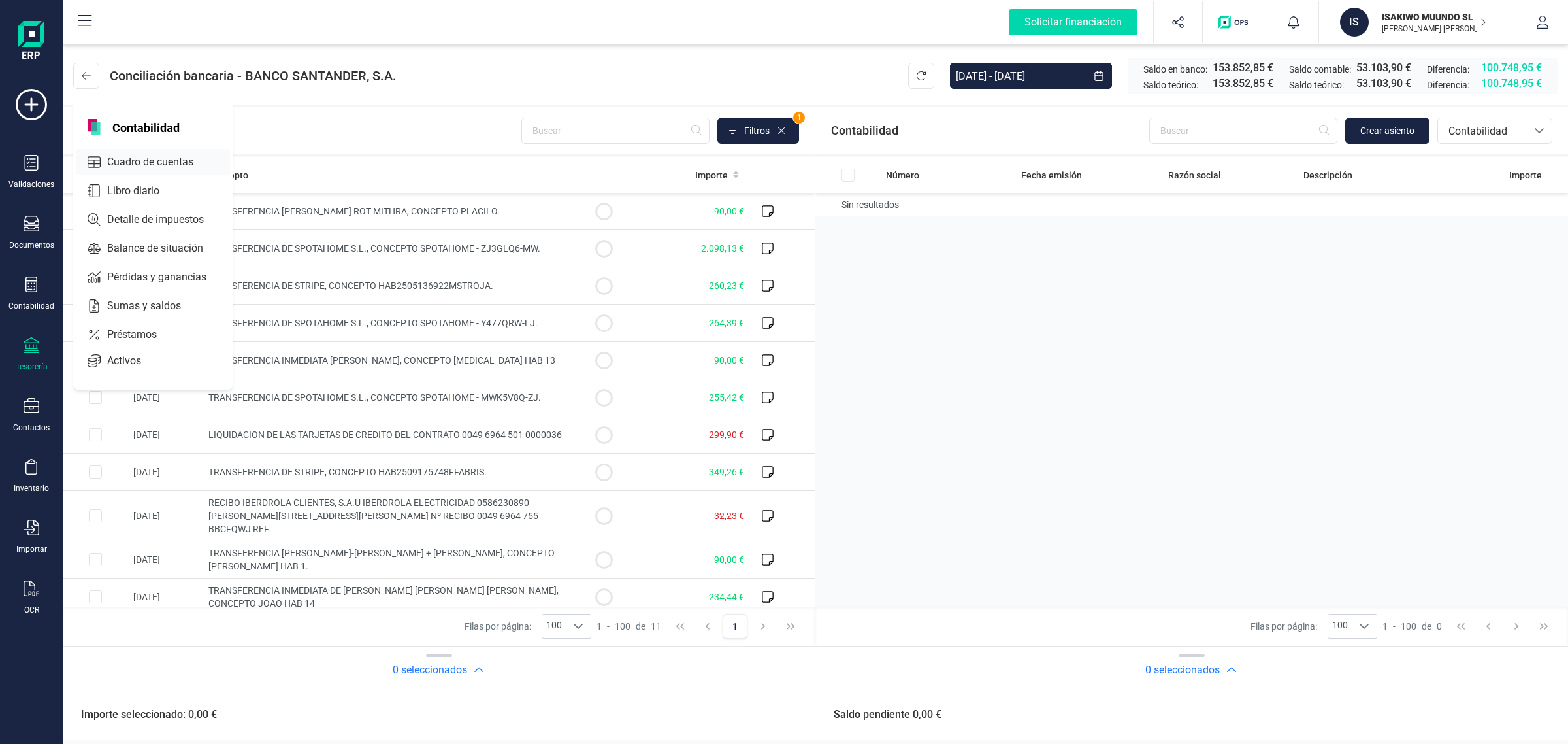
click at [149, 155] on span "Cuadro de cuentas" at bounding box center [158, 162] width 115 height 16
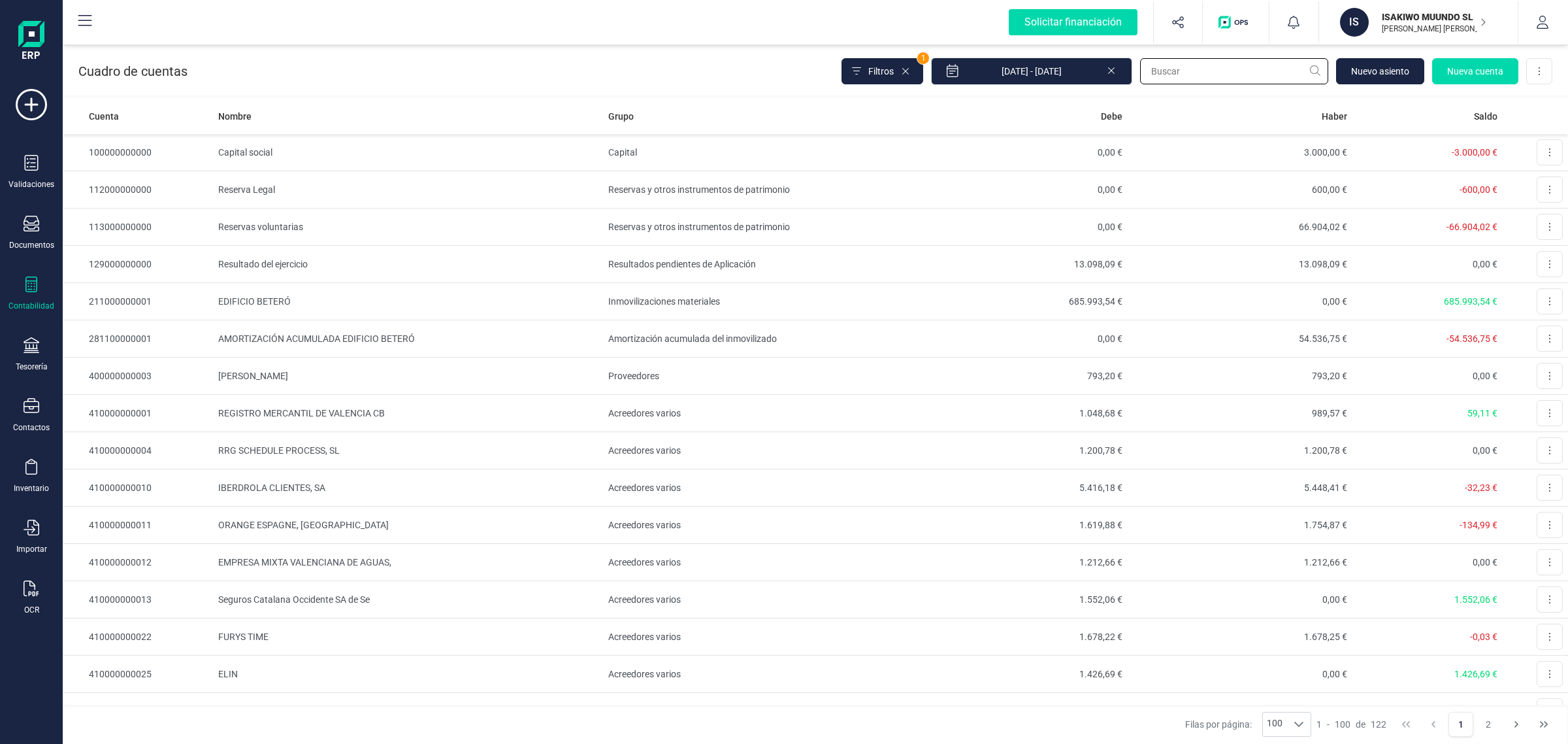
click at [1188, 68] on input "text" at bounding box center [1234, 71] width 188 height 27
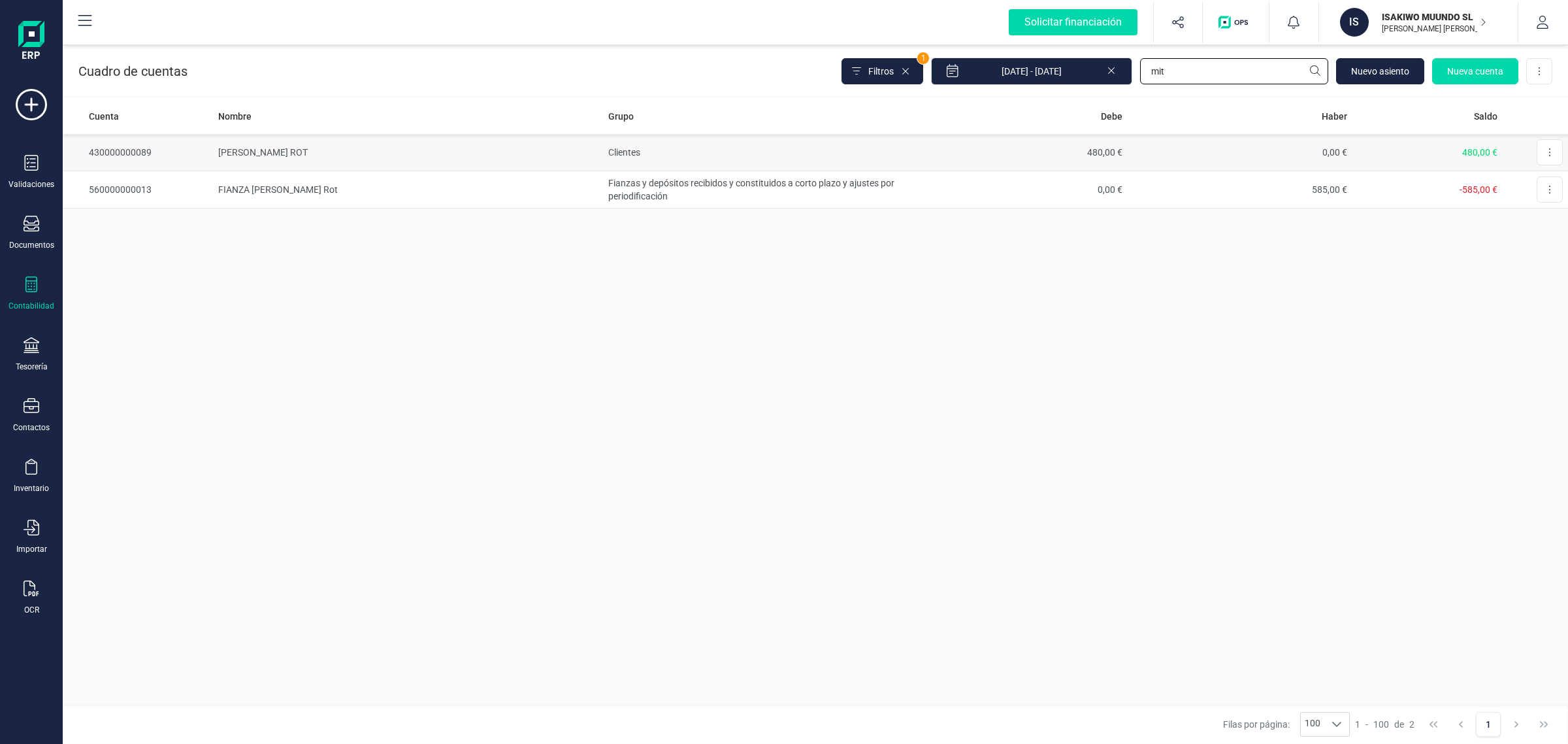
type input "mit"
click at [227, 155] on td "[PERSON_NAME] ROT" at bounding box center [407, 152] width 390 height 37
click at [948, 112] on div "Cuadro de cuentas Filtros 1 [DATE] - [DATE] mit [GEOGRAPHIC_DATA] Nueva cuenta …" at bounding box center [815, 393] width 1505 height 702
click at [1184, 49] on div "Cuadro de cuentas Filtros 1 01/01/2025 - 18/09/2025 SAR Nuevo asiento Nueva cue…" at bounding box center [815, 68] width 1505 height 53
drag, startPoint x: 1184, startPoint y: 70, endPoint x: 1081, endPoint y: 83, distance: 103.8
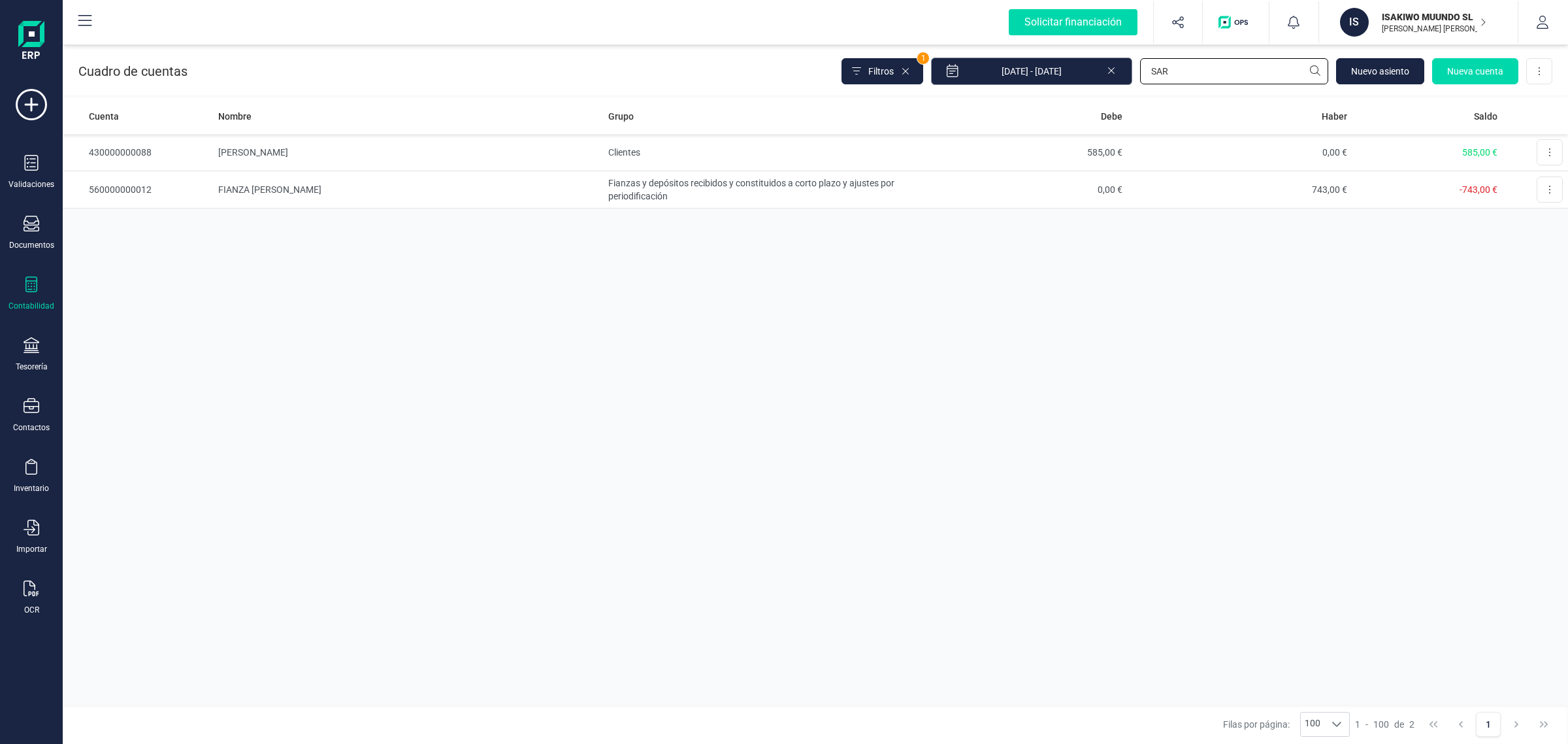
click at [1081, 83] on div "Filtros 1 01/01/2025 - 18/09/2025 SAR Nuevo asiento Nueva cuenta Descargar Excel" at bounding box center [1196, 71] width 710 height 28
drag, startPoint x: 1229, startPoint y: 70, endPoint x: 954, endPoint y: 105, distance: 277.2
click at [1043, 90] on div "Cuadro de cuentas Filtros 1 01/01/2025 - 18/09/2025 TAO Nuevo asiento Nueva cue…" at bounding box center [815, 68] width 1505 height 53
drag, startPoint x: 1202, startPoint y: 81, endPoint x: 1201, endPoint y: 72, distance: 9.1
click at [1202, 80] on input "[MEDICAL_DATA]" at bounding box center [1234, 71] width 188 height 27
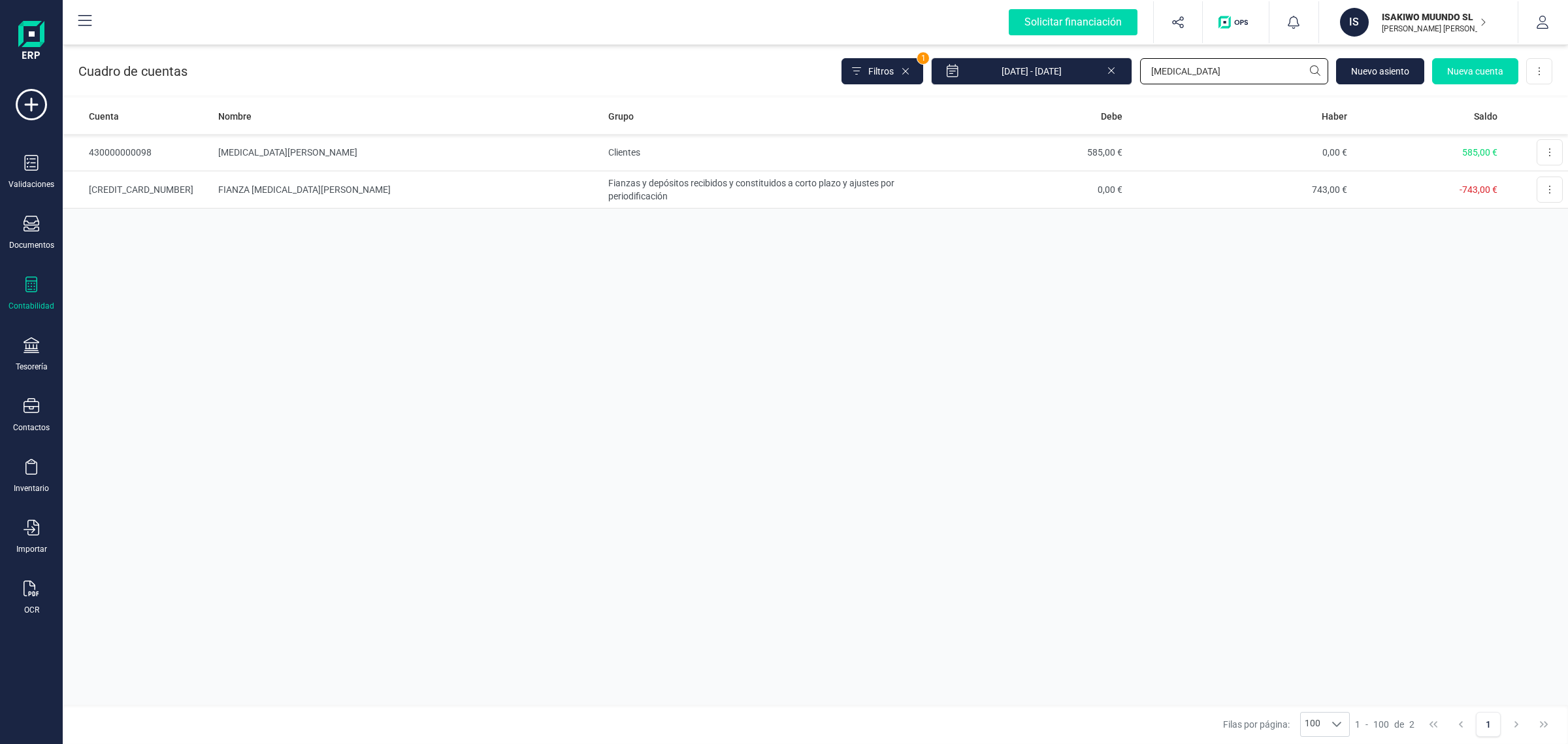
paste input "Veronica Charlotte Lammert"
type input "Veronica Charlotte Lammert"
click at [439, 151] on td "VERONICA CHARLOTTE LAMMERT" at bounding box center [407, 152] width 390 height 37
click at [1190, 63] on input "Veronica Charlotte Lammert" at bounding box center [1234, 71] width 188 height 27
click at [1078, 102] on div "Cuadro de cuentas Filtros 1 01/01/2025 - 18/09/2025 Veronica Charlotte Lammert …" at bounding box center [815, 393] width 1505 height 702
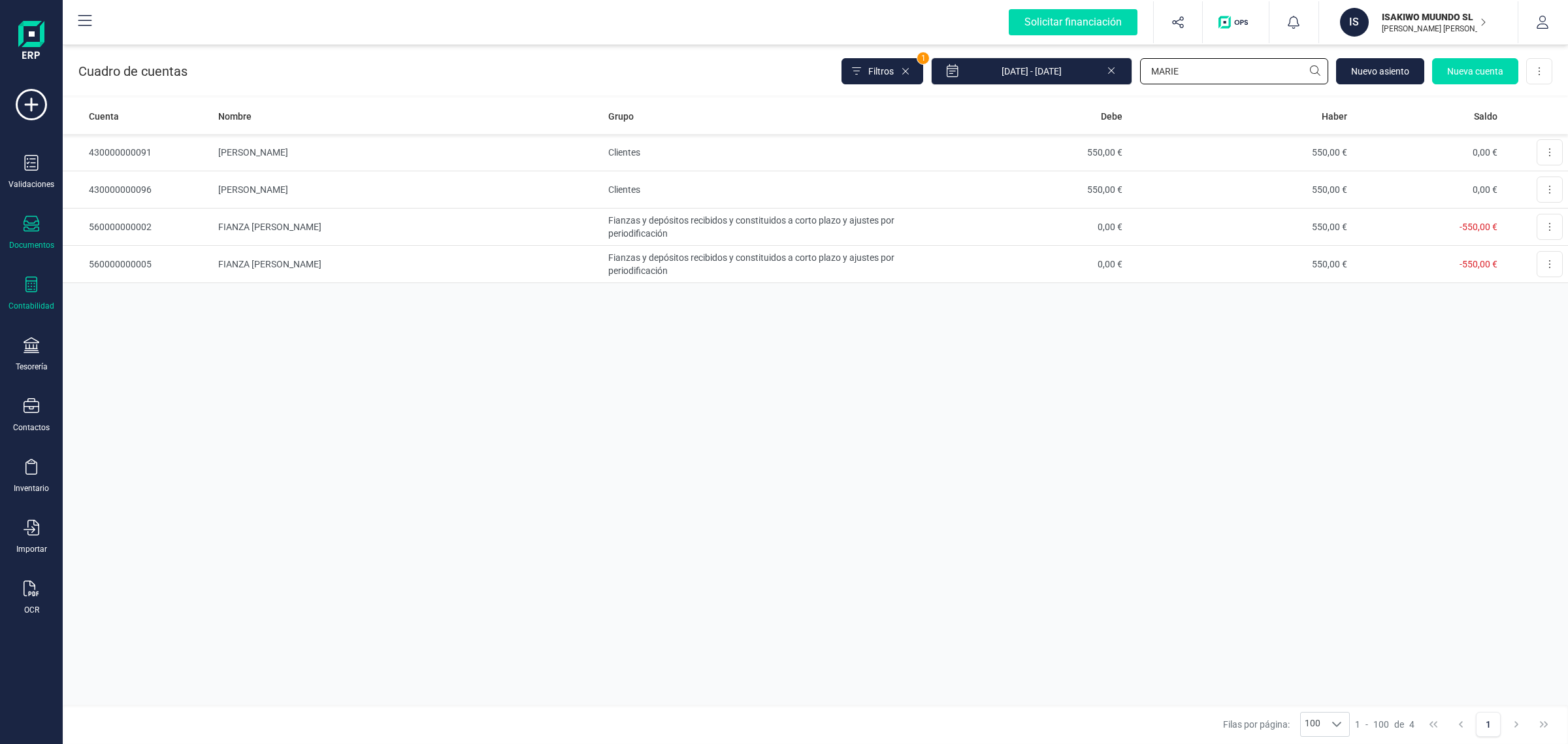
type input "MARIE"
click at [423, 160] on td "MARIE WOLF" at bounding box center [407, 152] width 390 height 37
drag, startPoint x: 1226, startPoint y: 75, endPoint x: 1090, endPoint y: 80, distance: 136.1
click at [1090, 80] on div "Filtros 1 01/01/2025 - 18/09/2025 MARIE Nuevo asiento Nueva cuenta Descargar Ex…" at bounding box center [1196, 71] width 710 height 28
paste input "Charlotte Wagner"
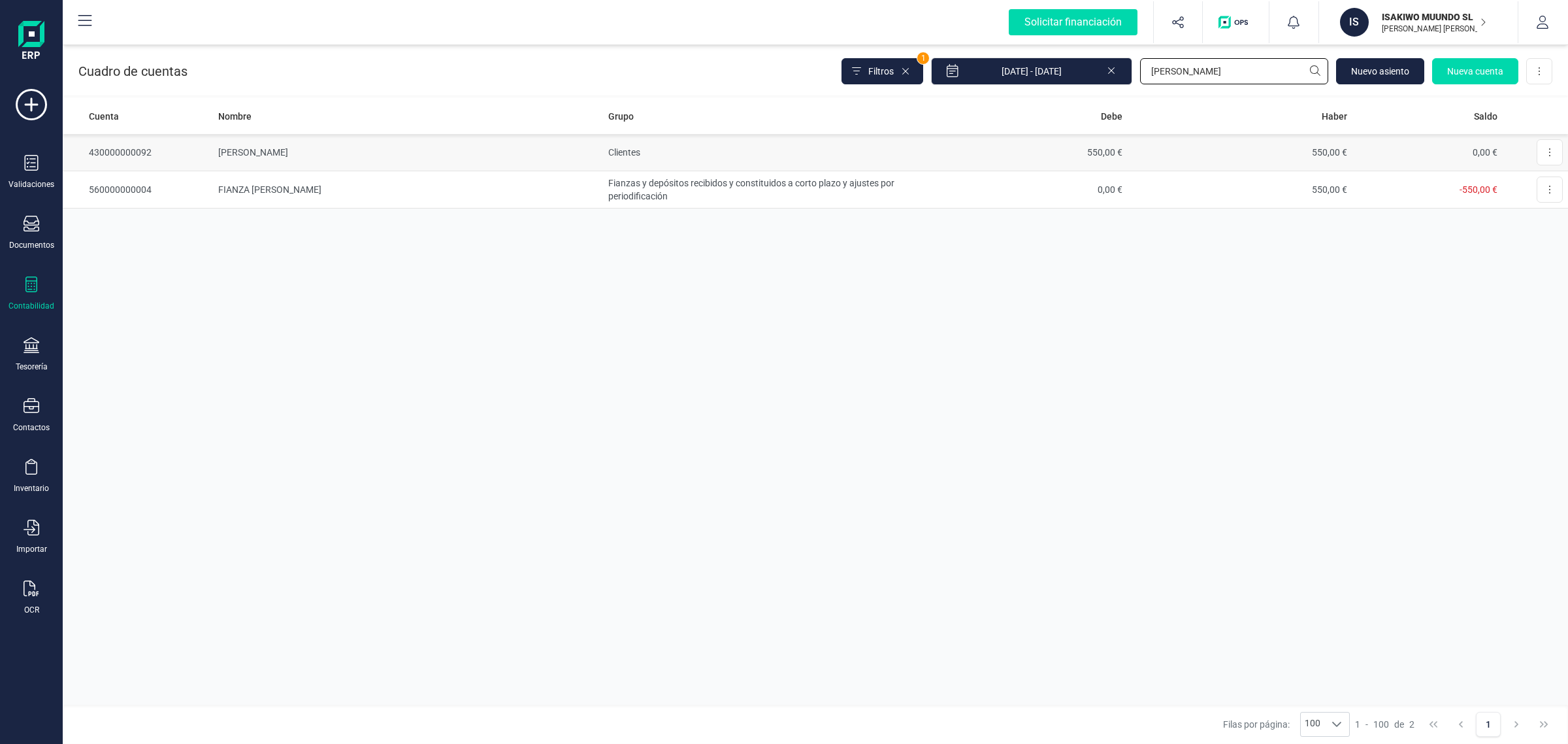
type input "Charlotte Wagner"
click at [314, 160] on td "CHARLOTTE WAGNER" at bounding box center [407, 152] width 390 height 37
drag, startPoint x: 1240, startPoint y: 61, endPoint x: 1300, endPoint y: 60, distance: 60.0
click at [1112, 82] on div "Filtros 1 01/01/2025 - 18/09/2025 Charlotte Wagner Nuevo asiento Nueva cuenta D…" at bounding box center [1196, 71] width 710 height 28
paste input "Simon olivi"
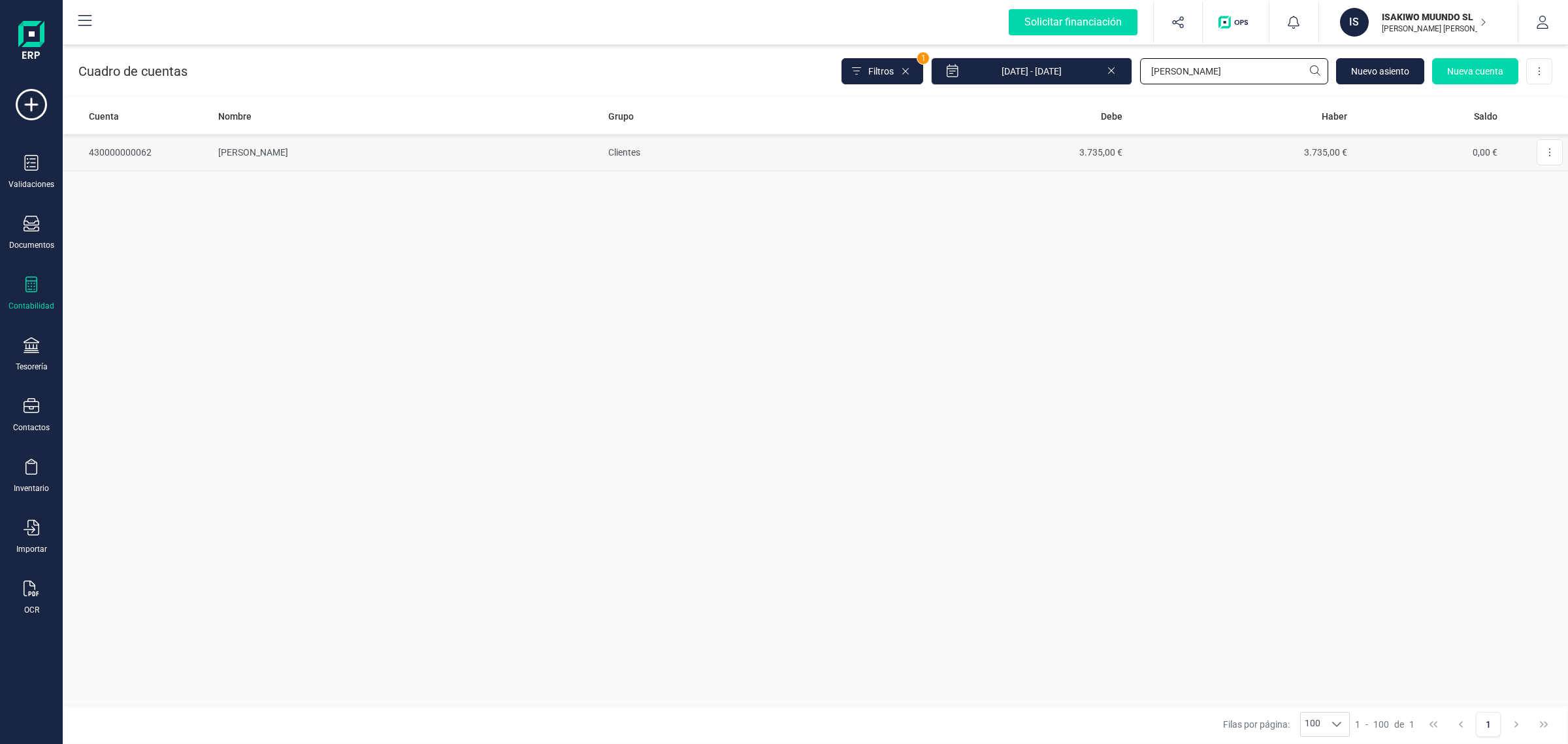
type input "Simon olivier"
click at [1160, 151] on td "3.735,00 €" at bounding box center [1240, 152] width 225 height 37
drag, startPoint x: 1236, startPoint y: 68, endPoint x: 1119, endPoint y: 79, distance: 117.5
click at [1085, 82] on div "Filtros 1 01/01/2025 - 18/09/2025 Simon olivier Nuevo asiento Nueva cuenta Desc…" at bounding box center [1196, 71] width 710 height 28
paste input "Jasper Konstantin Baumgart"
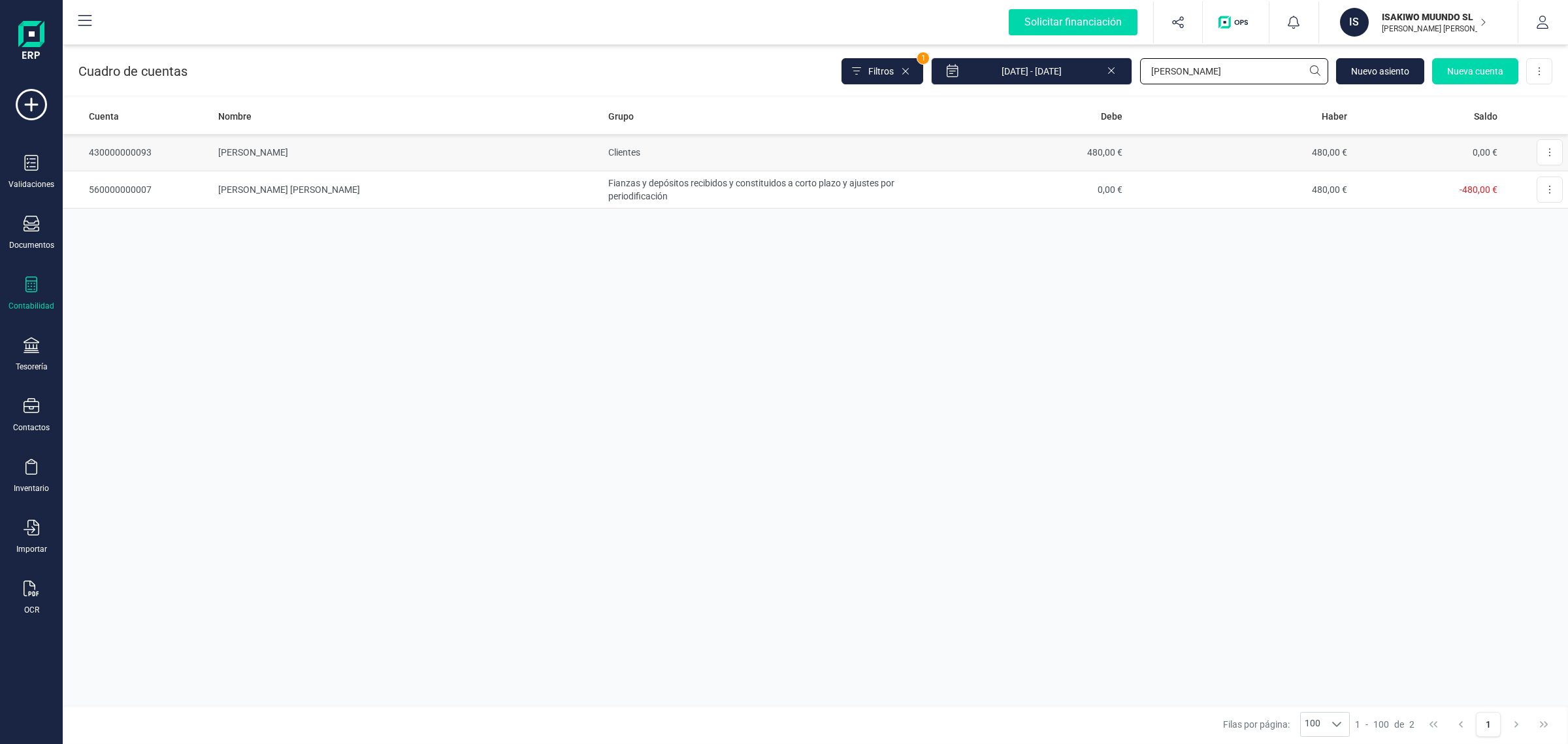
type input "Jasper Konstantin Baumgart"
click at [442, 144] on td "JASPER KONSTANTIN BAUMGART" at bounding box center [407, 152] width 390 height 37
click at [1143, 93] on div "Cuadro de cuentas Filtros 1 01/01/2025 - 18/09/2025 Jasper Konstantin Baumgart …" at bounding box center [815, 68] width 1505 height 53
paste input "osua Monden"
type input "Josua Monden"
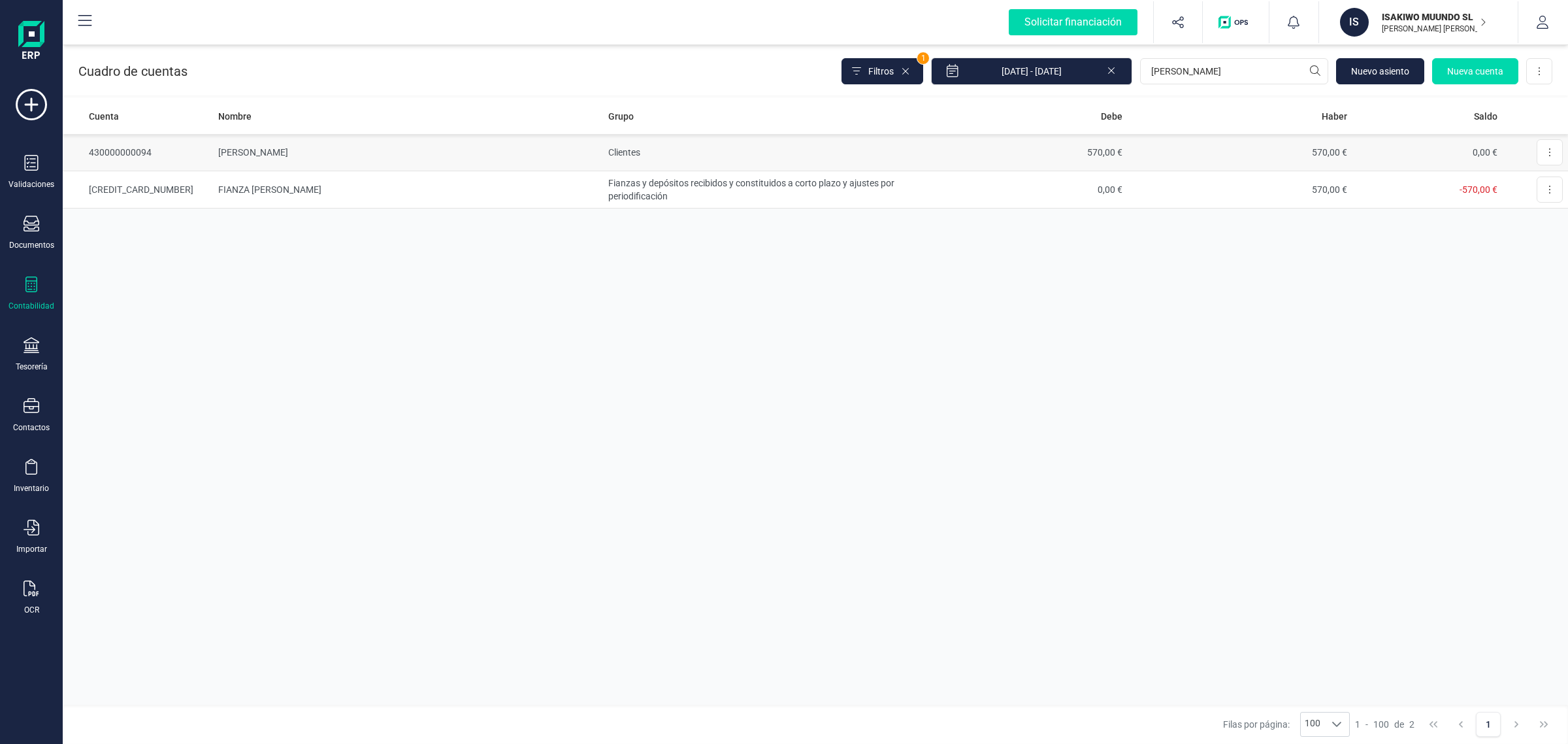
click at [1177, 152] on td "570,00 €" at bounding box center [1240, 152] width 225 height 37
drag, startPoint x: 1235, startPoint y: 69, endPoint x: 1120, endPoint y: 69, distance: 115.0
click at [1119, 69] on div "Filtros 1 01/01/2025 - 18/09/2025 Josua Monden Nuevo asiento Nueva cuenta Desca…" at bounding box center [1196, 71] width 710 height 28
paste input "annick Matthis Lang"
type input "Jannick Matthis Lang"
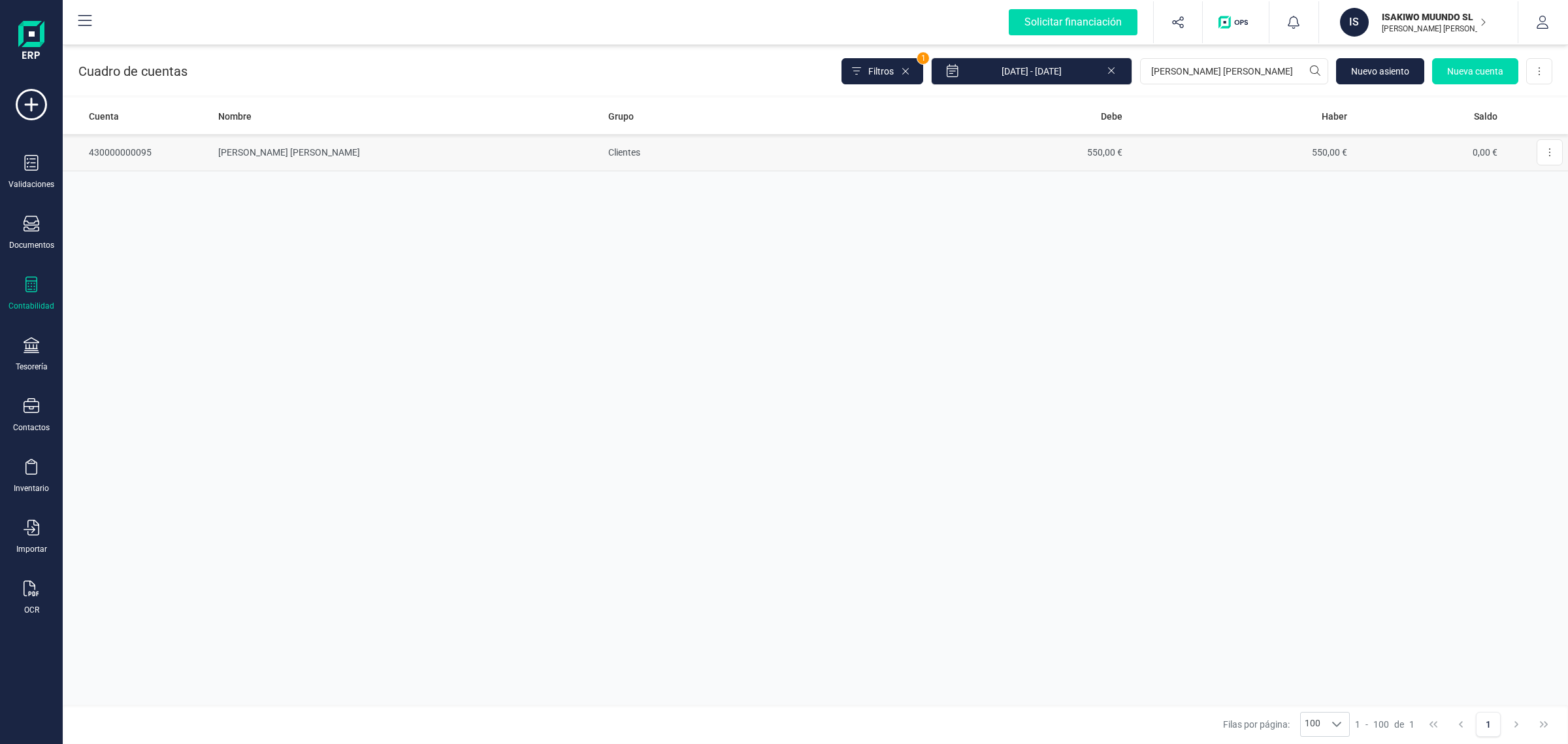
click at [1228, 157] on td "550,00 €" at bounding box center [1240, 152] width 225 height 37
drag, startPoint x: 1248, startPoint y: 72, endPoint x: 1149, endPoint y: 72, distance: 99.0
click at [1149, 72] on input "Jannick Matthis Lang" at bounding box center [1234, 71] width 188 height 27
paste input "Amelie Marie David"
type input "Amelie Marie David"
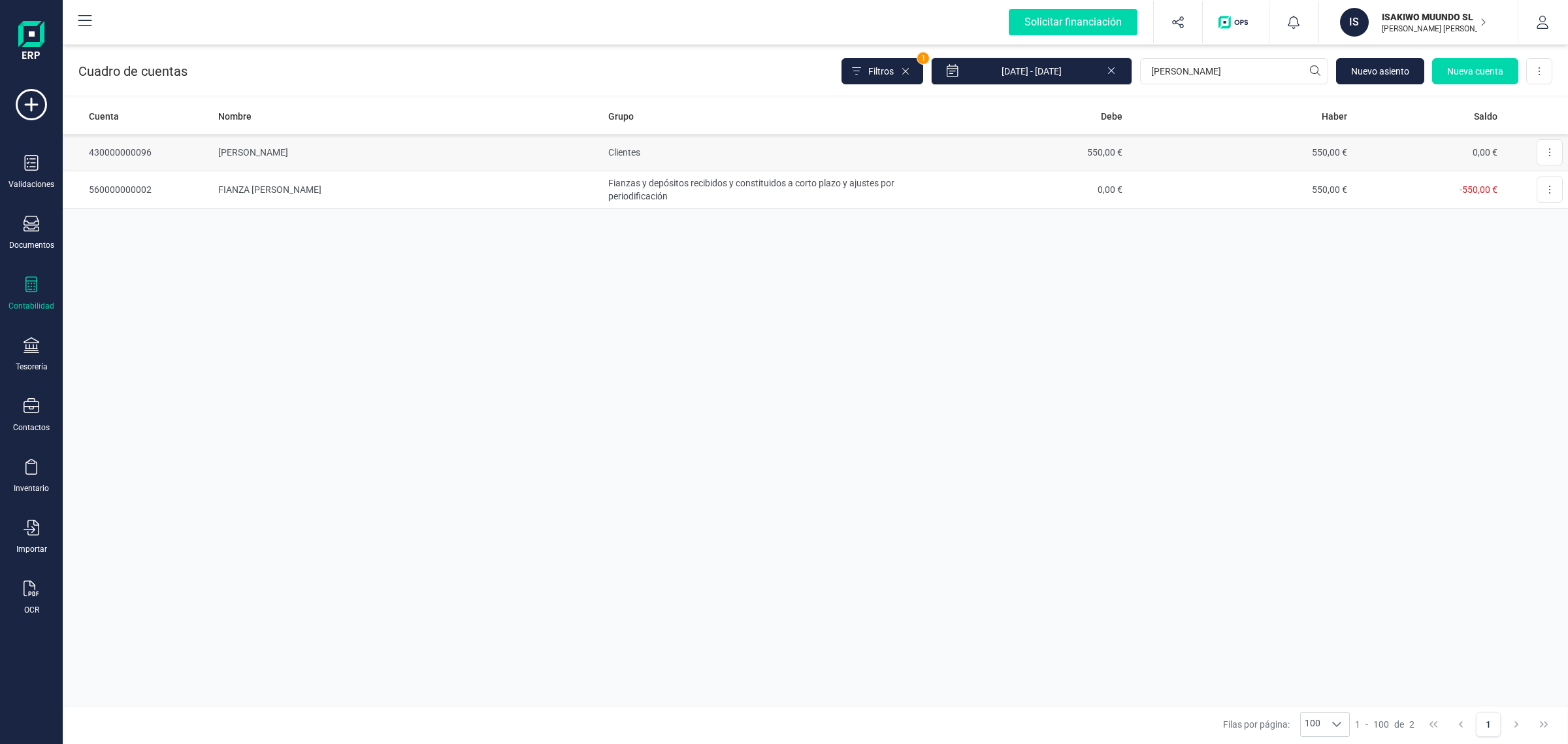
click at [1251, 151] on td "550,00 €" at bounding box center [1240, 152] width 225 height 37
drag, startPoint x: 1255, startPoint y: 72, endPoint x: 1147, endPoint y: 72, distance: 108.0
click at [1147, 72] on input "Amelie Marie David" at bounding box center [1234, 71] width 188 height 27
paste input "Erika Lebedeva"
type input "Erika Lebedeva"
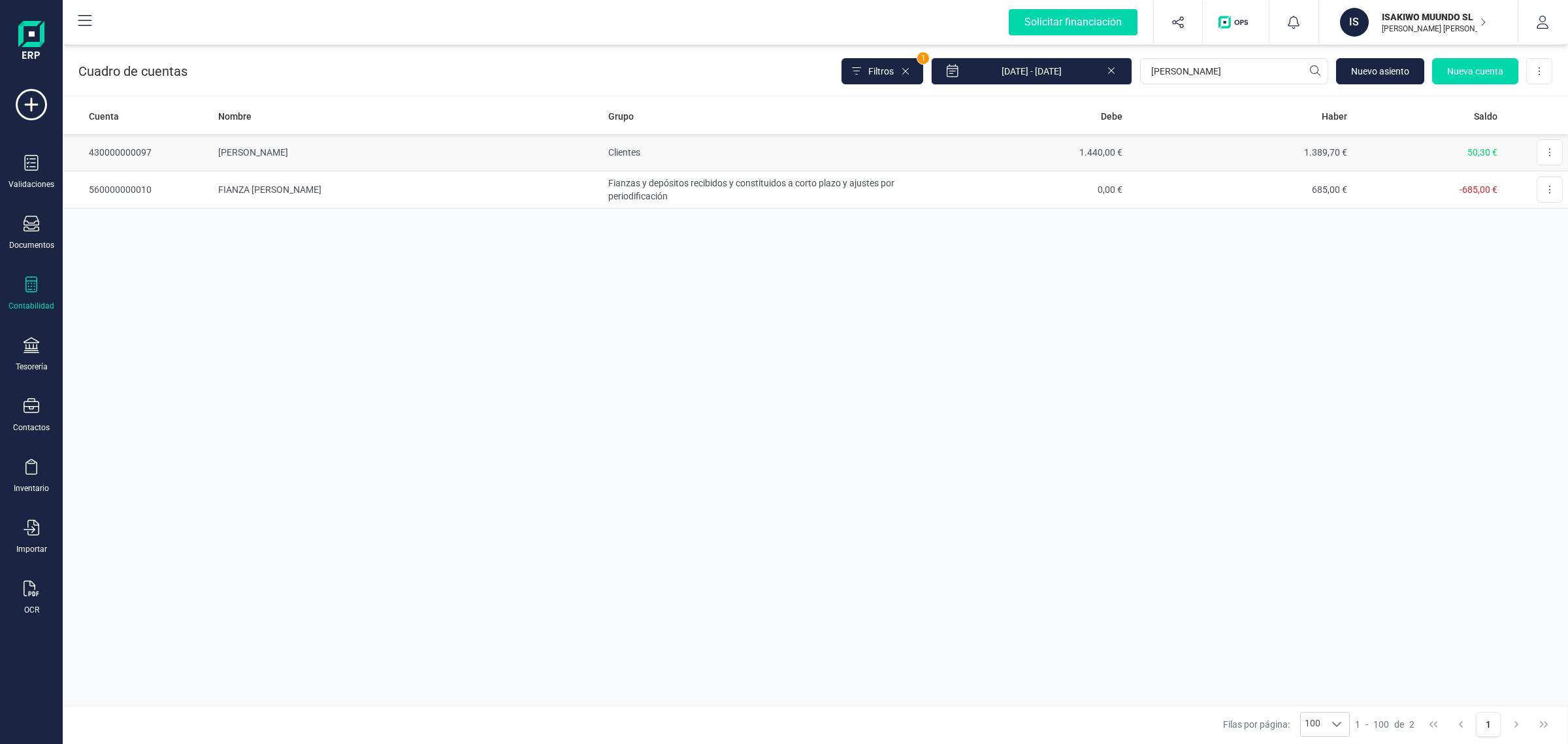
click at [478, 150] on td "[PERSON_NAME]" at bounding box center [407, 152] width 390 height 37
